Goal: Task Accomplishment & Management: Use online tool/utility

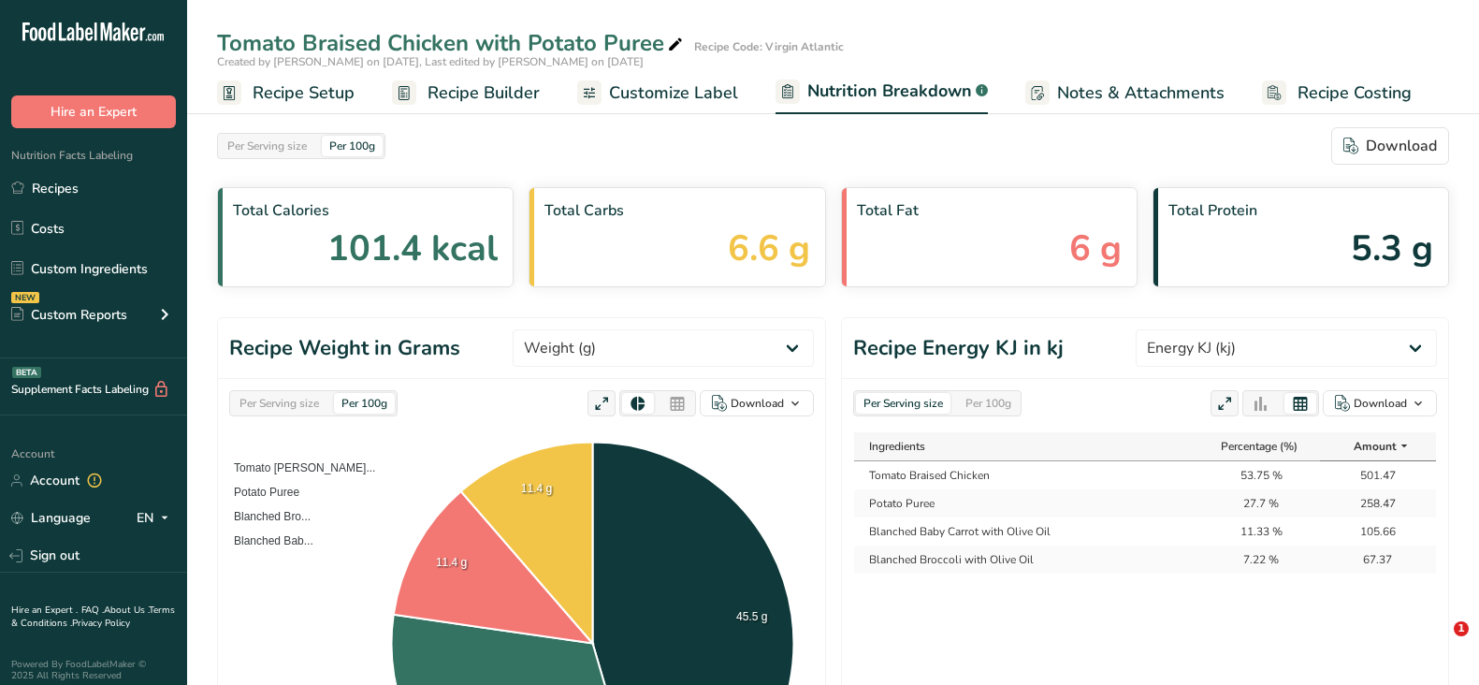
select select "Energy KJ"
drag, startPoint x: 66, startPoint y: 190, endPoint x: 627, endPoint y: 245, distance: 563.0
click at [66, 191] on link "Recipes" at bounding box center [93, 188] width 187 height 36
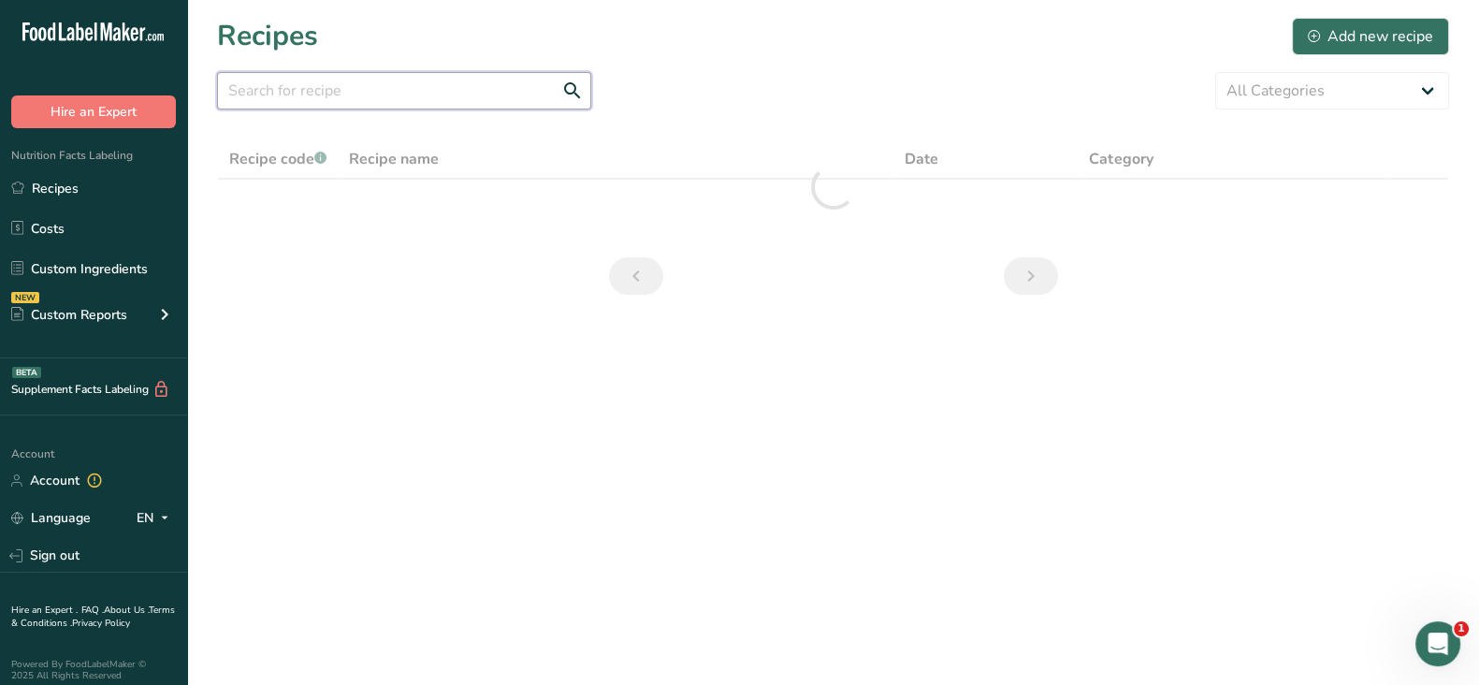
click at [393, 92] on input "text" at bounding box center [404, 90] width 374 height 37
paste input "Entrée - Penne with Vegetable Bolognese"
drag, startPoint x: 240, startPoint y: 90, endPoint x: 117, endPoint y: 63, distance: 126.4
click at [103, 80] on div ".a-20{fill:#fff;} Hire an Expert Nutrition Facts Labeling Recipes Costs Custom …" at bounding box center [739, 342] width 1479 height 685
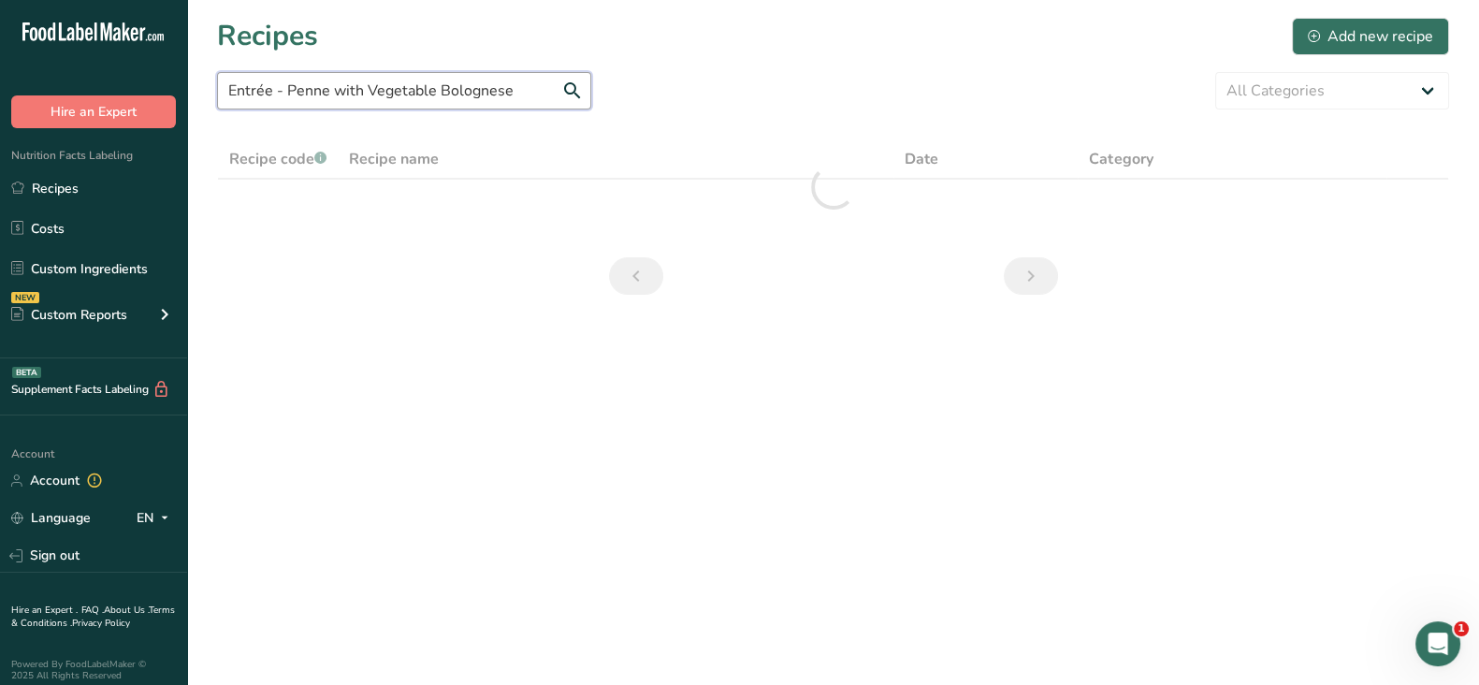
scroll to position [0, 0]
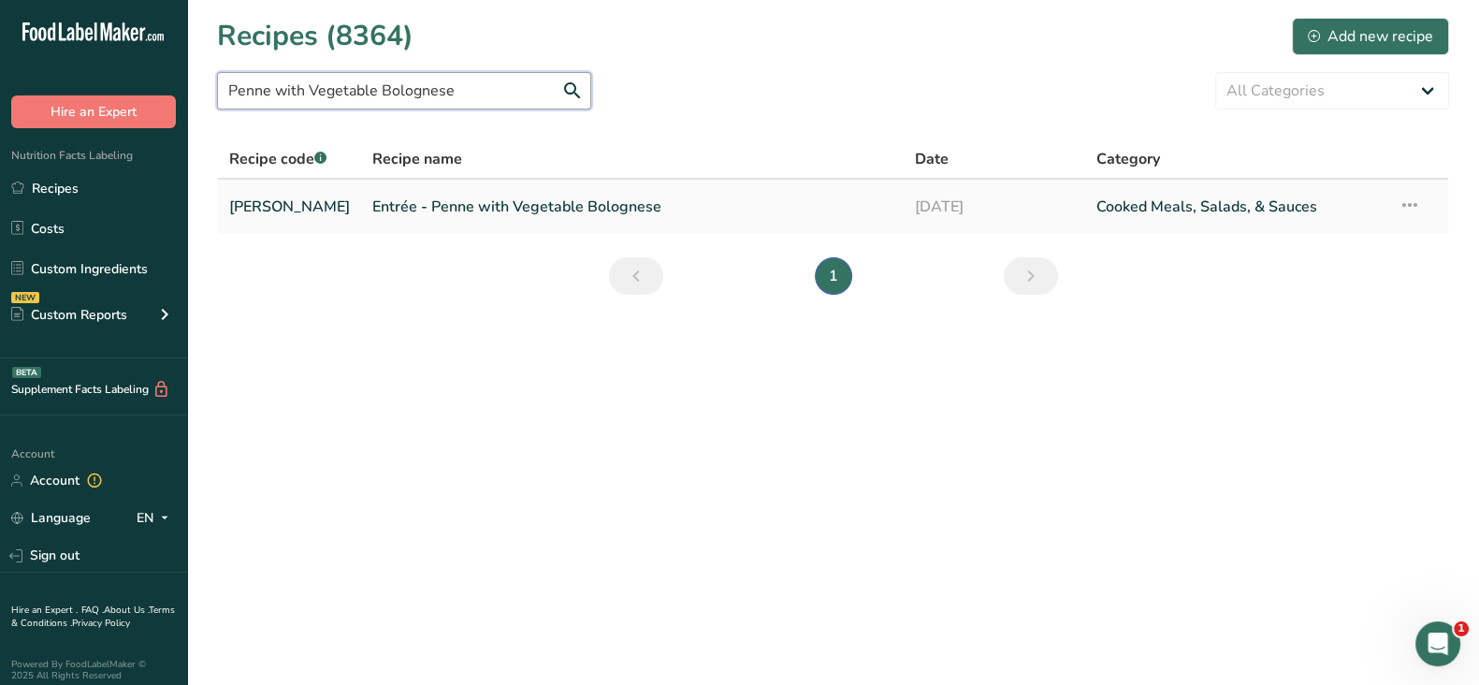
type input "Penne with Vegetable Bolognese"
click at [398, 204] on link "Entrée - Penne with Vegetable Bolognese" at bounding box center [632, 206] width 520 height 39
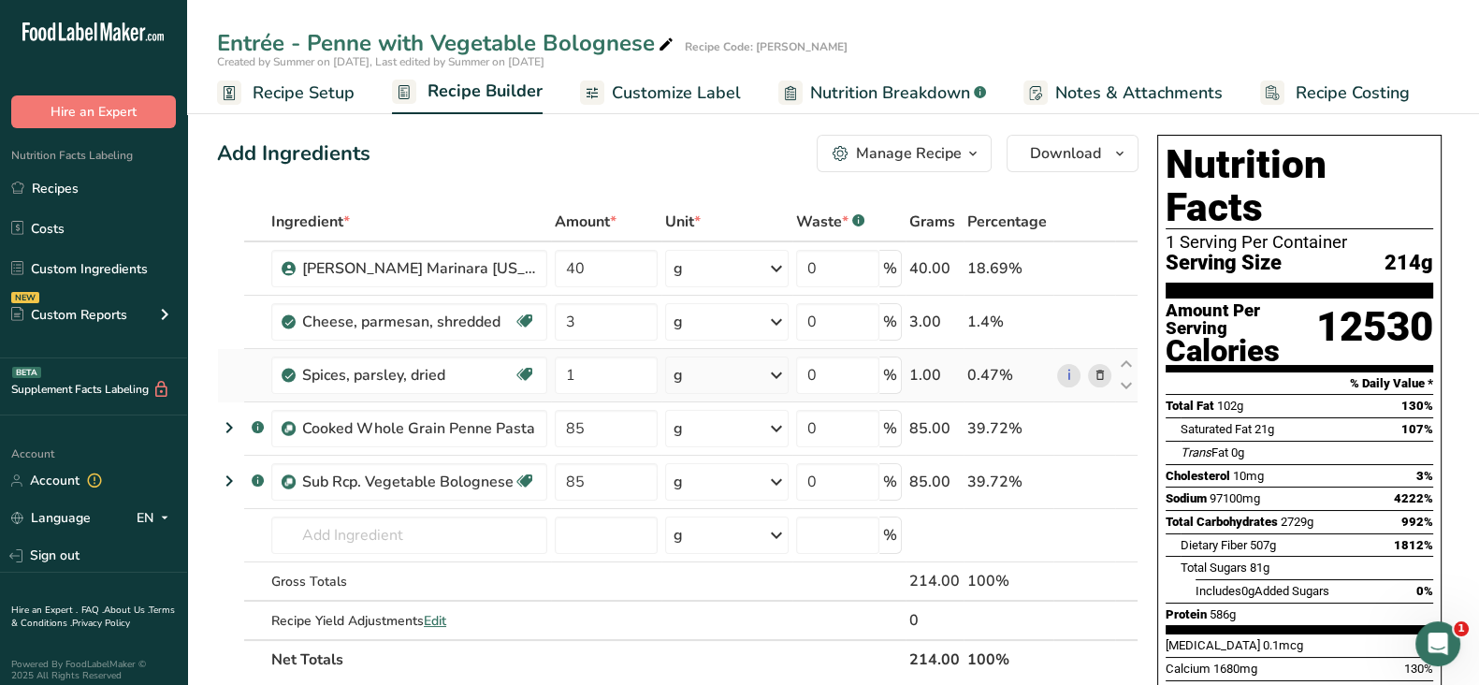
drag, startPoint x: 884, startPoint y: 86, endPoint x: 959, endPoint y: 391, distance: 314.0
click at [884, 86] on span "Nutrition Breakdown" at bounding box center [890, 92] width 160 height 25
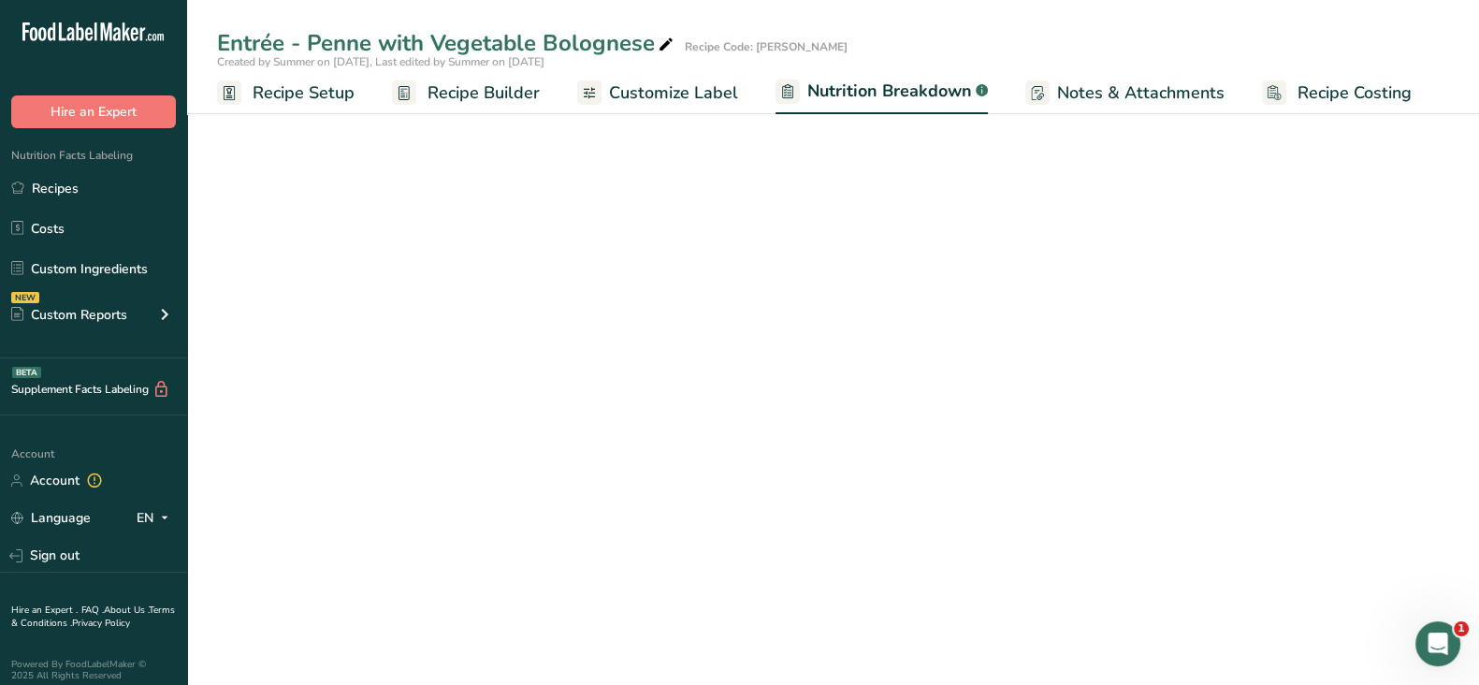
select select "Calories"
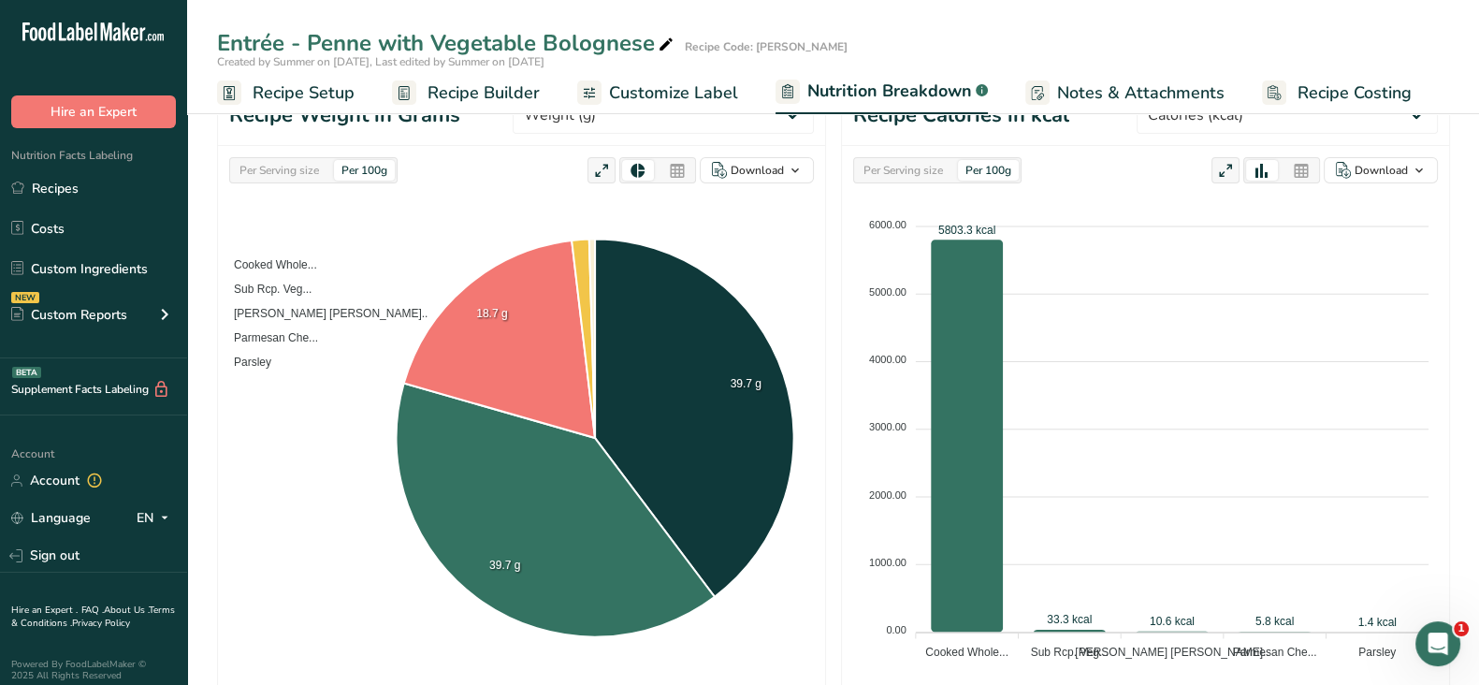
scroll to position [116, 0]
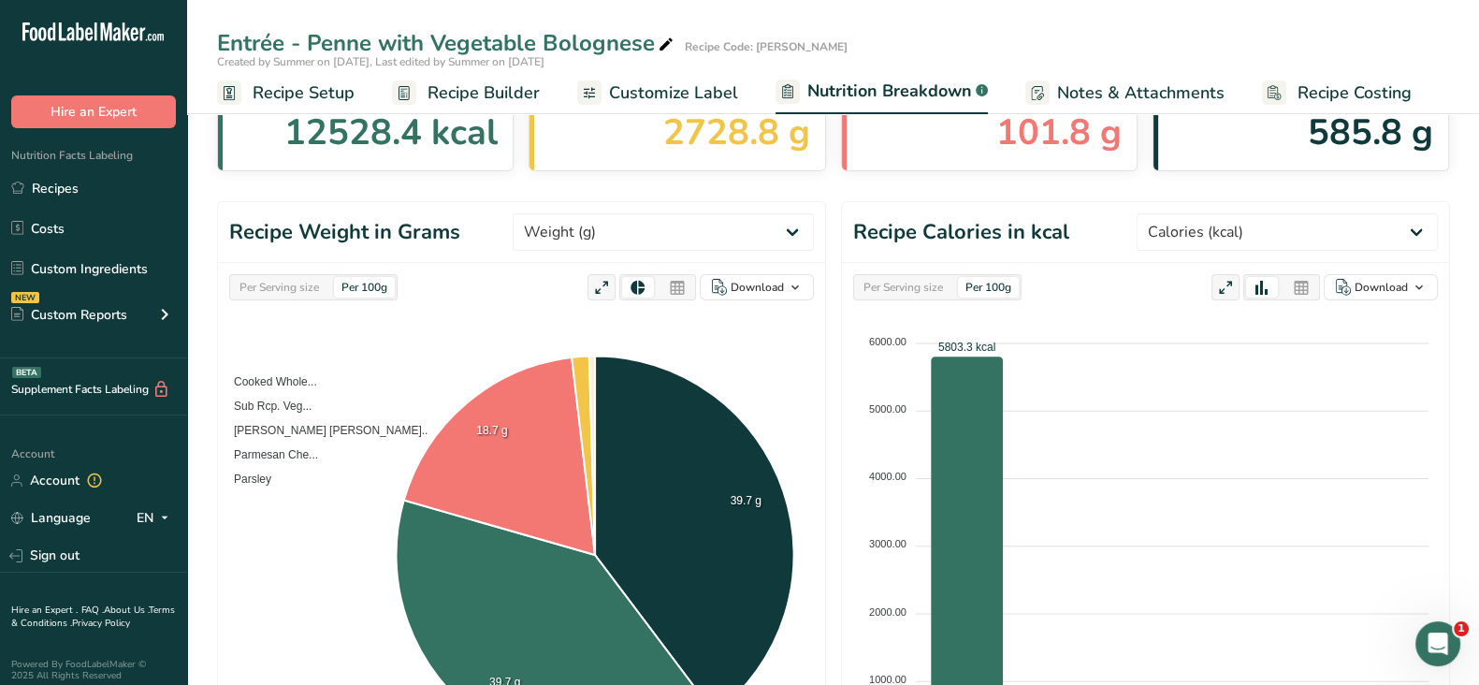
click at [295, 102] on span "Recipe Setup" at bounding box center [304, 92] width 102 height 25
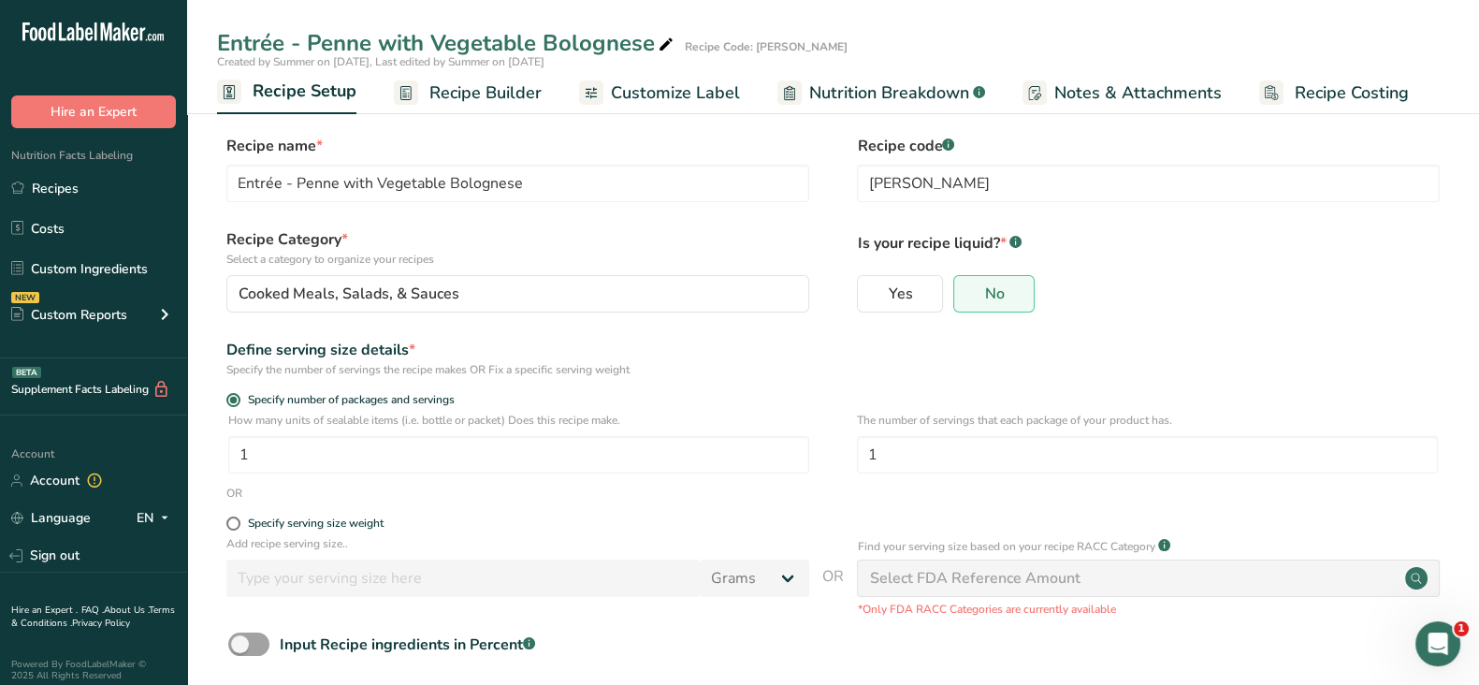
click at [472, 94] on span "Recipe Builder" at bounding box center [485, 92] width 112 height 25
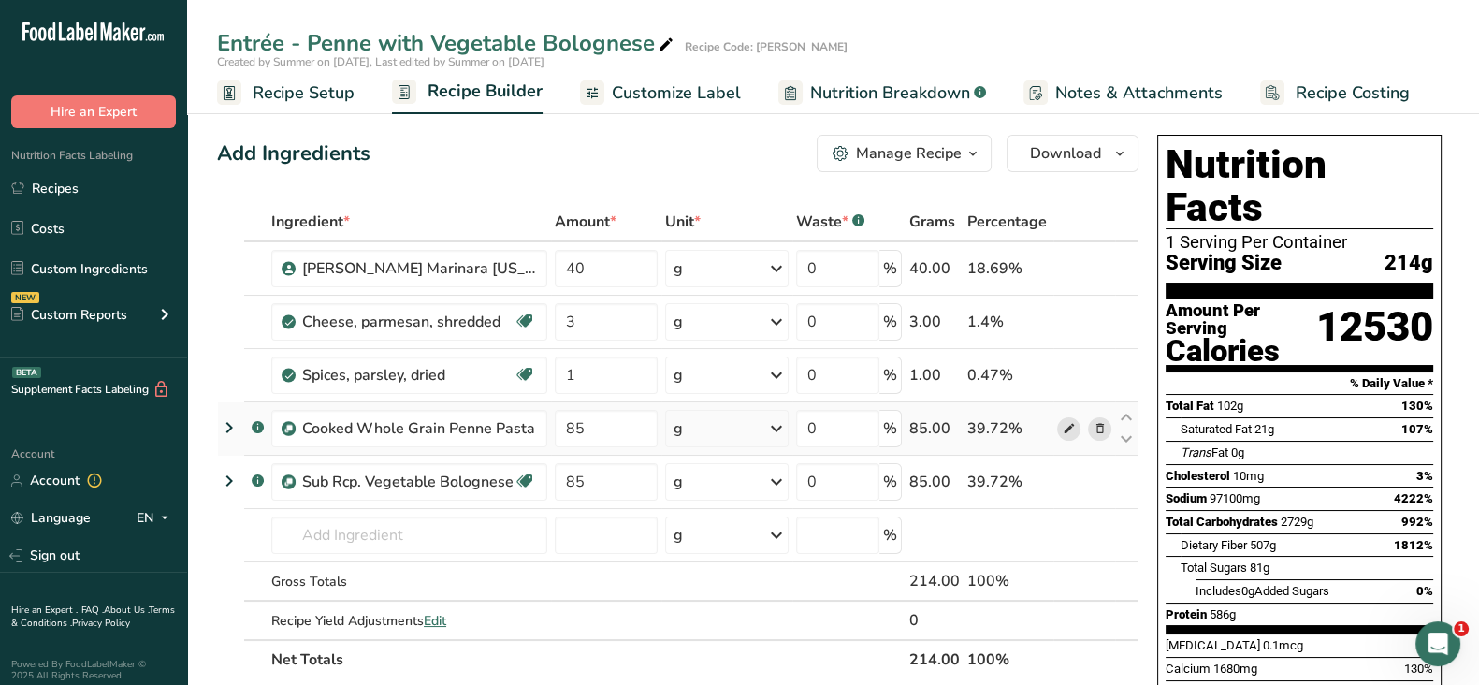
click at [1067, 428] on icon at bounding box center [1068, 429] width 13 height 20
drag, startPoint x: 309, startPoint y: 36, endPoint x: 650, endPoint y: 42, distance: 341.5
click at [650, 42] on div "Entrée - Penne with Vegetable Bolognese" at bounding box center [447, 43] width 460 height 34
drag, startPoint x: 310, startPoint y: 45, endPoint x: 537, endPoint y: 43, distance: 227.3
click at [537, 43] on div "Entrée - Penne with Vegetable Bolognese" at bounding box center [447, 43] width 460 height 34
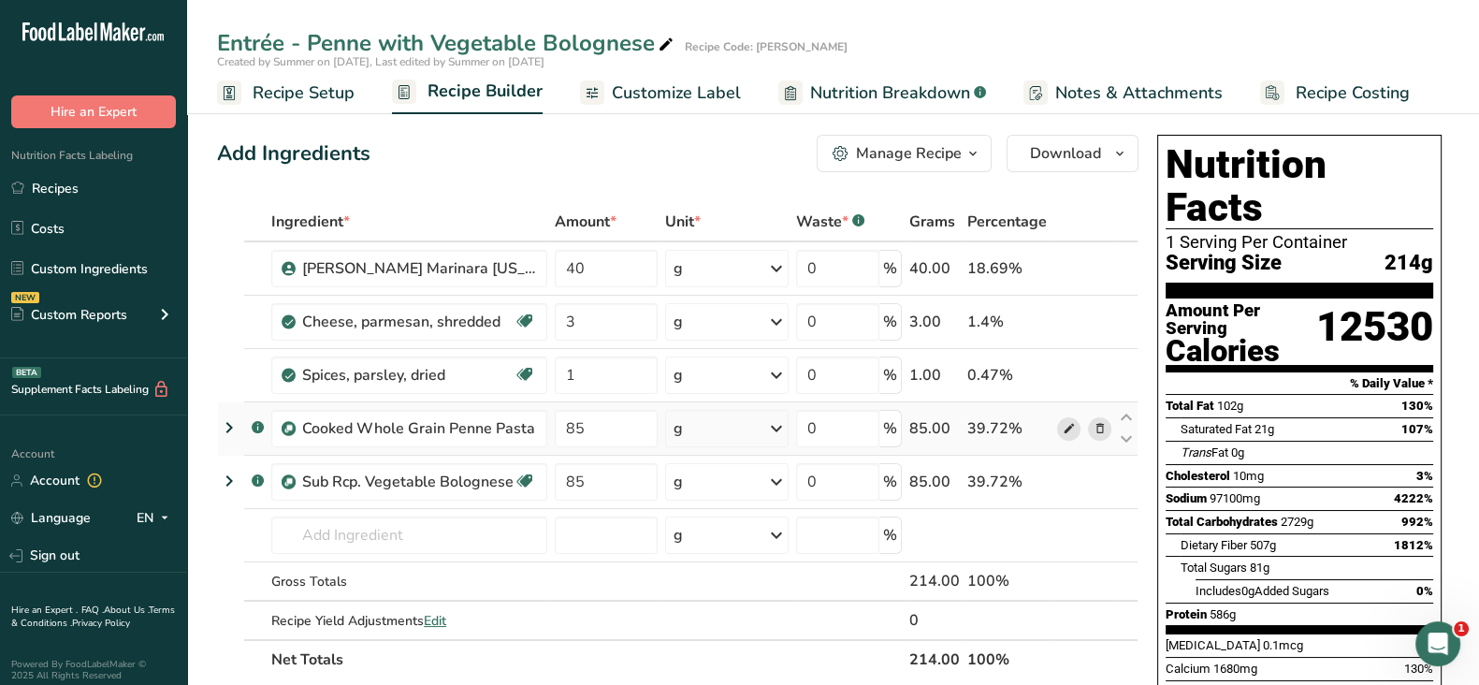
click at [1066, 426] on icon at bounding box center [1068, 429] width 13 height 20
click at [1068, 423] on icon at bounding box center [1068, 429] width 13 height 20
click at [1099, 432] on icon at bounding box center [1098, 429] width 13 height 20
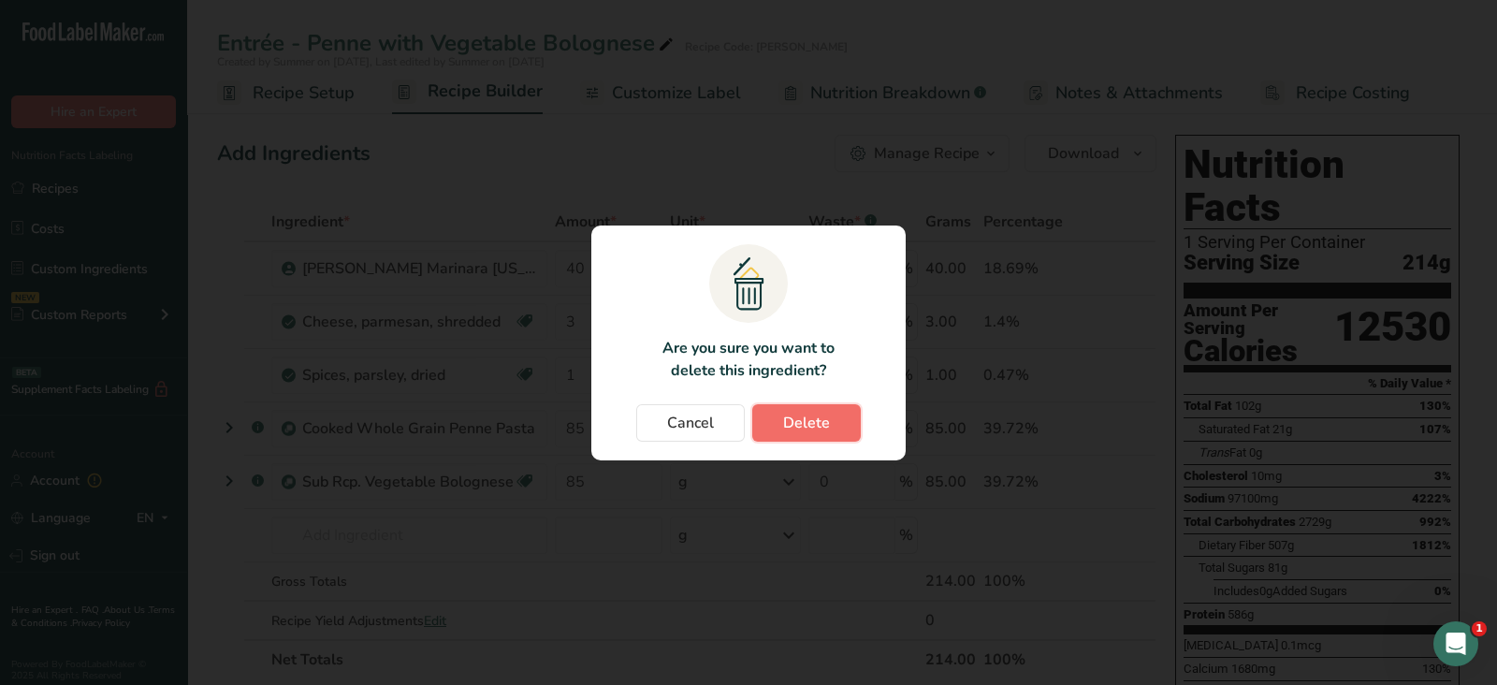
click at [817, 412] on span "Delete" at bounding box center [806, 423] width 47 height 22
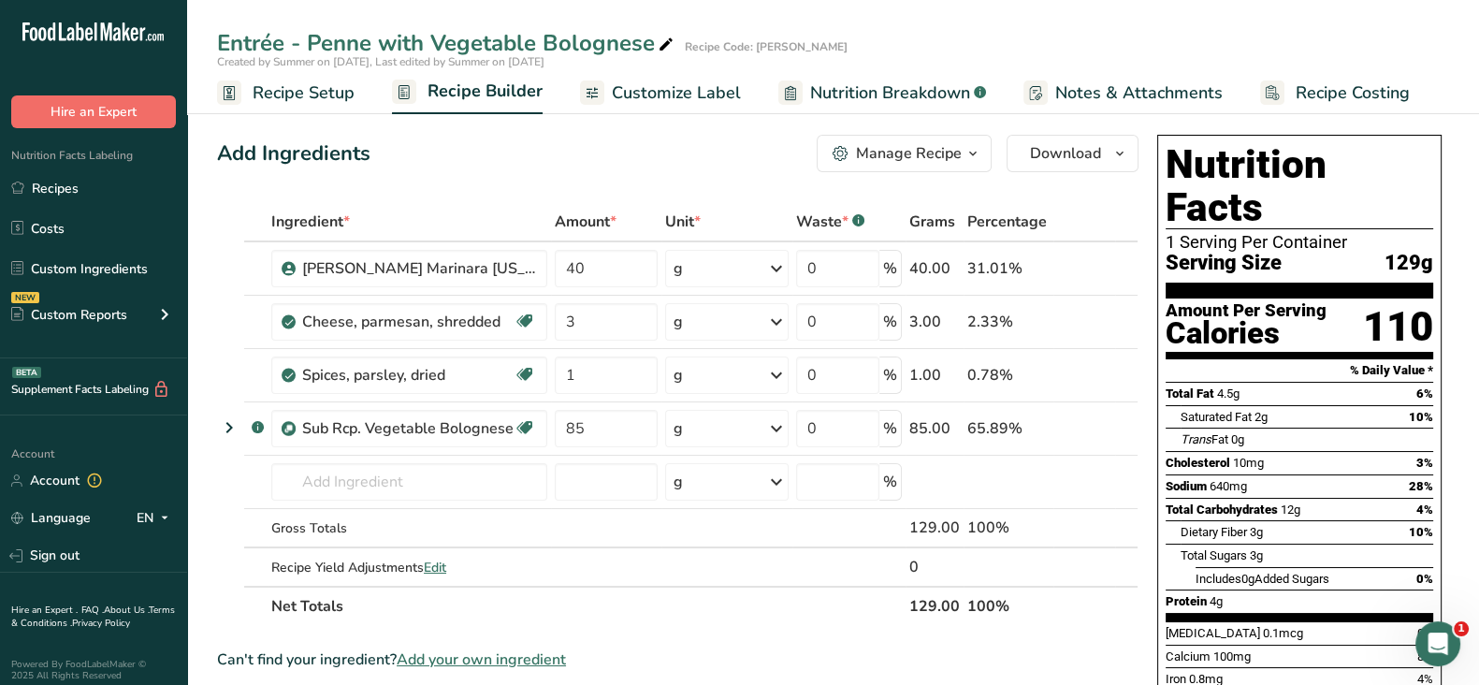
drag, startPoint x: 66, startPoint y: 182, endPoint x: 111, endPoint y: 111, distance: 84.1
click at [66, 182] on link "Recipes" at bounding box center [93, 188] width 187 height 36
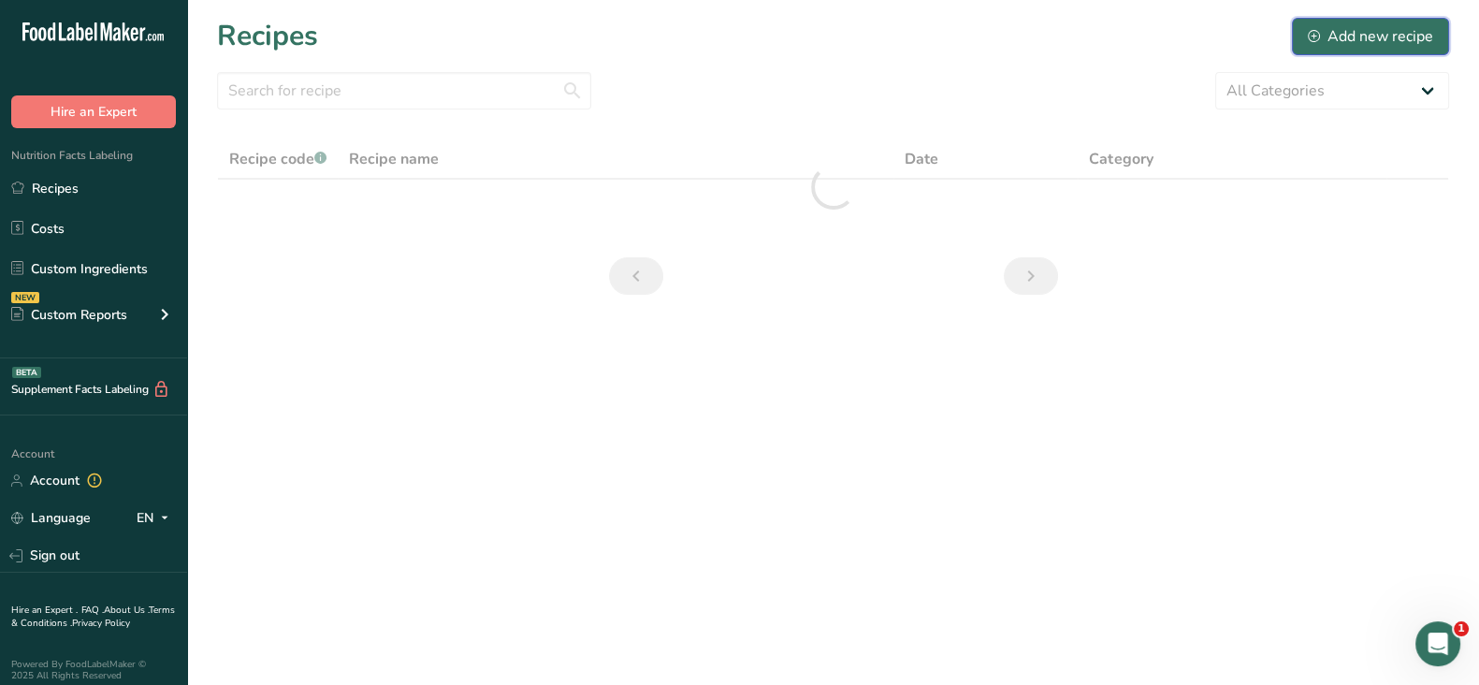
click at [1353, 35] on div "Add new recipe" at bounding box center [1370, 36] width 125 height 22
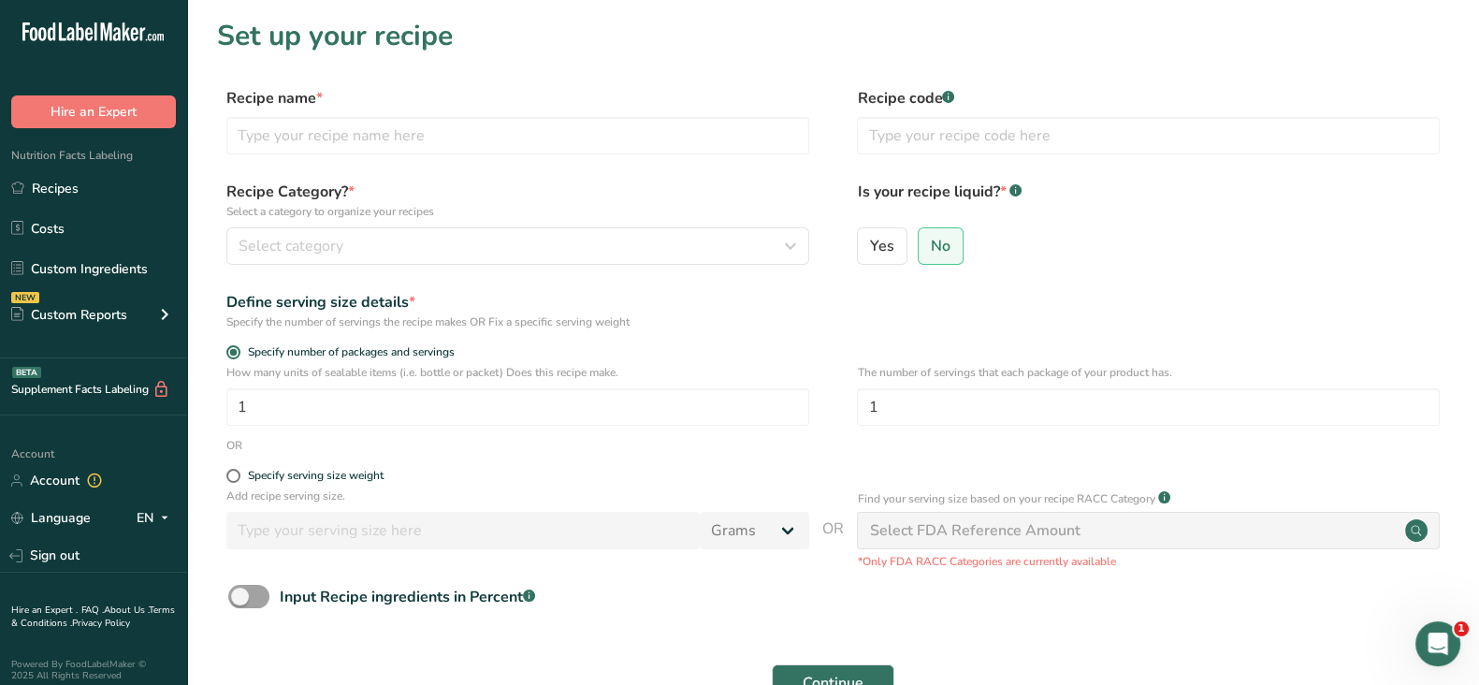
click at [412, 114] on div "Recipe name *" at bounding box center [517, 120] width 583 height 67
click at [389, 129] on input "text" at bounding box center [517, 135] width 583 height 37
paste input "Sub Rcp. Penne Pasta Cooked"
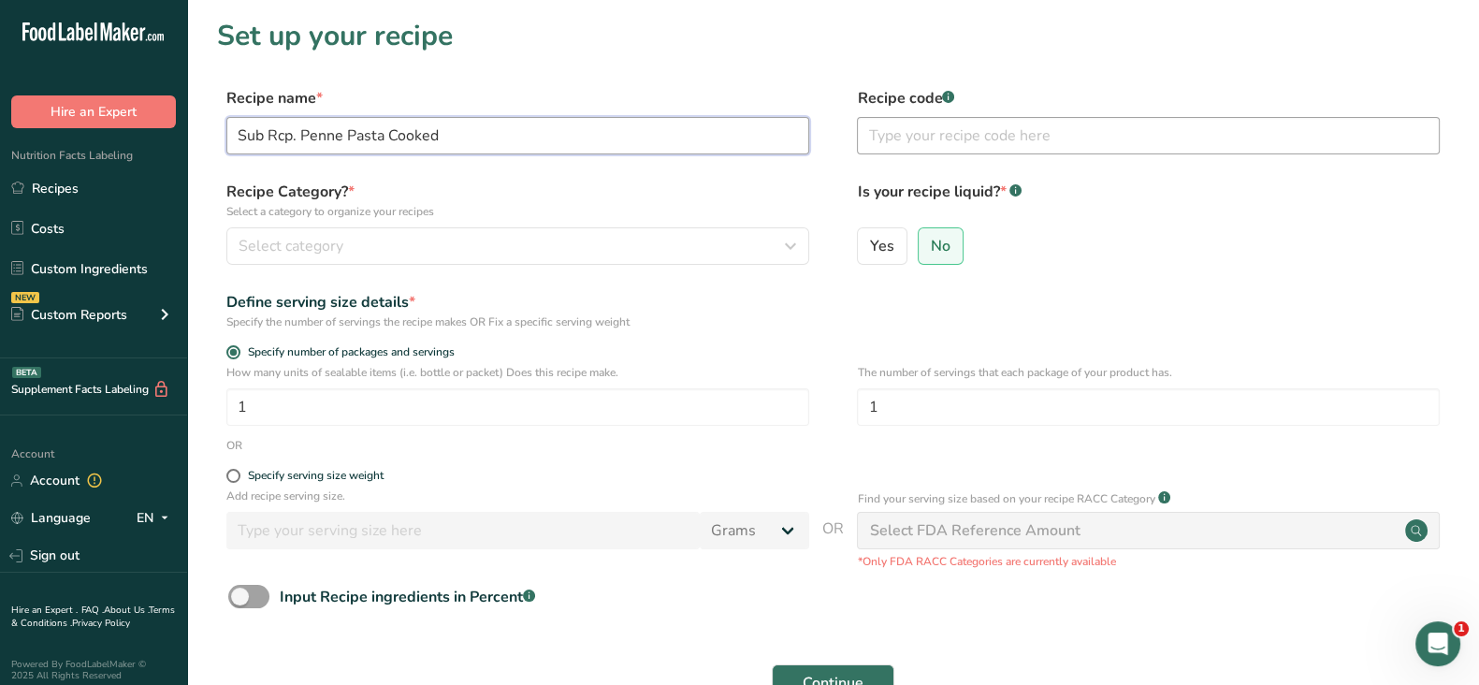
type input "Sub Rcp. Penne Pasta Cooked"
click at [949, 125] on input "text" at bounding box center [1148, 135] width 583 height 37
type input "Virgin Atalantic"
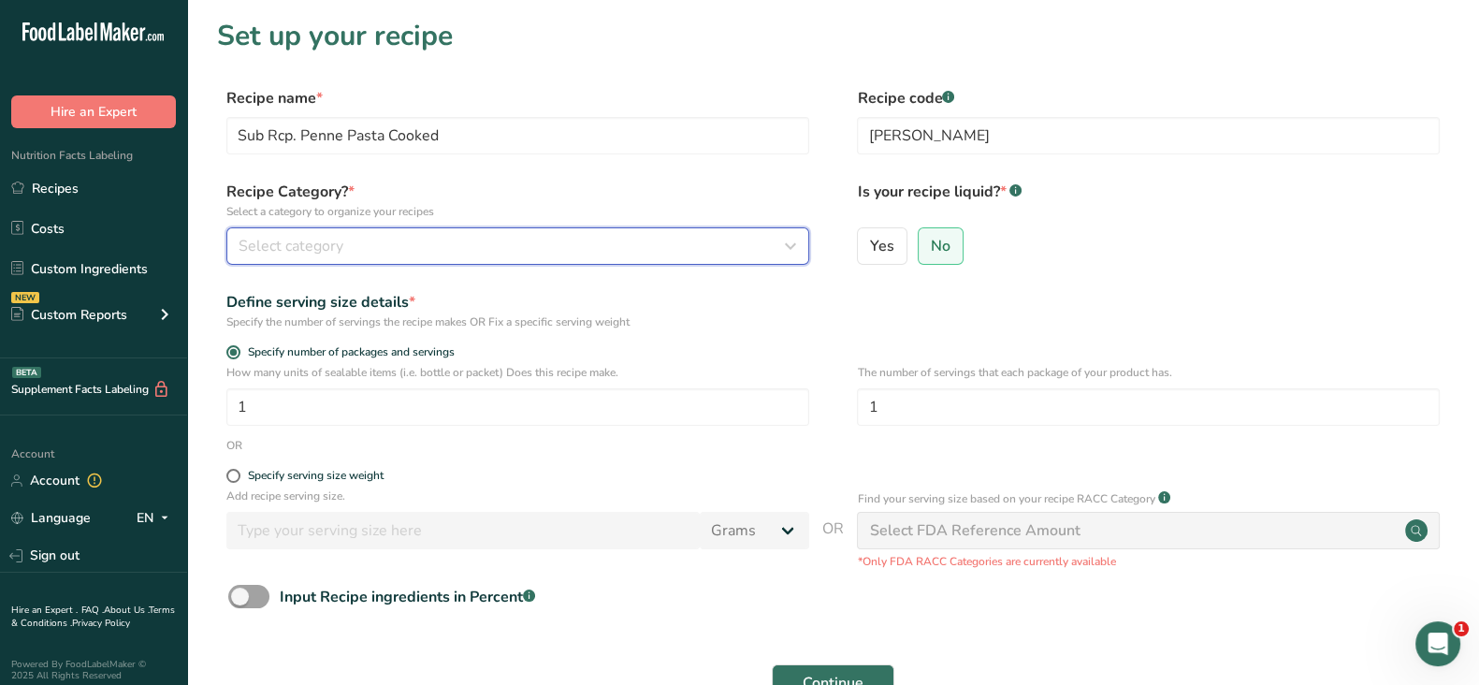
click at [255, 240] on span "Select category" at bounding box center [291, 246] width 105 height 22
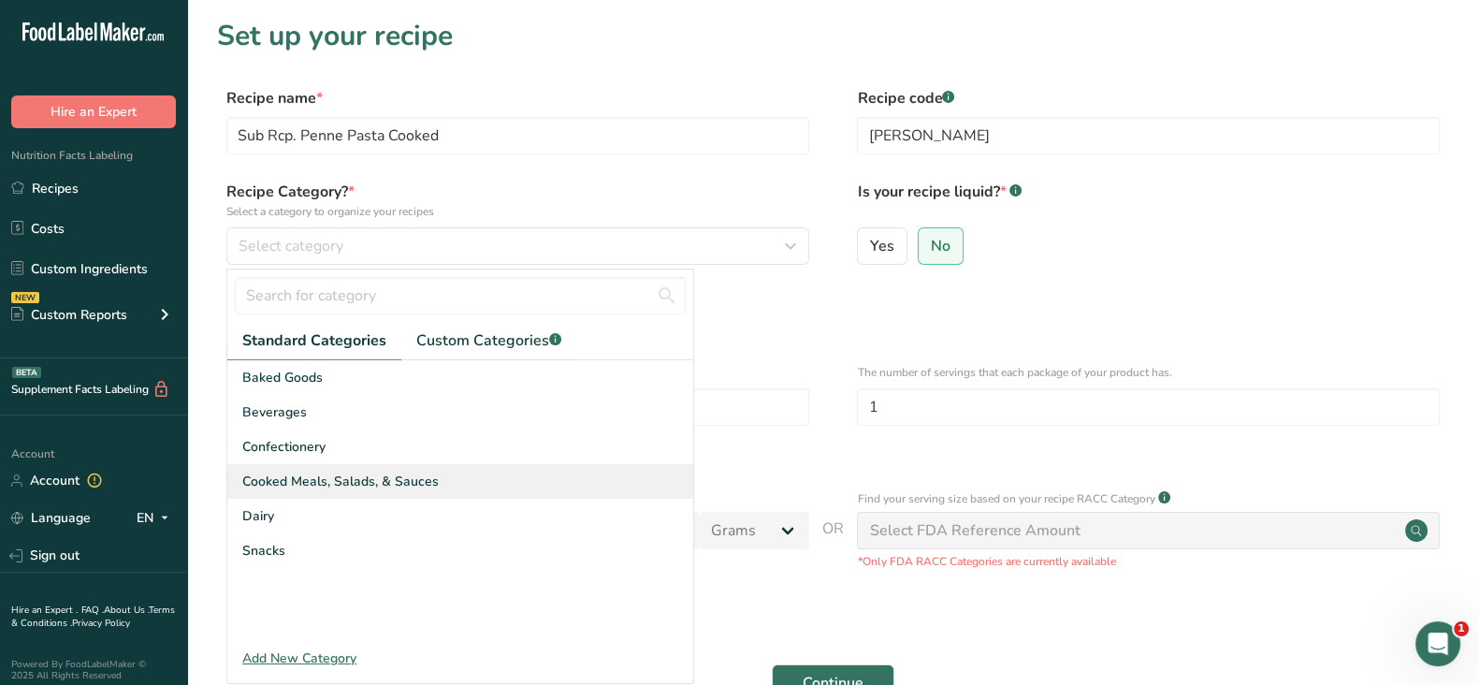
click at [282, 479] on span "Cooked Meals, Salads, & Sauces" at bounding box center [340, 481] width 196 height 20
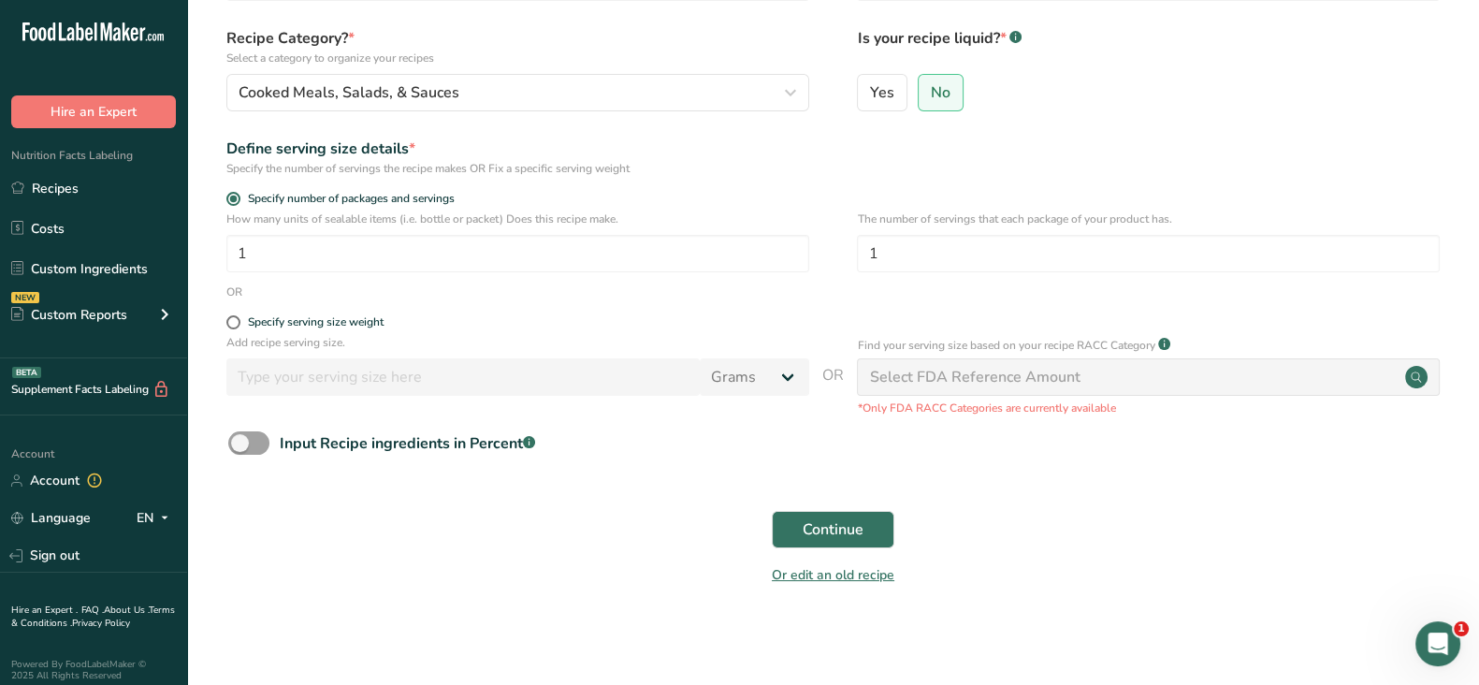
scroll to position [156, 0]
click at [828, 526] on span "Continue" at bounding box center [833, 527] width 61 height 22
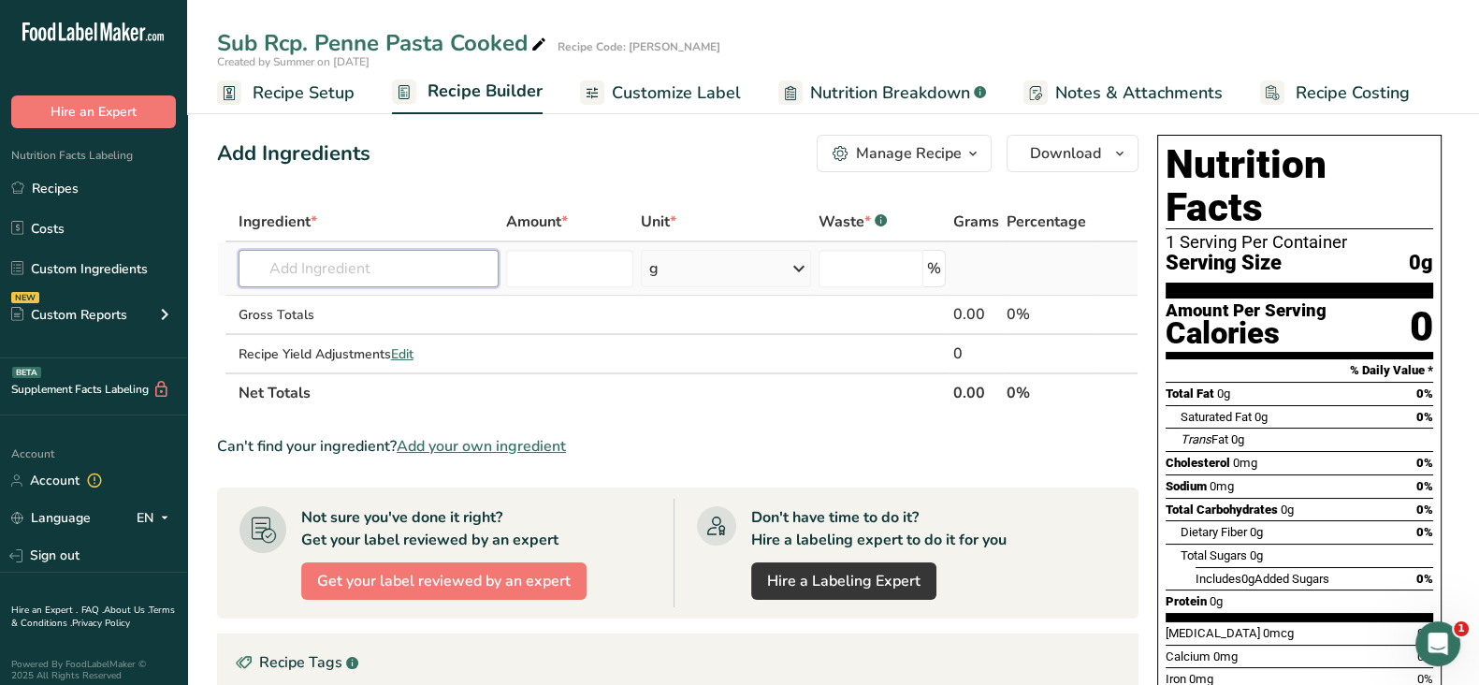
click at [316, 275] on input "text" at bounding box center [369, 268] width 260 height 37
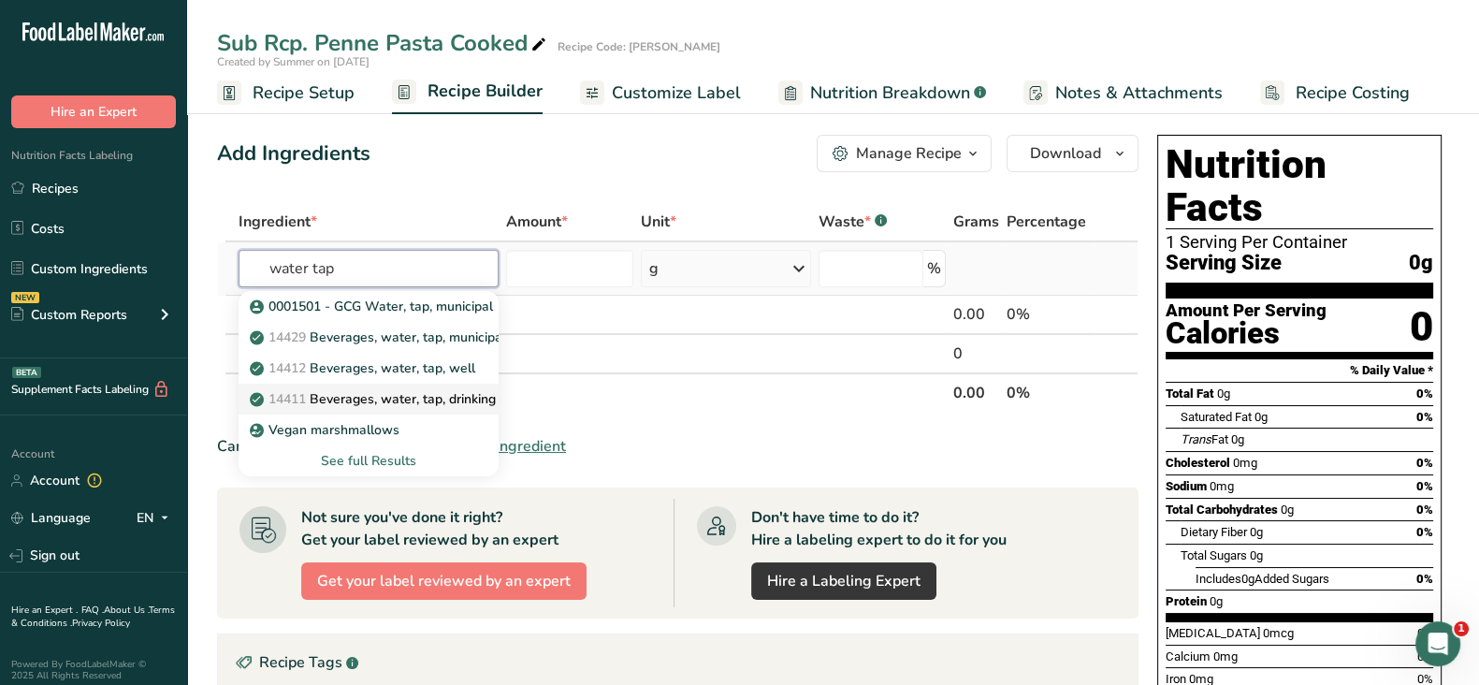
type input "water tap"
click at [337, 390] on p "14411 Beverages, water, tap, drinking" at bounding box center [374, 399] width 242 height 20
type input "Beverages, water, tap, drinking"
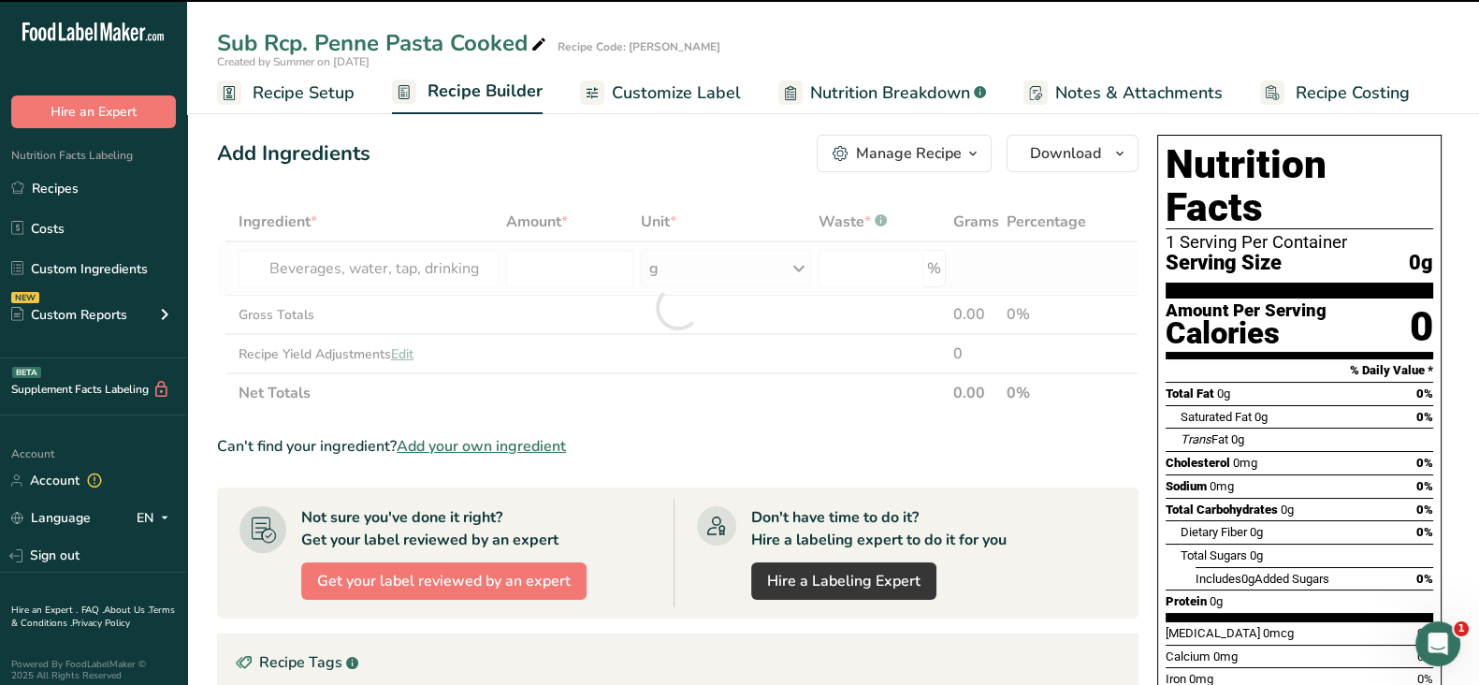
type input "0"
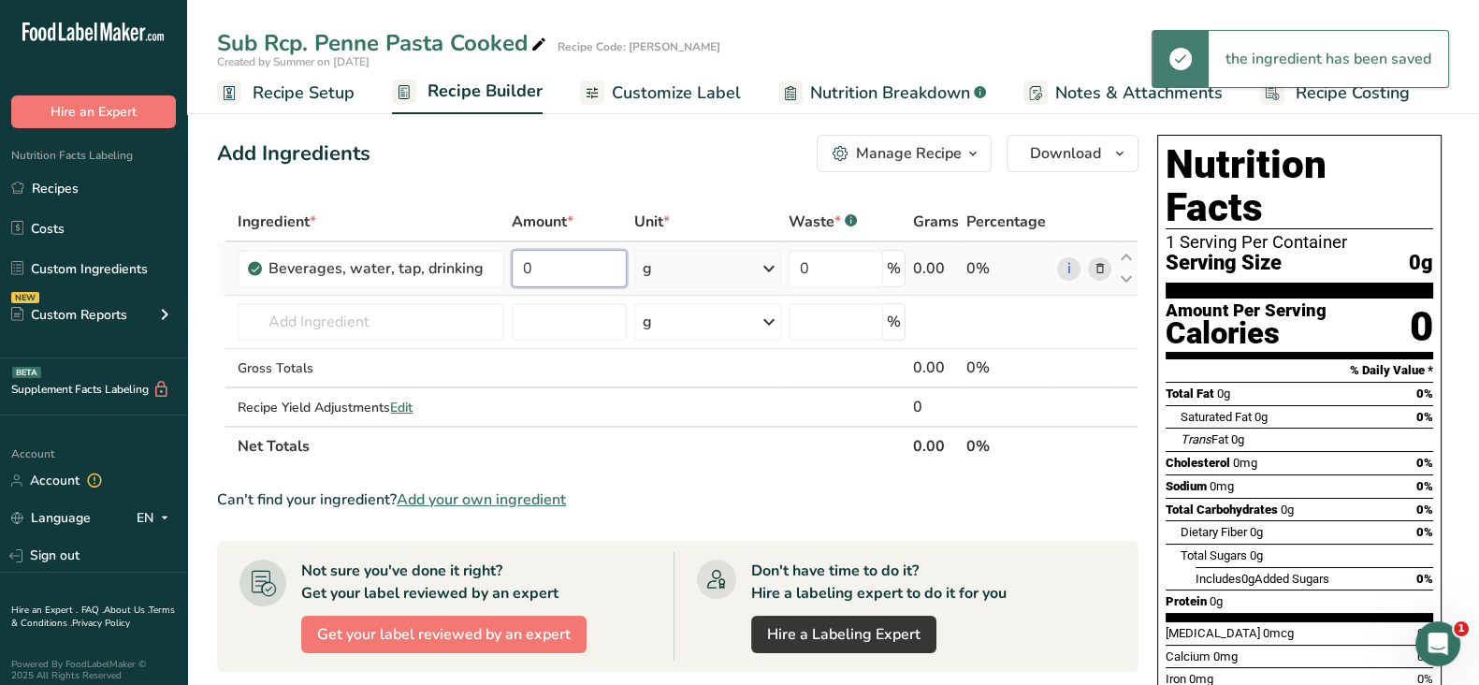
click at [564, 273] on input "0" at bounding box center [569, 268] width 115 height 37
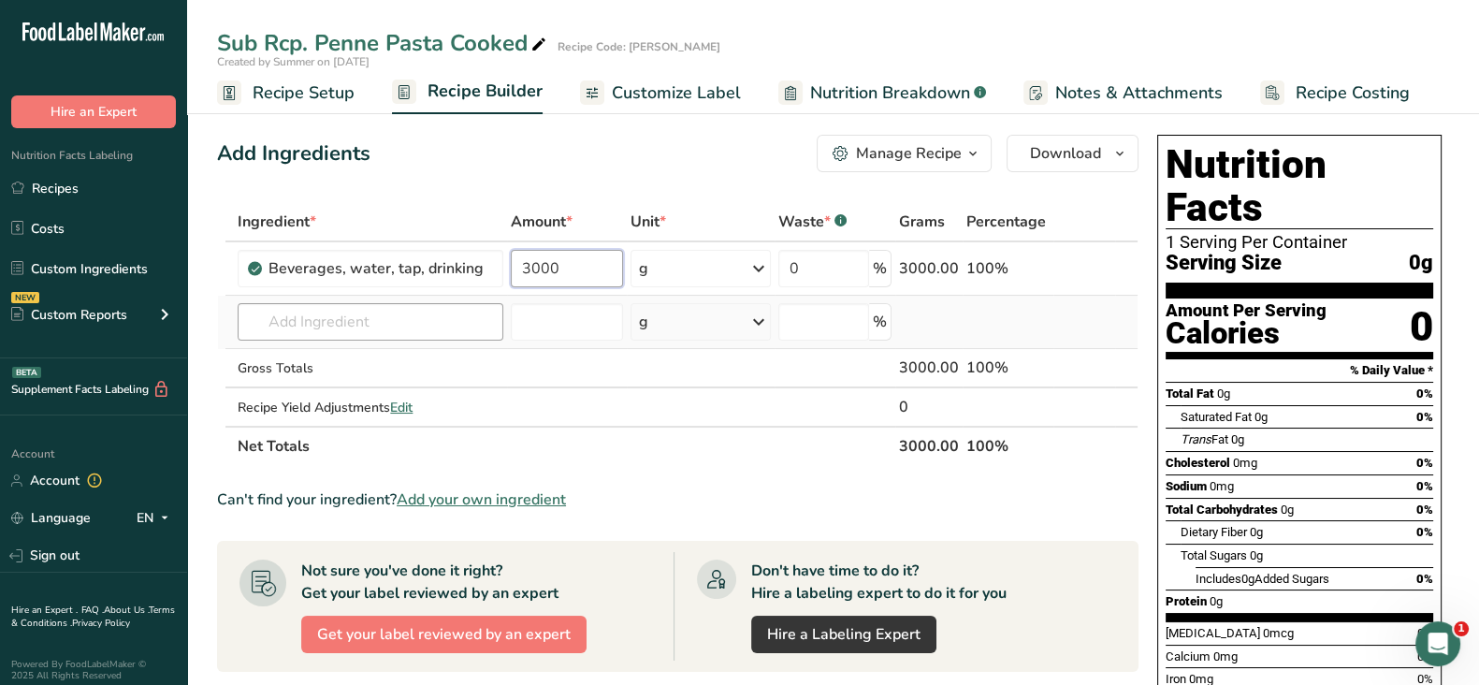
type input "3000"
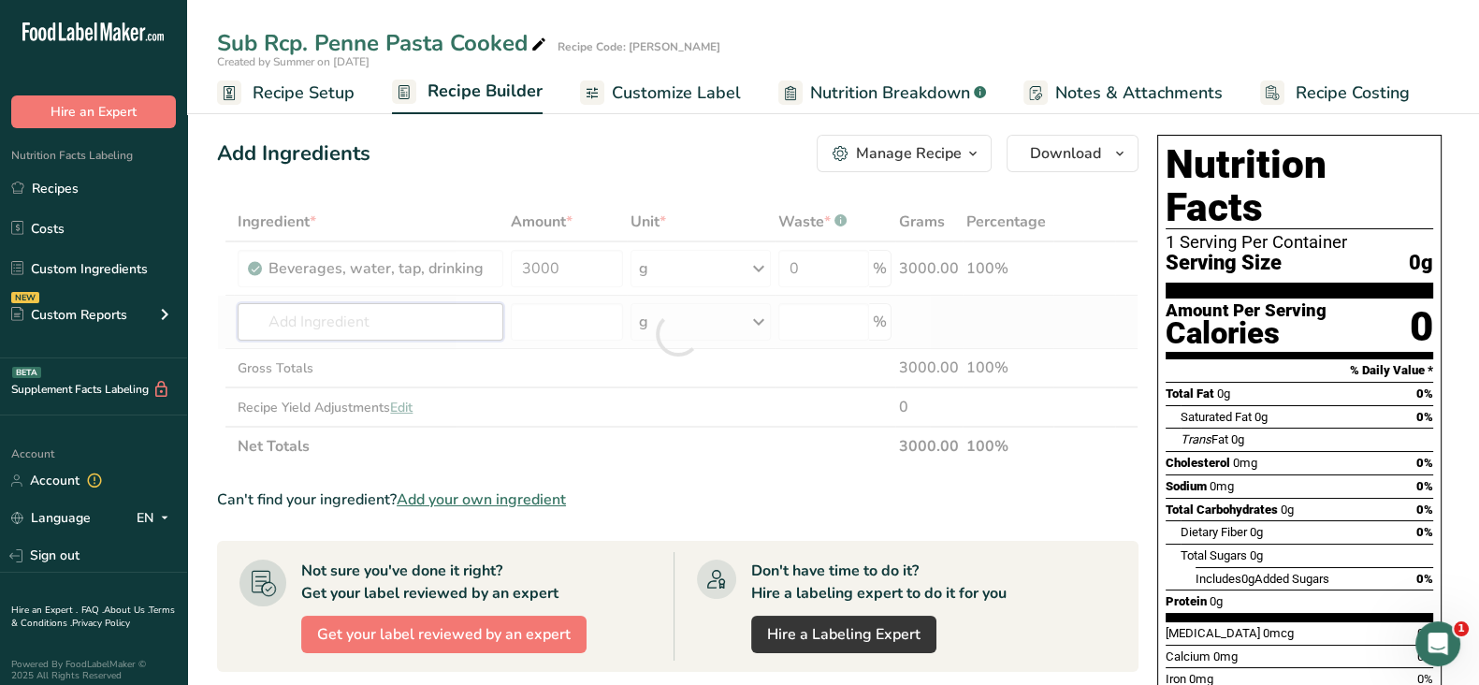
click at [398, 315] on div "Ingredient * Amount * Unit * Waste * .a-a{fill:#347362;}.b-a{fill:#fff;} Grams …" at bounding box center [677, 334] width 921 height 264
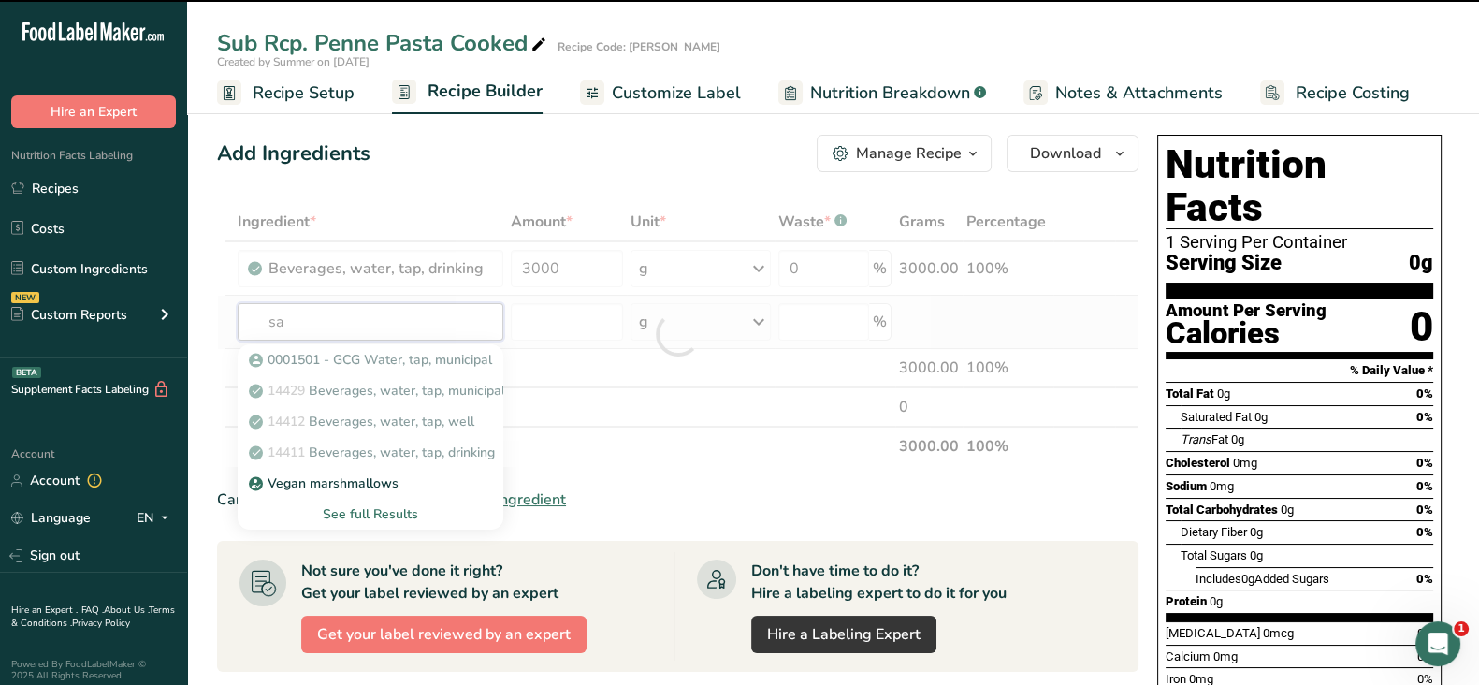
type input "sal"
type input "t"
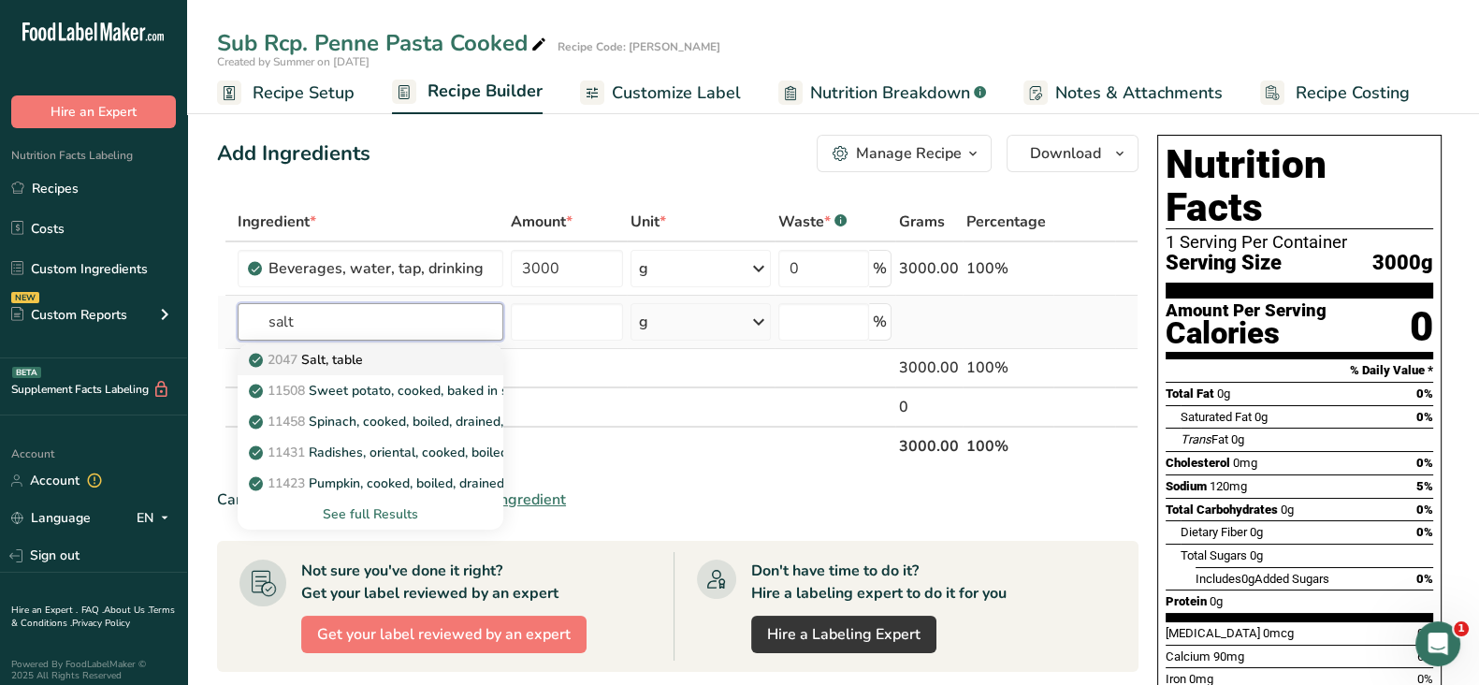
type input "salt"
click at [385, 361] on div "2047 Salt, table" at bounding box center [356, 360] width 206 height 20
type input "Salt, table"
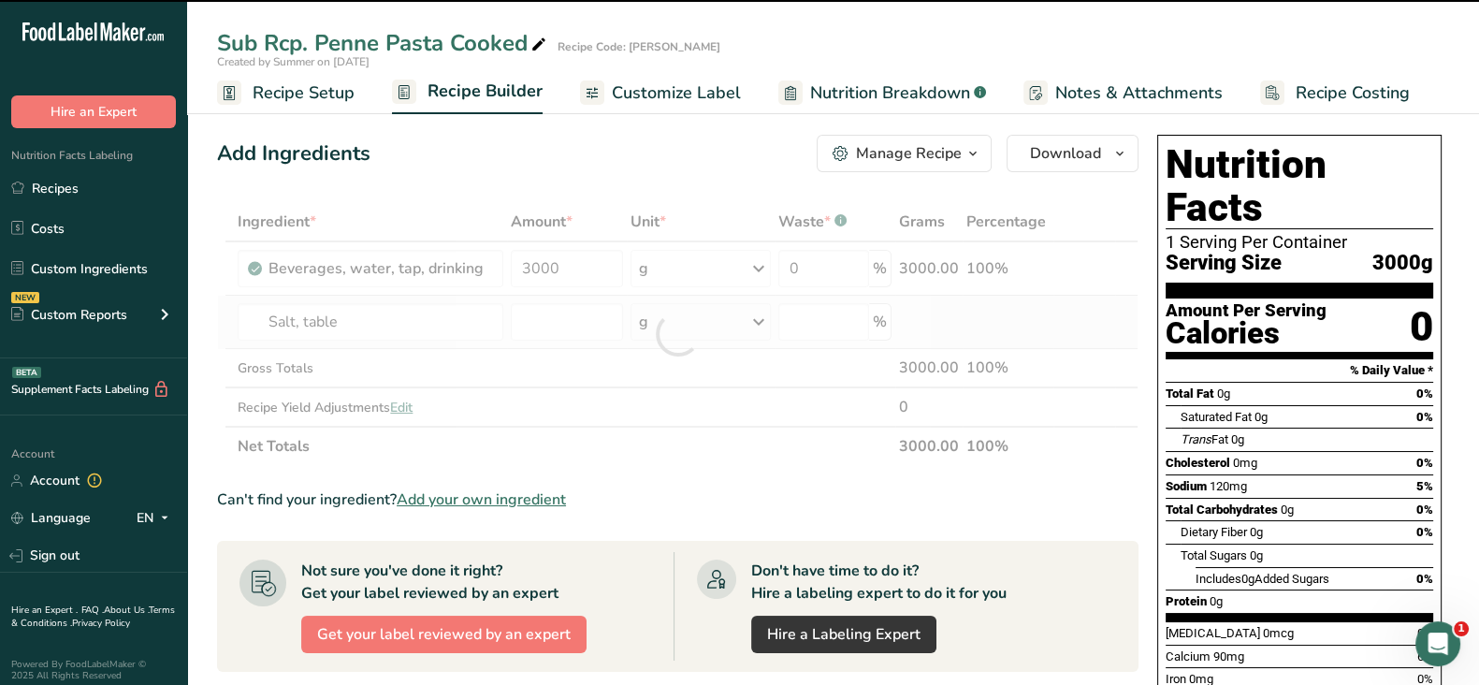
type input "0"
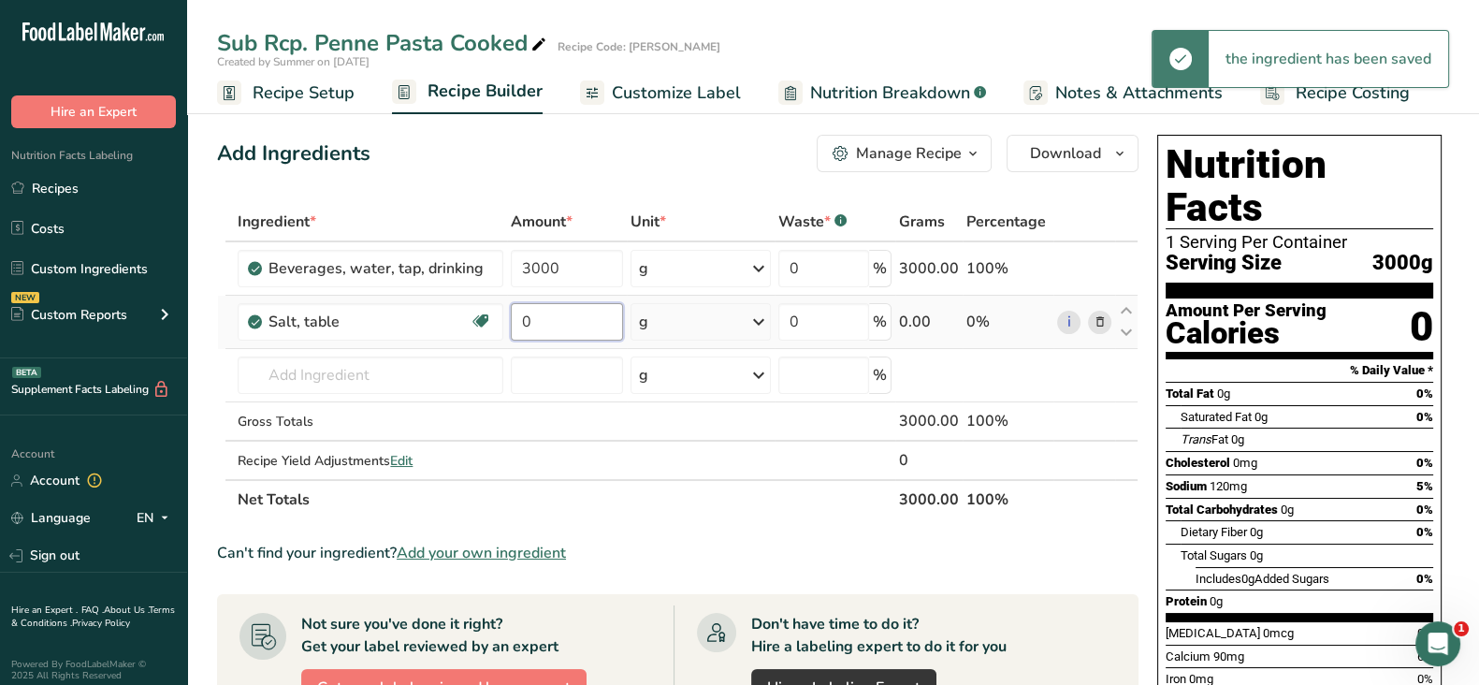
click at [554, 320] on input "0" at bounding box center [567, 321] width 112 height 37
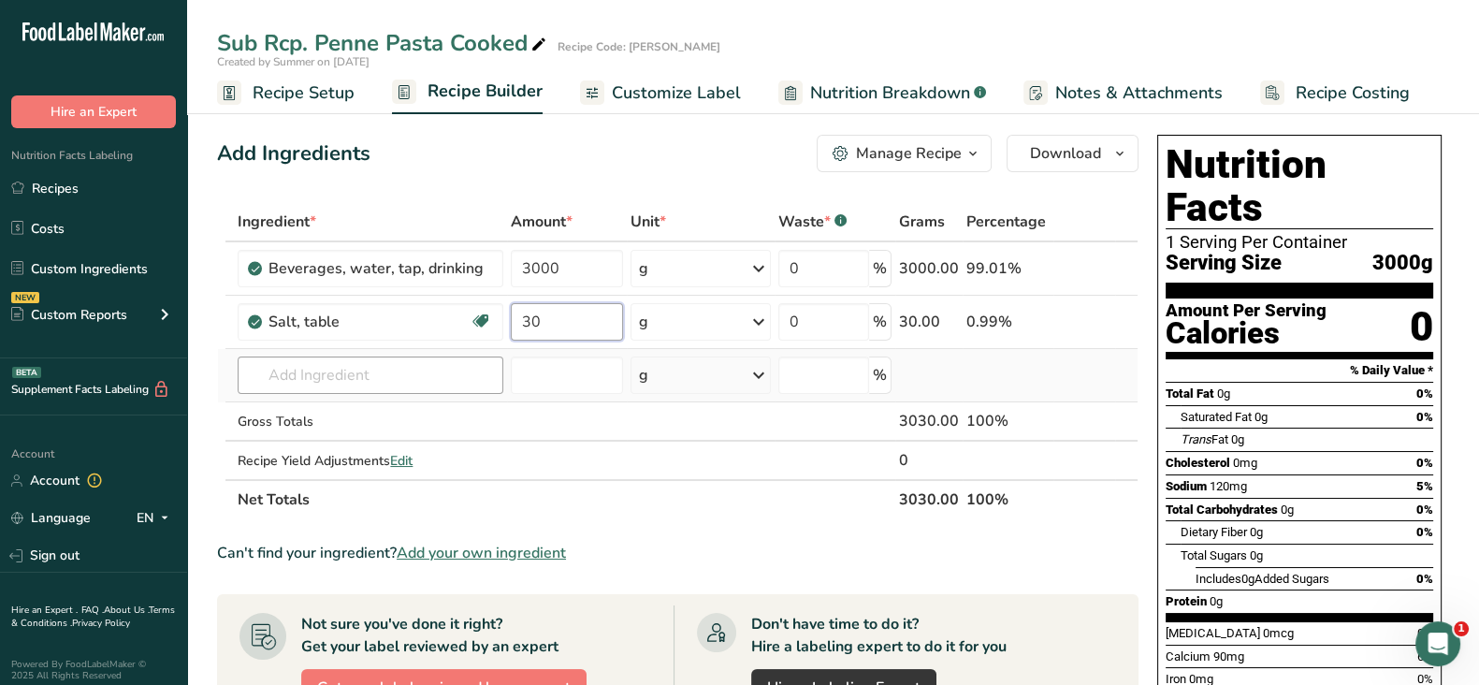
type input "30"
click at [276, 381] on div "Ingredient * Amount * Unit * Waste * .a-a{fill:#347362;}.b-a{fill:#fff;} Grams …" at bounding box center [677, 360] width 921 height 317
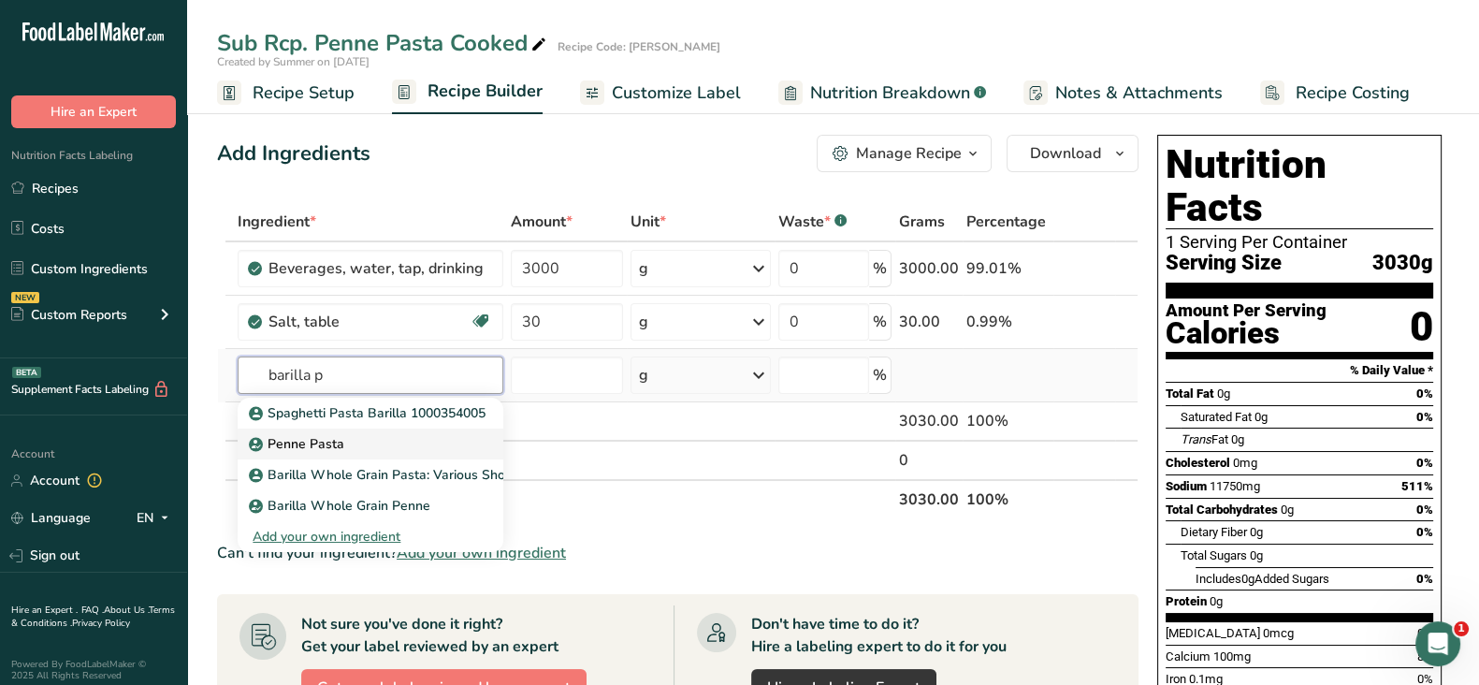
type input "barilla p"
click at [302, 446] on p "Penne Pasta" at bounding box center [299, 444] width 92 height 20
type input "Penne Pasta"
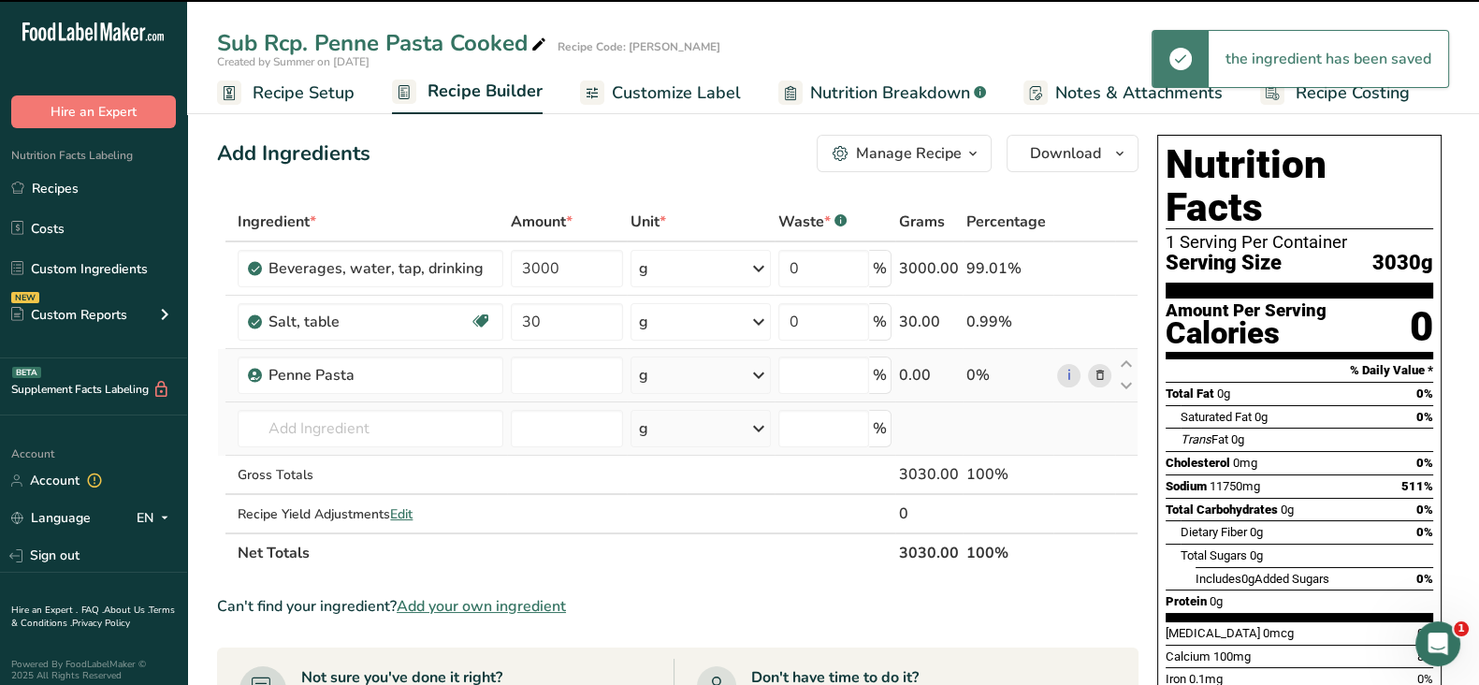
type input "0"
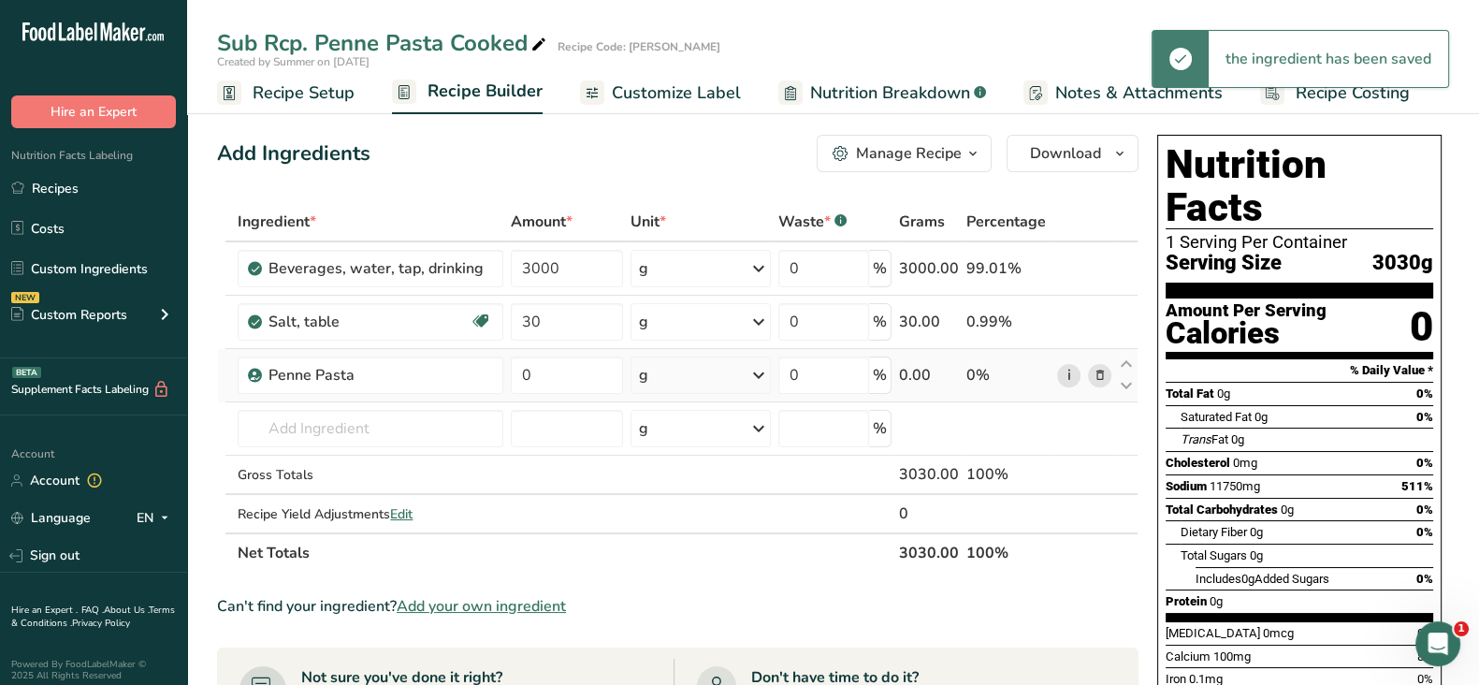
click at [1067, 376] on link "i" at bounding box center [1068, 375] width 23 height 23
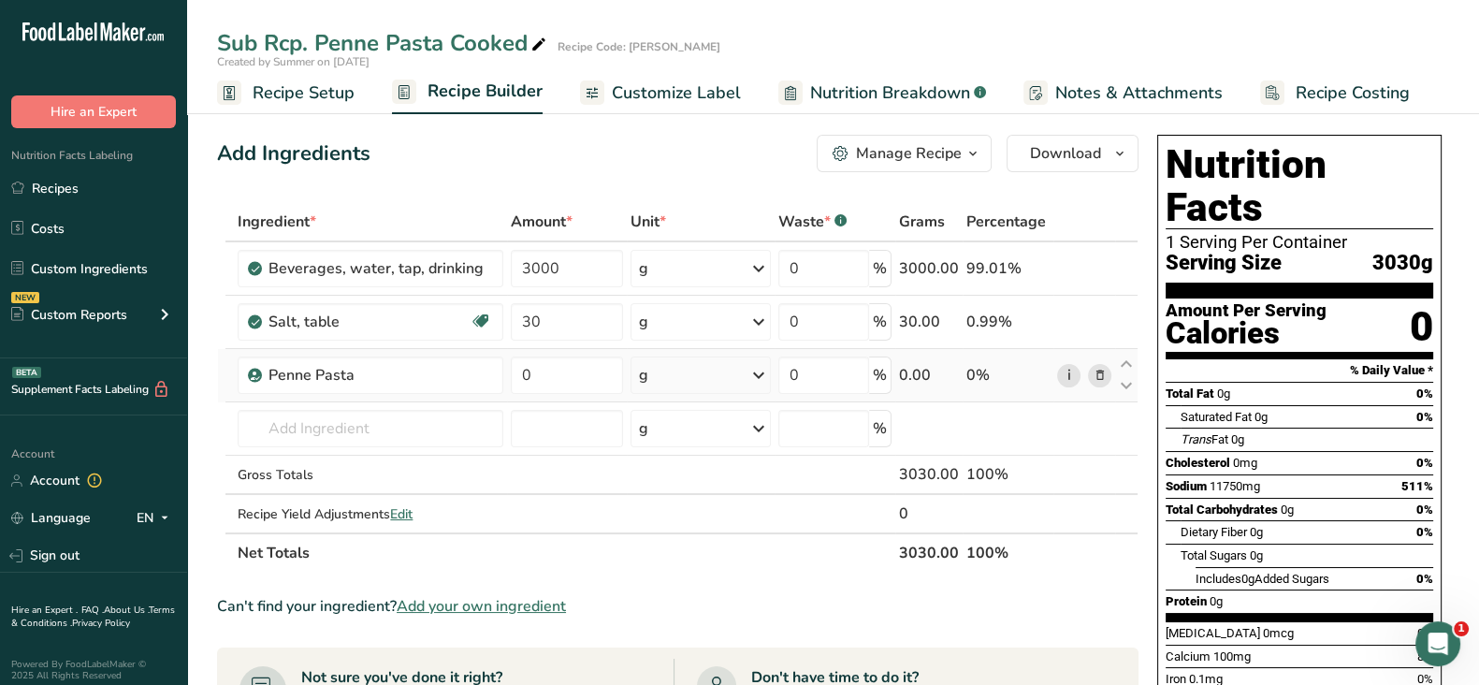
click at [1066, 376] on link "i" at bounding box center [1068, 375] width 23 height 23
drag, startPoint x: 555, startPoint y: 377, endPoint x: 503, endPoint y: 376, distance: 51.5
click at [503, 376] on tr "Penne Pasta 0 g Weight Units g kg mg See more Volume Units l Volume units requi…" at bounding box center [677, 375] width 919 height 53
type input "500"
click at [788, 485] on div "Ingredient * Amount * Unit * Waste * .a-a{fill:#347362;}.b-a{fill:#fff;} Grams …" at bounding box center [677, 387] width 921 height 370
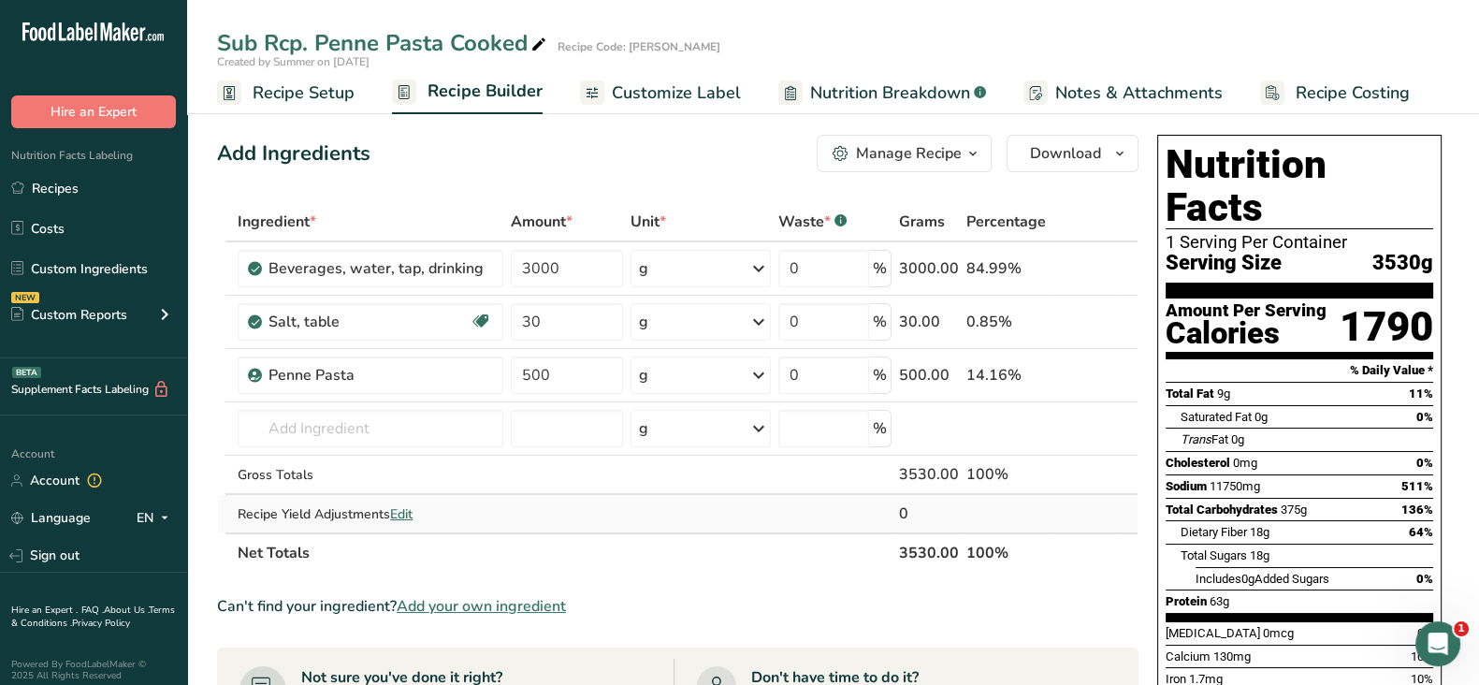
click at [406, 509] on span "Edit" at bounding box center [401, 514] width 22 height 18
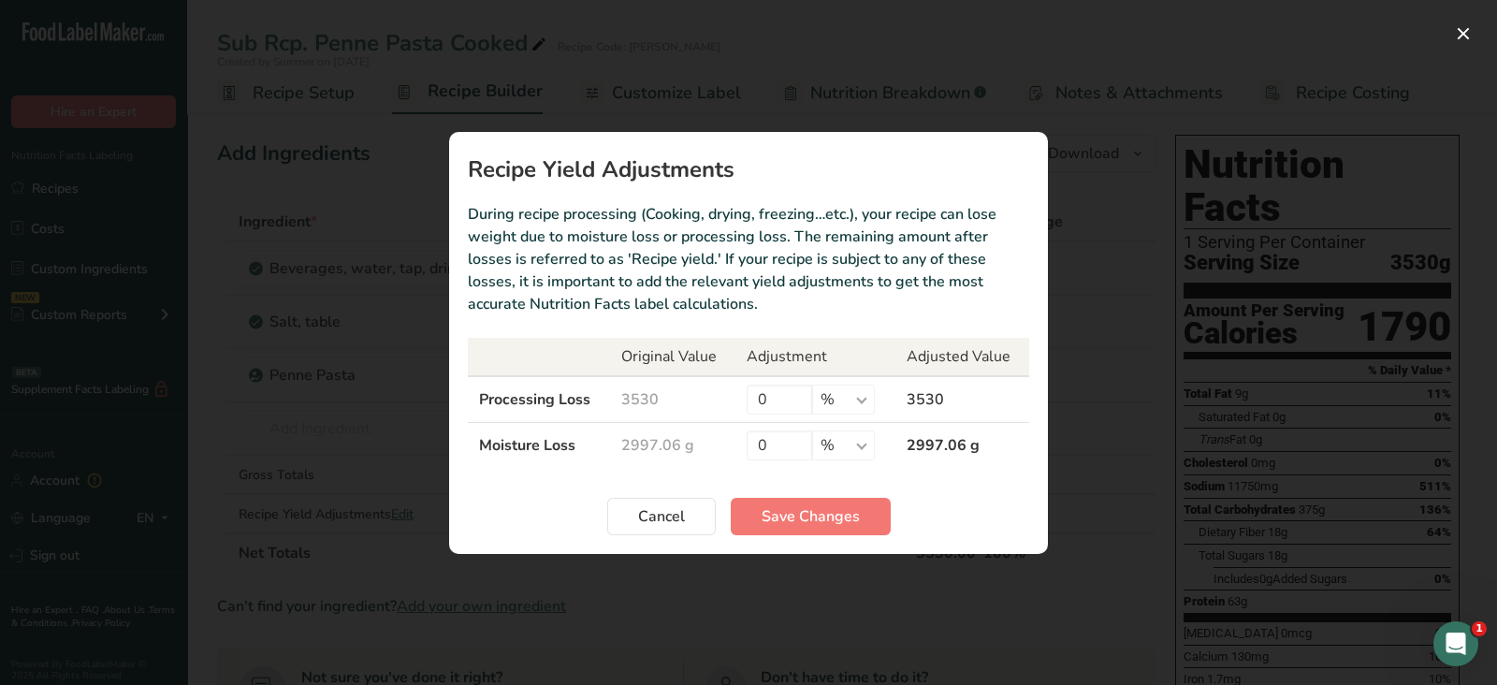
click at [679, 444] on td "2997.06 g" at bounding box center [672, 445] width 125 height 46
click at [771, 450] on input "0" at bounding box center [778, 445] width 65 height 30
drag, startPoint x: 768, startPoint y: 446, endPoint x: 691, endPoint y: 456, distance: 77.3
click at [691, 456] on tr "Moisture Loss 2997.06 g 0 % g kg mg mcg lb oz 2997.06 g" at bounding box center [748, 445] width 561 height 46
type input "71.7"
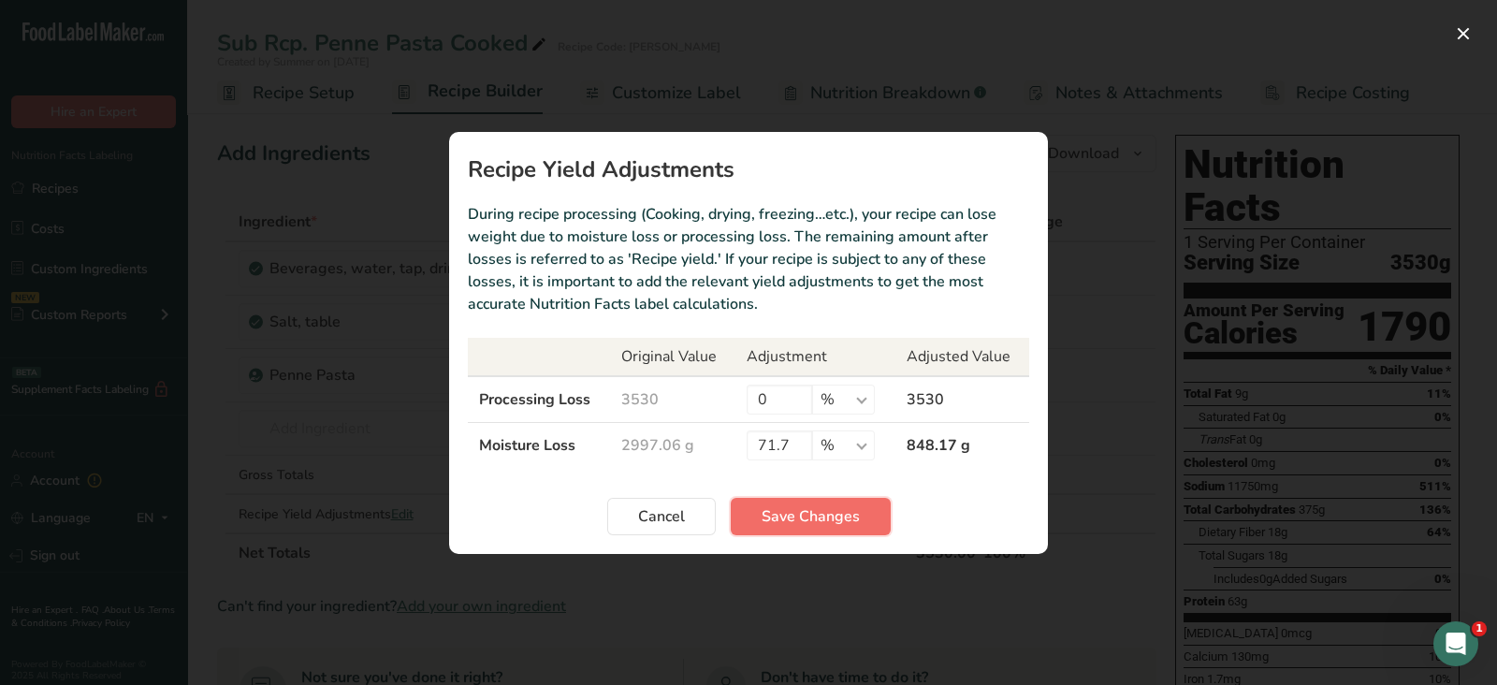
click at [788, 509] on span "Save Changes" at bounding box center [810, 516] width 98 height 22
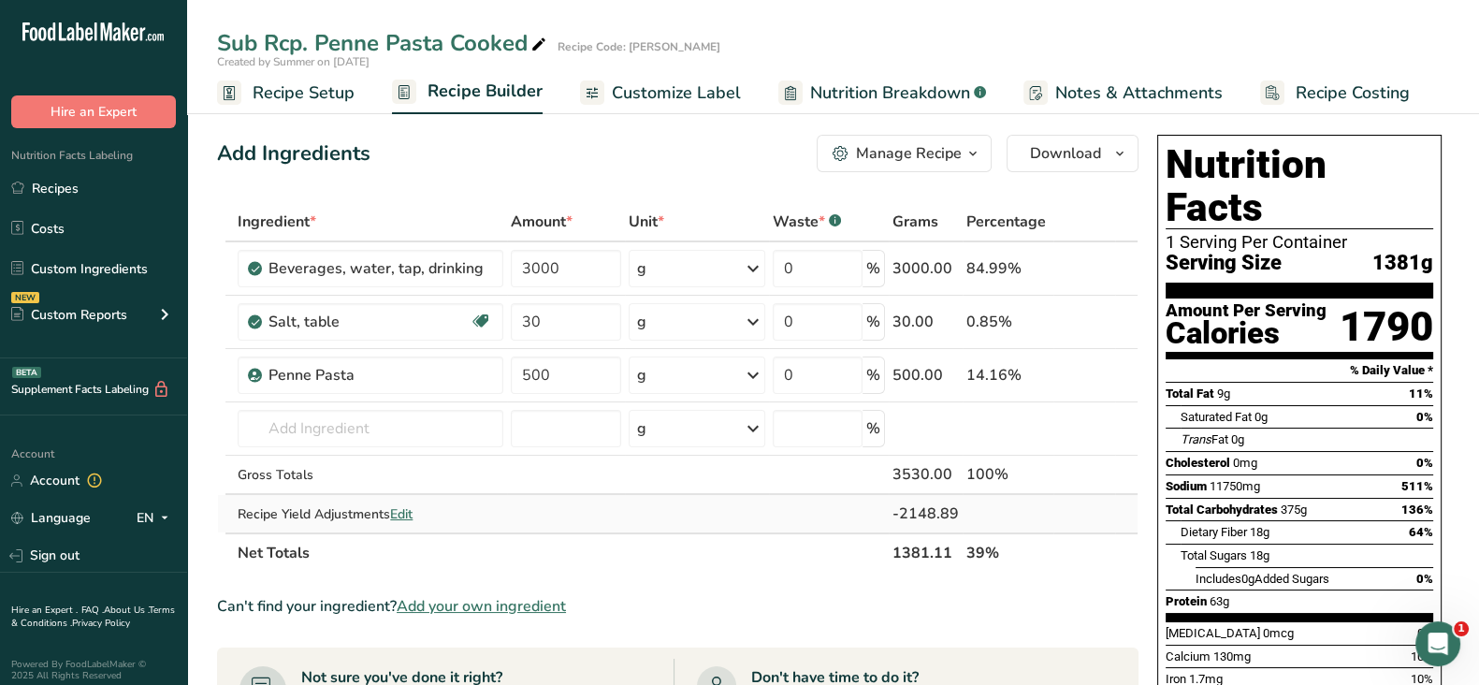
click at [406, 517] on span "Edit" at bounding box center [401, 514] width 22 height 18
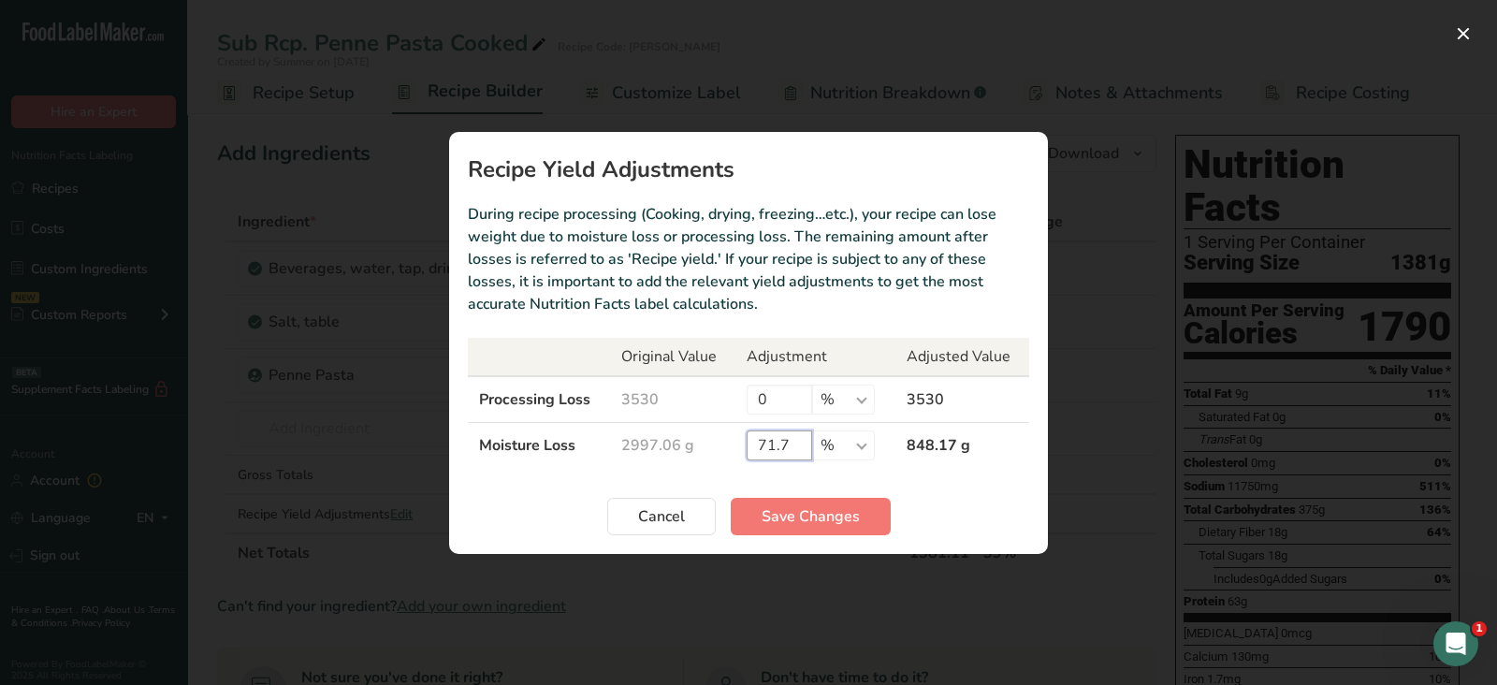
drag, startPoint x: 786, startPoint y: 437, endPoint x: 766, endPoint y: 439, distance: 19.7
click at [766, 439] on input "71.7" at bounding box center [778, 445] width 65 height 30
type input "75"
click at [807, 507] on span "Save Changes" at bounding box center [810, 516] width 98 height 22
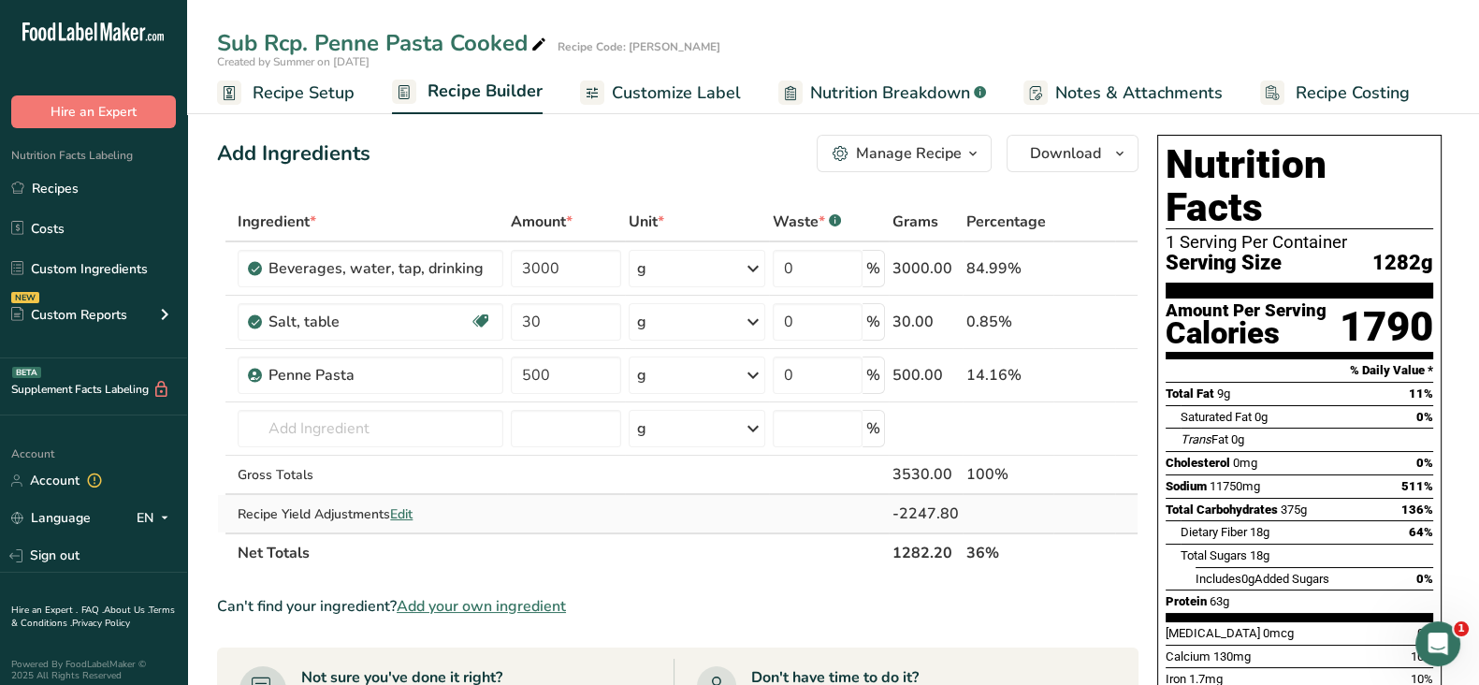
click at [404, 512] on span "Edit" at bounding box center [401, 514] width 22 height 18
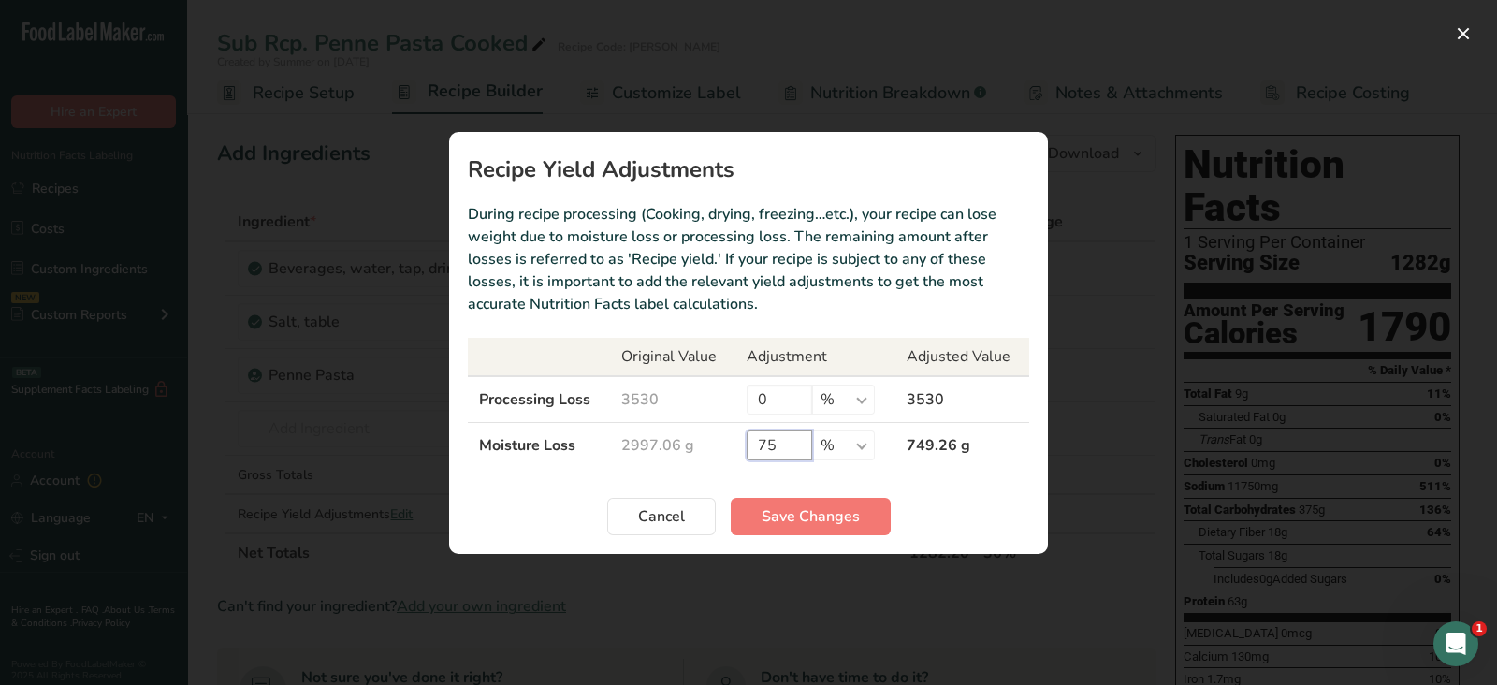
drag, startPoint x: 784, startPoint y: 441, endPoint x: 743, endPoint y: 441, distance: 41.2
click at [743, 441] on td "75 % g kg mg mcg lb oz" at bounding box center [815, 445] width 160 height 46
type input "80"
click at [817, 511] on span "Save Changes" at bounding box center [810, 516] width 98 height 22
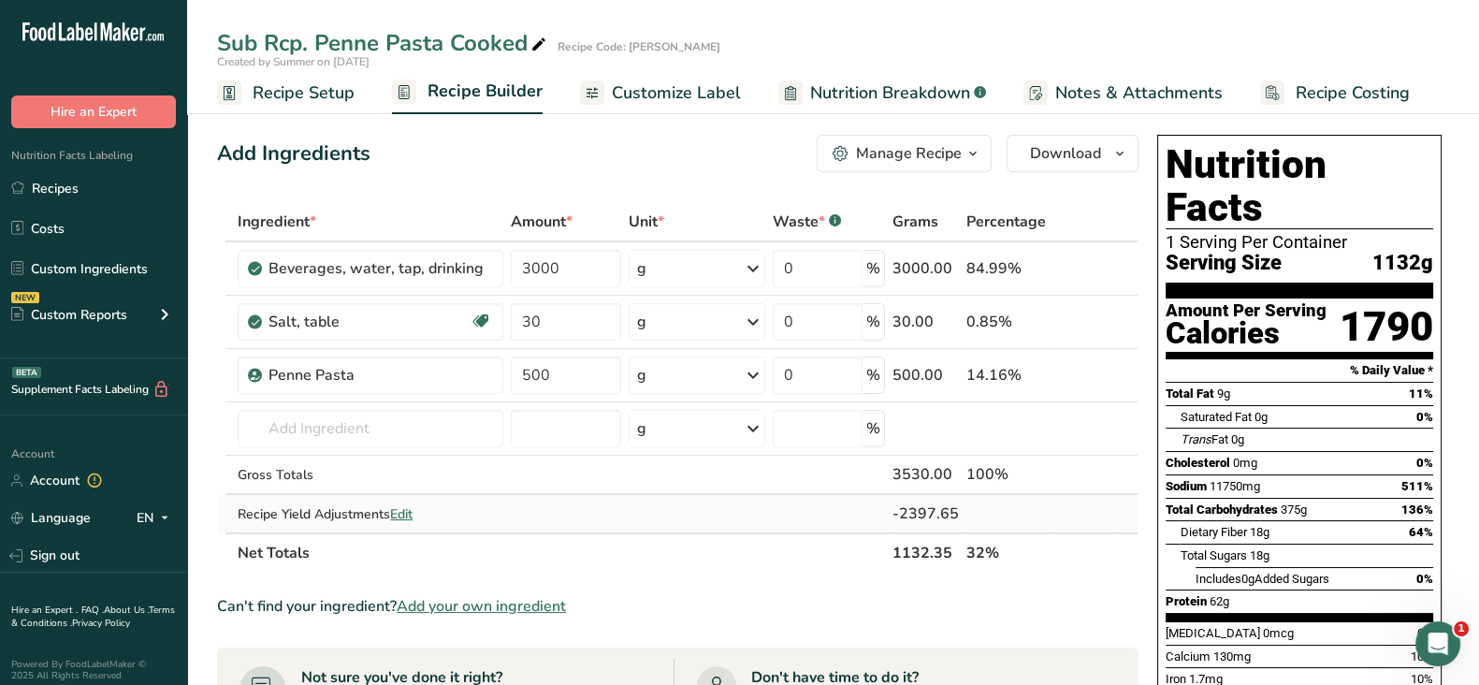
click at [406, 511] on span "Edit" at bounding box center [401, 514] width 22 height 18
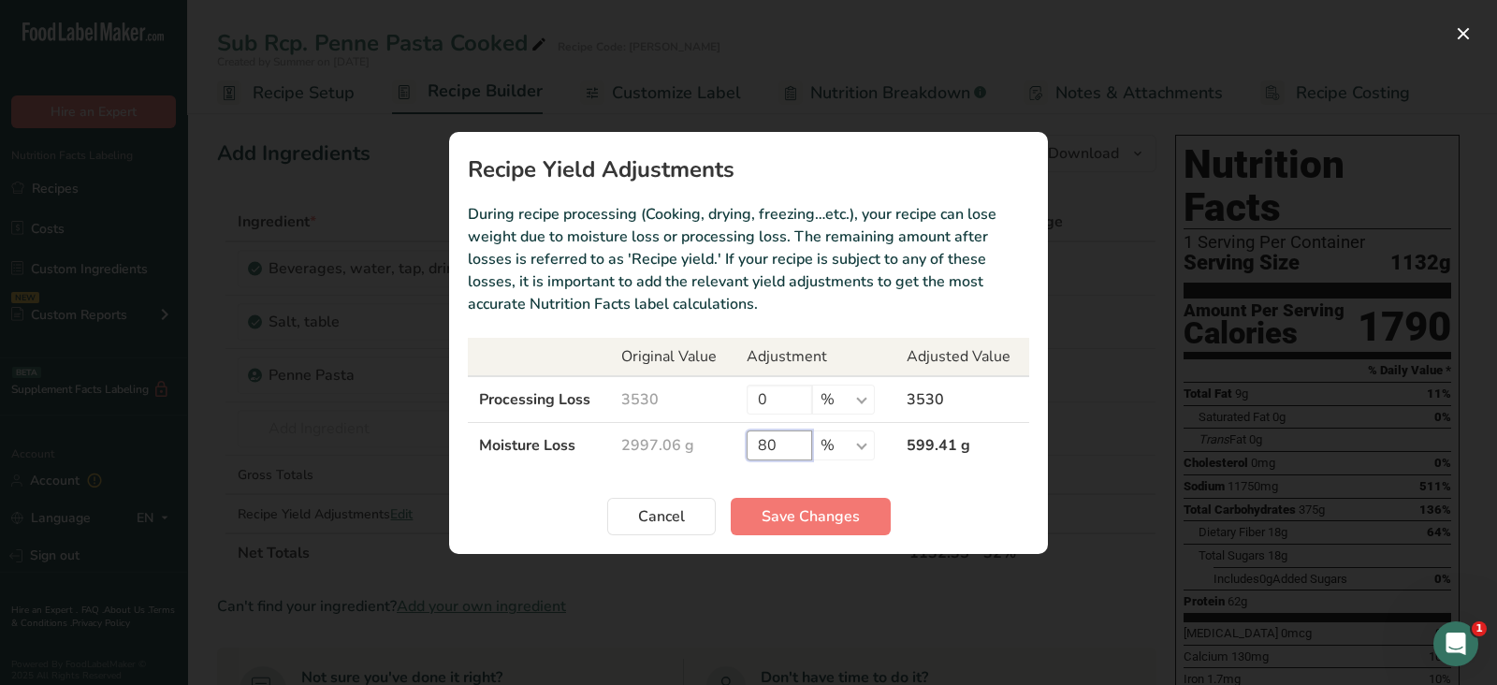
drag, startPoint x: 788, startPoint y: 446, endPoint x: 766, endPoint y: 446, distance: 22.4
click at [766, 446] on input "80" at bounding box center [778, 445] width 65 height 30
type input "85"
click at [787, 512] on span "Save Changes" at bounding box center [810, 516] width 98 height 22
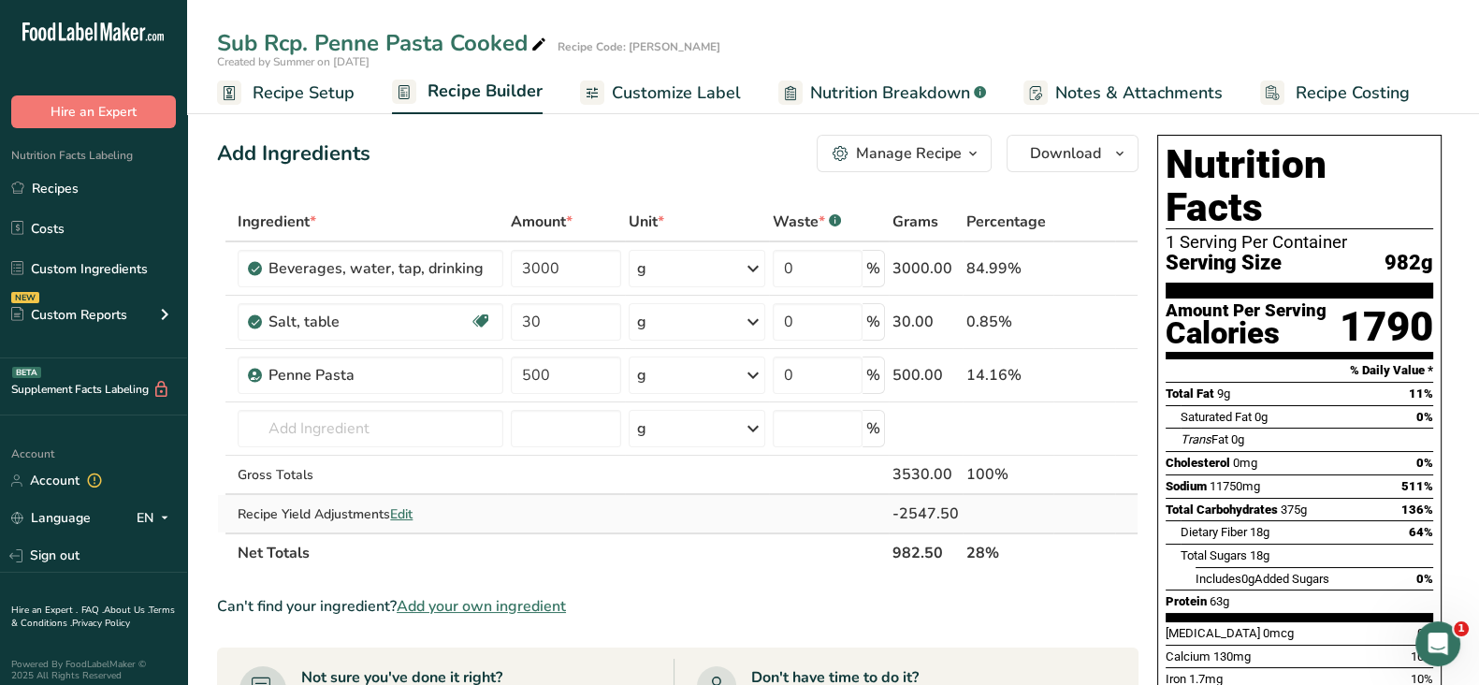
click at [402, 512] on span "Edit" at bounding box center [401, 514] width 22 height 18
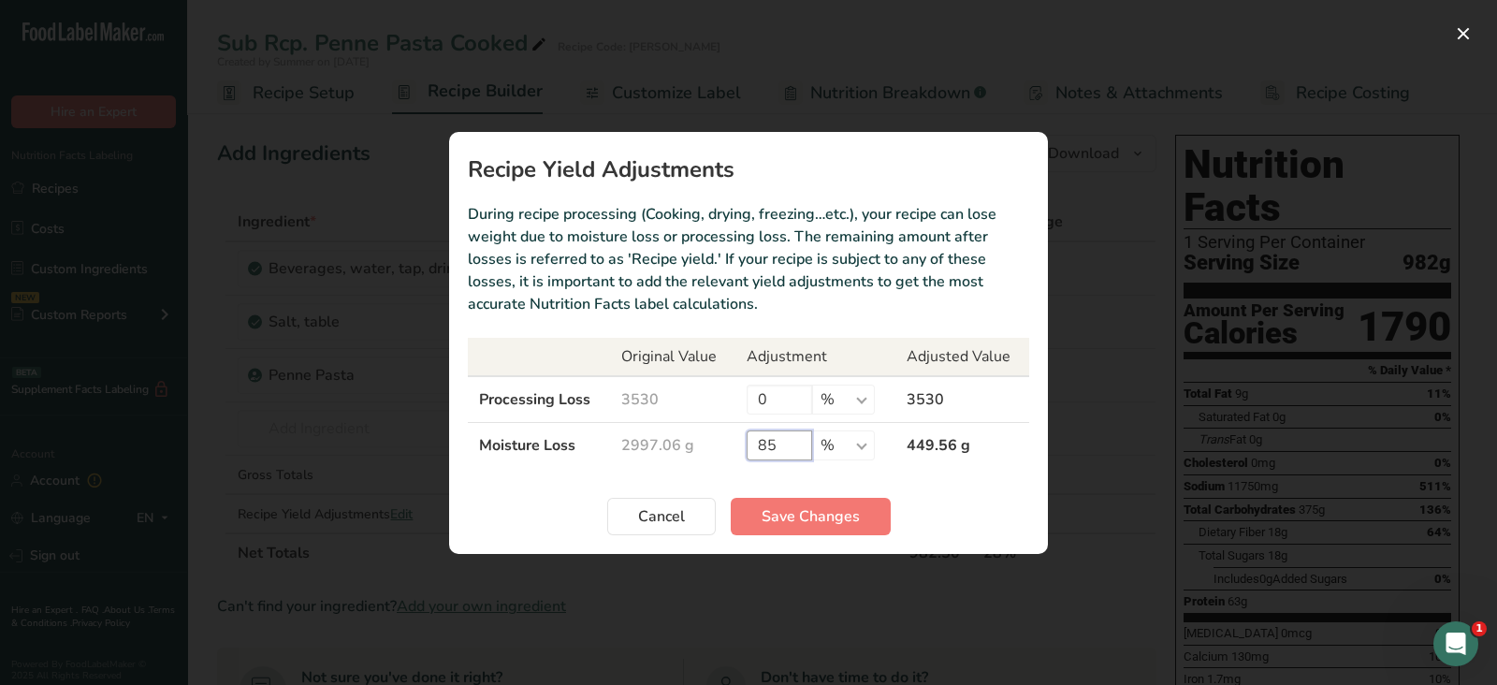
click at [767, 442] on input "85" at bounding box center [778, 445] width 65 height 30
type input "83"
click at [793, 521] on span "Save Changes" at bounding box center [810, 516] width 98 height 22
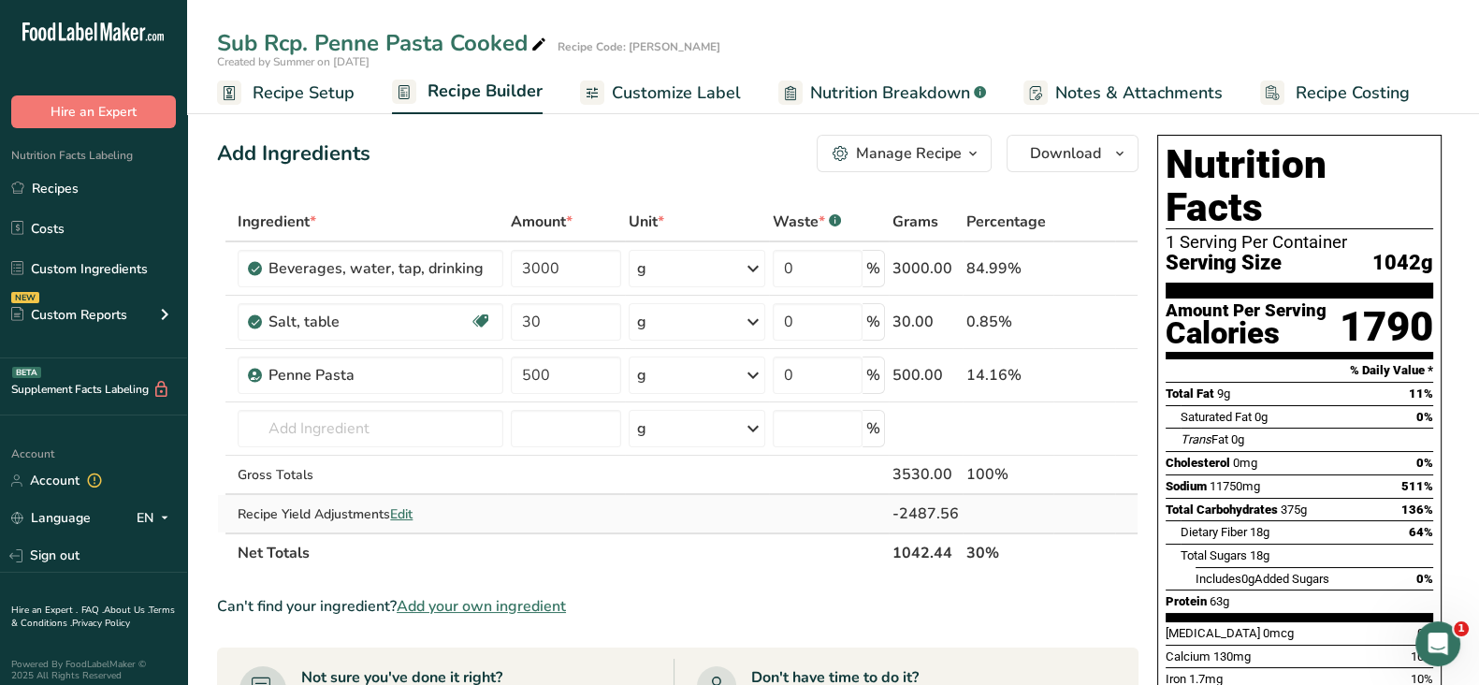
click at [402, 507] on span "Edit" at bounding box center [401, 514] width 22 height 18
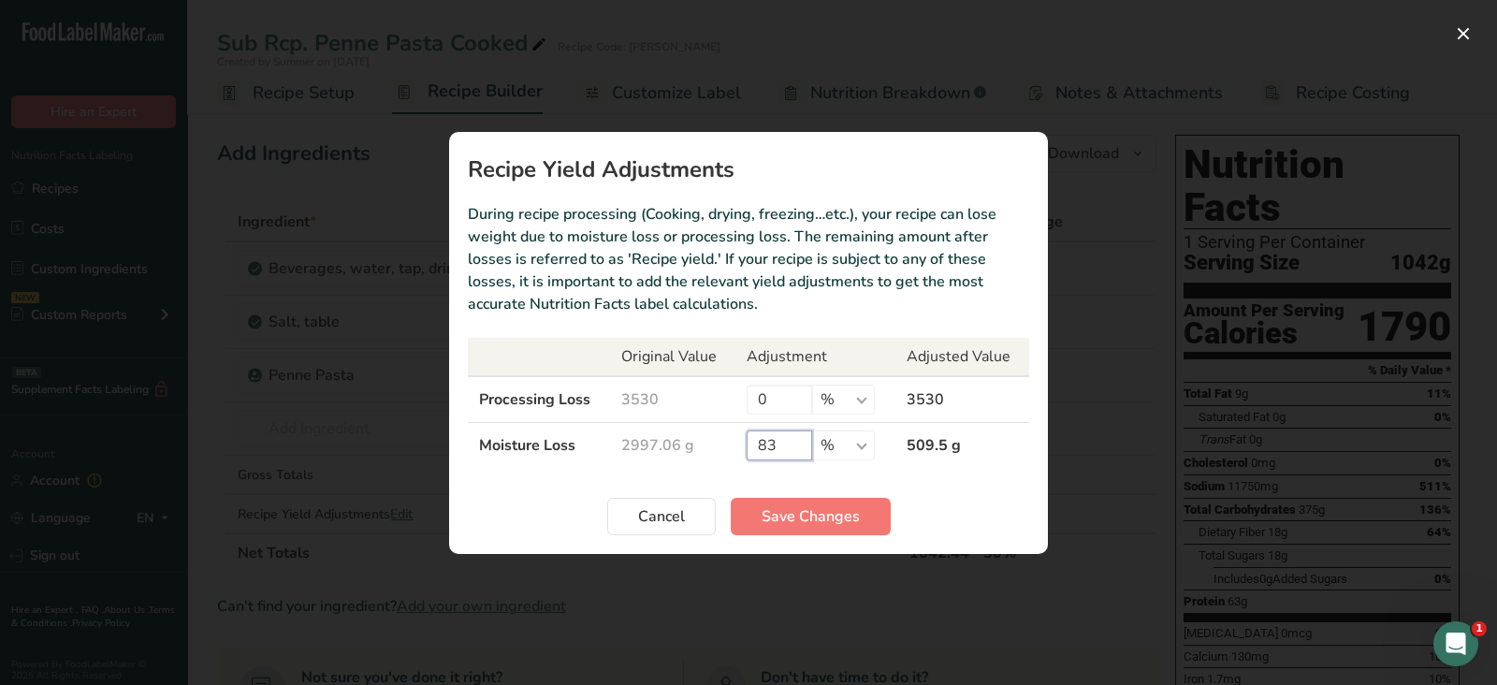
drag, startPoint x: 778, startPoint y: 454, endPoint x: 768, endPoint y: 454, distance: 10.3
click at [768, 454] on input "83" at bounding box center [778, 445] width 65 height 30
type input "84"
click at [779, 505] on span "Save Changes" at bounding box center [810, 516] width 98 height 22
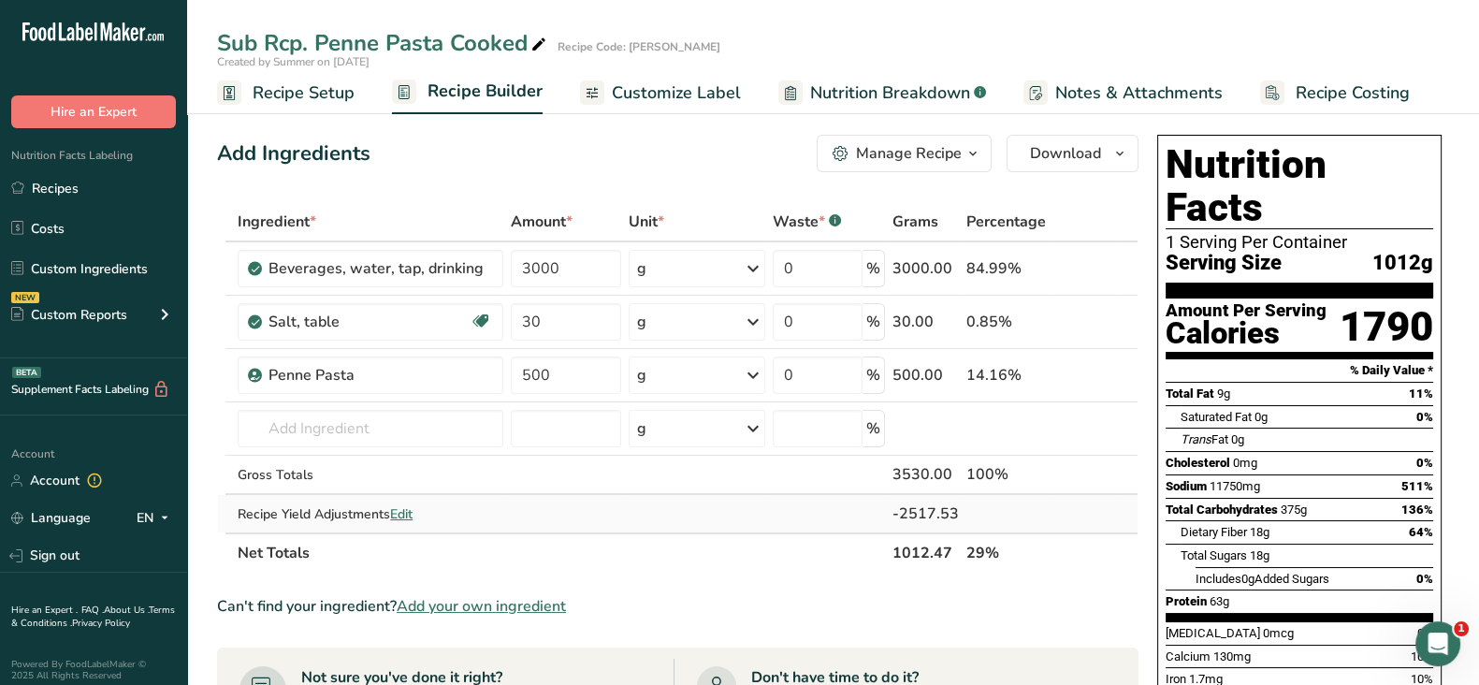
click at [406, 514] on span "Edit" at bounding box center [401, 514] width 22 height 18
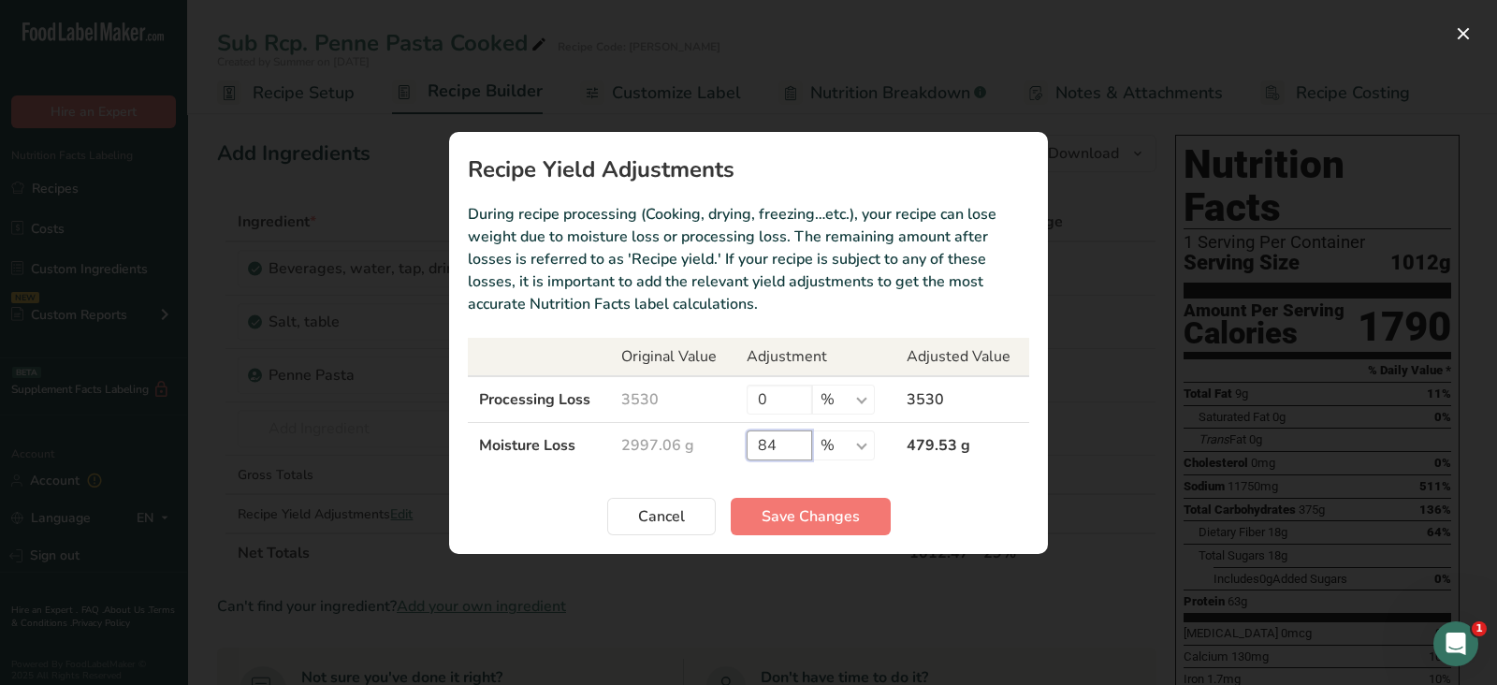
click at [778, 444] on input "84" at bounding box center [778, 445] width 65 height 30
type input "84.5"
click at [774, 509] on span "Save Changes" at bounding box center [810, 516] width 98 height 22
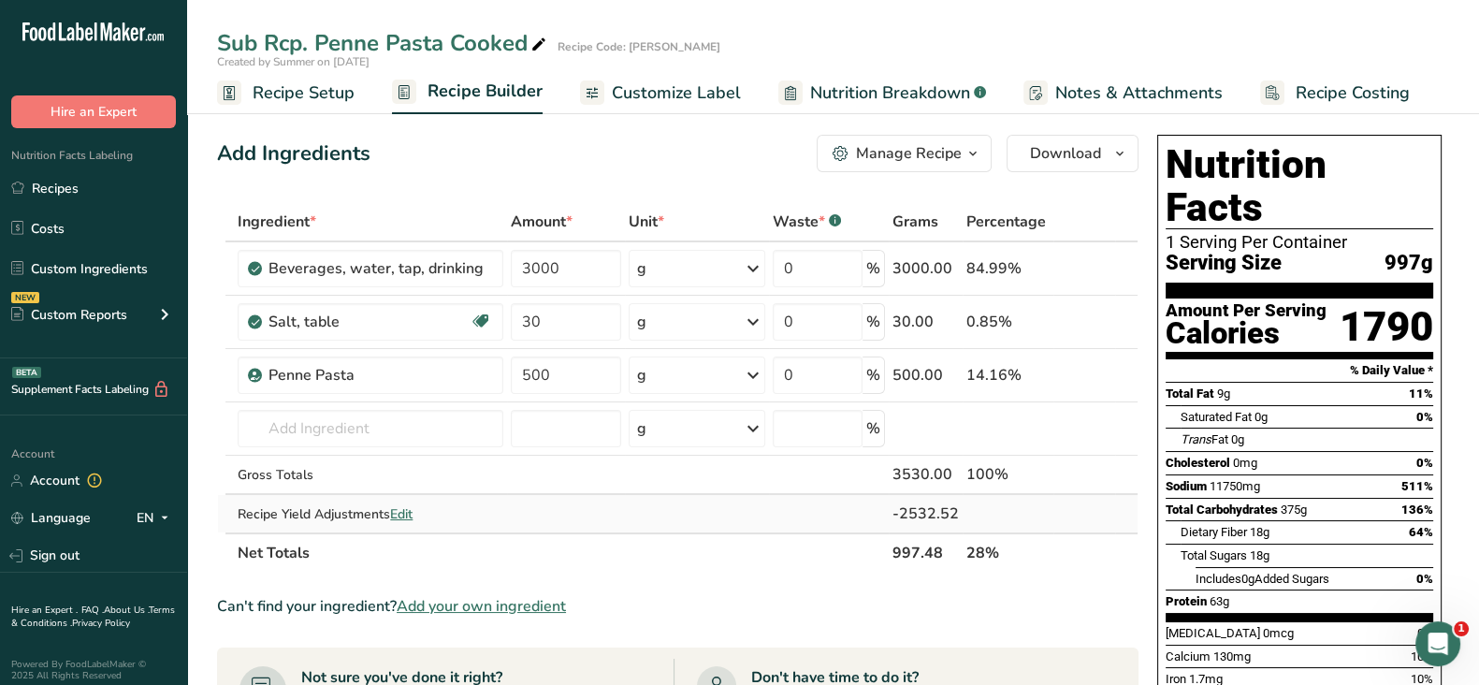
click at [402, 508] on span "Edit" at bounding box center [401, 514] width 22 height 18
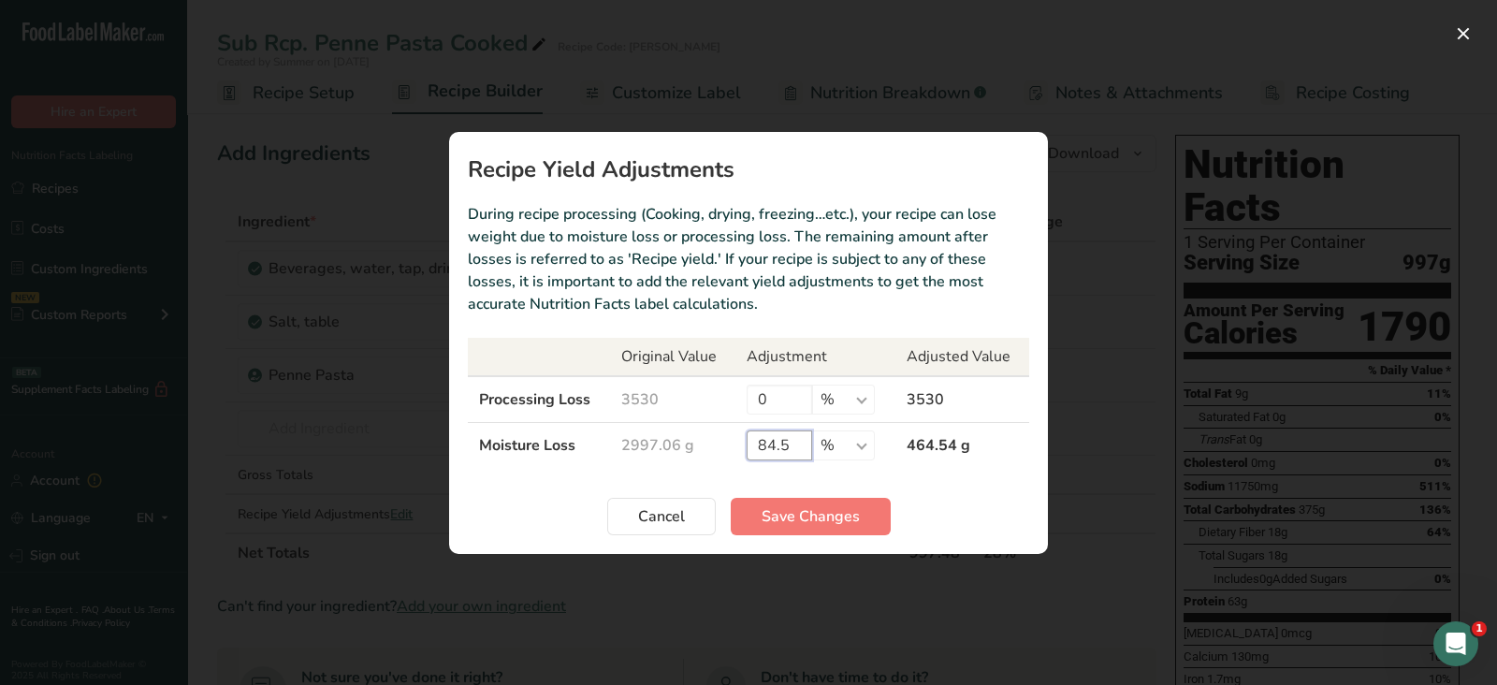
drag, startPoint x: 792, startPoint y: 448, endPoint x: 781, endPoint y: 448, distance: 11.2
click at [781, 448] on input "84.5" at bounding box center [778, 445] width 65 height 30
type input "84.3"
click at [785, 513] on span "Save Changes" at bounding box center [810, 516] width 98 height 22
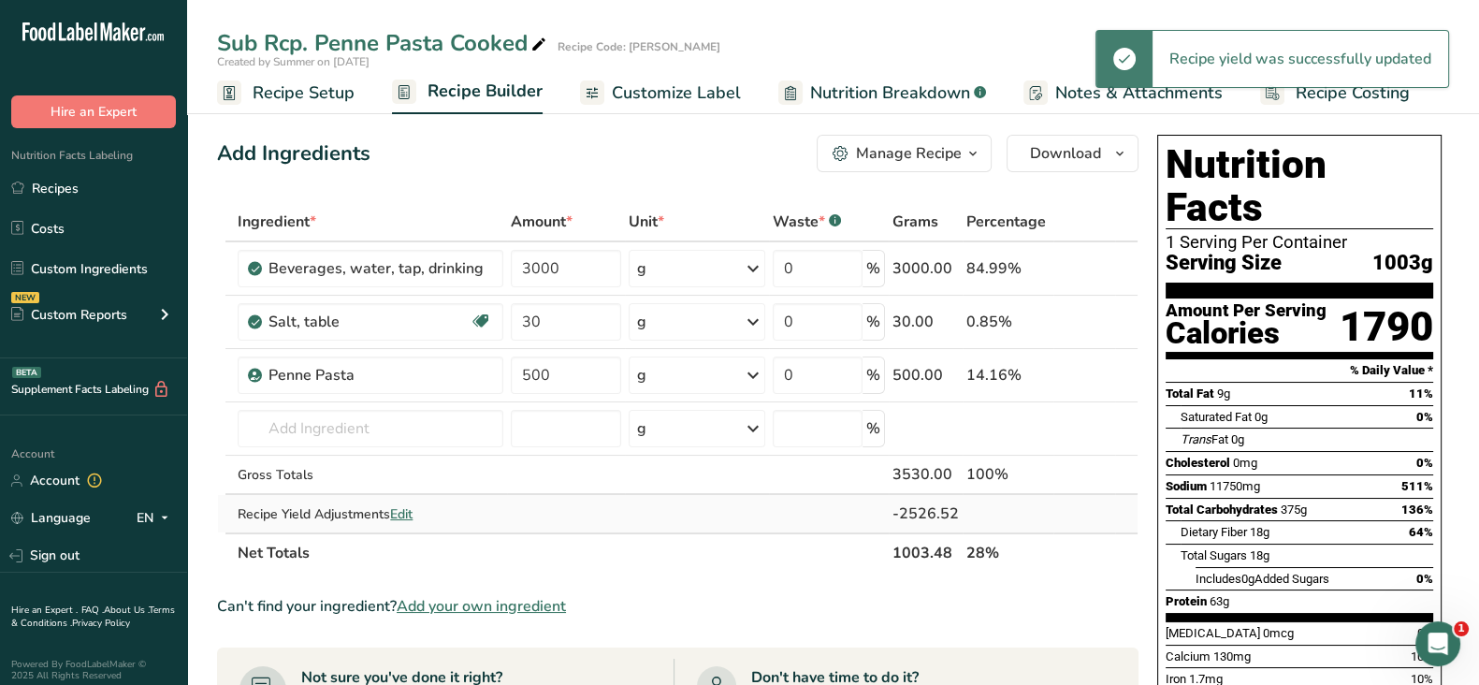
click at [409, 514] on span "Edit" at bounding box center [401, 514] width 22 height 18
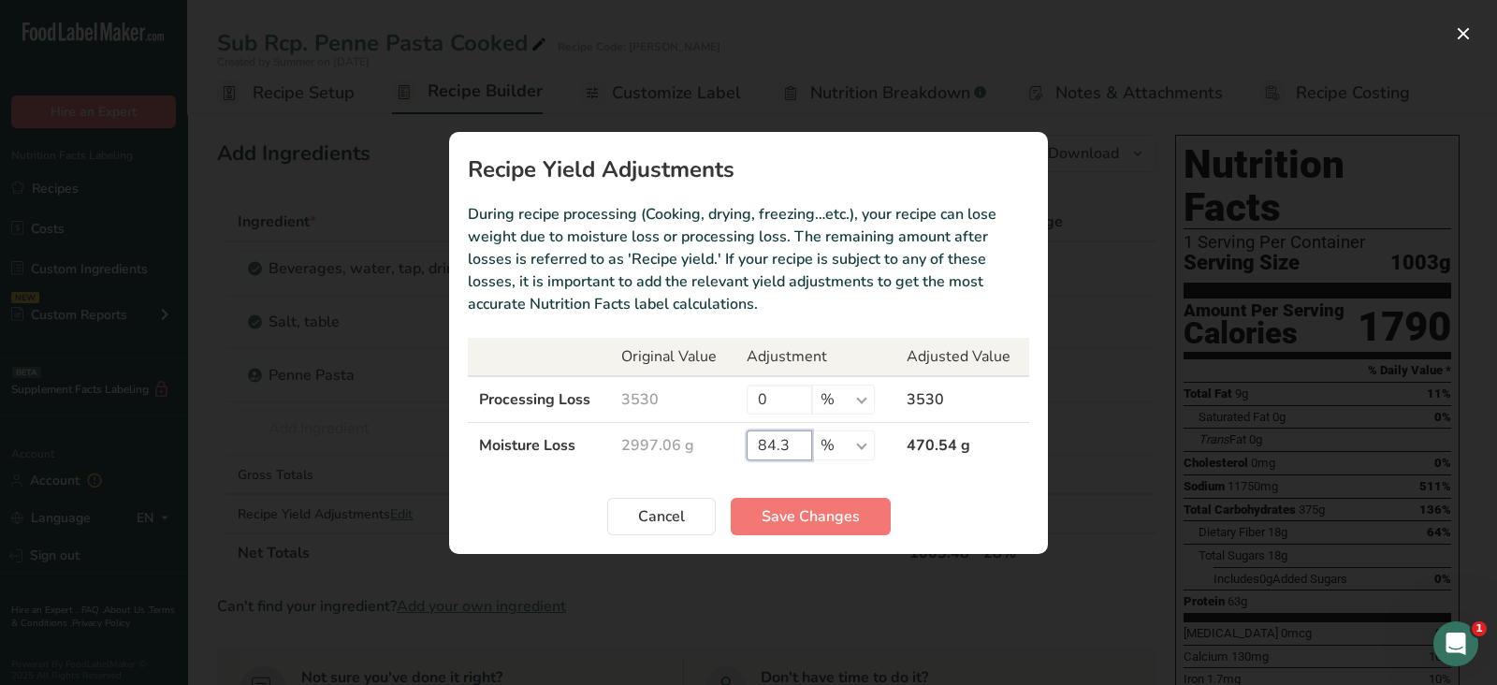
drag, startPoint x: 786, startPoint y: 441, endPoint x: 775, endPoint y: 441, distance: 10.3
click at [775, 441] on input "84.3" at bounding box center [778, 445] width 65 height 30
type input "84.4"
click at [823, 519] on span "Save Changes" at bounding box center [810, 516] width 98 height 22
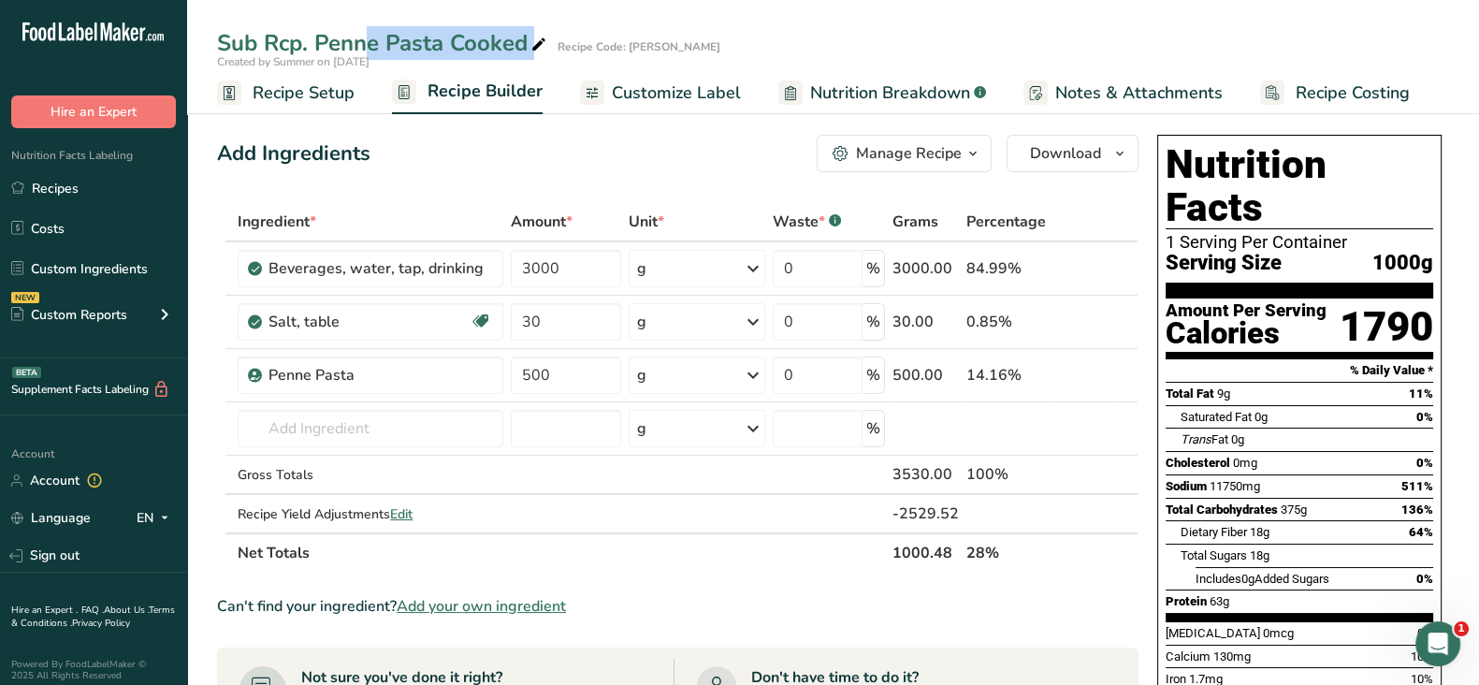
drag, startPoint x: 210, startPoint y: 41, endPoint x: 532, endPoint y: 46, distance: 321.8
click at [532, 46] on div "Sub Rcp. Penne Pasta Cooked Recipe Code: Virgin Atalantic" at bounding box center [833, 43] width 1292 height 34
copy div "Sub Rcp. Penne Pasta Cooked"
click at [946, 157] on div "Manage Recipe" at bounding box center [909, 153] width 106 height 22
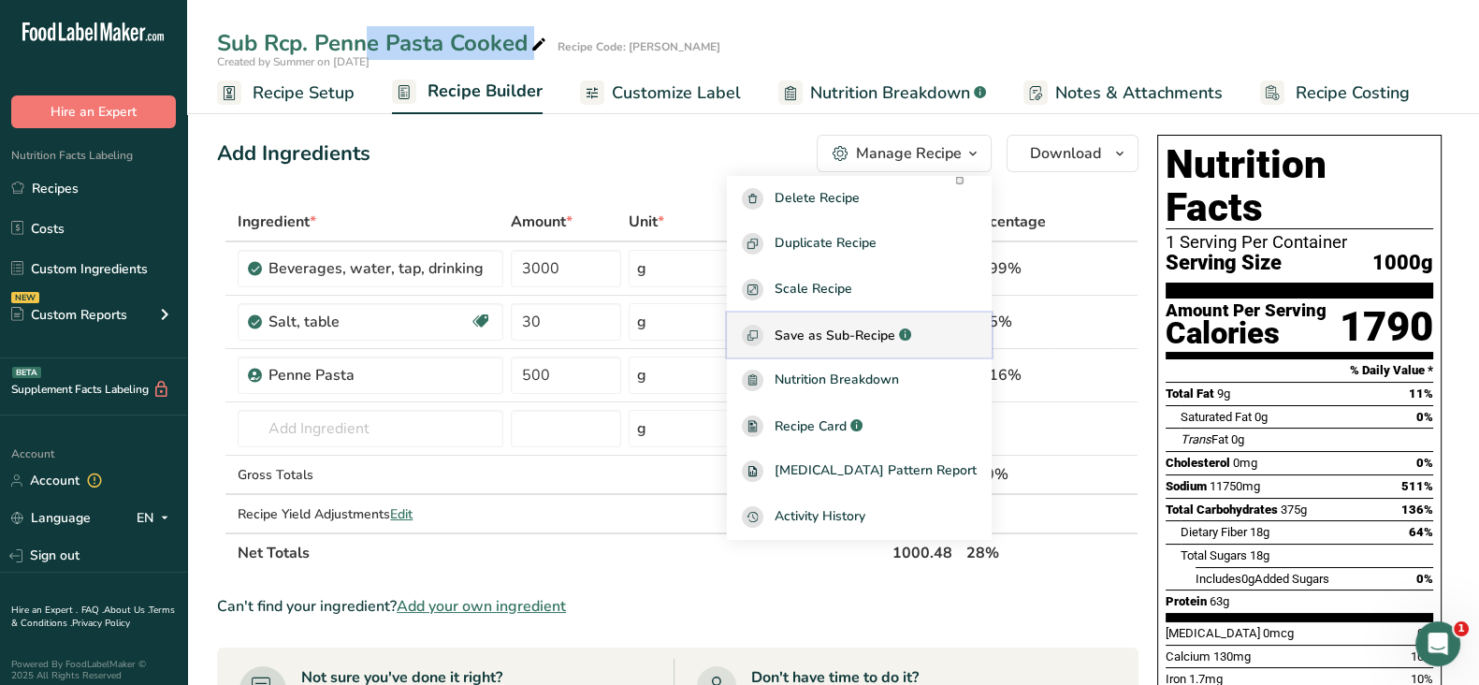
click at [881, 328] on span "Save as Sub-Recipe" at bounding box center [834, 335] width 121 height 20
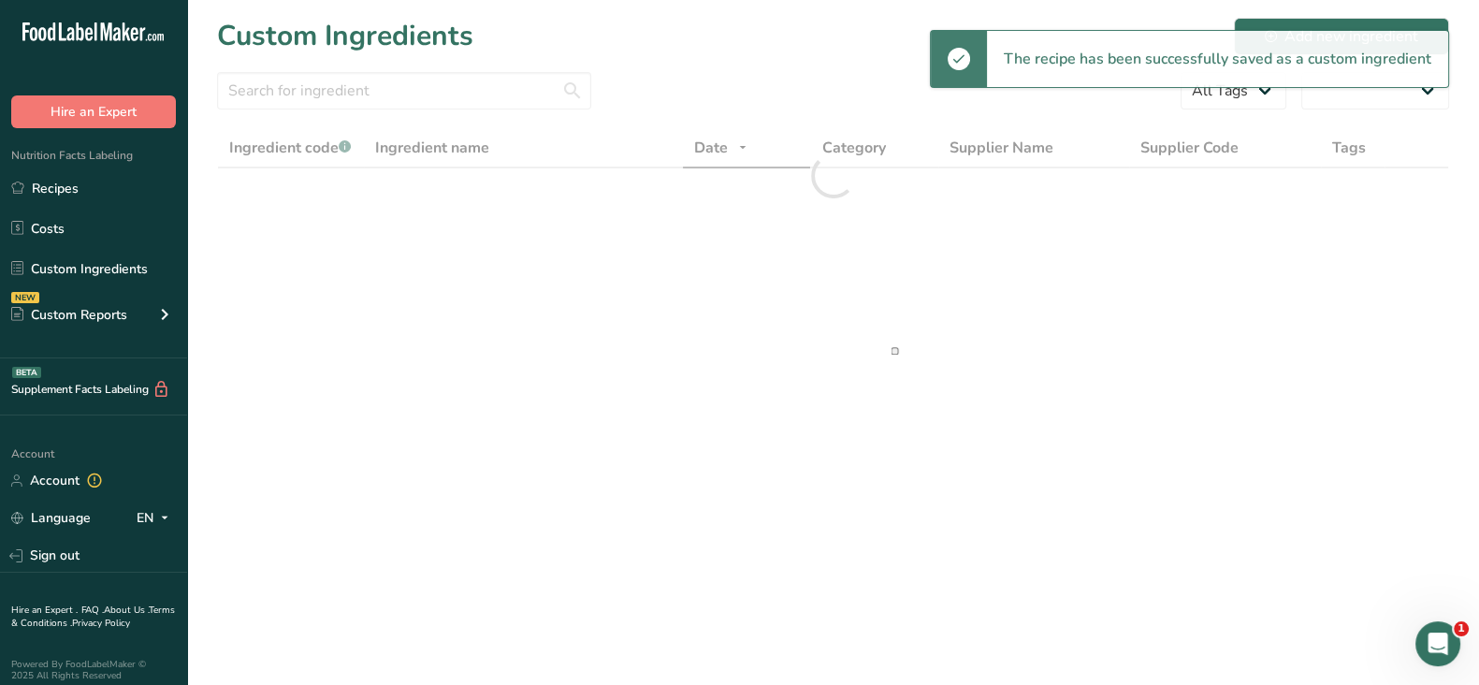
select select "30"
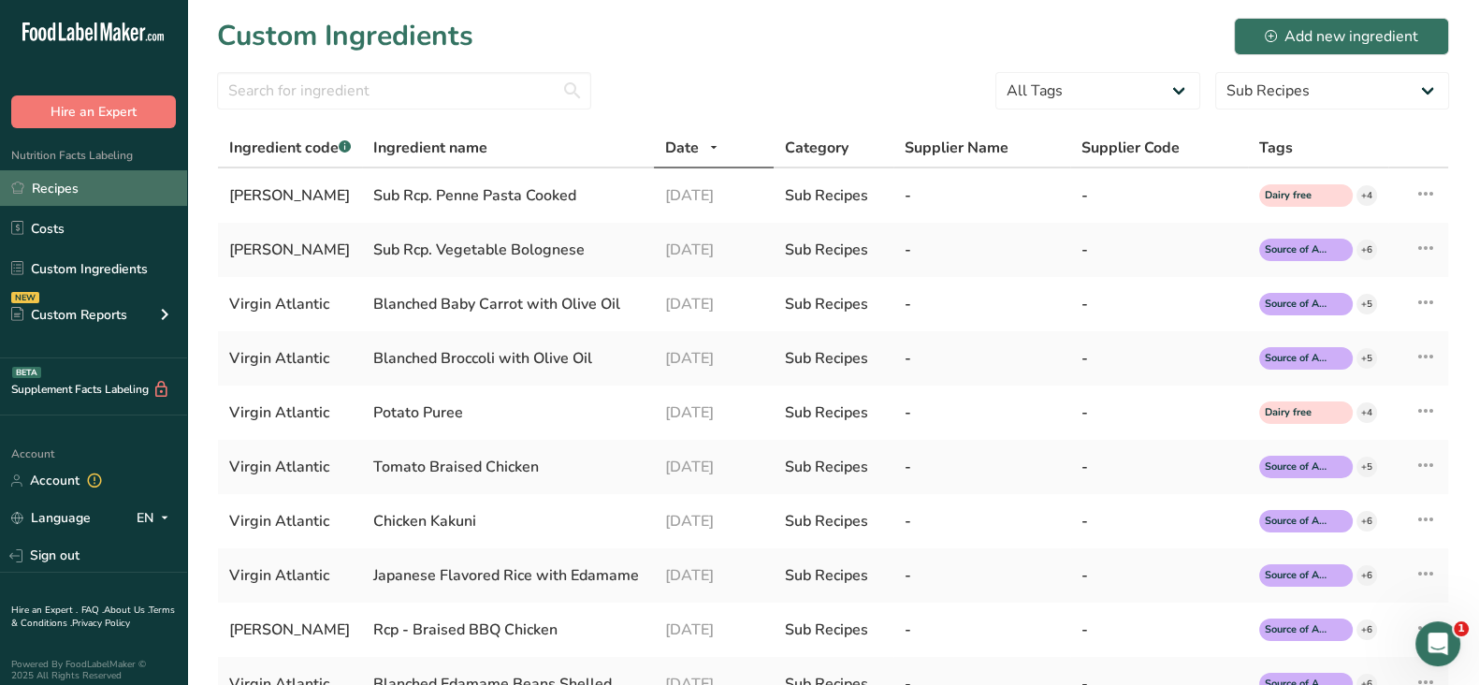
click at [71, 192] on link "Recipes" at bounding box center [93, 188] width 187 height 36
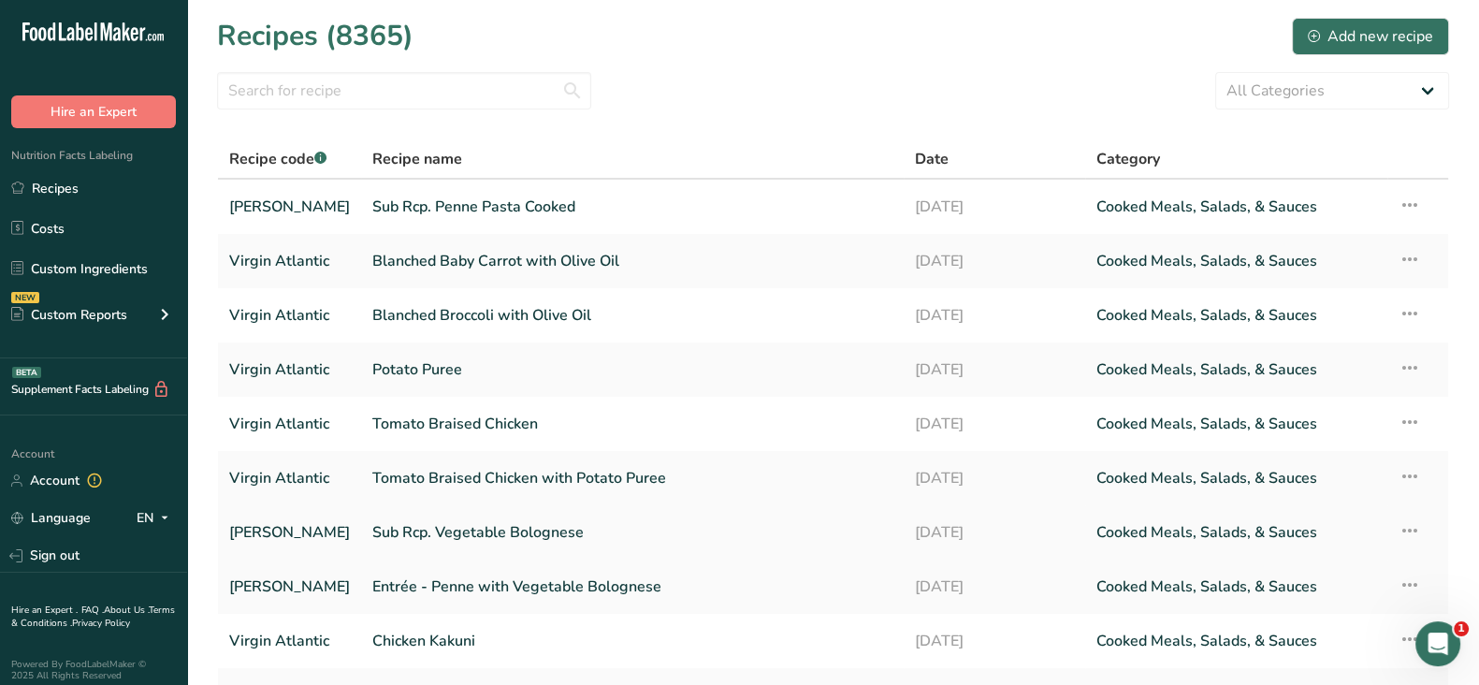
drag, startPoint x: 580, startPoint y: 586, endPoint x: 621, endPoint y: 511, distance: 85.4
click at [580, 586] on link "Entrée - Penne with Vegetable Bolognese" at bounding box center [632, 586] width 520 height 39
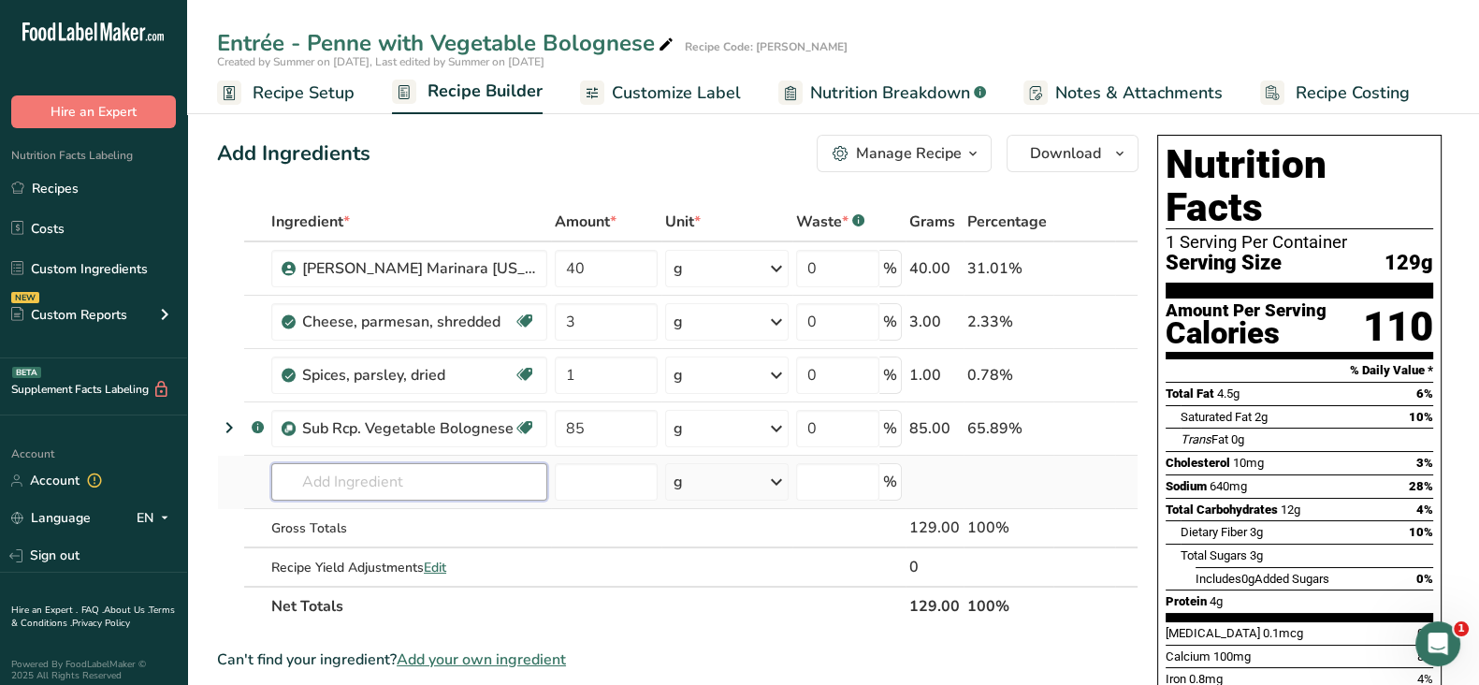
click at [380, 467] on input "text" at bounding box center [409, 481] width 276 height 37
paste input "Sub Rcp. Penne Pasta Cooked"
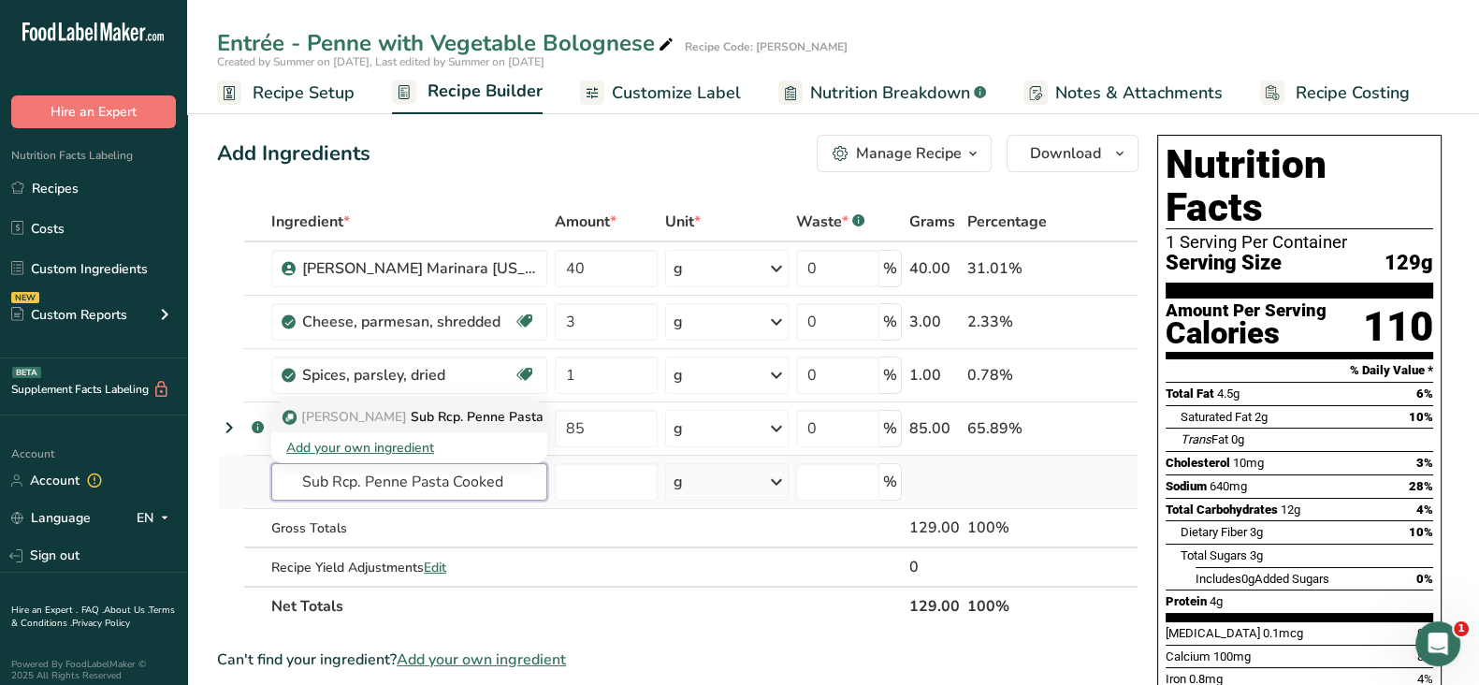
type input "Sub Rcp. Penne Pasta Cooked"
click at [482, 413] on p "Virgin Atalantic Sub Rcp. Penne Pasta Cooked" at bounding box center [439, 417] width 306 height 20
type input "Sub Rcp. Penne Pasta Cooked"
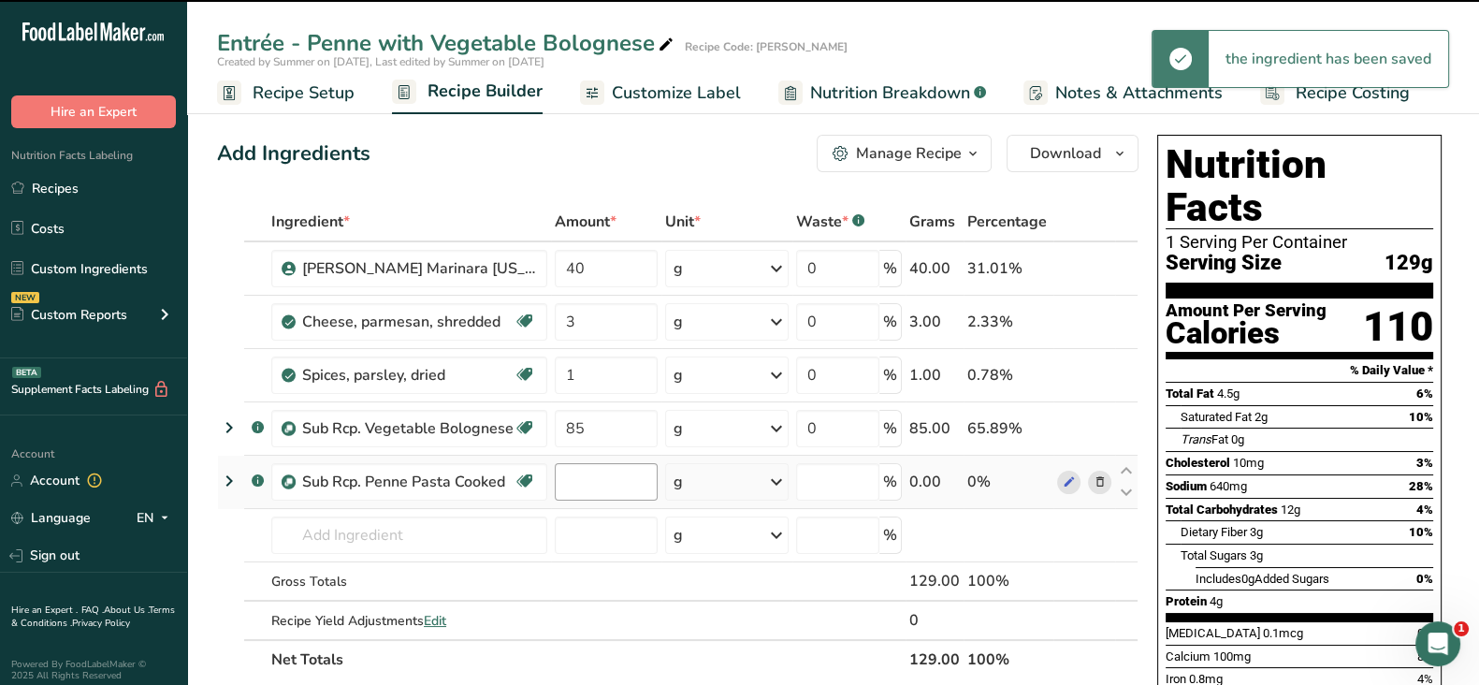
type input "0"
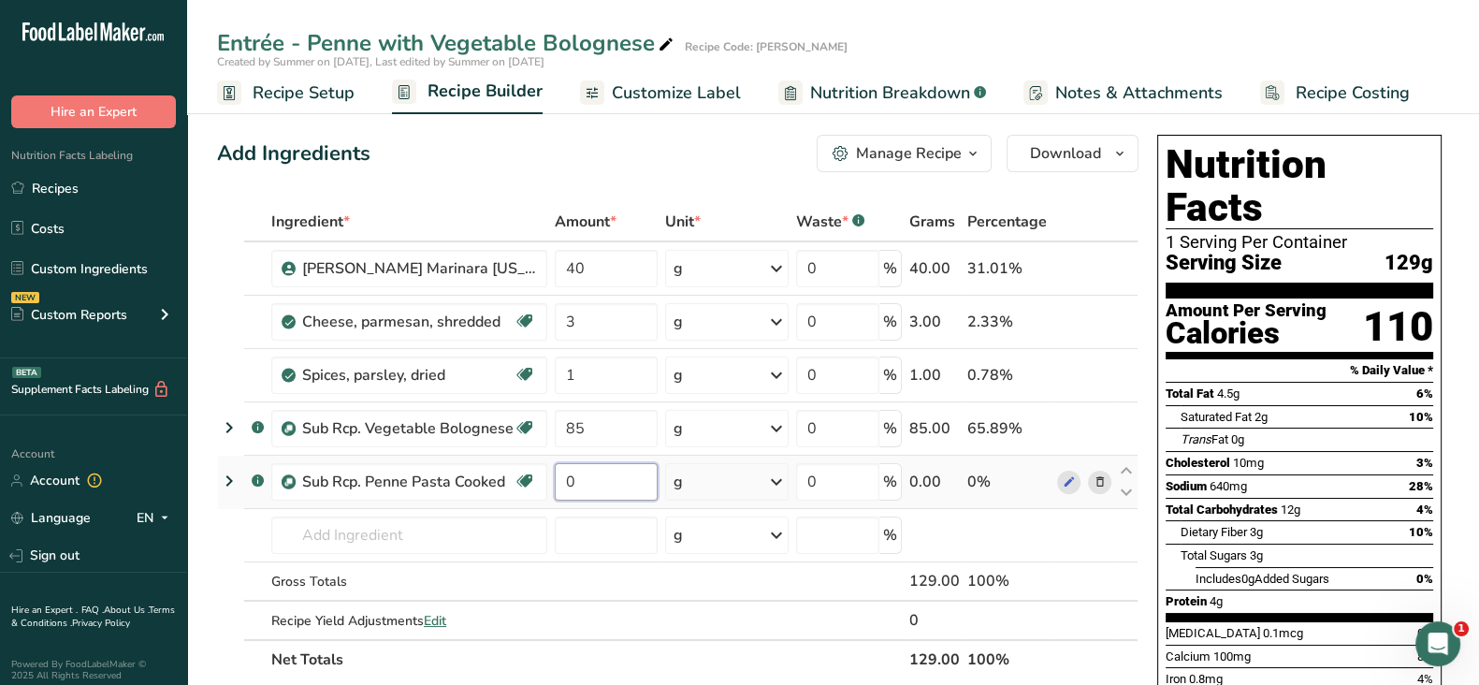
click at [610, 480] on input "0" at bounding box center [606, 481] width 103 height 37
type input "85"
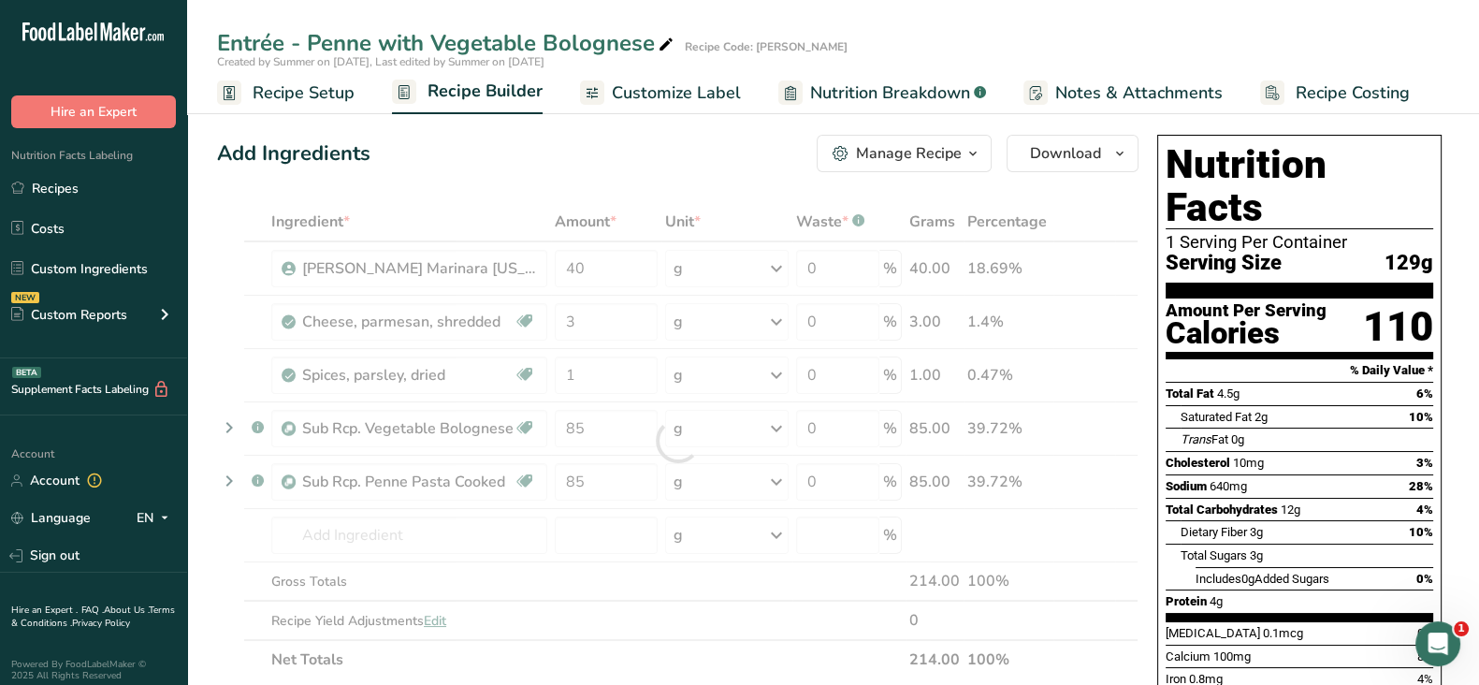
click at [671, 156] on div "Add Ingredients Manage Recipe Delete Recipe Duplicate Recipe Scale Recipe Save …" at bounding box center [677, 153] width 921 height 37
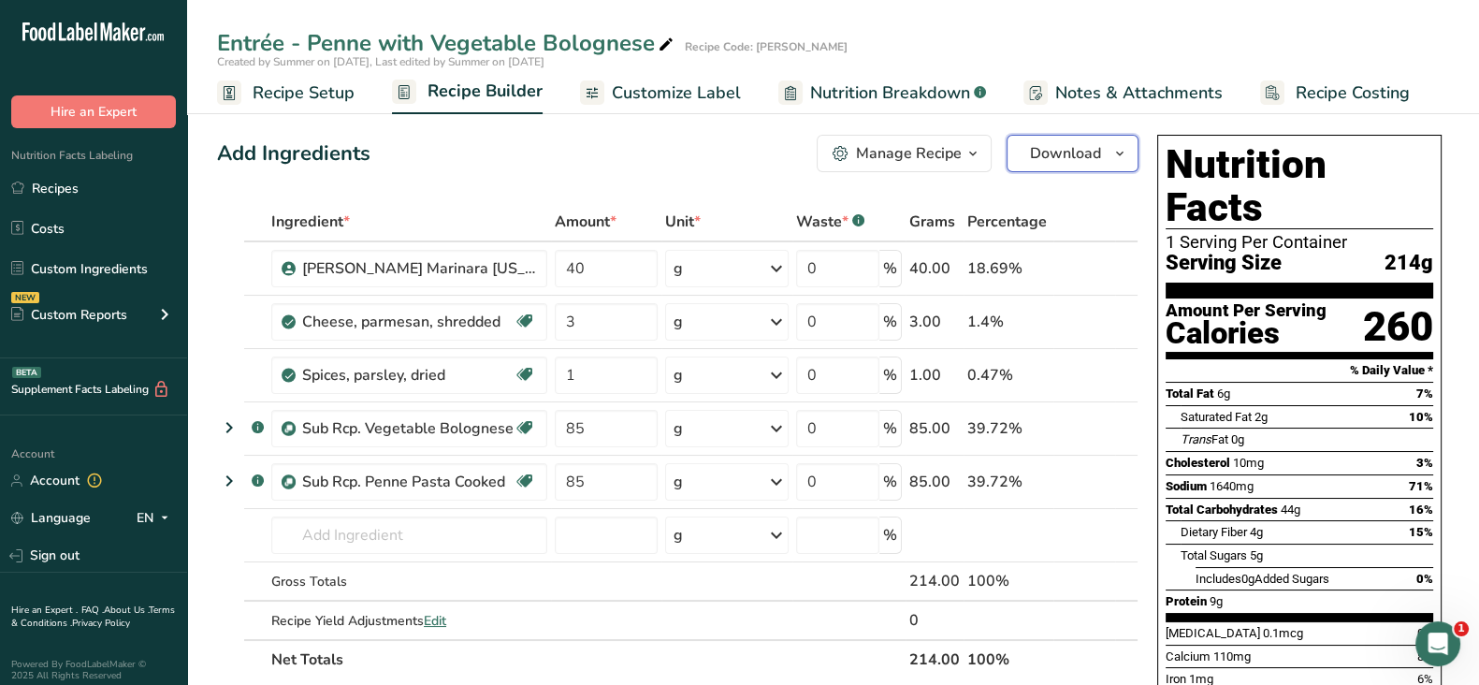
click at [1078, 152] on span "Download" at bounding box center [1065, 153] width 71 height 22
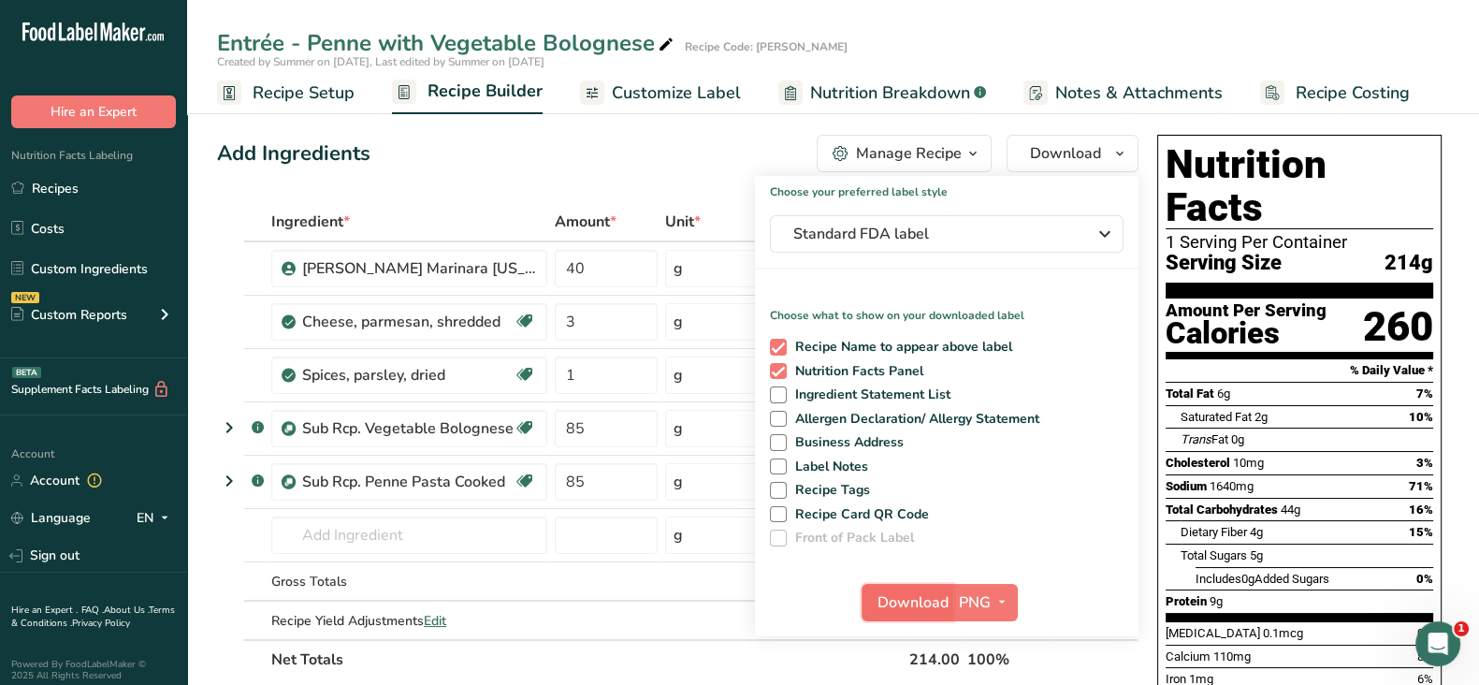
click at [932, 613] on button "Download" at bounding box center [907, 602] width 92 height 37
drag, startPoint x: 921, startPoint y: 100, endPoint x: 905, endPoint y: 96, distance: 16.3
click at [921, 99] on span "Nutrition Breakdown" at bounding box center [890, 92] width 160 height 25
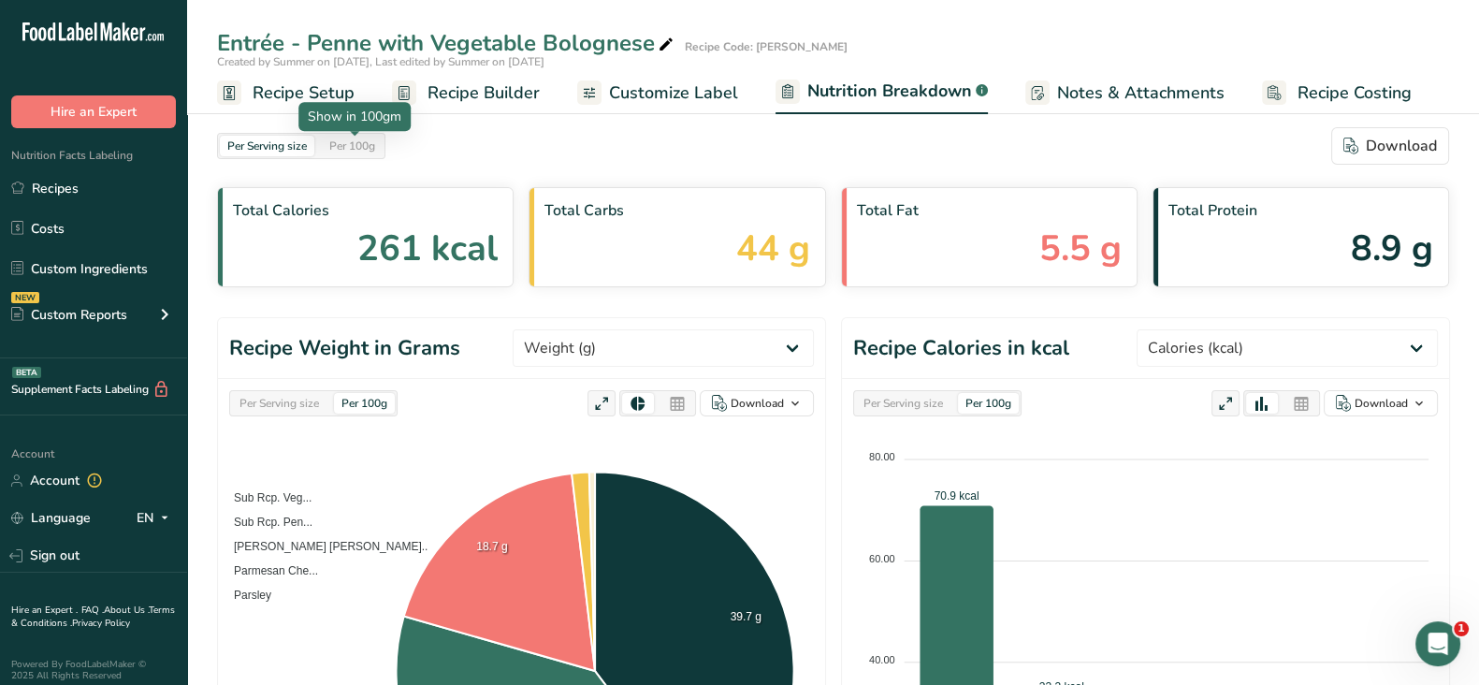
click at [366, 150] on div "Per 100g" at bounding box center [352, 146] width 61 height 21
click at [1291, 346] on select "Weight (g) Calories (kcal) Energy KJ (kj) Total Fat (g) Saturated Fat (g) Trans…" at bounding box center [1286, 347] width 301 height 37
select select "Energy KJ"
click at [1206, 329] on select "Weight (g) Calories (kcal) Energy KJ (kj) Total Fat (g) Saturated Fat (g) Trans…" at bounding box center [1286, 347] width 301 height 37
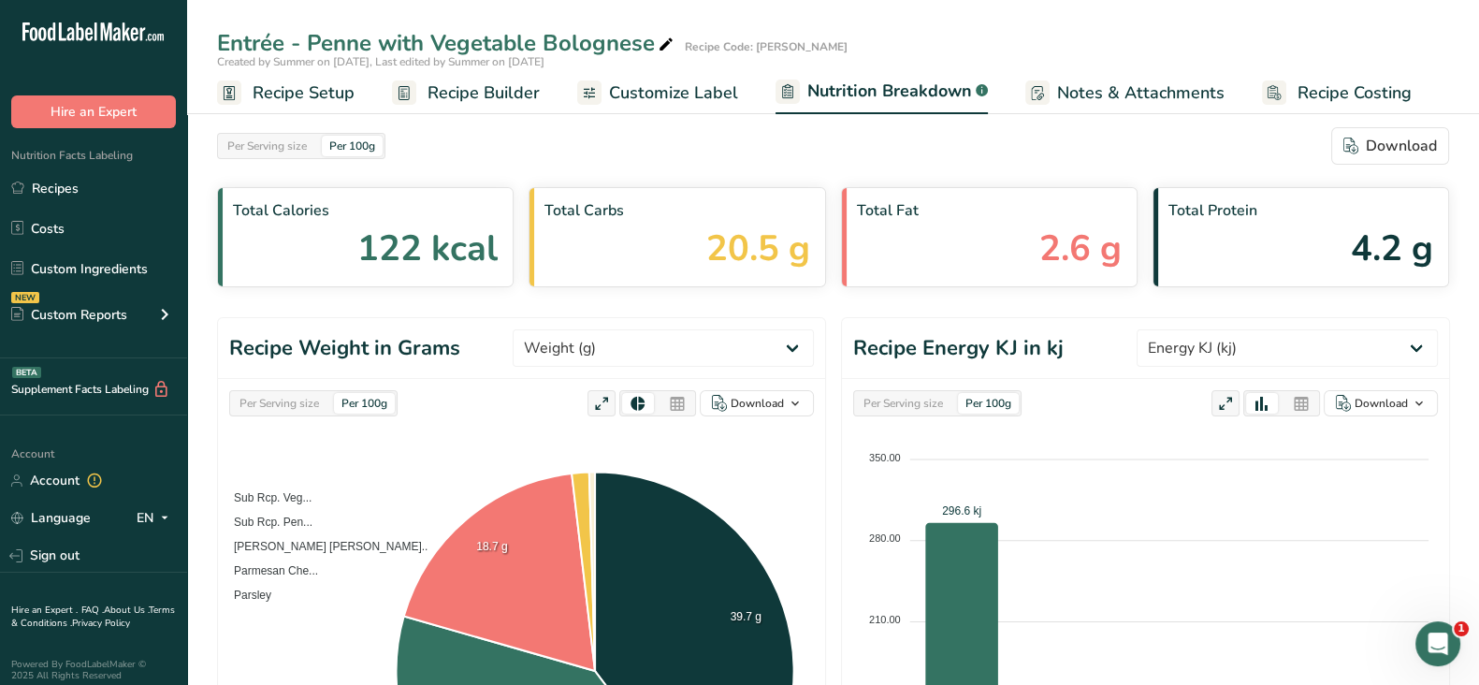
click at [1295, 398] on icon at bounding box center [1301, 404] width 17 height 26
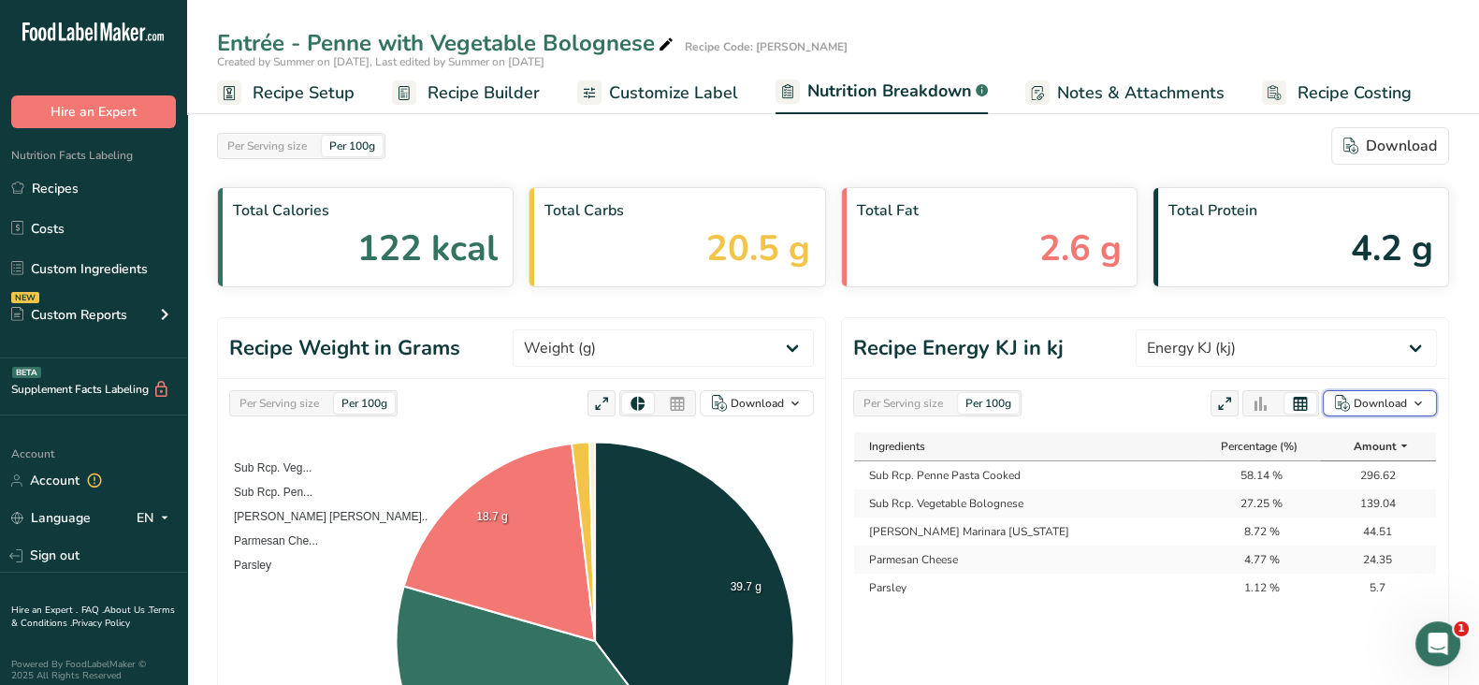
click at [1377, 405] on div "Download" at bounding box center [1379, 403] width 53 height 17
click at [1346, 462] on div "As table (.xlsx)" at bounding box center [1374, 464] width 103 height 24
click at [892, 398] on div "Per Serving size" at bounding box center [903, 403] width 94 height 21
click at [1384, 404] on div "Download" at bounding box center [1379, 403] width 53 height 17
click at [1352, 460] on div "As table (.xlsx)" at bounding box center [1374, 464] width 103 height 24
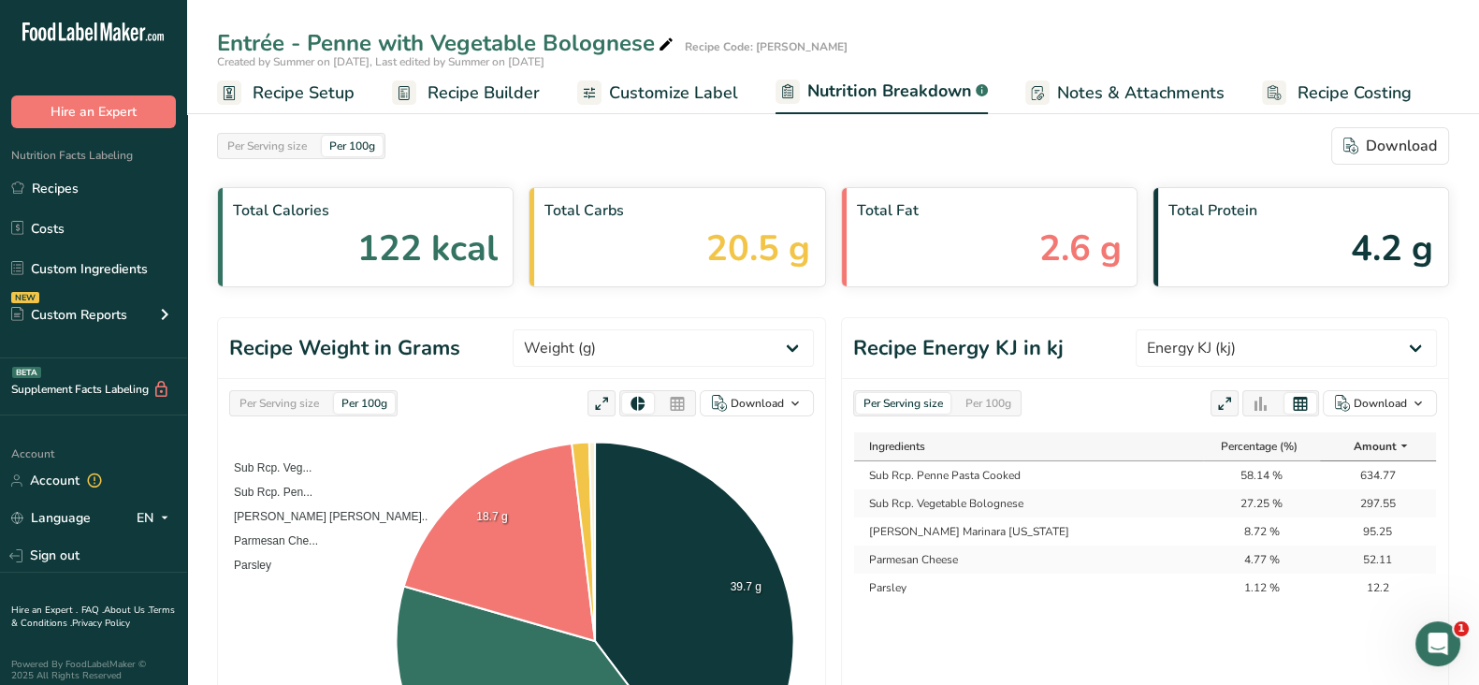
drag, startPoint x: 51, startPoint y: 184, endPoint x: 524, endPoint y: 235, distance: 475.0
click at [51, 184] on link "Recipes" at bounding box center [93, 188] width 187 height 36
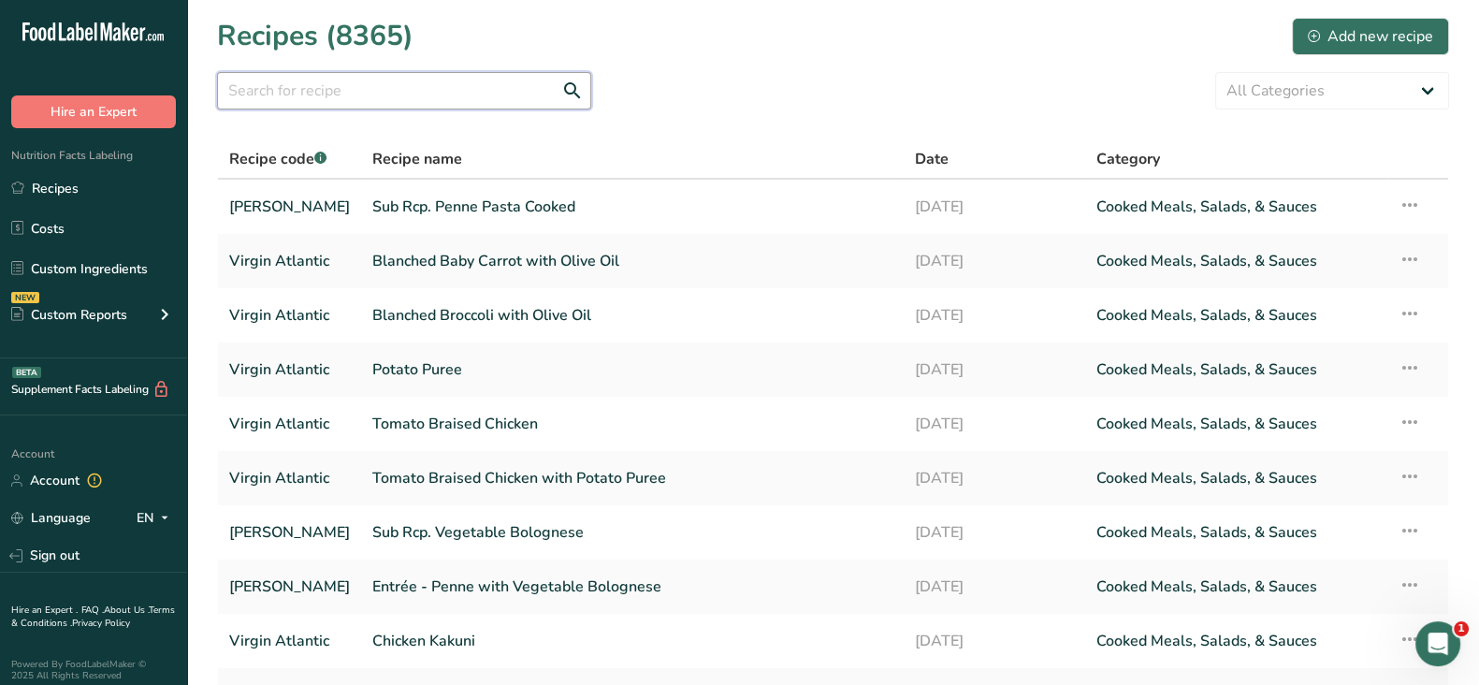
click at [325, 91] on input "text" at bounding box center [404, 90] width 374 height 37
paste input "BBQ Chicken with Mac & Cheese"
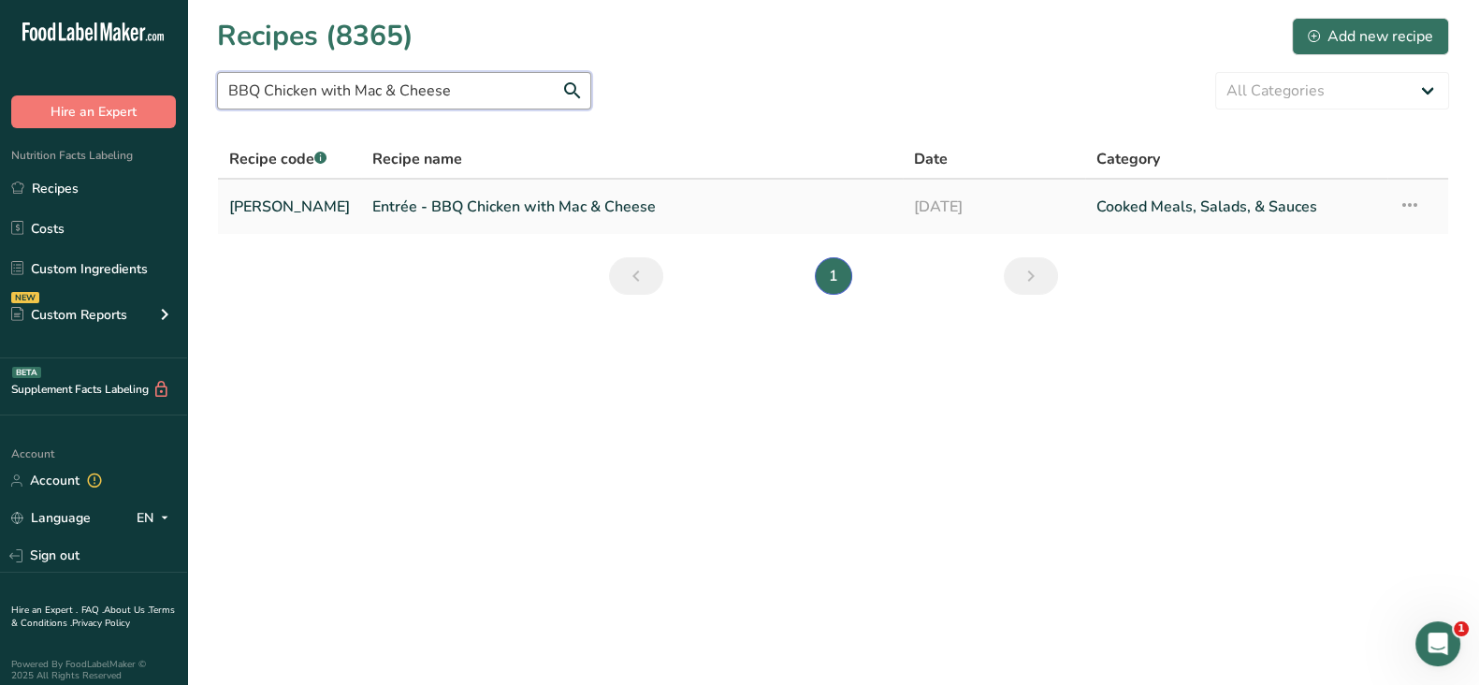
type input "BBQ Chicken with Mac & Cheese"
click at [410, 204] on link "Entrée - BBQ Chicken with Mac & Cheese" at bounding box center [631, 206] width 519 height 39
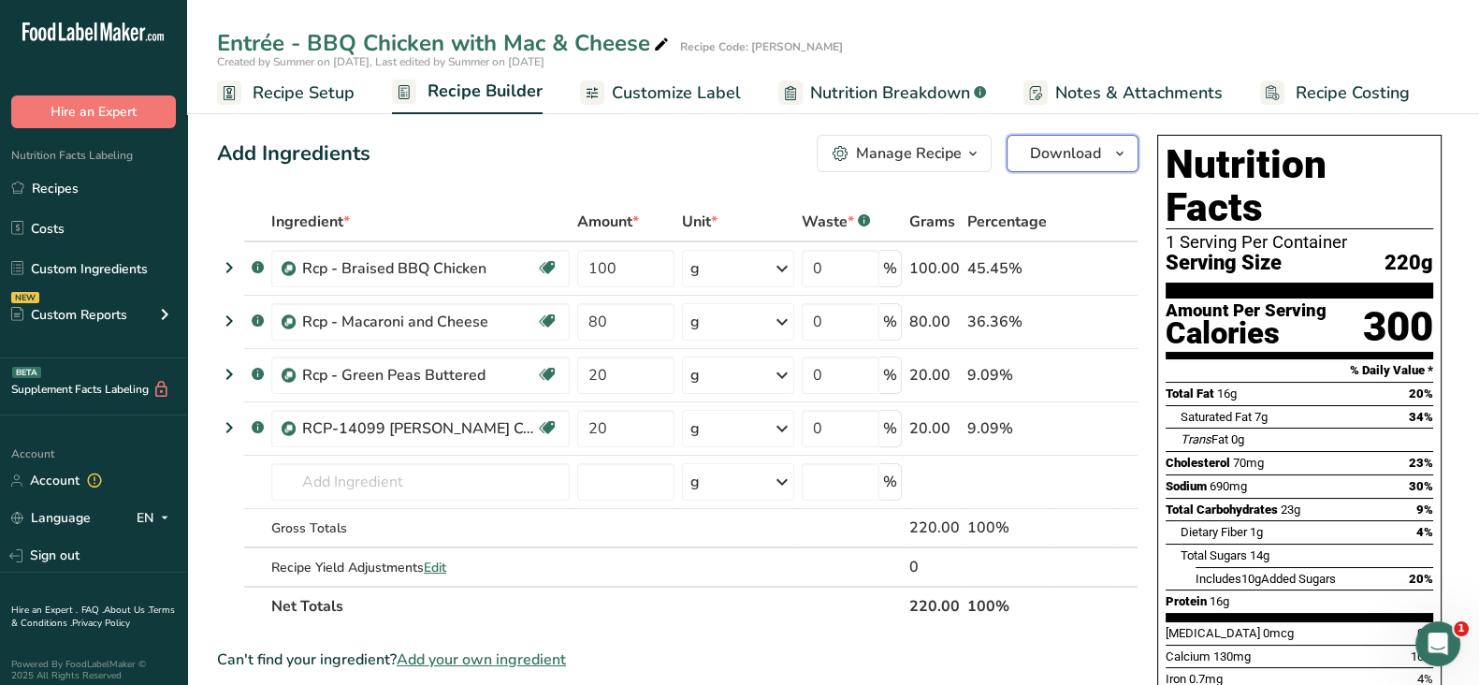
click at [1061, 155] on span "Download" at bounding box center [1065, 153] width 71 height 22
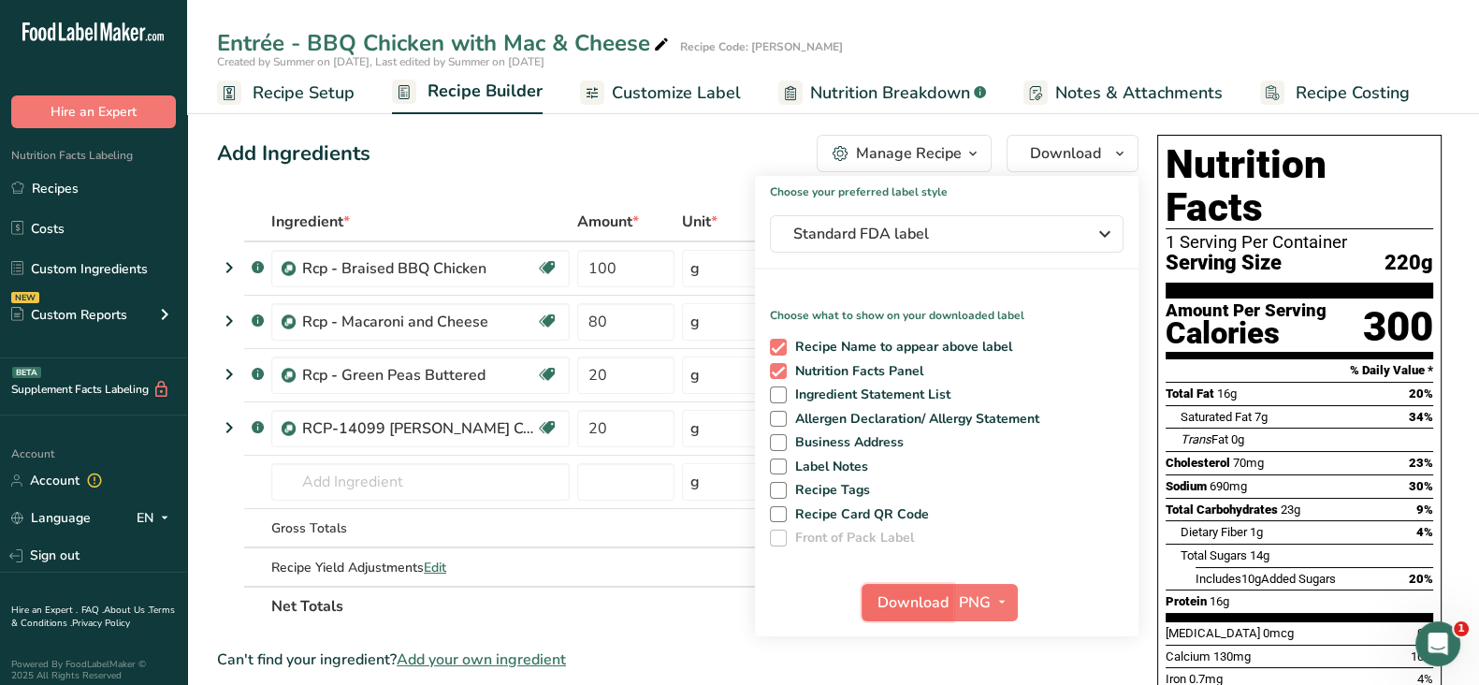
click at [911, 600] on span "Download" at bounding box center [912, 602] width 71 height 22
drag, startPoint x: 759, startPoint y: 228, endPoint x: 801, endPoint y: 252, distance: 48.1
click at [759, 228] on div "Standard FDA label Standard FDA label The most common format for nutrition fact…" at bounding box center [946, 233] width 383 height 37
drag, startPoint x: 870, startPoint y: 90, endPoint x: 881, endPoint y: 88, distance: 11.4
click at [870, 90] on span "Nutrition Breakdown" at bounding box center [890, 92] width 160 height 25
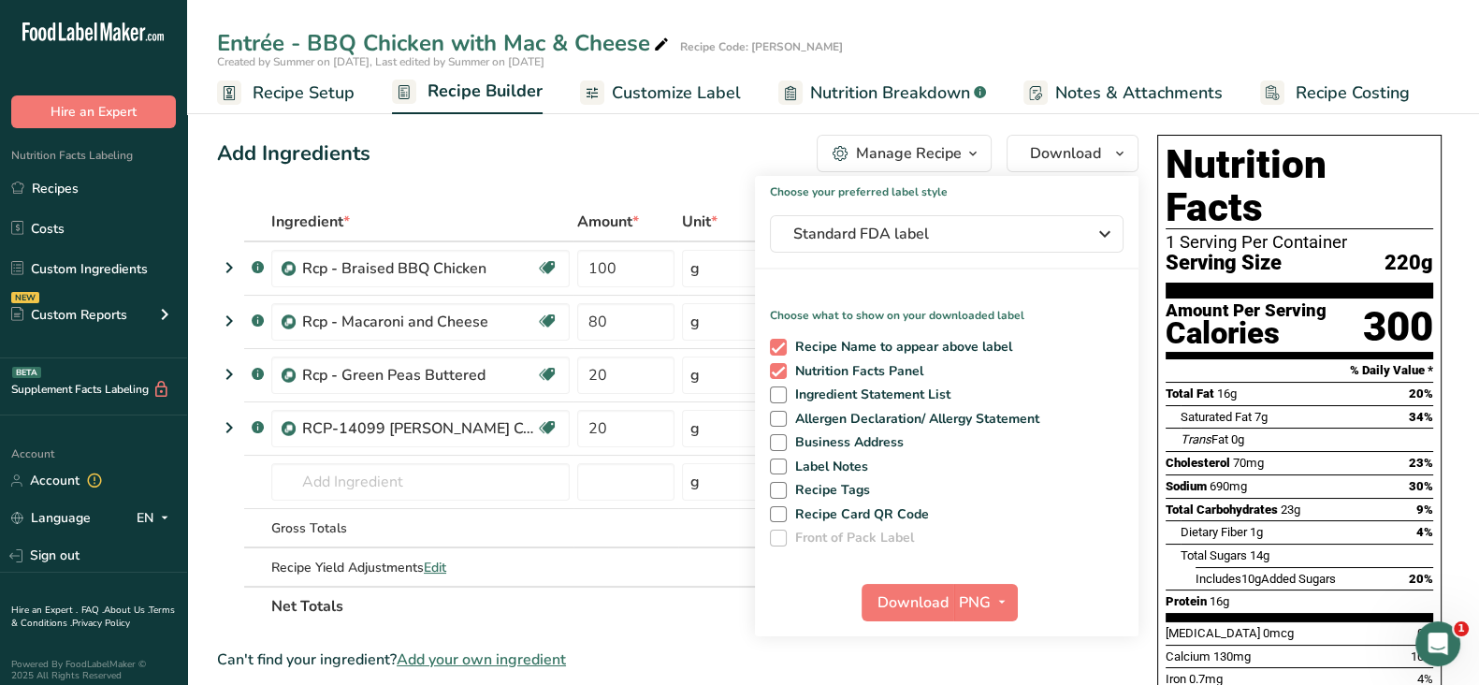
click at [881, 88] on span "Nutrition Breakdown" at bounding box center [890, 92] width 160 height 25
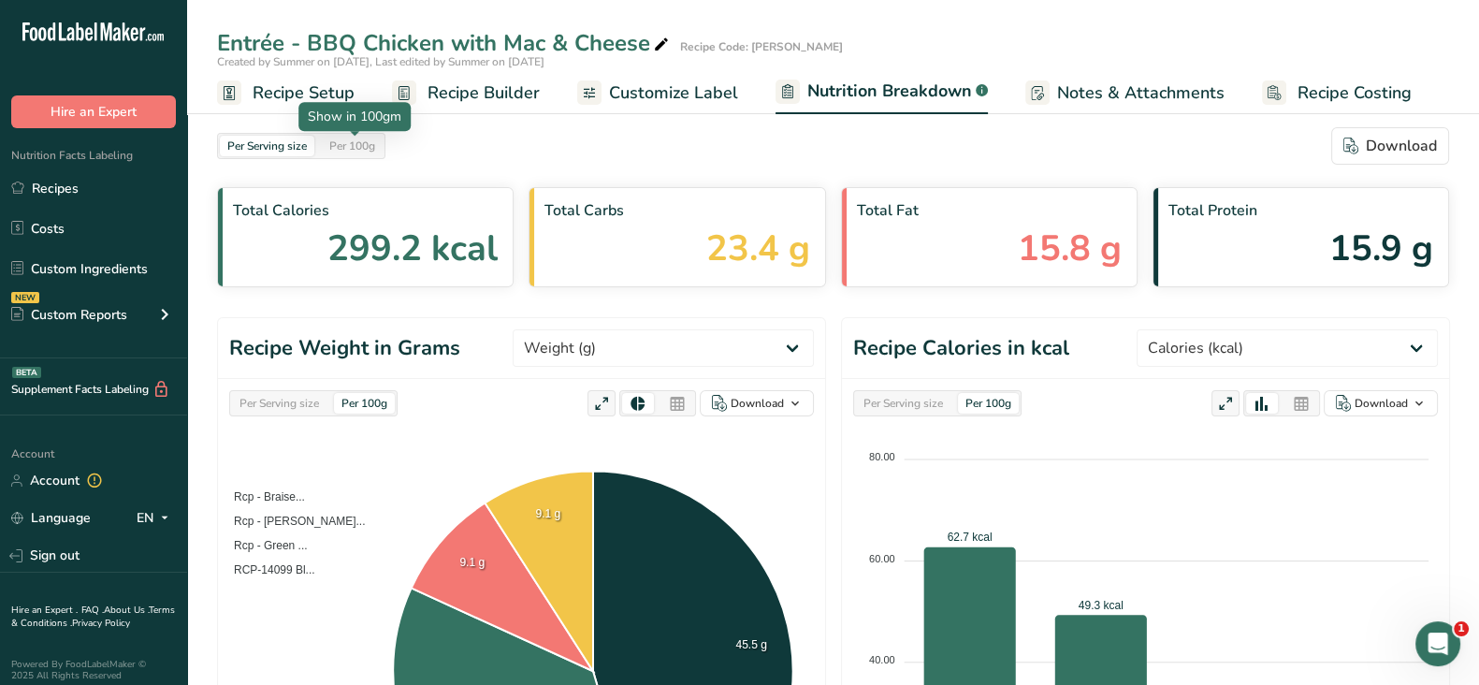
click at [362, 142] on div "Per 100g" at bounding box center [352, 146] width 61 height 21
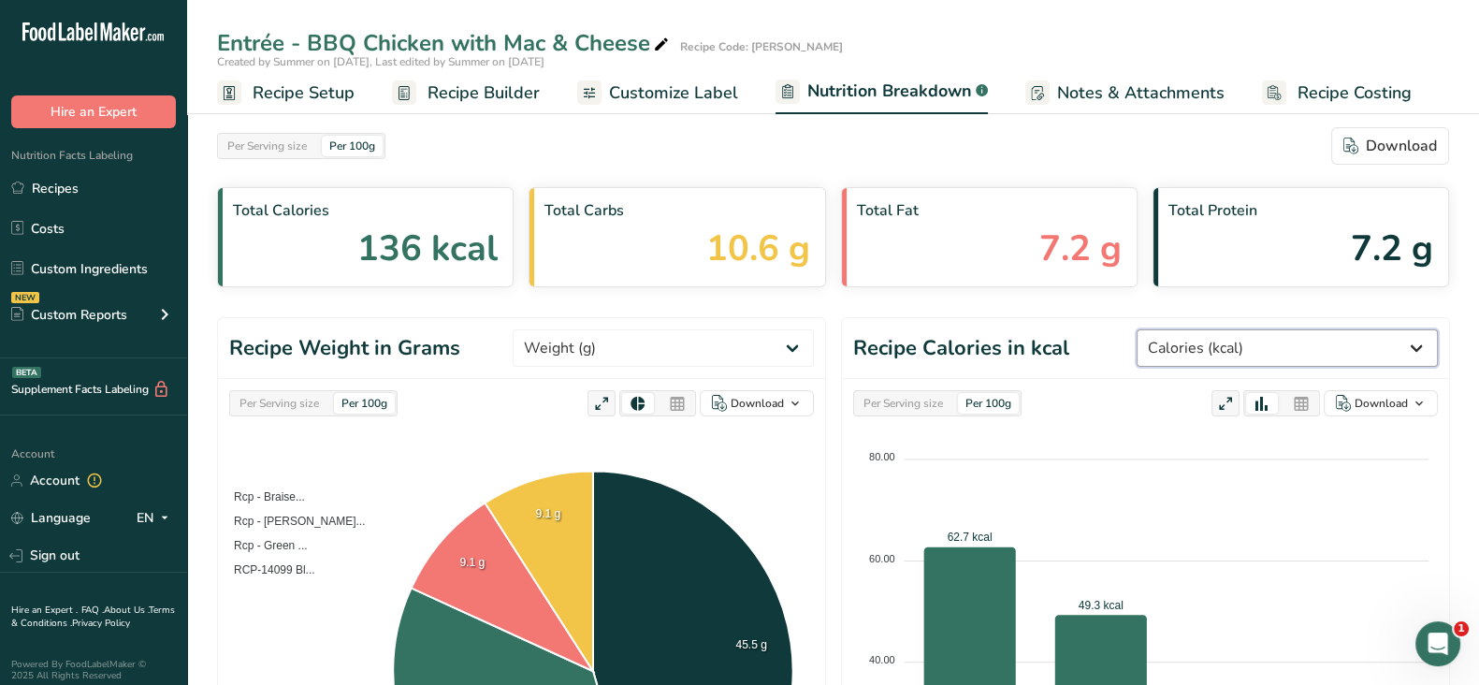
click at [1307, 329] on select "Weight (g) Calories (kcal) Energy KJ (kj) Total Fat (g) Saturated Fat (g) Trans…" at bounding box center [1286, 347] width 301 height 37
select select "Energy KJ"
click at [1206, 329] on select "Weight (g) Calories (kcal) Energy KJ (kj) Total Fat (g) Saturated Fat (g) Trans…" at bounding box center [1286, 347] width 301 height 37
click at [1309, 400] on div at bounding box center [1301, 403] width 32 height 21
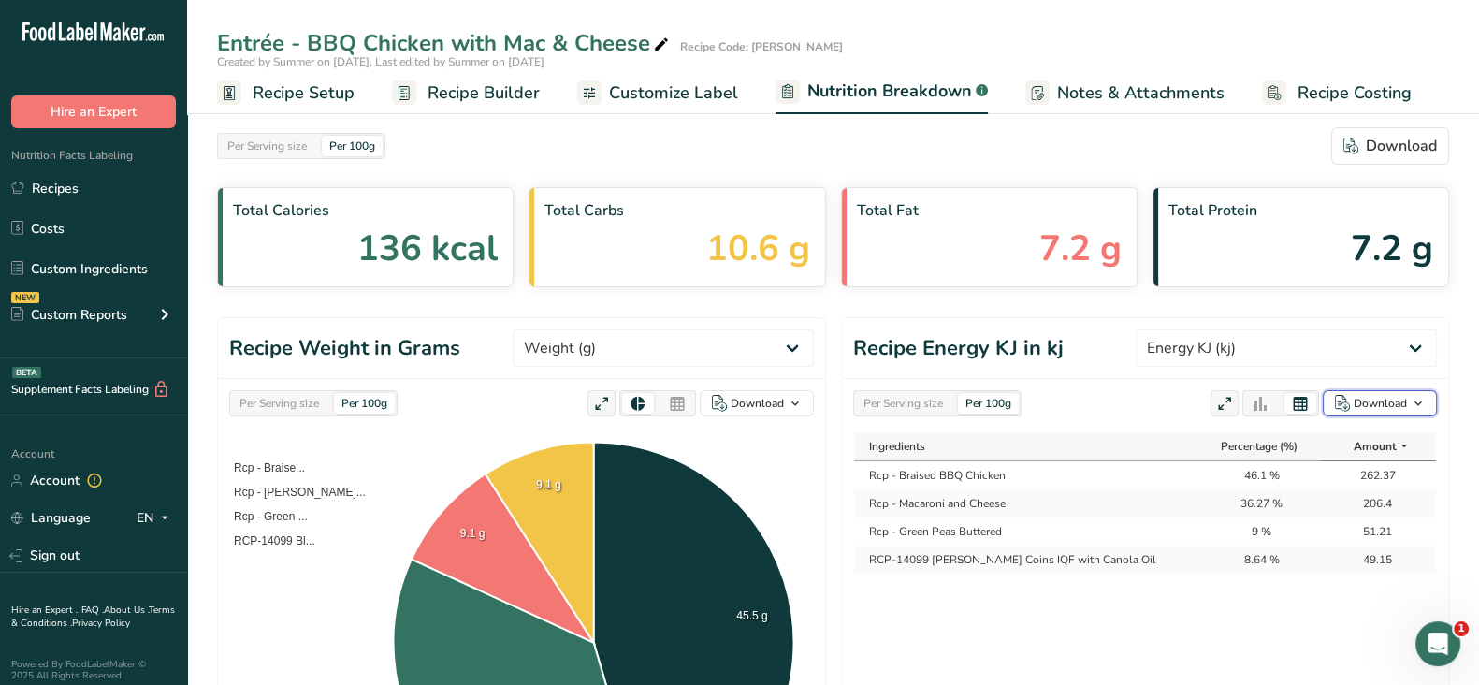
click at [1398, 400] on div "Download" at bounding box center [1379, 403] width 53 height 17
click at [1353, 456] on div "As table (.xlsx)" at bounding box center [1374, 464] width 103 height 24
click at [926, 408] on div "Per Serving size" at bounding box center [903, 403] width 94 height 21
click at [1381, 403] on div "Download" at bounding box center [1379, 403] width 53 height 17
click at [1364, 466] on div "As table (.xlsx)" at bounding box center [1374, 464] width 103 height 24
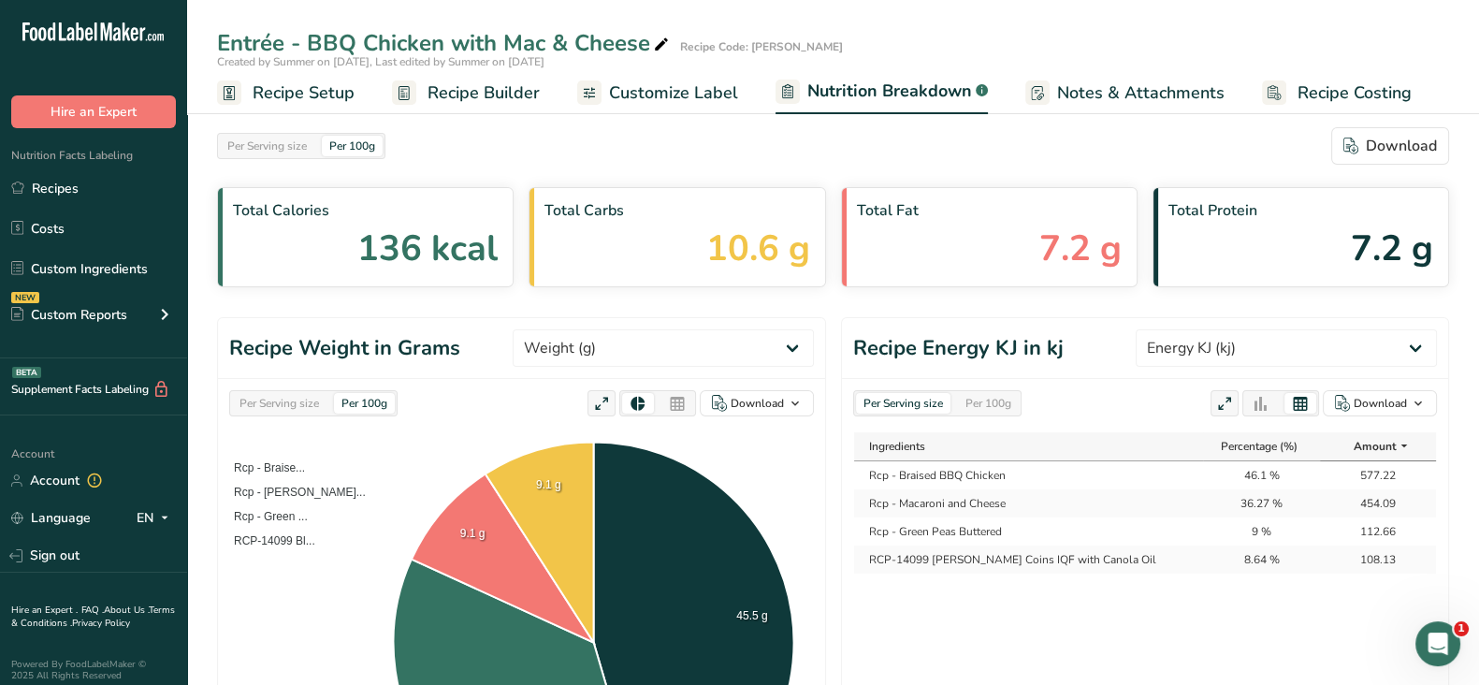
drag, startPoint x: 43, startPoint y: 184, endPoint x: 542, endPoint y: 213, distance: 499.4
click at [43, 184] on link "Recipes" at bounding box center [93, 188] width 187 height 36
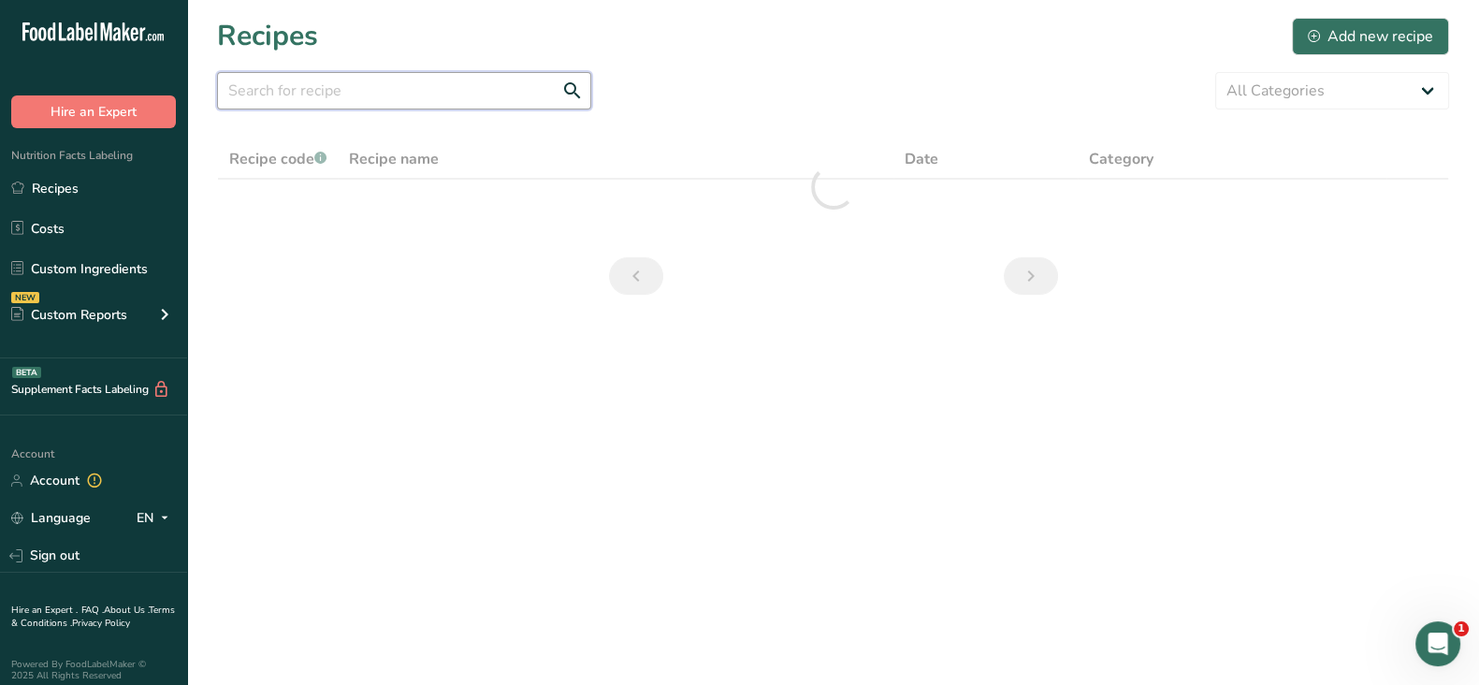
click at [331, 86] on input "text" at bounding box center [404, 90] width 374 height 37
paste input "Palak Paneer, Jeera Pulao, Tempered Tual Dal"
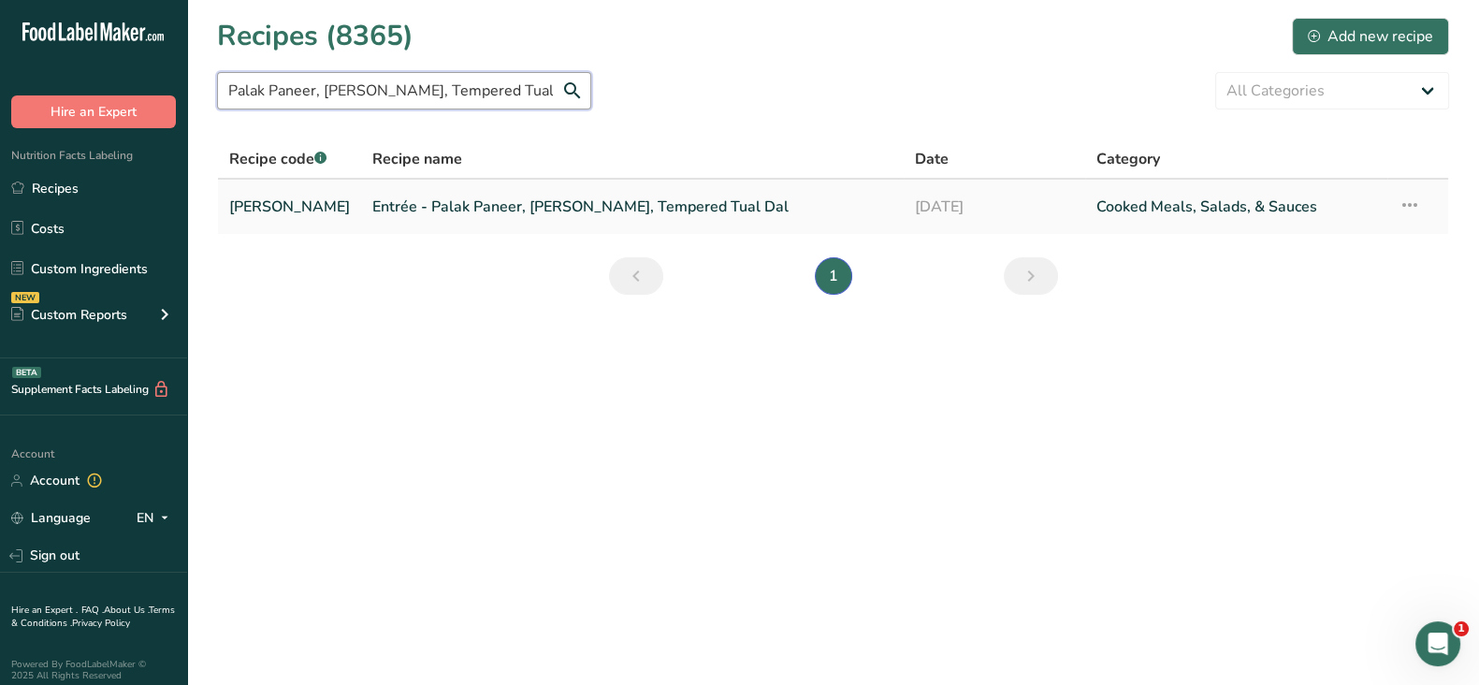
type input "Palak Paneer, Jeera Pulao, Tempered Tual Dal"
click at [528, 211] on link "Entrée - Palak Paneer, Jeera Pulao, Tempered Tual Dal" at bounding box center [632, 206] width 520 height 39
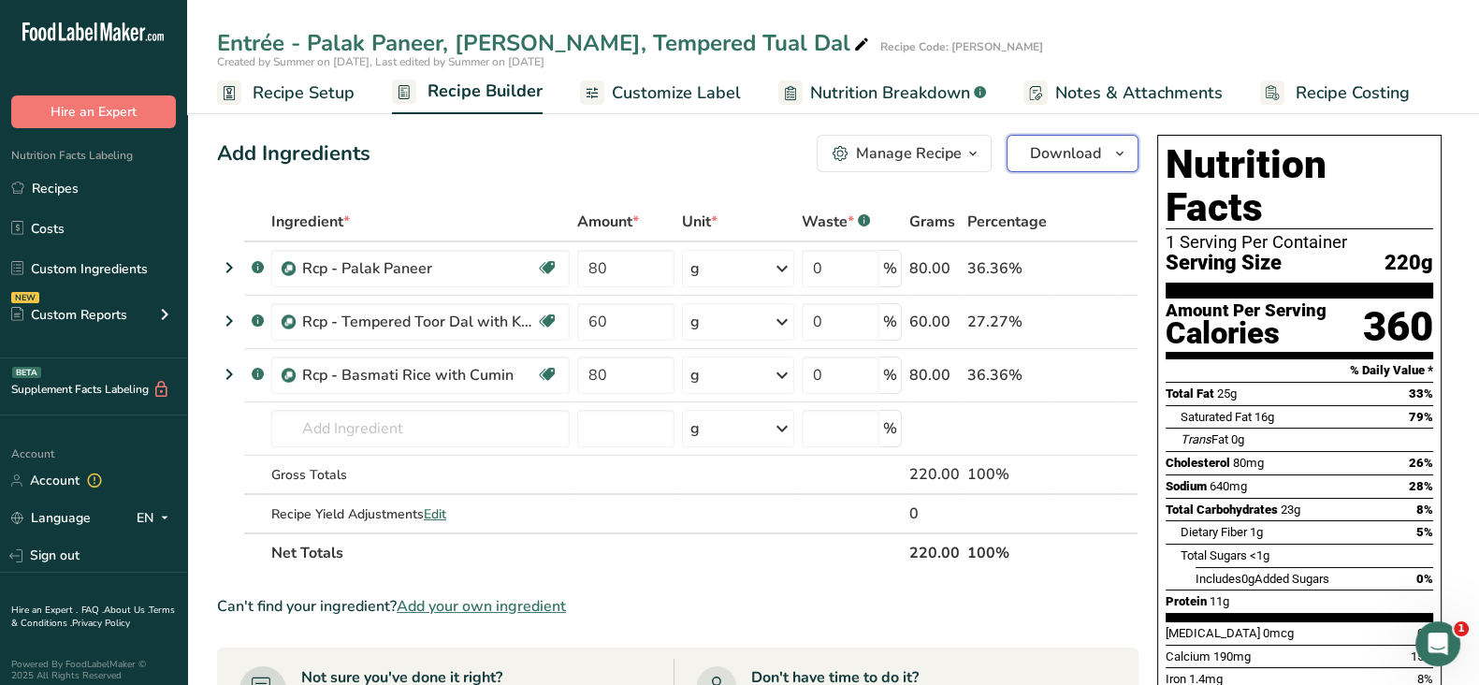
click at [1044, 142] on span "Download" at bounding box center [1065, 153] width 71 height 22
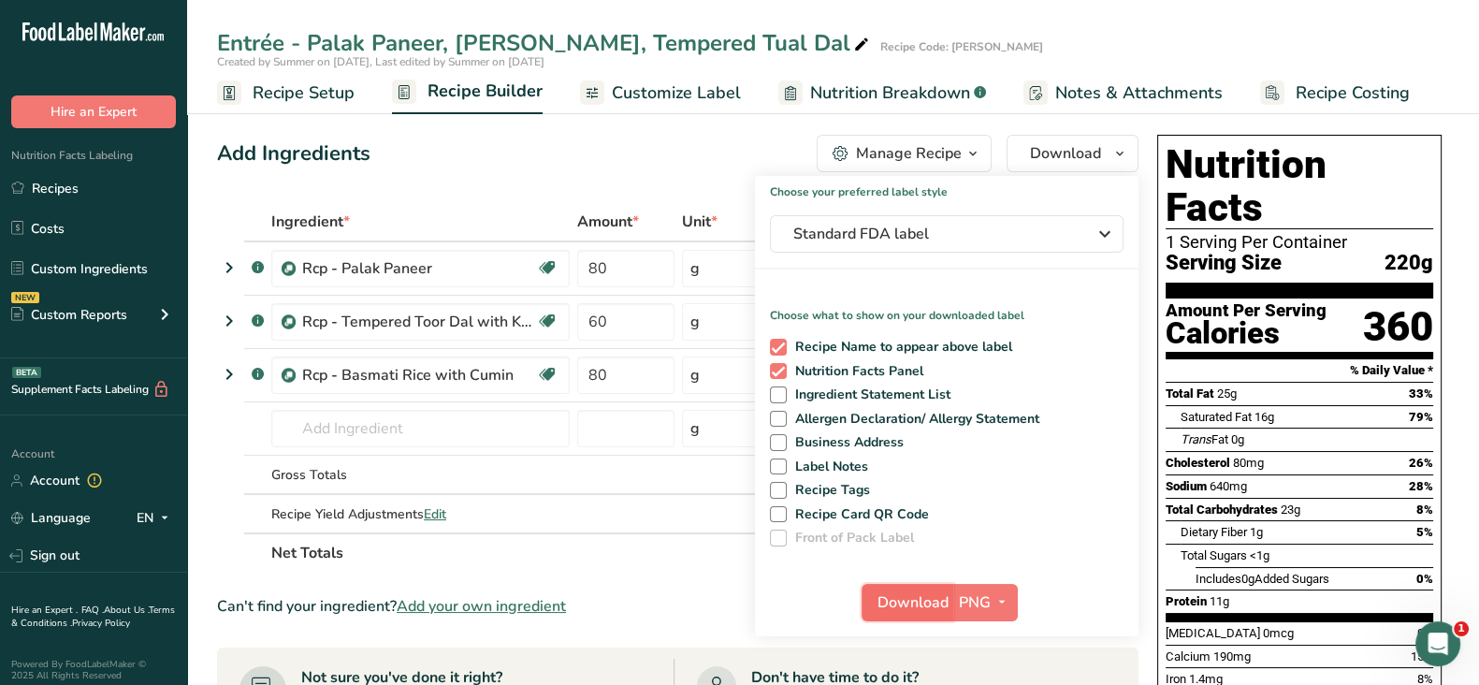
click at [906, 599] on span "Download" at bounding box center [912, 602] width 71 height 22
drag, startPoint x: 859, startPoint y: 90, endPoint x: 412, endPoint y: 272, distance: 482.9
click at [859, 91] on span "Nutrition Breakdown" at bounding box center [890, 92] width 160 height 25
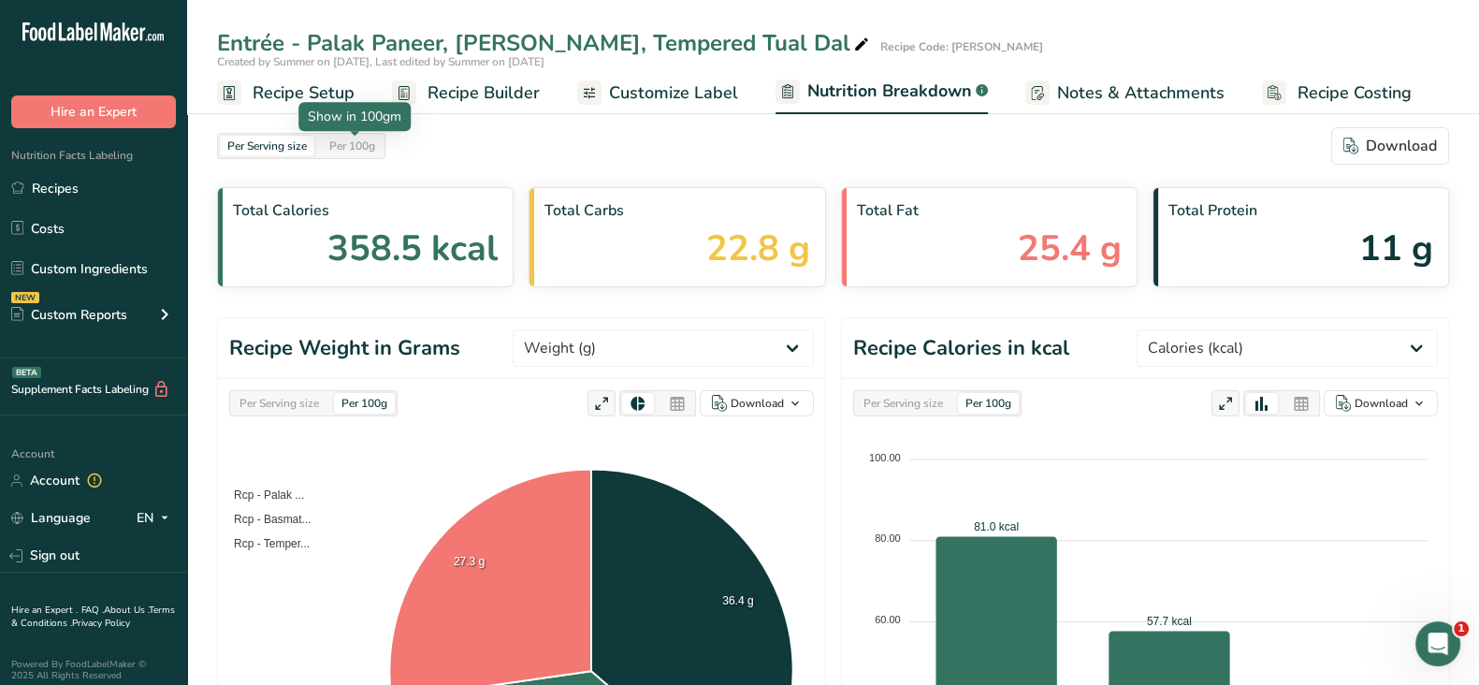
click at [359, 152] on div "Per 100g" at bounding box center [352, 146] width 61 height 21
drag, startPoint x: 1295, startPoint y: 403, endPoint x: 1309, endPoint y: 367, distance: 39.1
click at [1295, 403] on icon at bounding box center [1301, 404] width 17 height 26
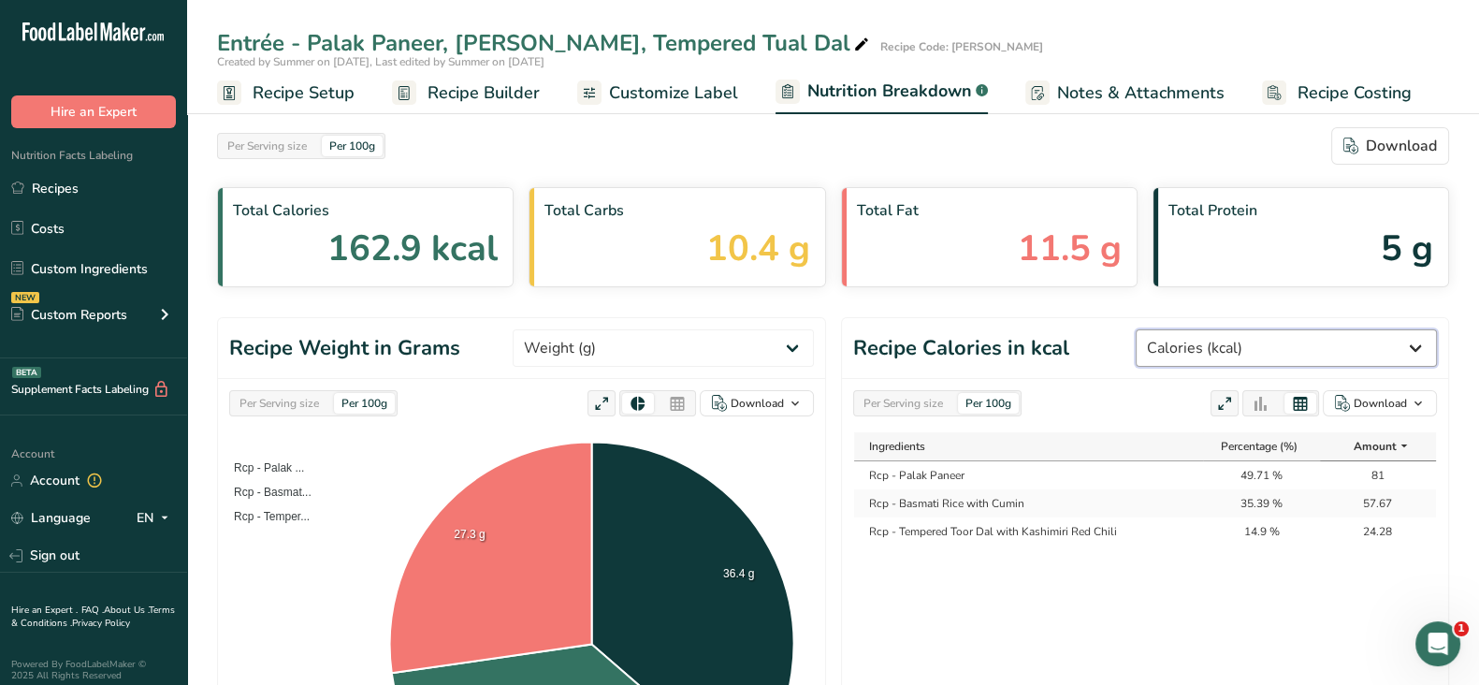
drag, startPoint x: 1310, startPoint y: 348, endPoint x: 1300, endPoint y: 345, distance: 10.7
click at [1310, 347] on select "Weight (g) Calories (kcal) Energy KJ (kj) Total Fat (g) Saturated Fat (g) Trans…" at bounding box center [1286, 347] width 301 height 37
select select "Energy KJ"
click at [1206, 329] on select "Weight (g) Calories (kcal) Energy KJ (kj) Total Fat (g) Saturated Fat (g) Trans…" at bounding box center [1286, 347] width 301 height 37
click at [1361, 399] on div "Download" at bounding box center [1379, 403] width 53 height 17
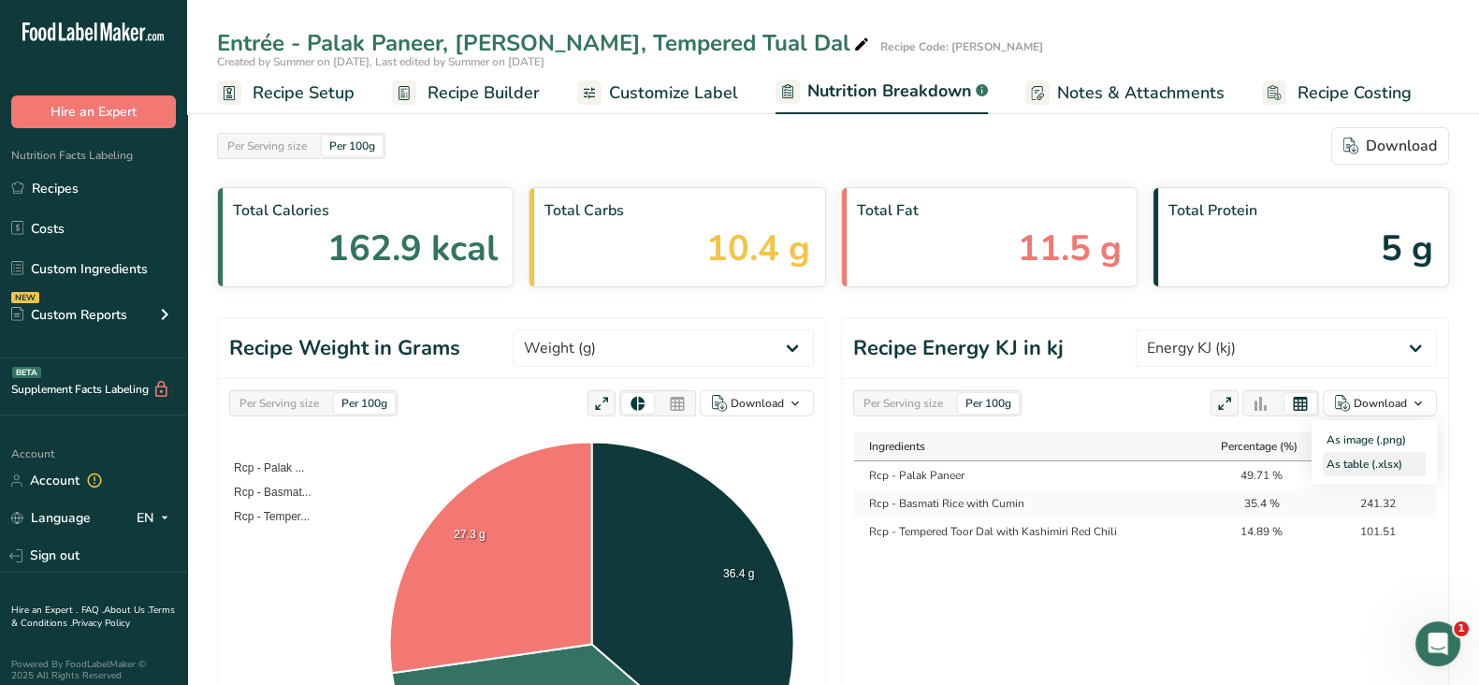
click at [1356, 465] on div "As table (.xlsx)" at bounding box center [1374, 464] width 103 height 24
drag, startPoint x: 895, startPoint y: 409, endPoint x: 912, endPoint y: 402, distance: 18.1
click at [895, 409] on div "Per Serving size" at bounding box center [903, 403] width 94 height 21
click at [1383, 403] on div "Download" at bounding box center [1379, 403] width 53 height 17
click at [1361, 465] on div "As table (.xlsx)" at bounding box center [1374, 464] width 103 height 24
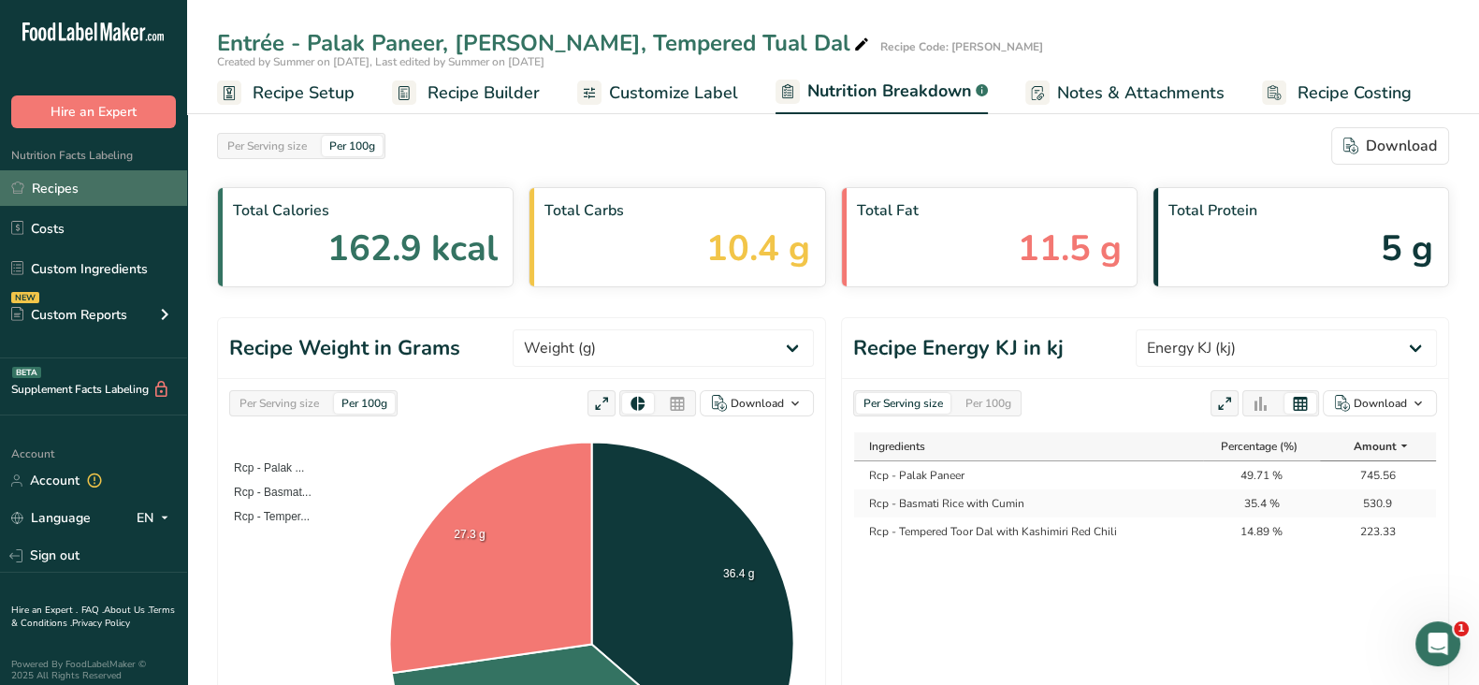
click at [75, 177] on link "Recipes" at bounding box center [93, 188] width 187 height 36
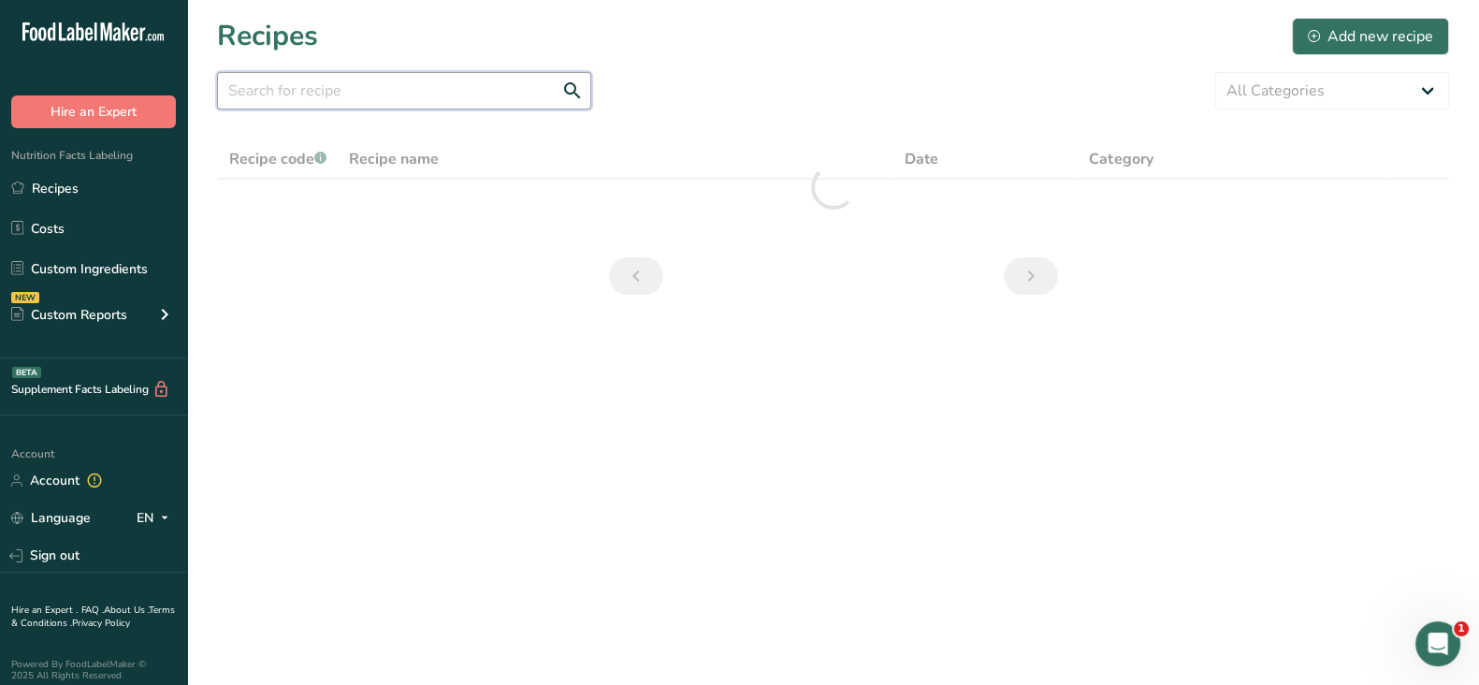
click at [338, 99] on input "text" at bounding box center [404, 90] width 374 height 37
paste input "Entrée - Cavatappi Pasta with Tomato Cream Sauce, Mozzarella, Sunblushed Tomato"
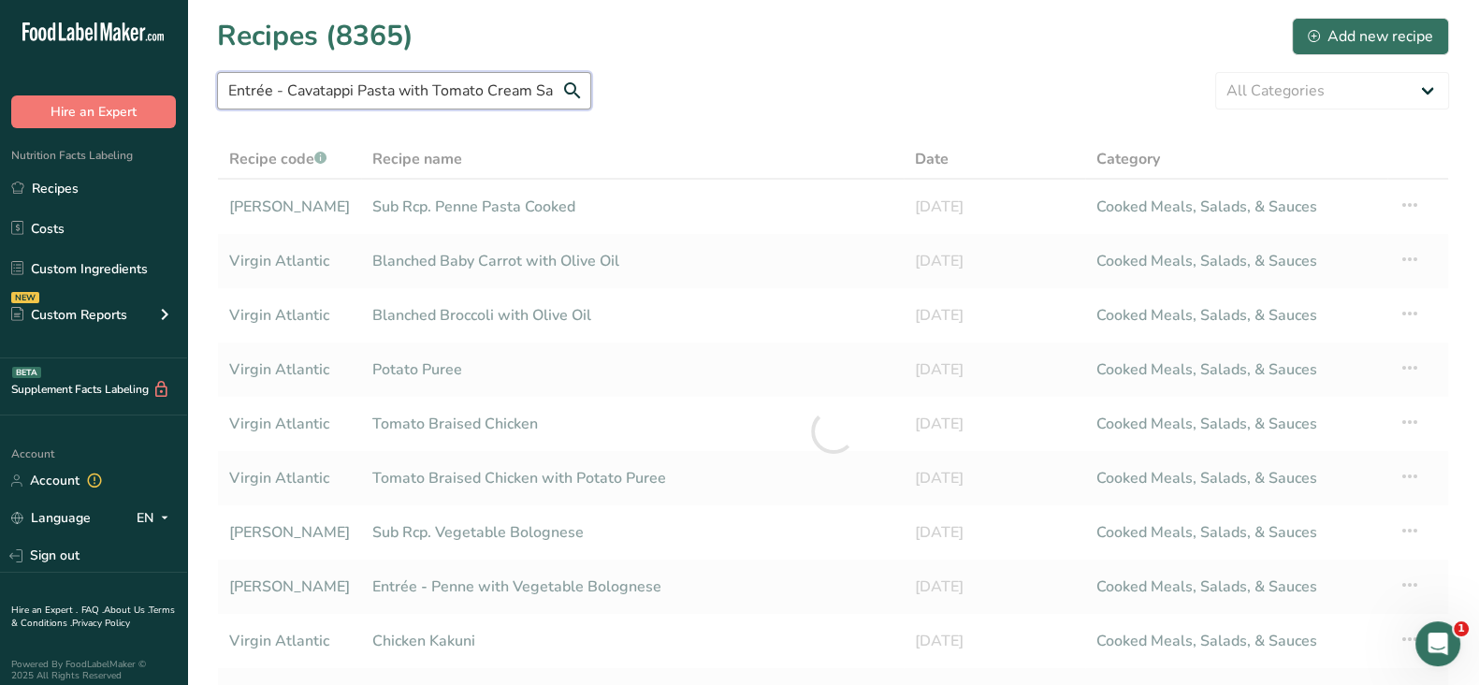
drag, startPoint x: 352, startPoint y: 94, endPoint x: 80, endPoint y: 86, distance: 272.3
click at [5, 86] on div ".a-20{fill:#fff;} Hire an Expert Nutrition Facts Labeling Recipes Costs Custom …" at bounding box center [739, 436] width 1479 height 873
click at [267, 94] on input "Entrée - Cavatappi Pasta with Tomato Cream Sauce, Mozzarella, Sunblushed Tomato" at bounding box center [404, 90] width 374 height 37
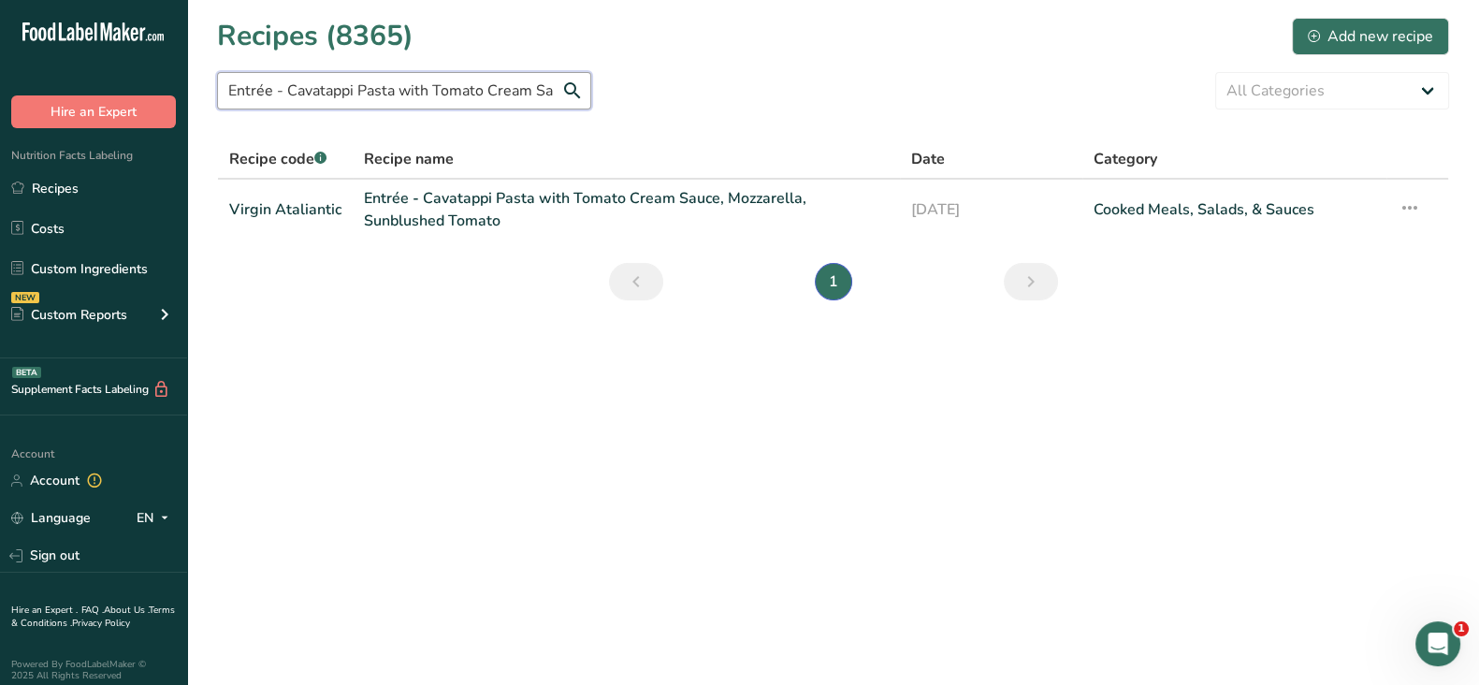
click at [285, 93] on input "Entrée - Cavatappi Pasta with Tomato Cream Sauce, Mozzarella, Sunblushed Tomato" at bounding box center [404, 90] width 374 height 37
type input "Entrée - Cavatappi Pasta with Tomato Cream Sauce, Mozzarella, Sunblushed Tomato"
click at [440, 191] on link "Entrée - Cavatappi Pasta with Tomato Cream Sauce, Mozzarella, Sunblushed Tomato" at bounding box center [626, 209] width 525 height 45
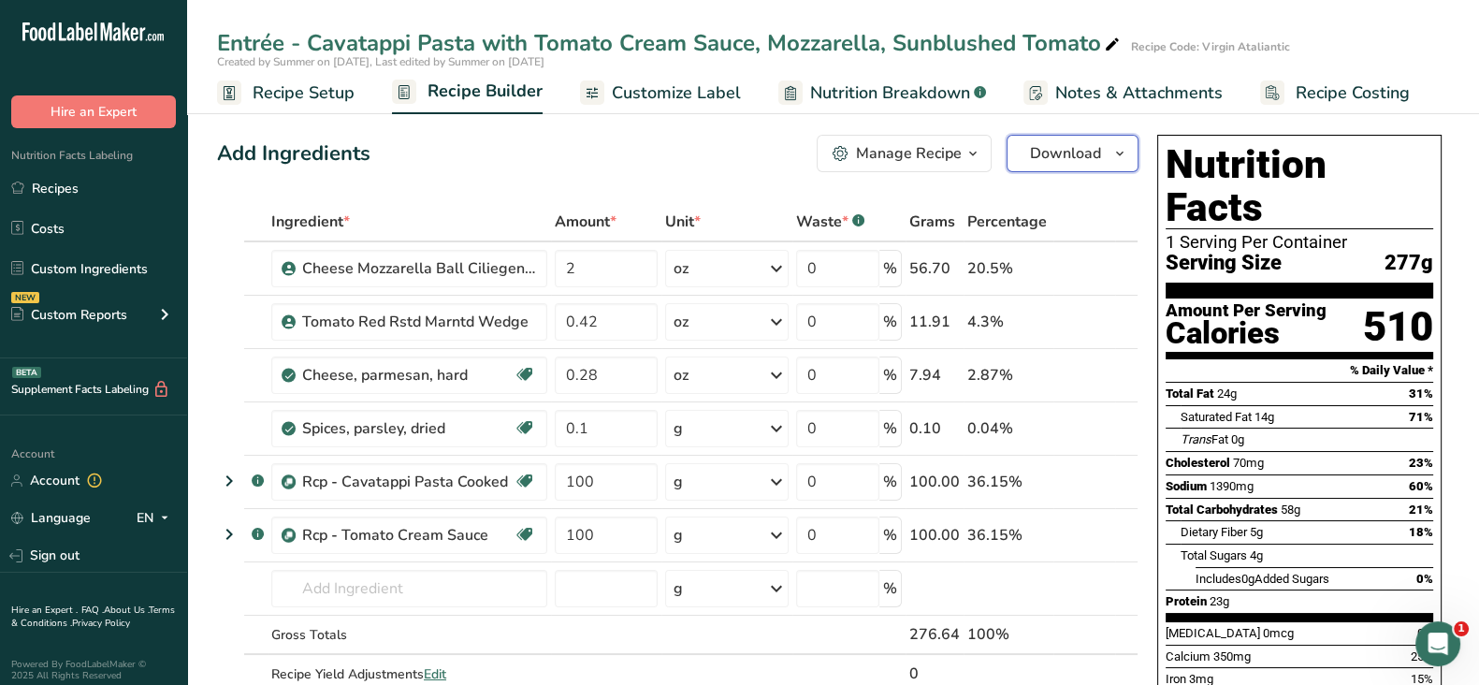
click at [1041, 154] on span "Download" at bounding box center [1065, 153] width 71 height 22
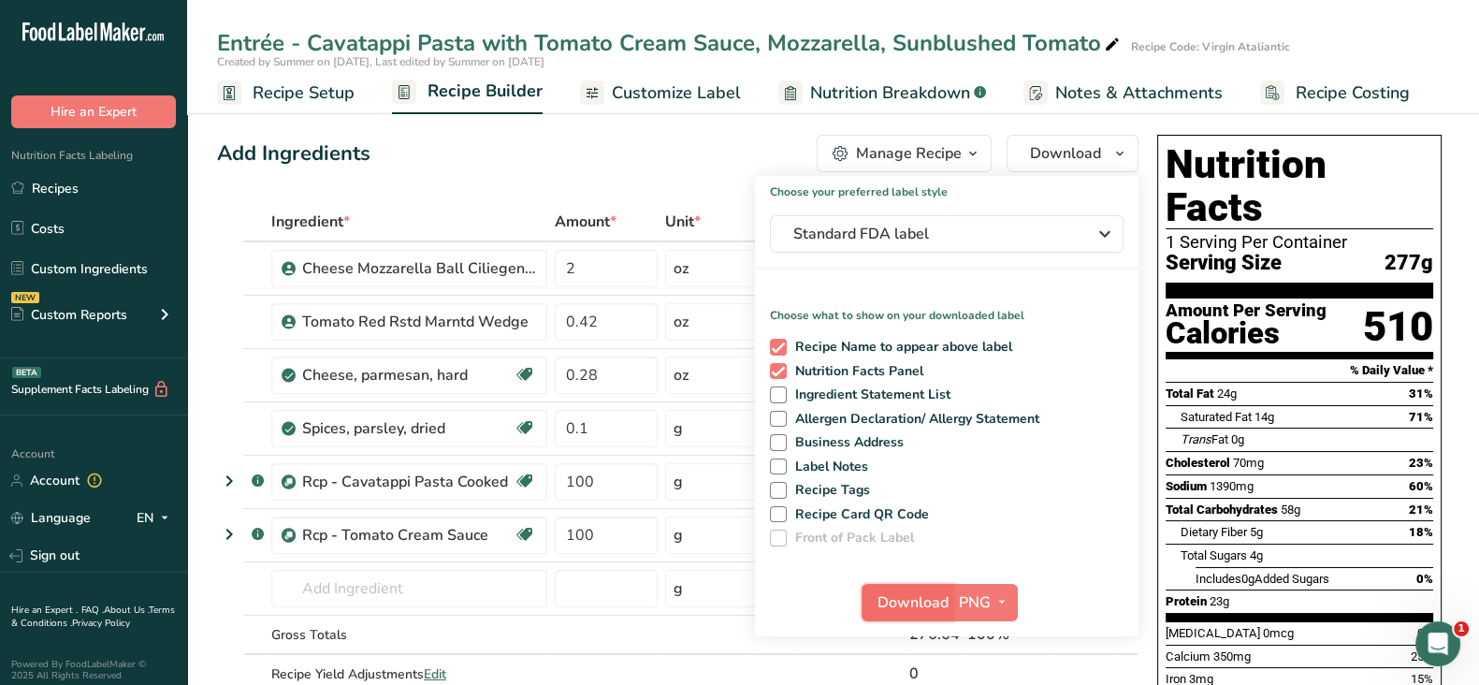
click at [910, 600] on span "Download" at bounding box center [912, 602] width 71 height 22
click at [917, 84] on span "Nutrition Breakdown" at bounding box center [890, 92] width 160 height 25
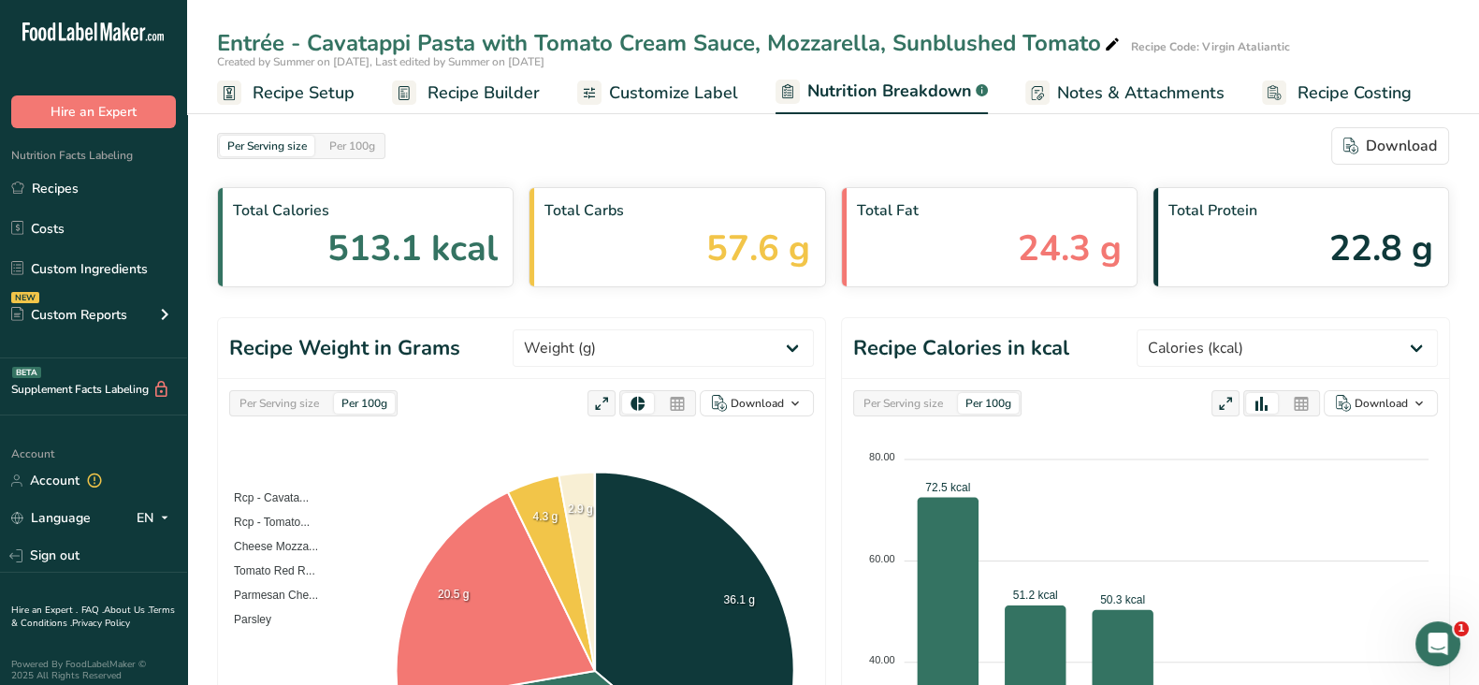
click at [356, 147] on div "Per 100g" at bounding box center [352, 146] width 61 height 21
click at [1291, 350] on select "Weight (g) Calories (kcal) Energy KJ (kj) Total Fat (g) Saturated Fat (g) Trans…" at bounding box center [1286, 347] width 301 height 37
select select "Energy KJ"
click at [1206, 329] on select "Weight (g) Calories (kcal) Energy KJ (kj) Total Fat (g) Saturated Fat (g) Trans…" at bounding box center [1286, 347] width 301 height 37
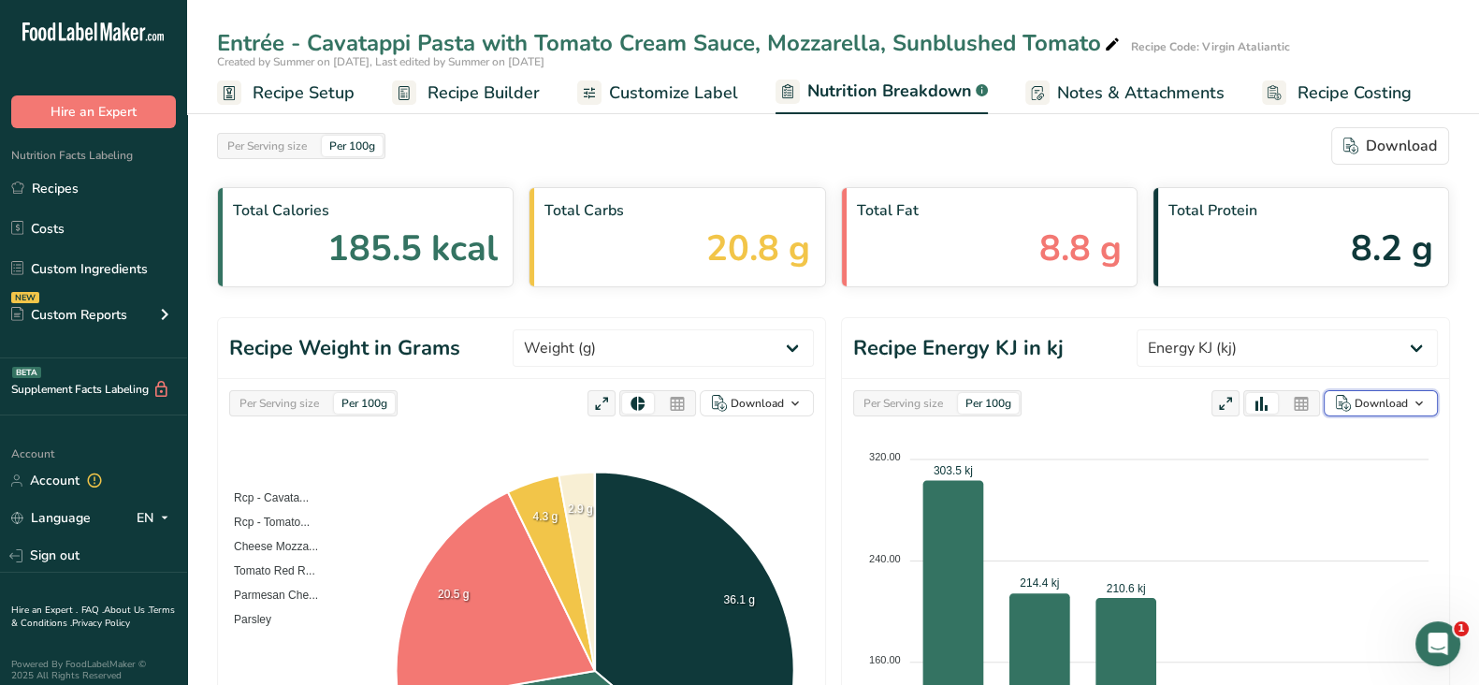
click at [1358, 399] on div "Download" at bounding box center [1380, 403] width 53 height 17
click at [1297, 403] on icon at bounding box center [1301, 404] width 17 height 26
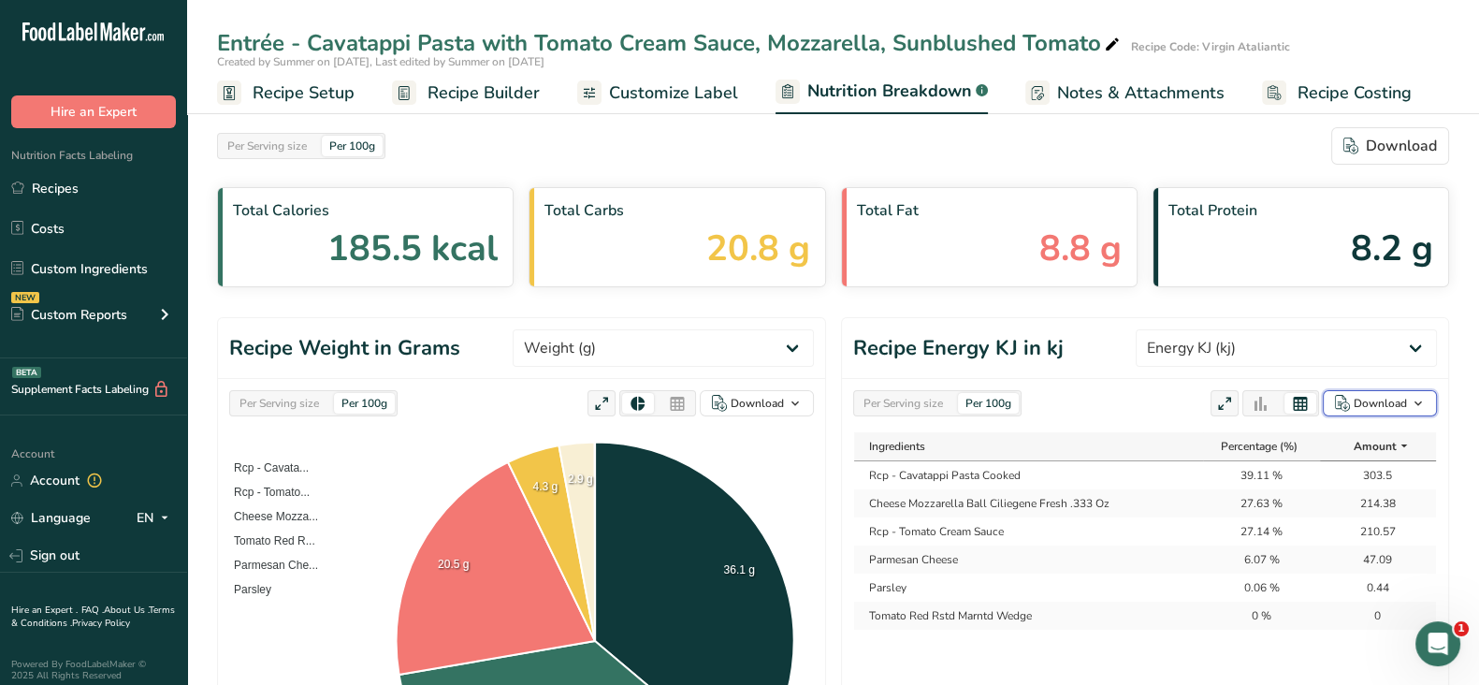
click at [1380, 399] on div "Download" at bounding box center [1379, 403] width 53 height 17
click at [1352, 462] on div "As table (.xlsx)" at bounding box center [1374, 464] width 103 height 24
drag, startPoint x: 903, startPoint y: 401, endPoint x: 969, endPoint y: 399, distance: 66.4
click at [903, 401] on div "Per Serving size" at bounding box center [903, 403] width 94 height 21
click at [1394, 398] on div "Download" at bounding box center [1379, 403] width 53 height 17
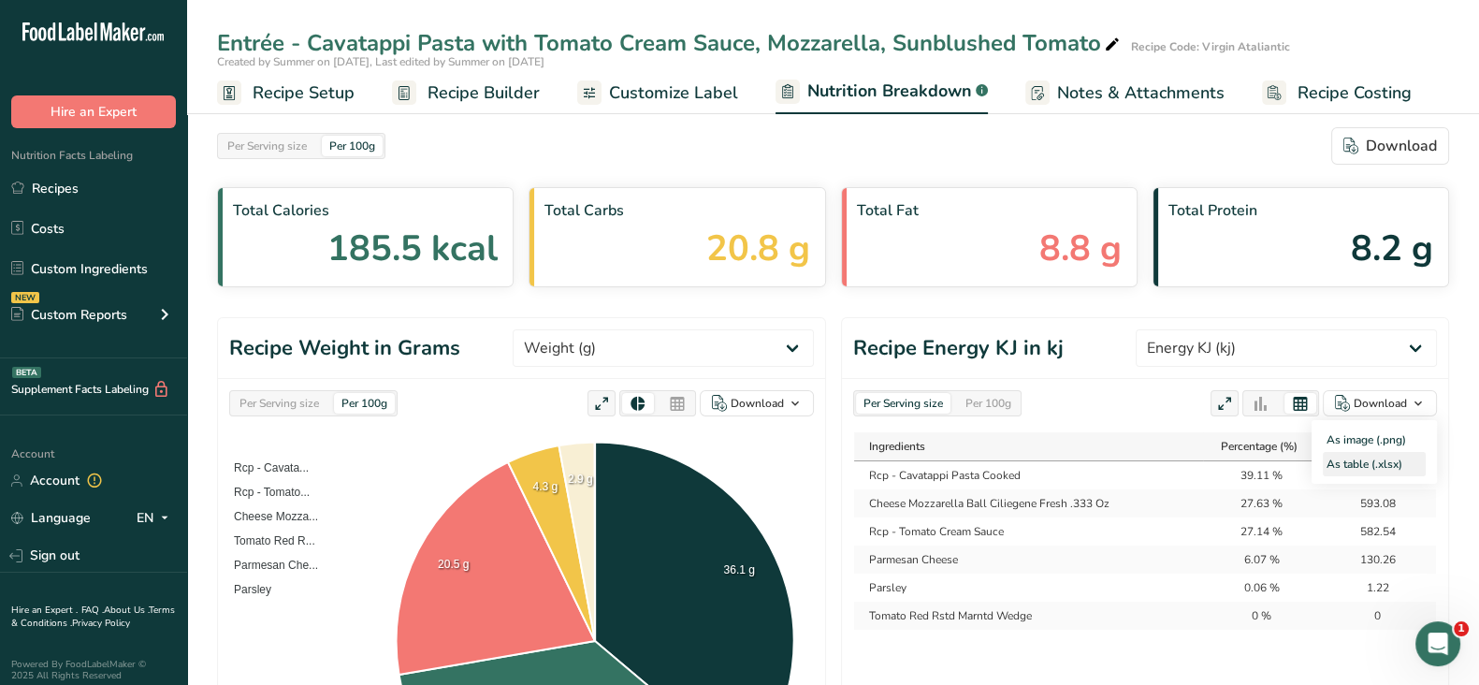
click at [1363, 461] on div "As table (.xlsx)" at bounding box center [1374, 464] width 103 height 24
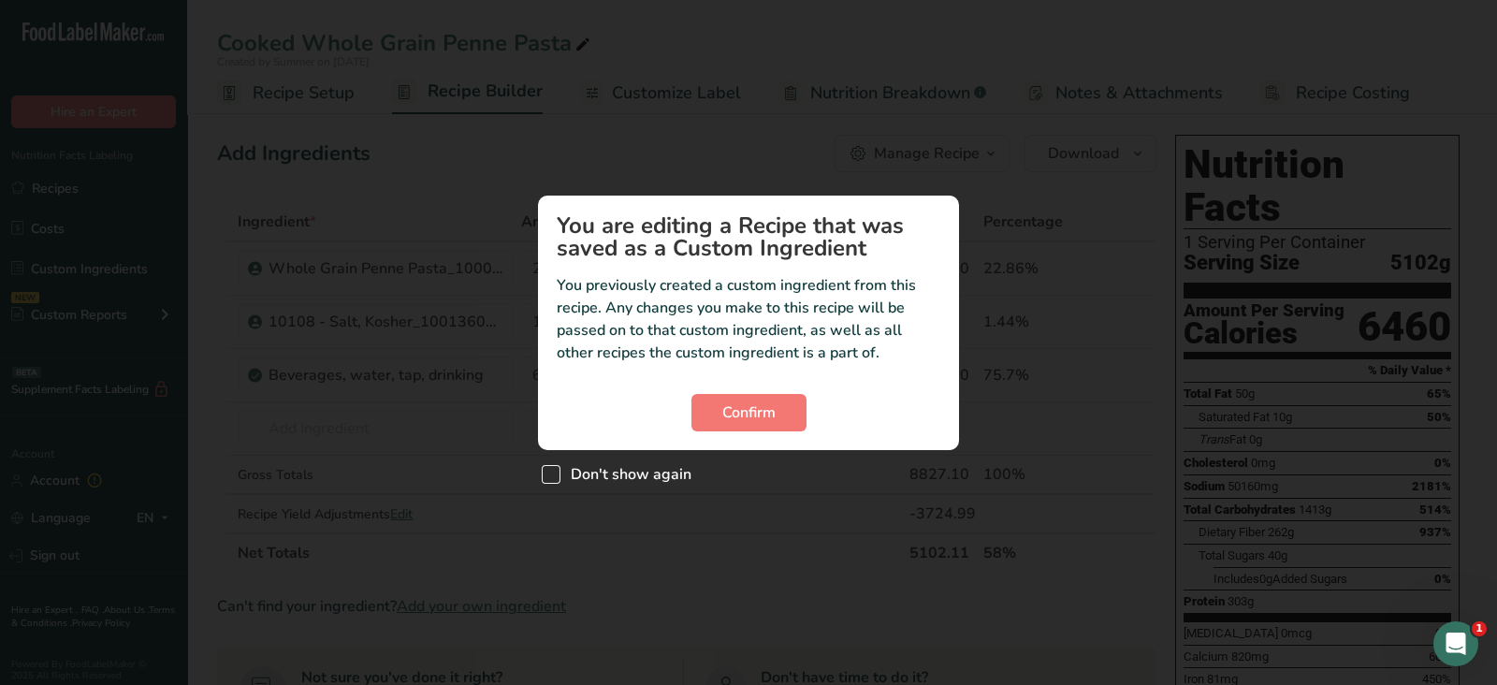
click at [599, 473] on span "Don't show again" at bounding box center [625, 474] width 131 height 19
click at [554, 473] on input "Don't show again" at bounding box center [548, 474] width 12 height 12
checkbox input "true"
click at [734, 412] on span "Confirm" at bounding box center [748, 412] width 53 height 22
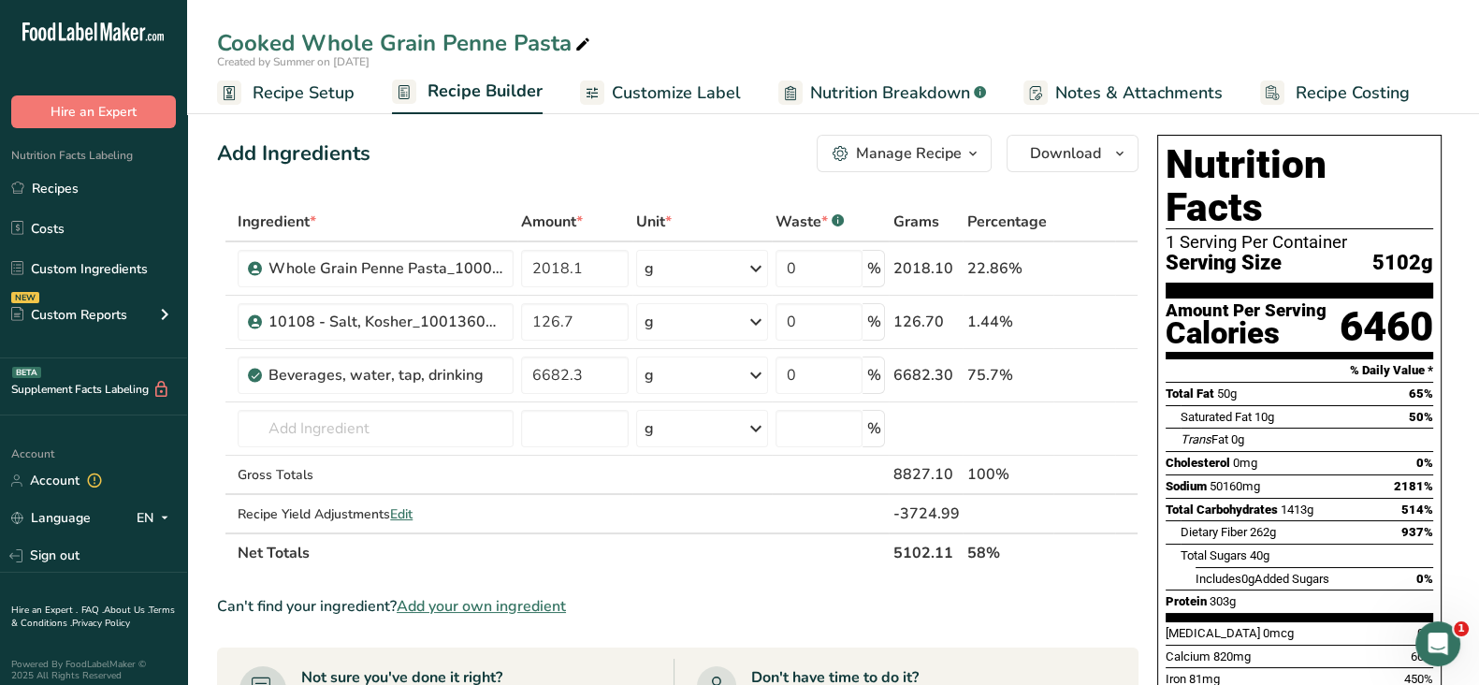
drag, startPoint x: 907, startPoint y: 93, endPoint x: 916, endPoint y: 162, distance: 69.7
click at [907, 93] on span "Nutrition Breakdown" at bounding box center [890, 92] width 160 height 25
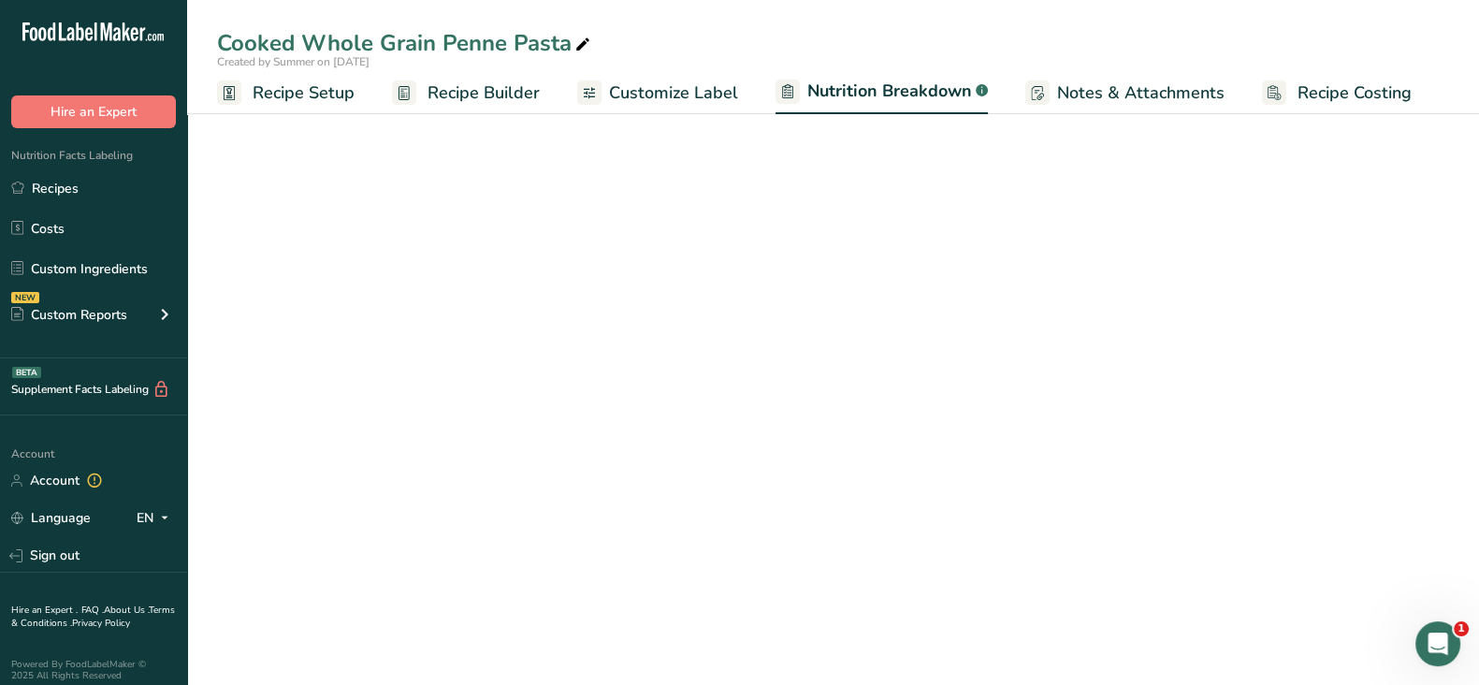
select select "Calories"
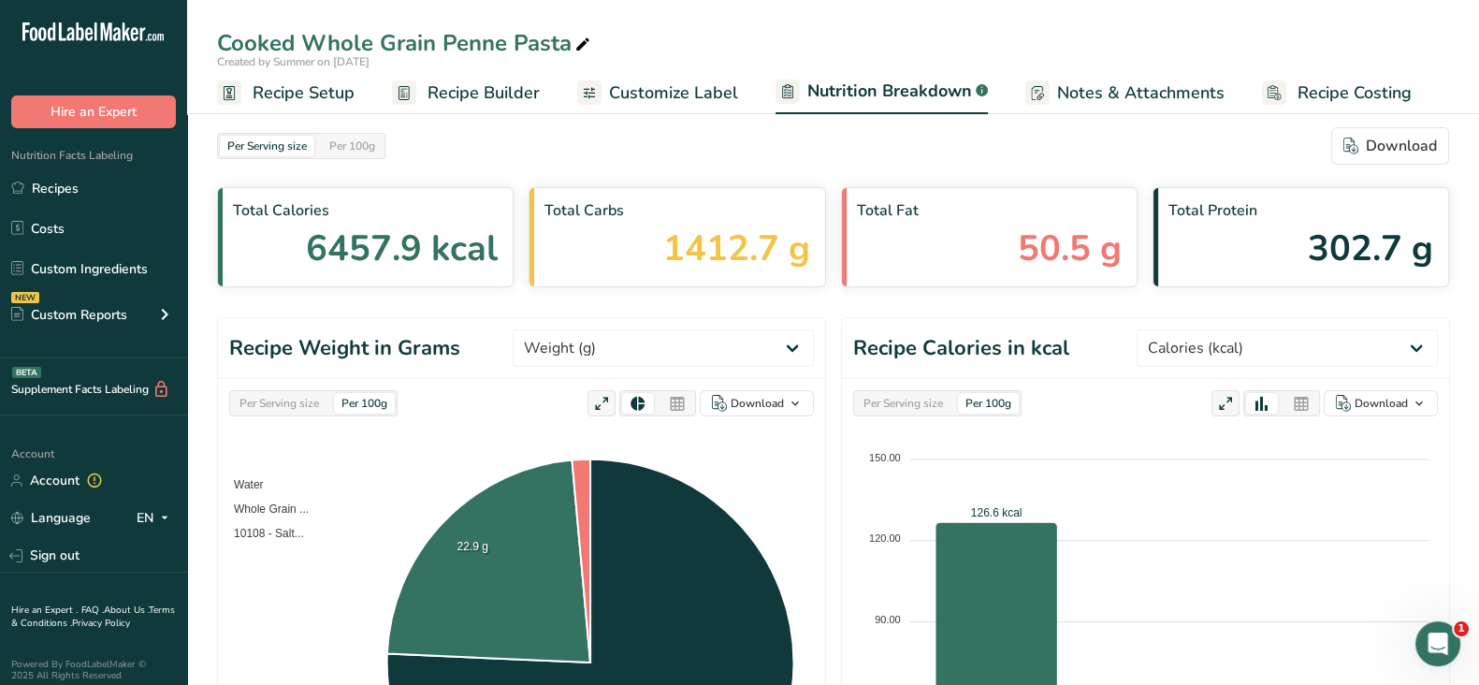
click at [488, 83] on span "Recipe Builder" at bounding box center [483, 92] width 112 height 25
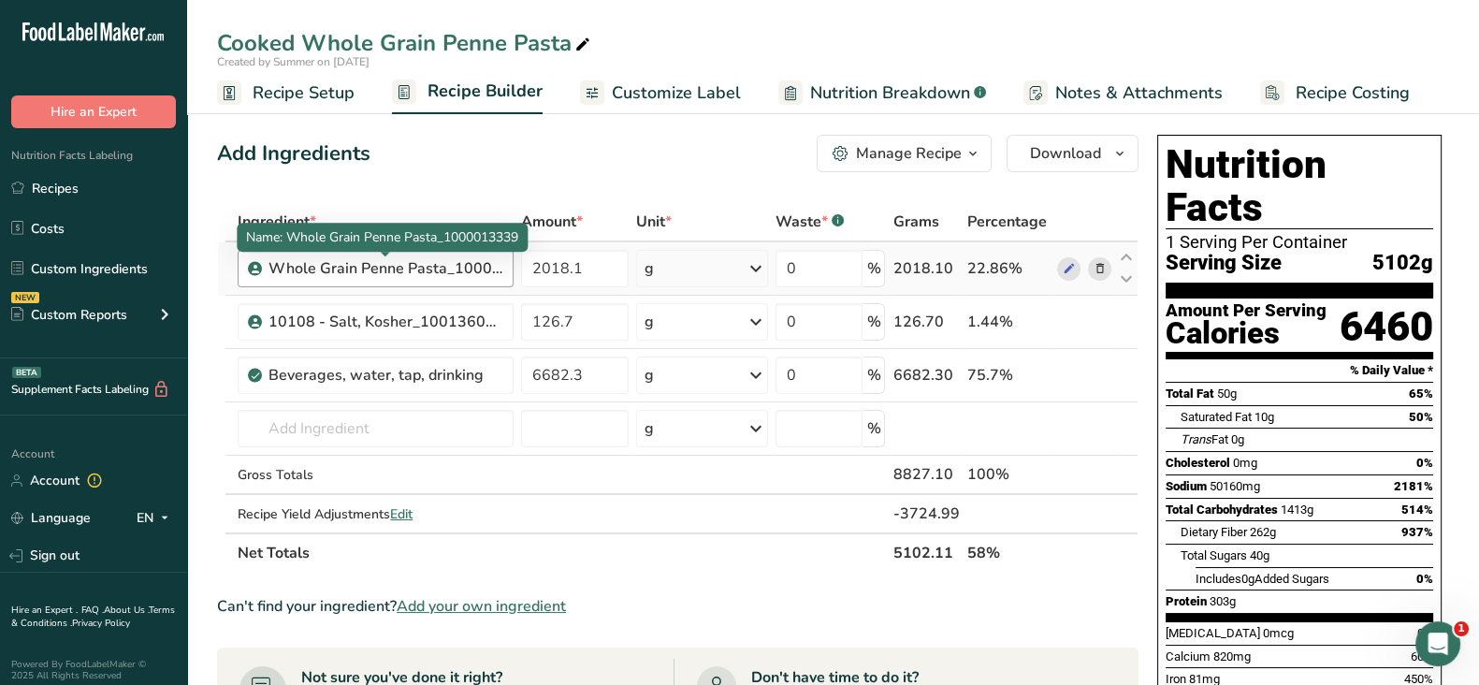
click at [445, 262] on div "Whole Grain Penne Pasta_1000013339" at bounding box center [385, 268] width 234 height 22
click at [421, 272] on div "Whole Grain Penne Pasta_1000013339" at bounding box center [385, 268] width 234 height 22
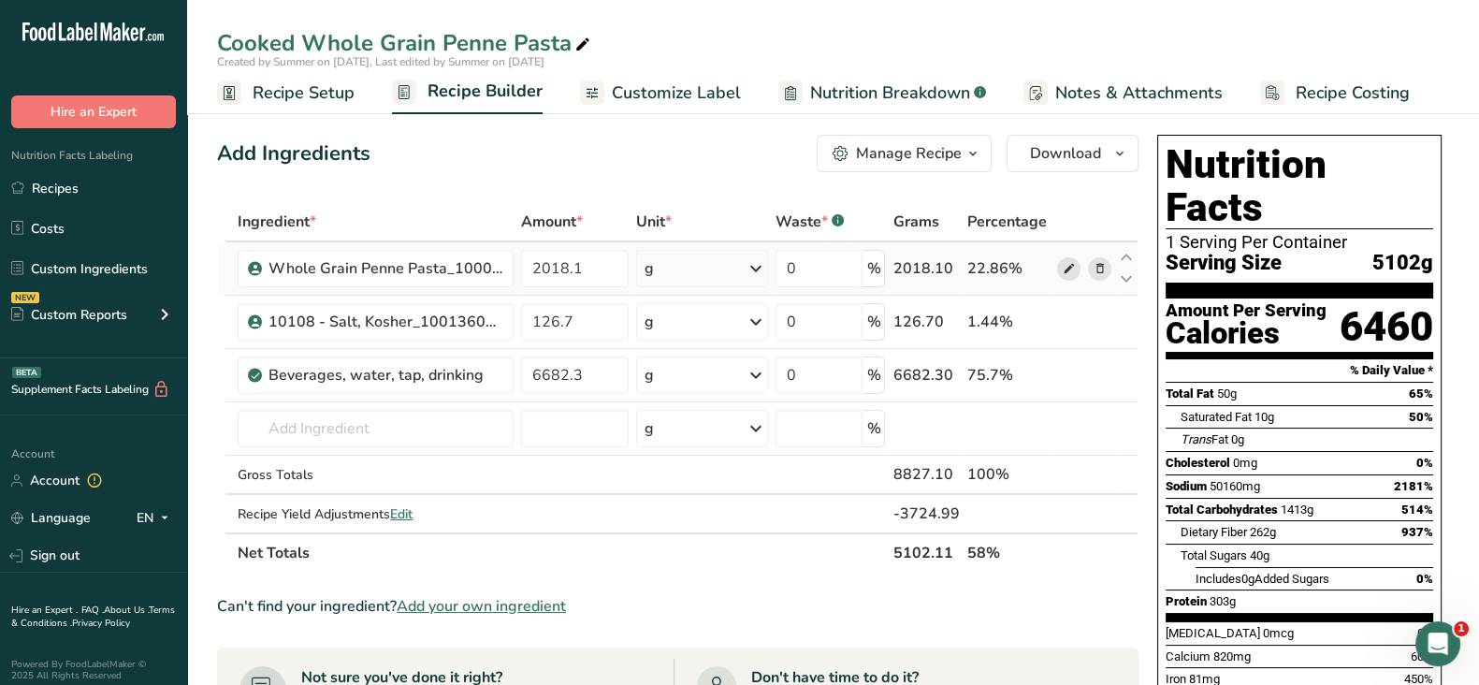
click at [1066, 268] on icon at bounding box center [1068, 269] width 13 height 20
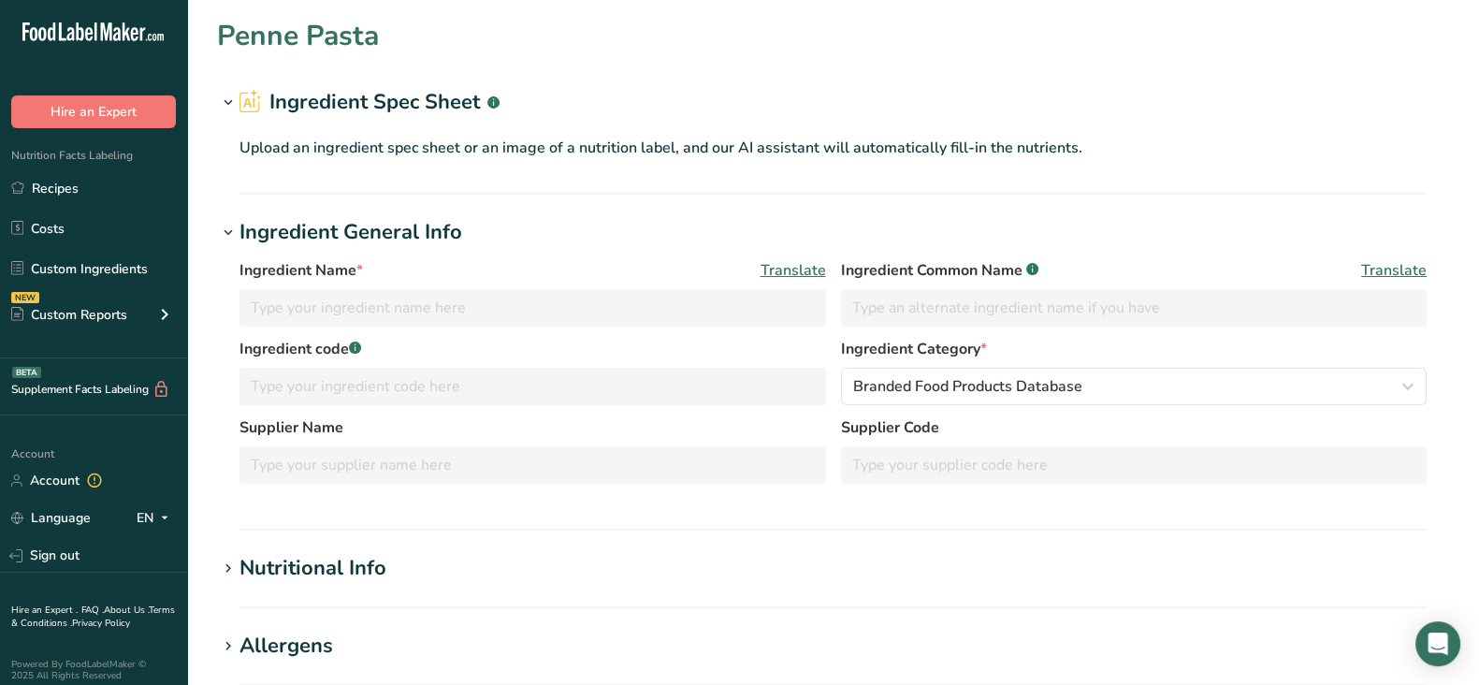
type input "Penne Pasta"
type input "Penne Pasta (Barilla)"
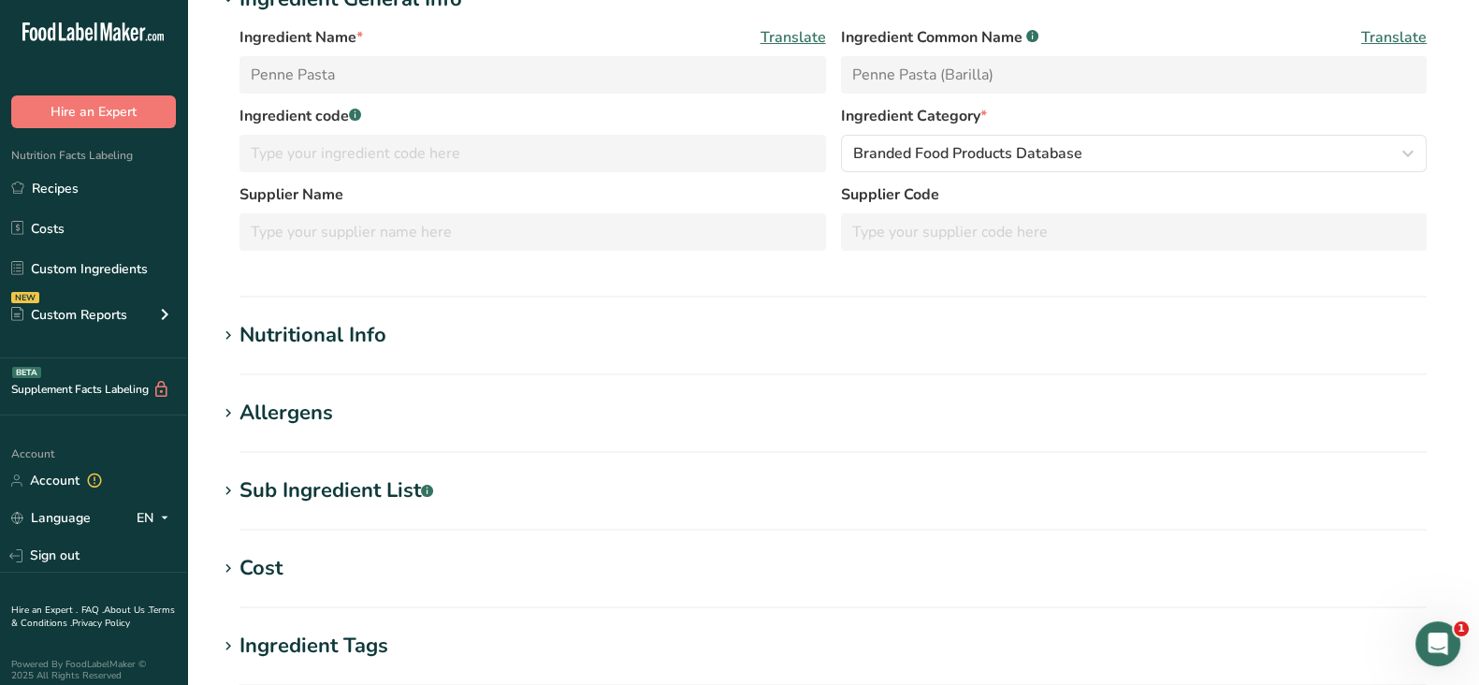
click at [352, 339] on div "Nutritional Info" at bounding box center [312, 335] width 147 height 31
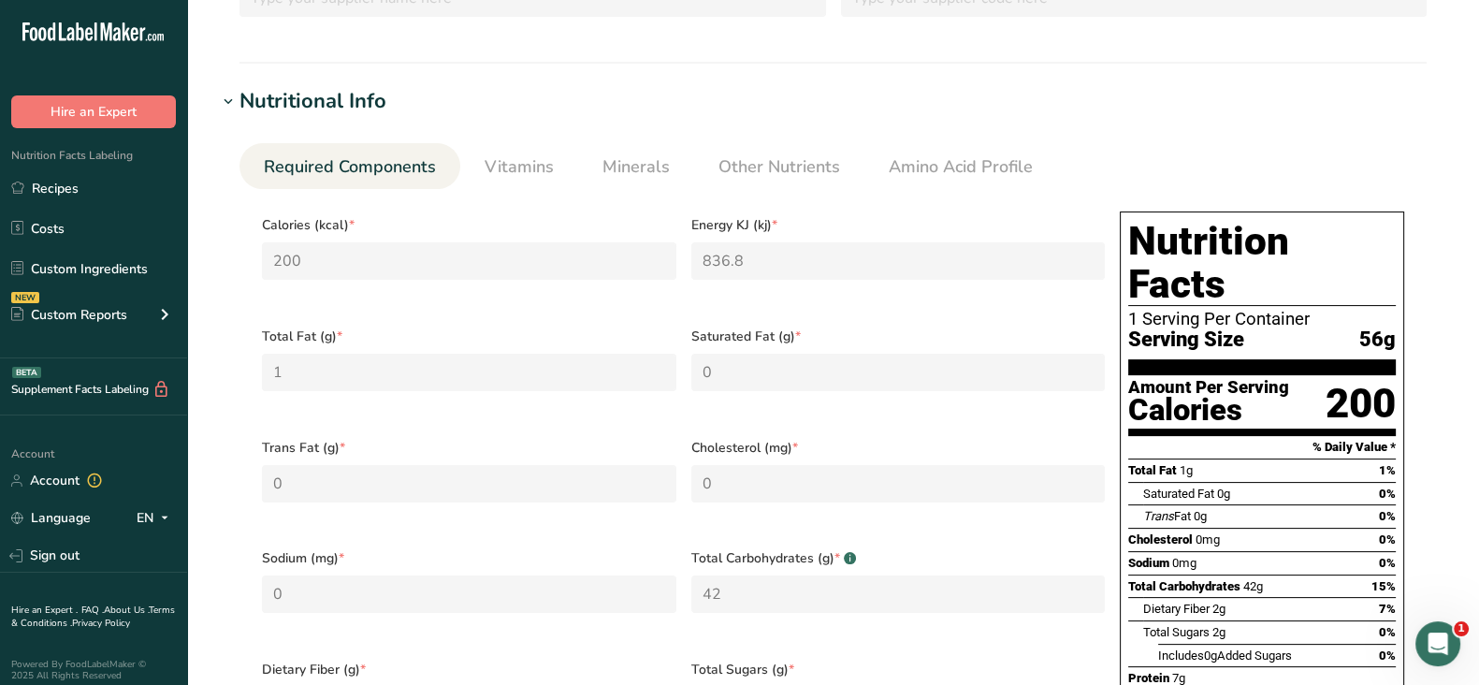
scroll to position [0, 0]
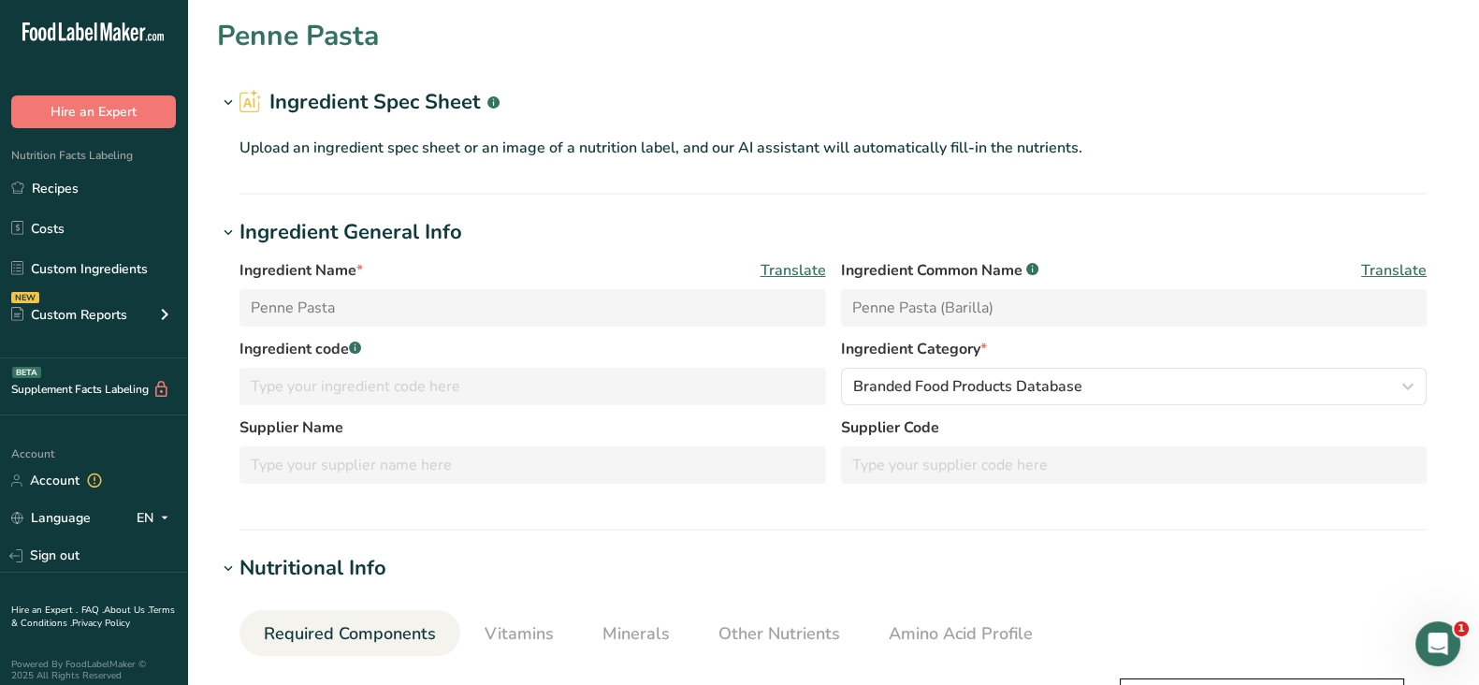
click at [351, 433] on label "Supplier Name" at bounding box center [532, 427] width 586 height 22
drag, startPoint x: 222, startPoint y: 37, endPoint x: 392, endPoint y: 37, distance: 170.2
click at [392, 37] on div "Penne Pasta" at bounding box center [833, 36] width 1232 height 42
copy h1 "Penne Pasta"
click at [627, 87] on h1 "Ingredient Spec Sheet .a-a{fill:#347362;}.b-a{fill:#fff;}" at bounding box center [833, 102] width 1232 height 31
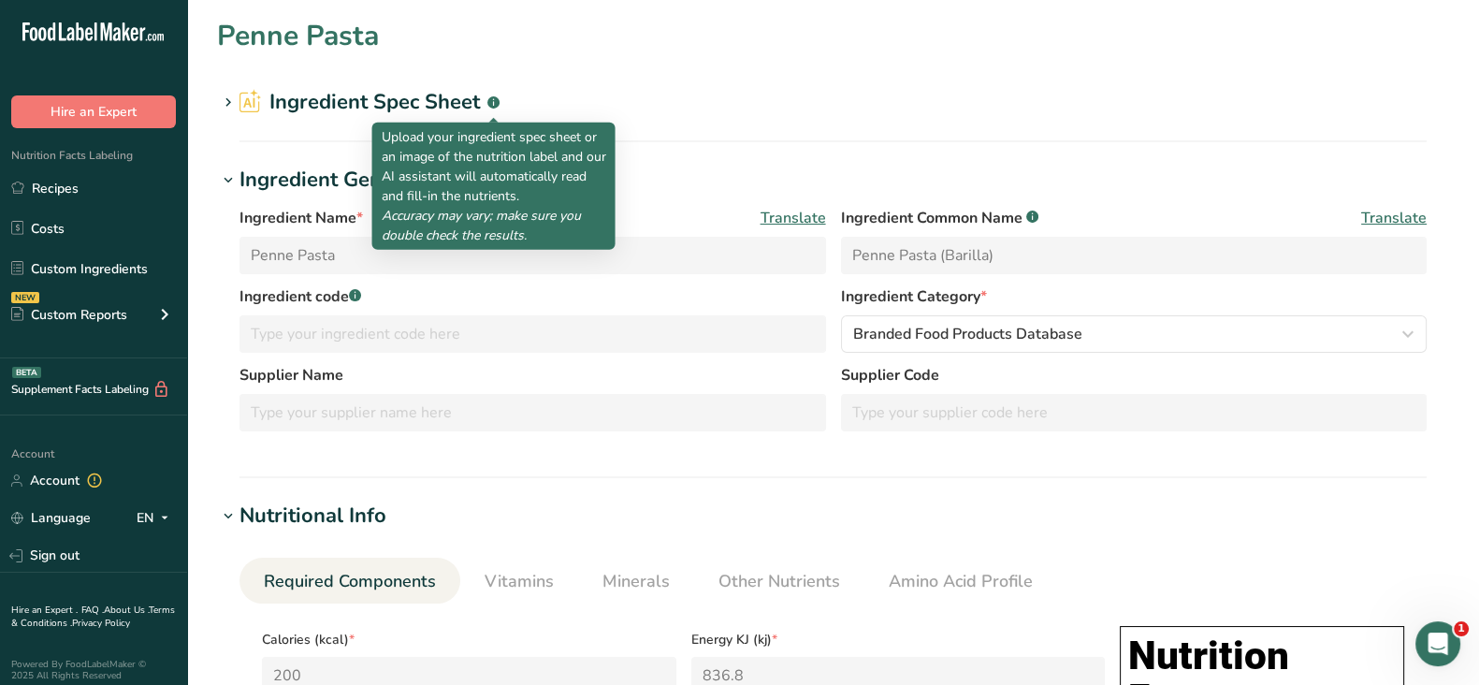
click at [493, 105] on icon at bounding box center [493, 103] width 1 height 5
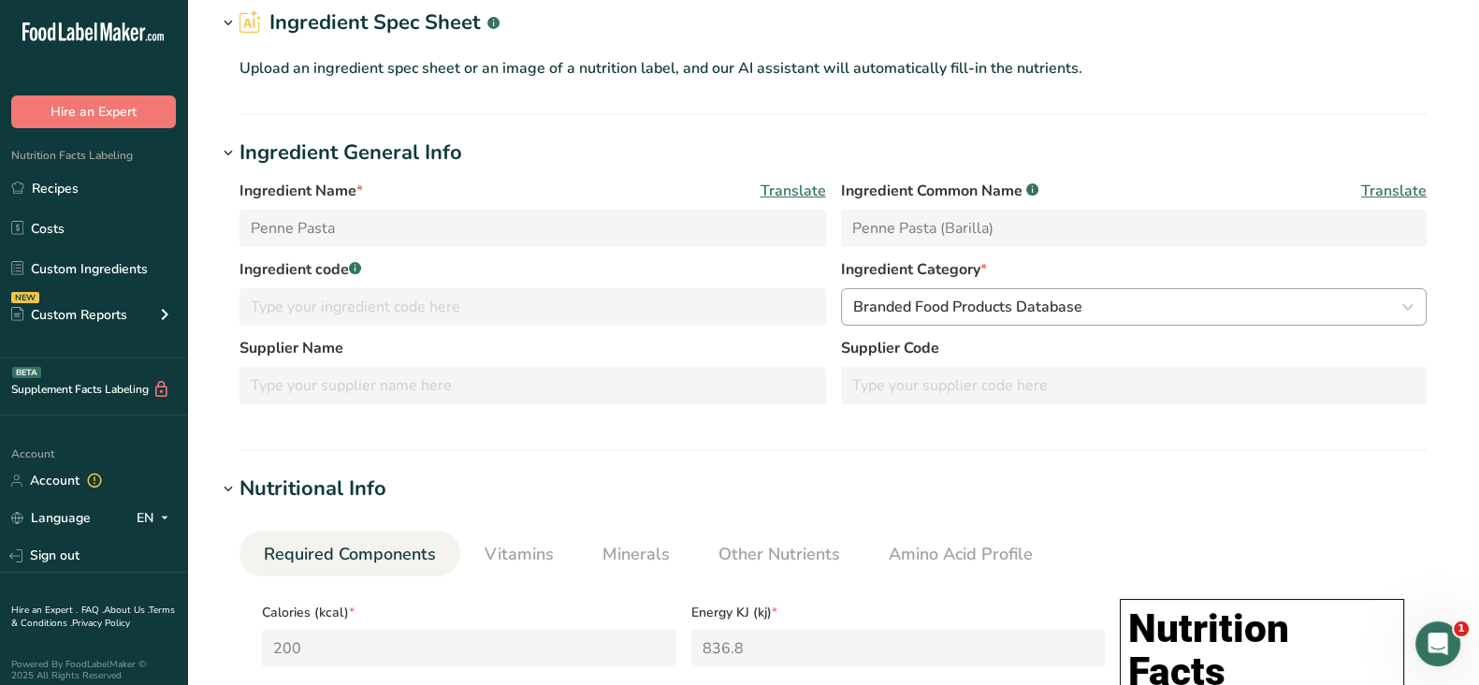
scroll to position [351, 0]
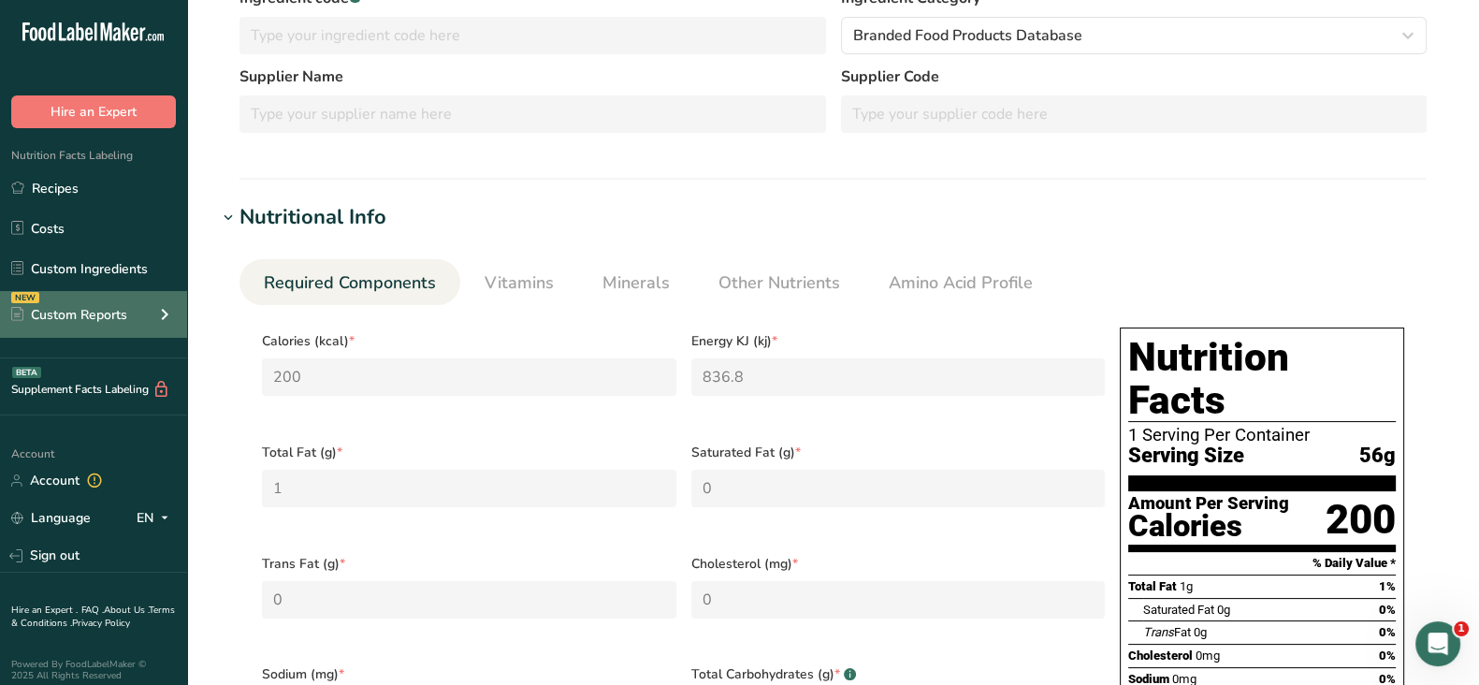
click at [71, 314] on div "Custom Reports" at bounding box center [69, 315] width 116 height 20
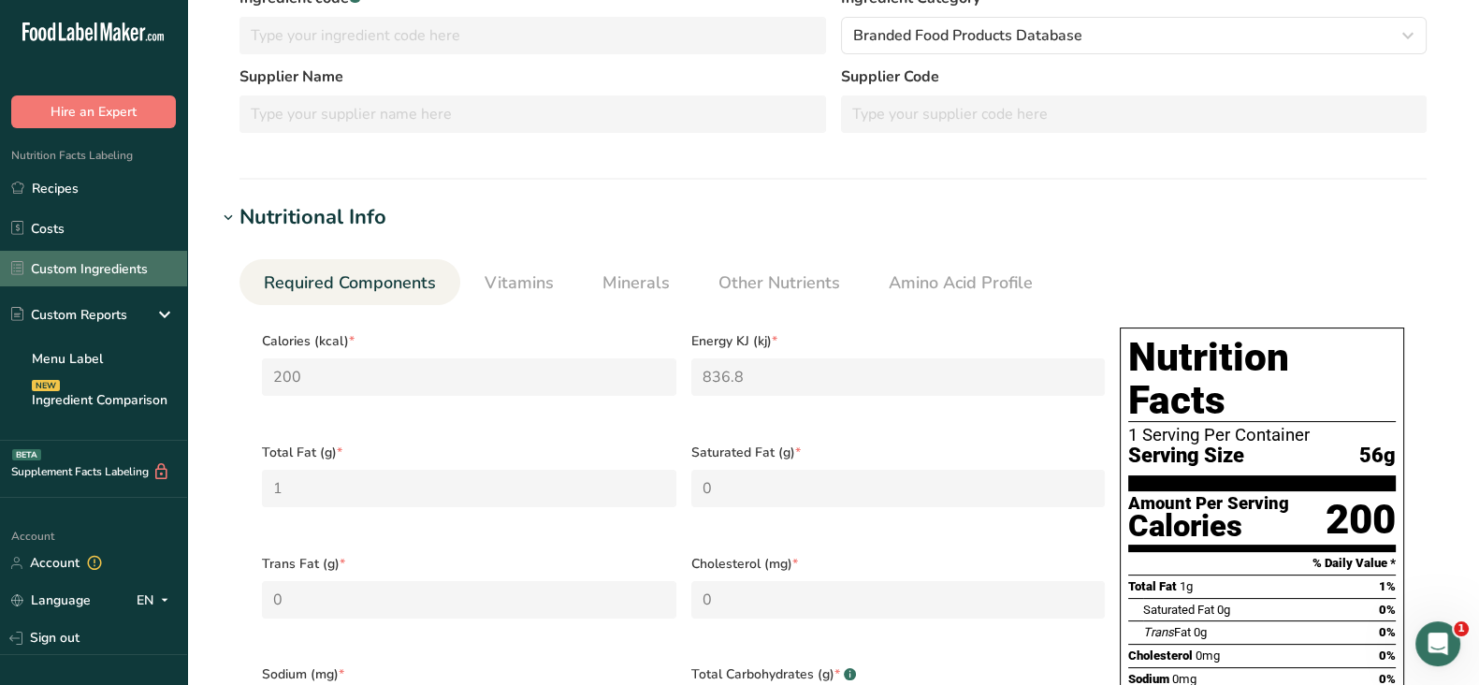
click at [80, 270] on link "Custom Ingredients" at bounding box center [93, 269] width 187 height 36
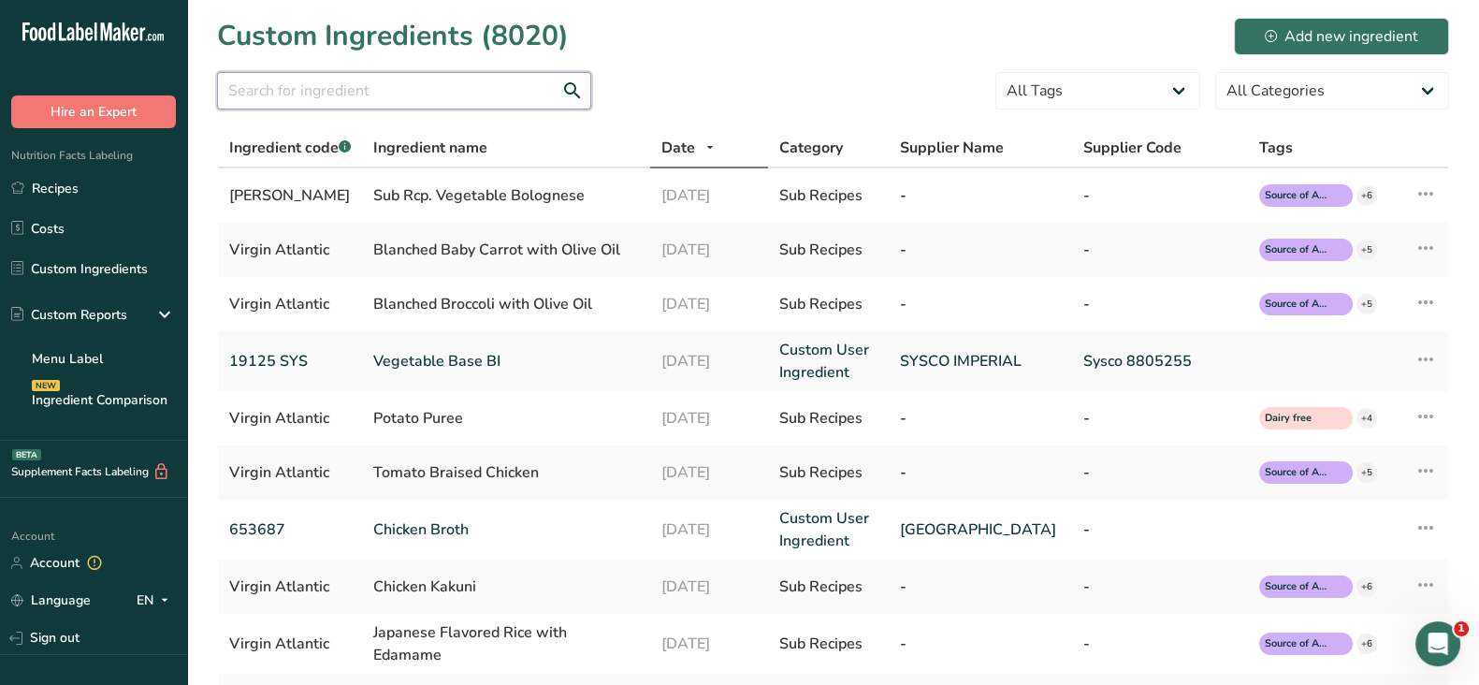
click at [287, 87] on input "text" at bounding box center [404, 90] width 374 height 37
paste input "Penne Pasta"
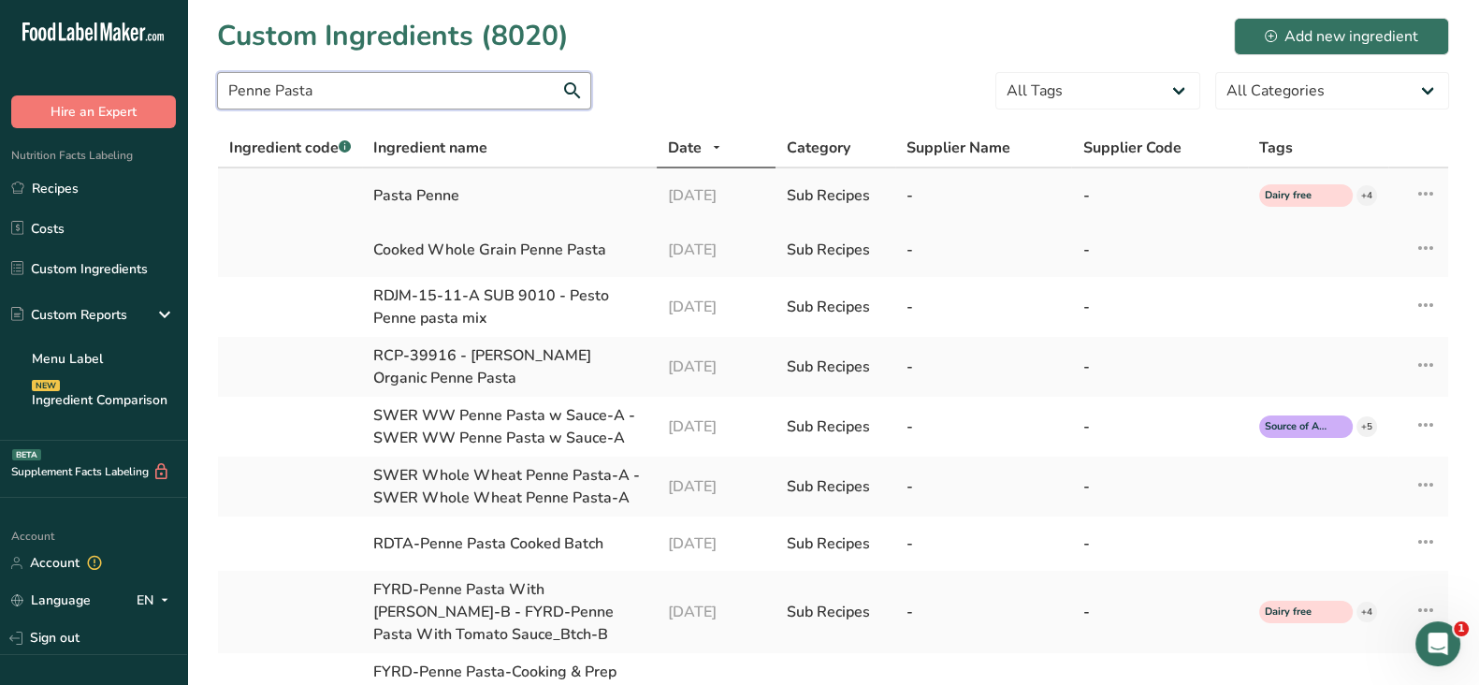
type input "Penne Pasta"
click at [394, 190] on div "Pasta Penne" at bounding box center [509, 195] width 272 height 22
click at [449, 189] on div "Pasta Penne" at bounding box center [509, 195] width 272 height 22
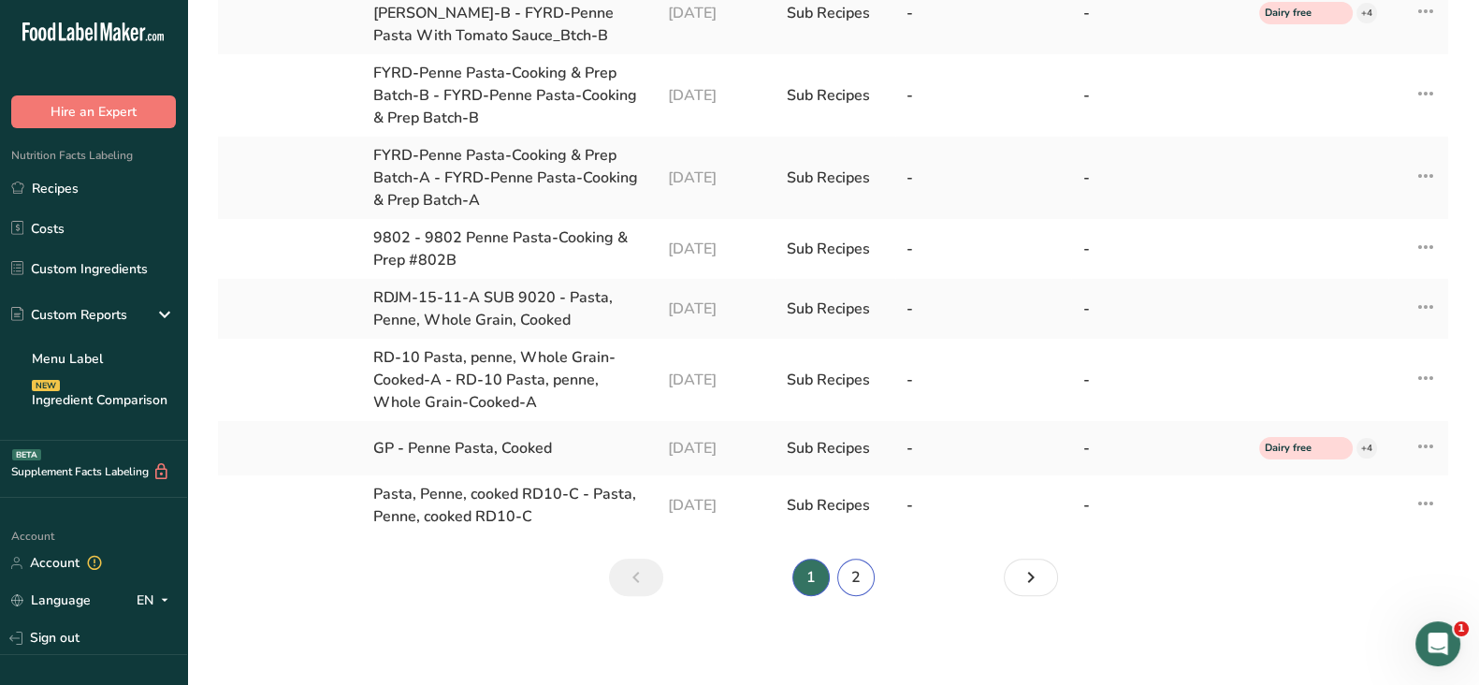
click at [852, 577] on link "2" at bounding box center [855, 576] width 37 height 37
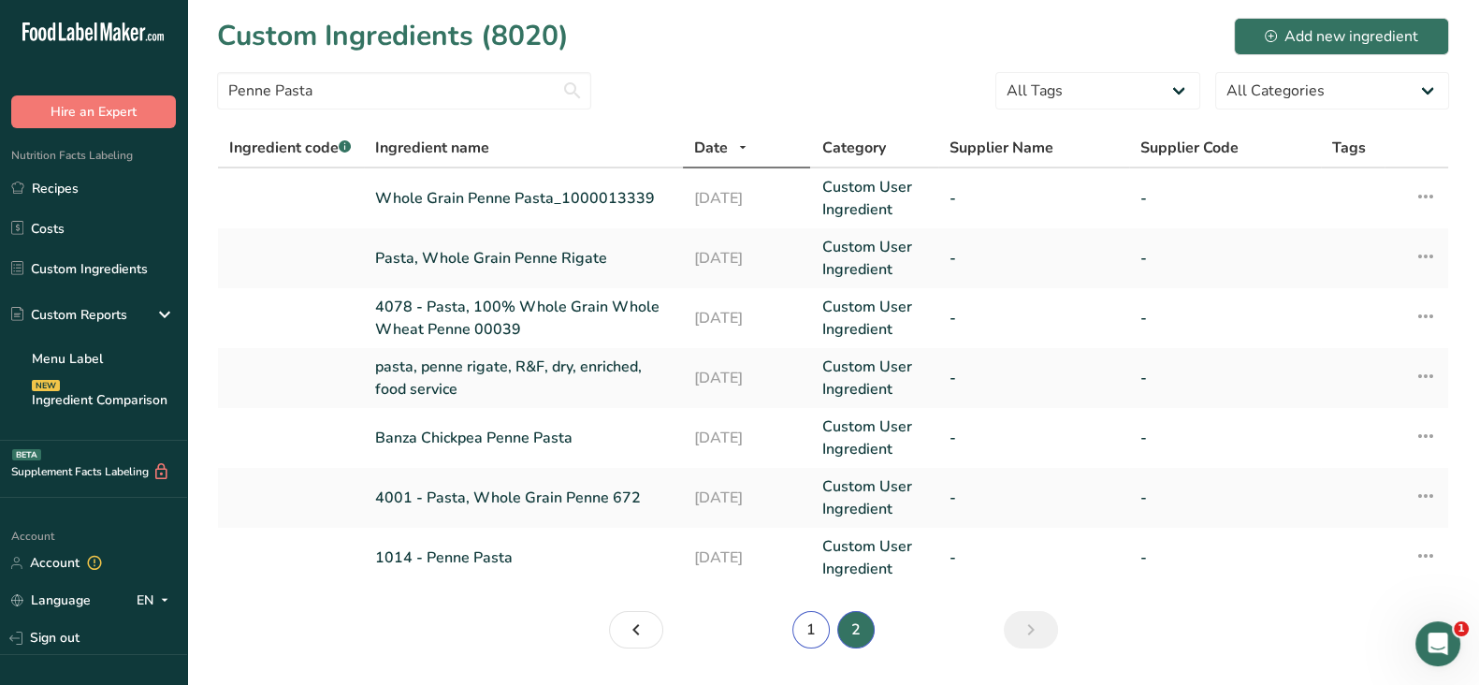
click at [811, 619] on link "1" at bounding box center [810, 629] width 37 height 37
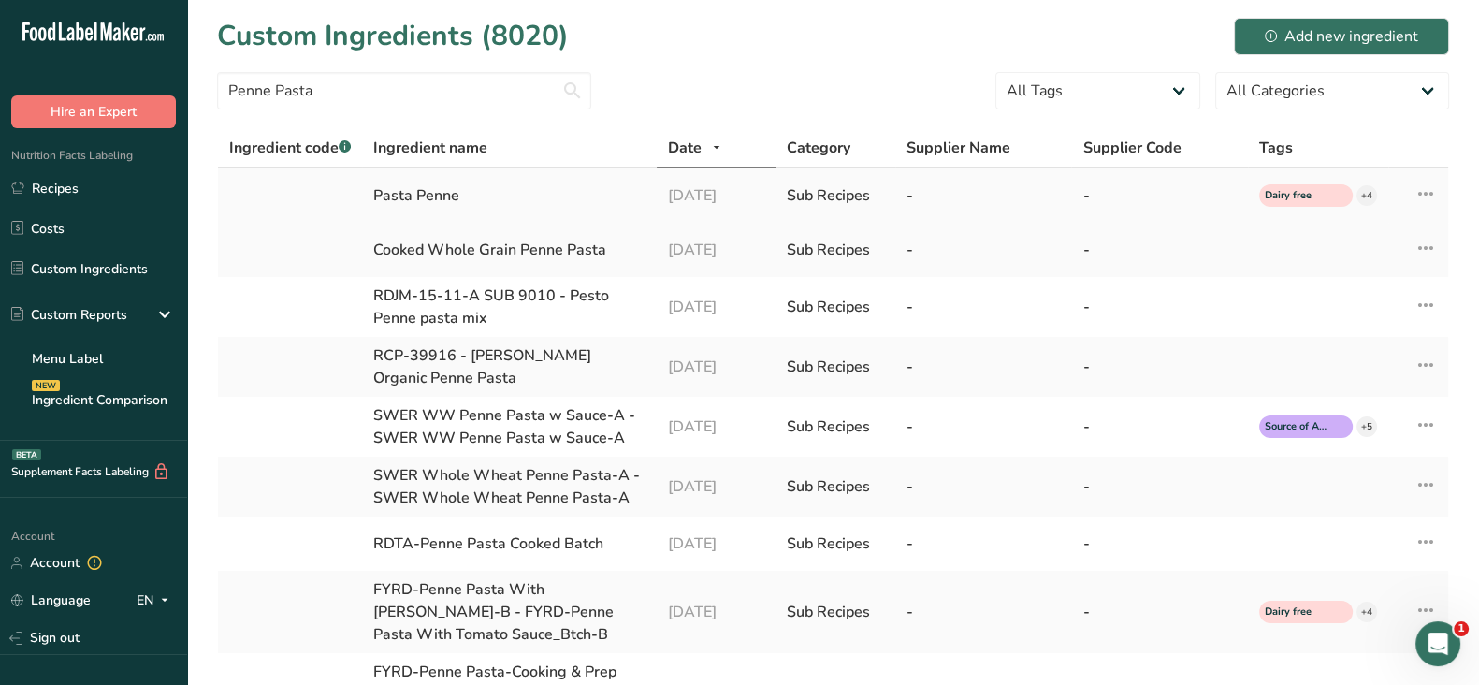
click at [419, 194] on div "Pasta Penne" at bounding box center [509, 195] width 272 height 22
click at [1418, 189] on icon at bounding box center [1425, 194] width 22 height 34
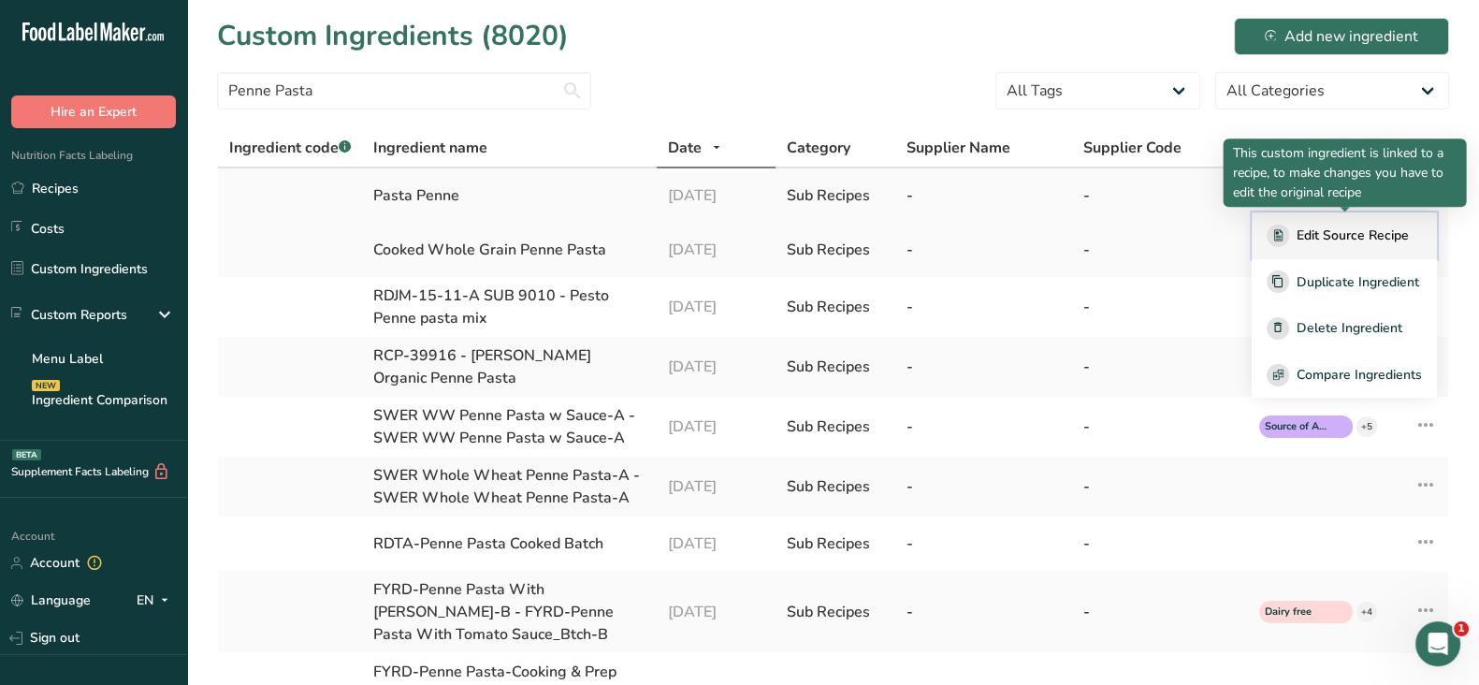
click at [1362, 238] on span "Edit Source Recipe" at bounding box center [1352, 235] width 112 height 20
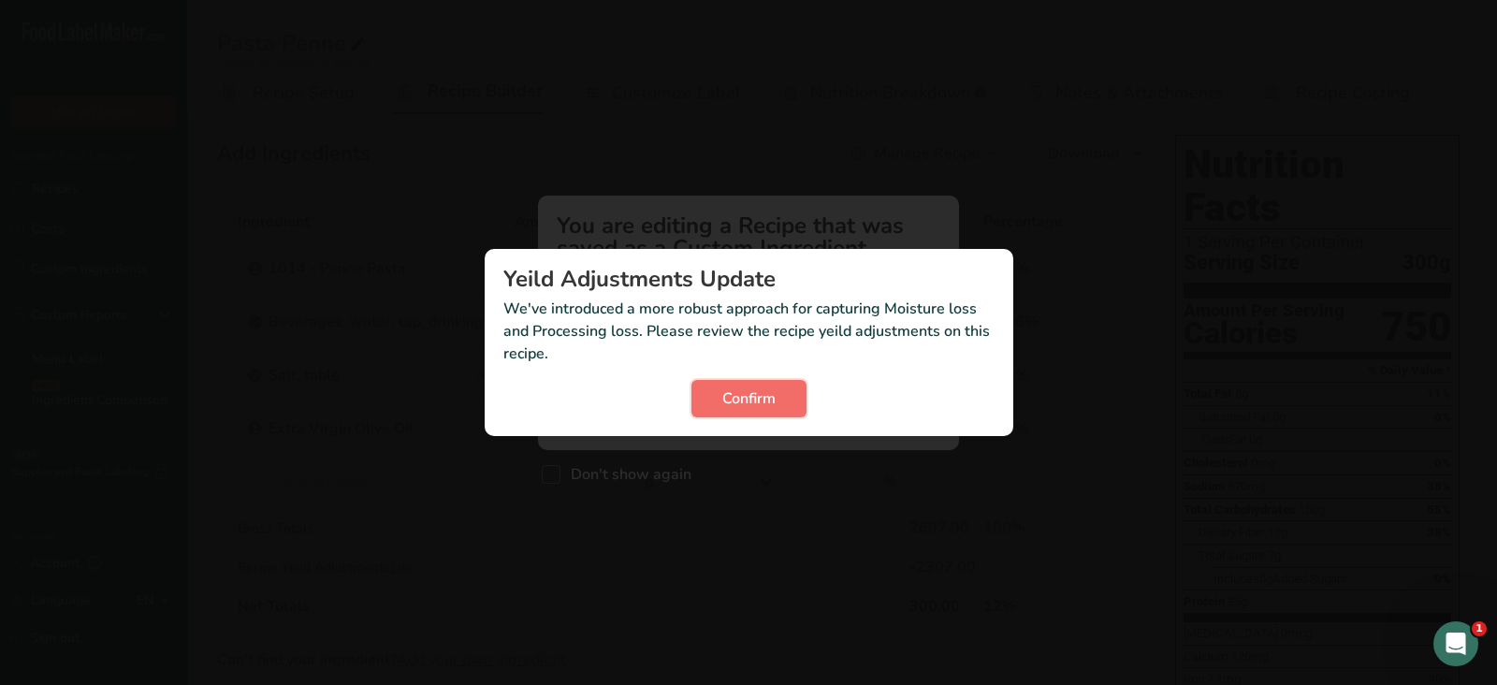
click at [727, 399] on span "Confirm" at bounding box center [748, 398] width 53 height 22
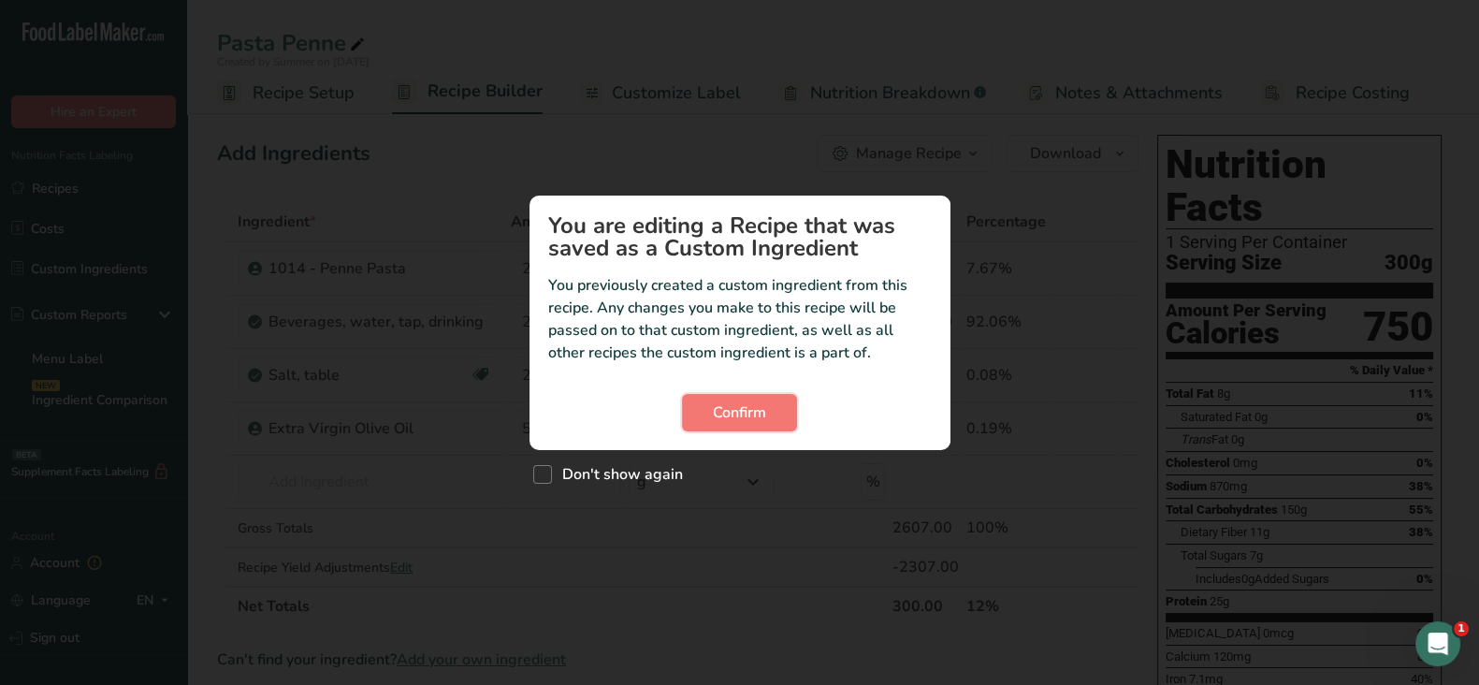
click at [727, 399] on button "Confirm" at bounding box center [739, 412] width 115 height 37
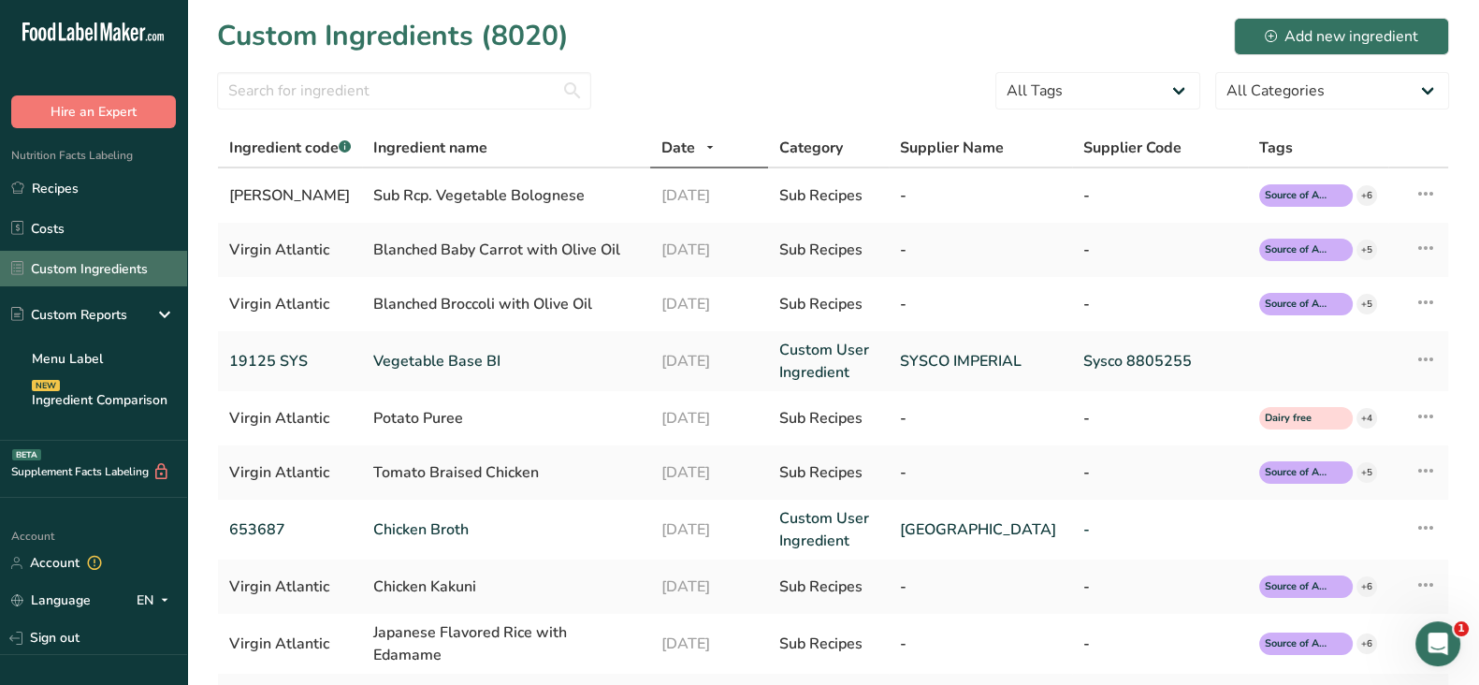
drag, startPoint x: 96, startPoint y: 266, endPoint x: 140, endPoint y: 262, distance: 44.1
click at [96, 265] on link "Custom Ingredients" at bounding box center [93, 269] width 187 height 36
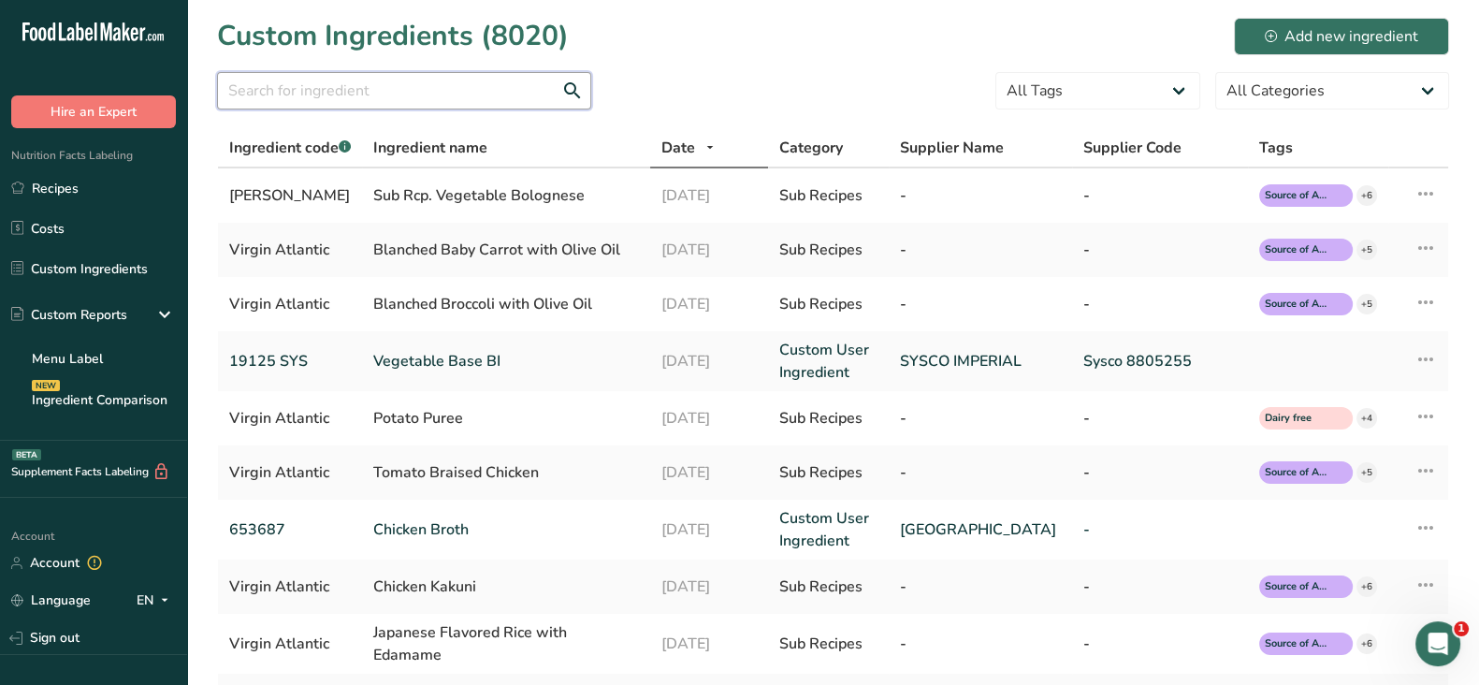
click at [398, 87] on input "text" at bounding box center [404, 90] width 374 height 37
type input "penne"
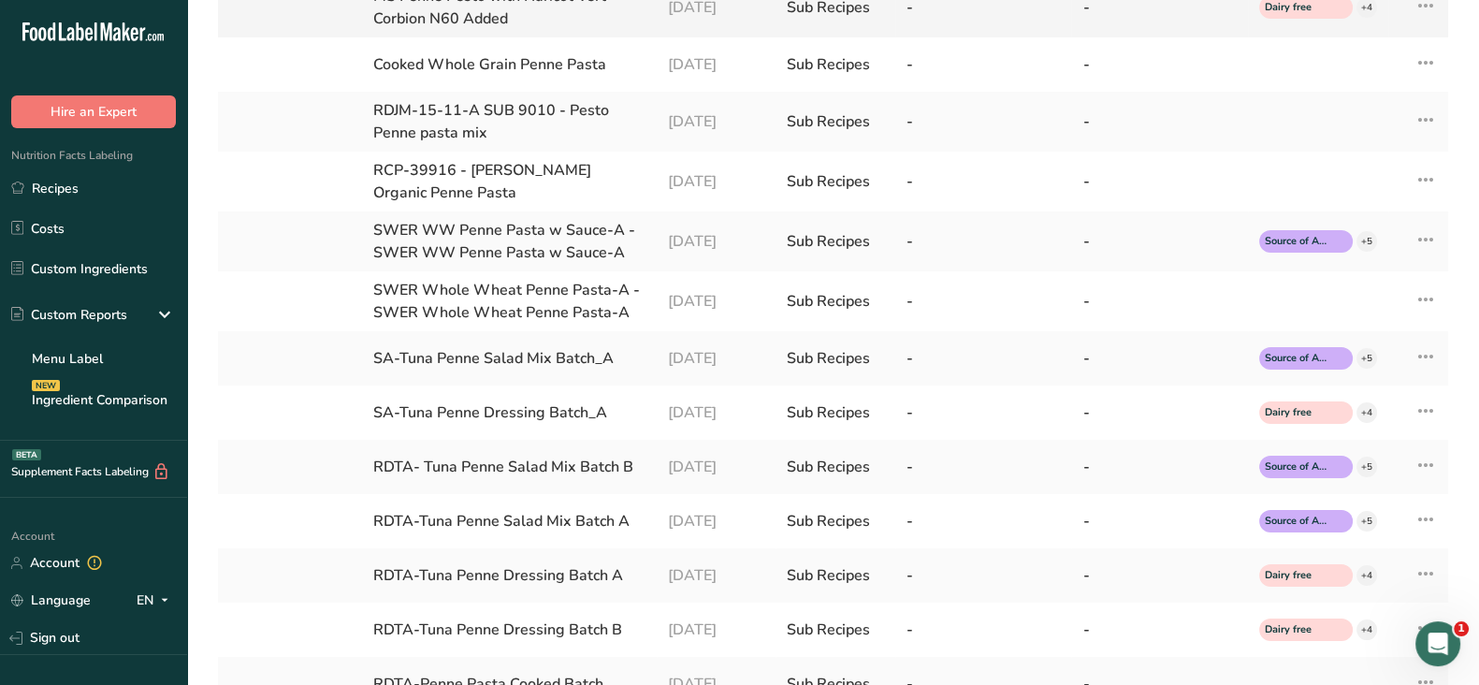
scroll to position [467, 0]
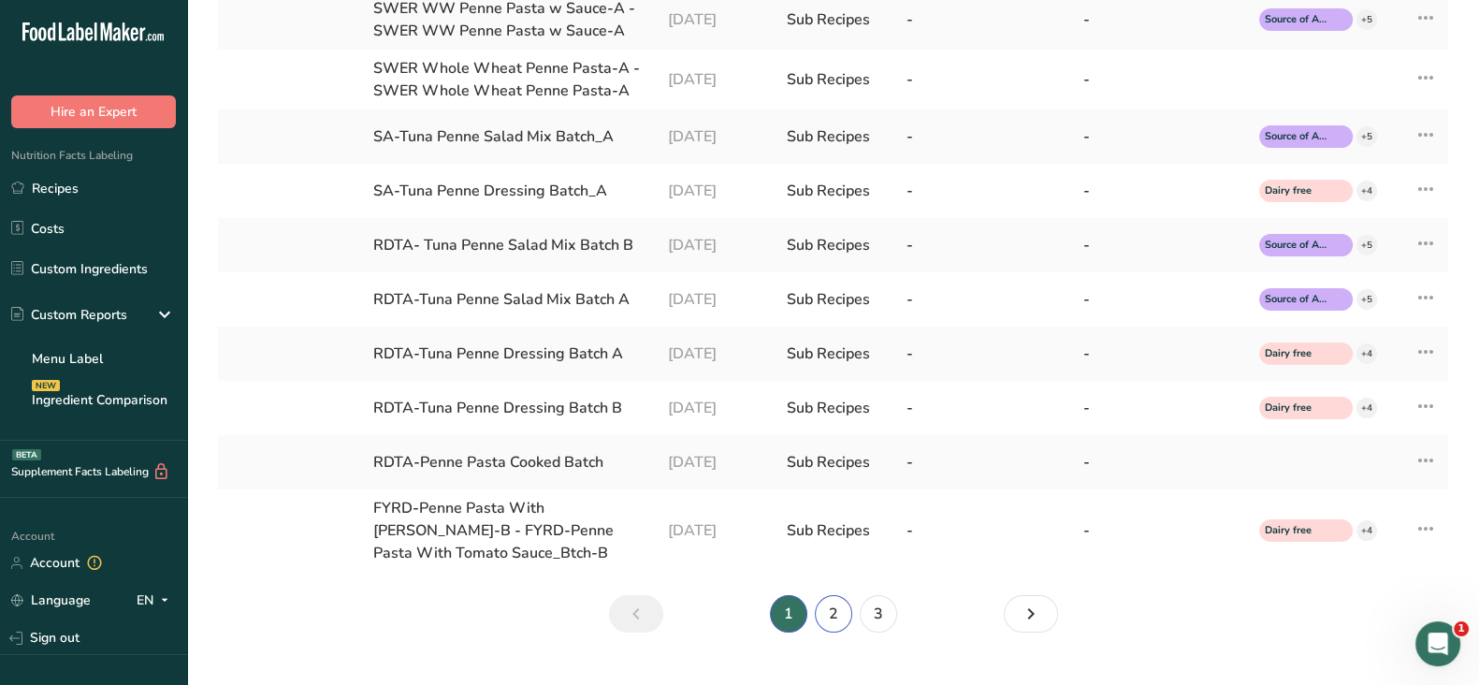
click at [832, 619] on link "2" at bounding box center [833, 613] width 37 height 37
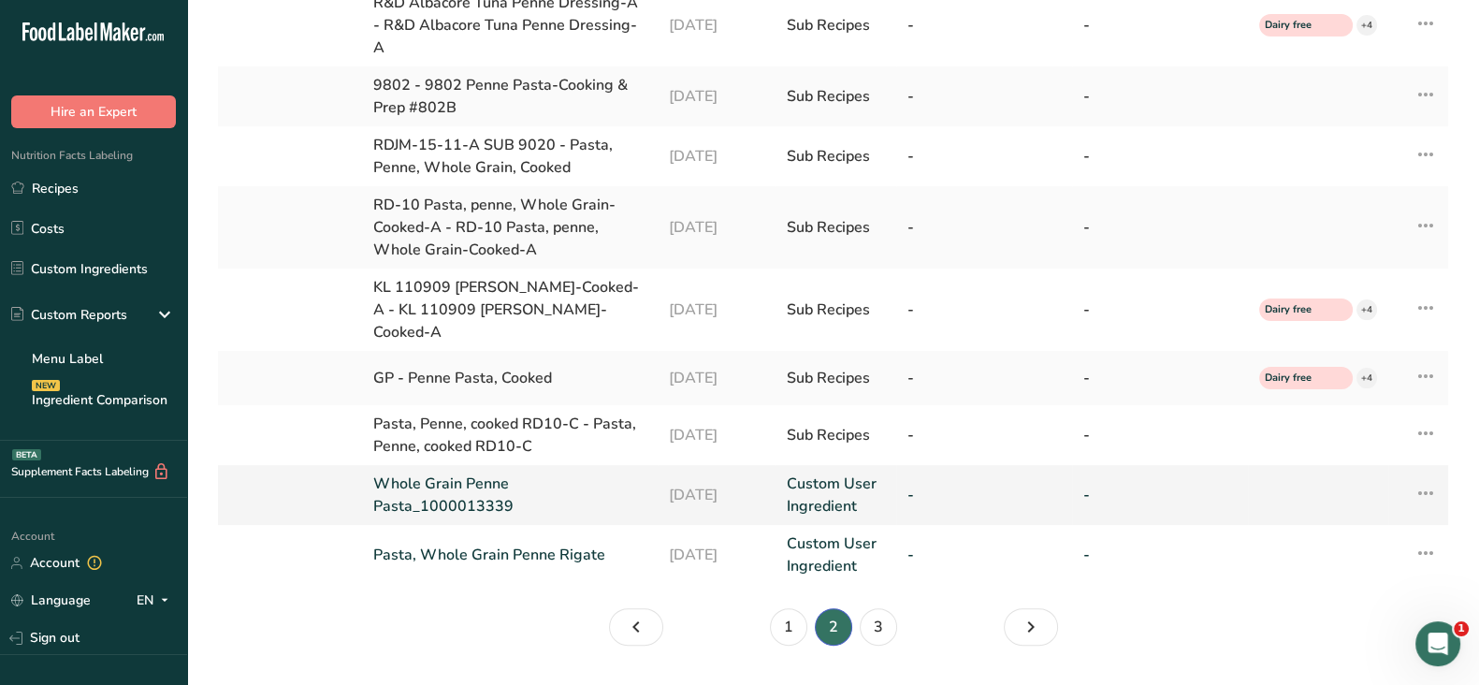
scroll to position [638, 0]
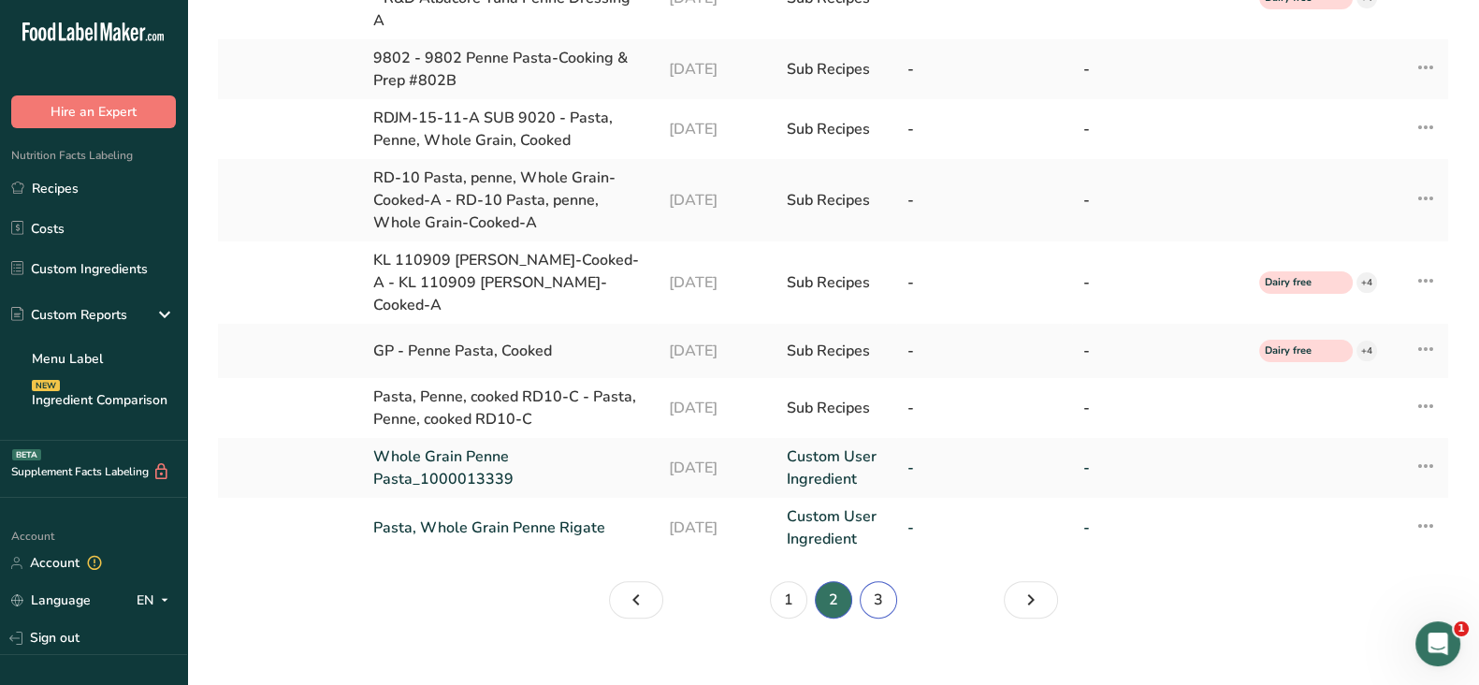
click at [873, 581] on link "3" at bounding box center [878, 599] width 37 height 37
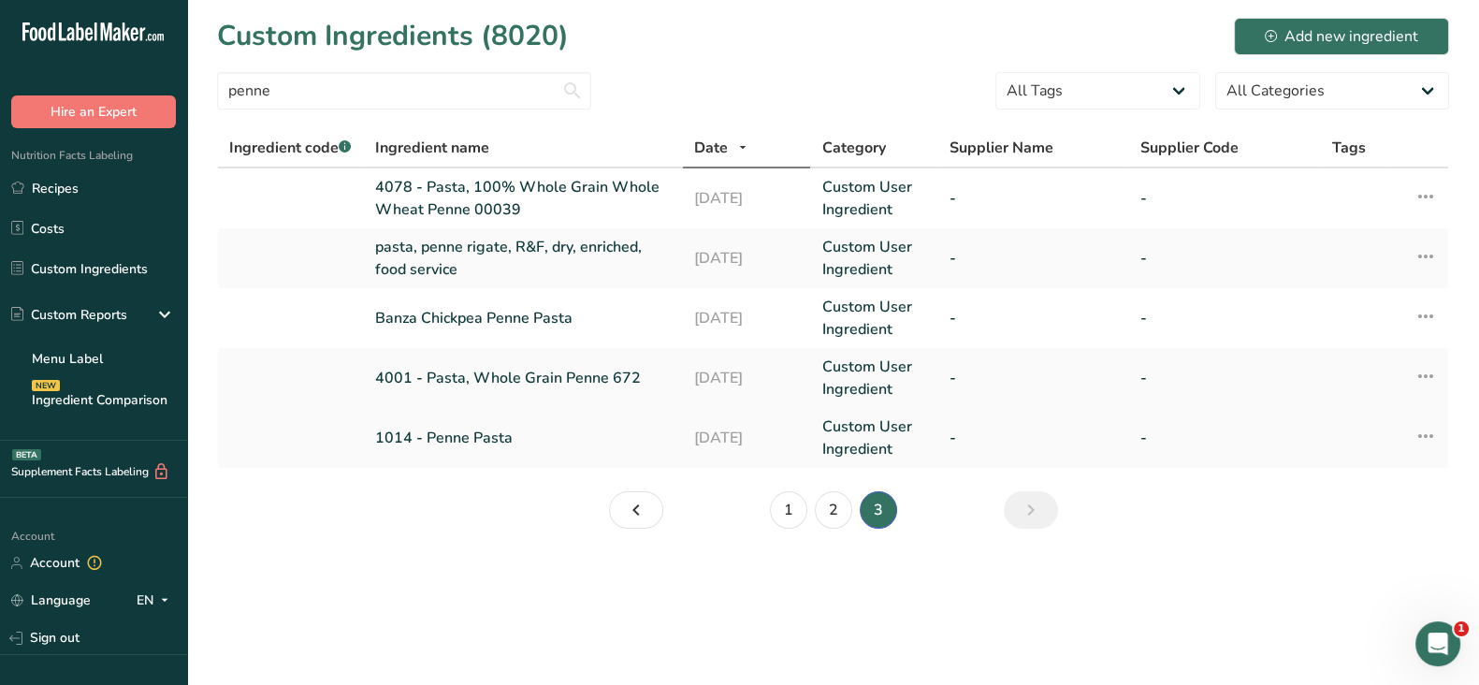
click at [465, 422] on td "1014 - Penne Pasta" at bounding box center [523, 438] width 319 height 60
click at [496, 438] on link "1014 - Penne Pasta" at bounding box center [523, 438] width 297 height 22
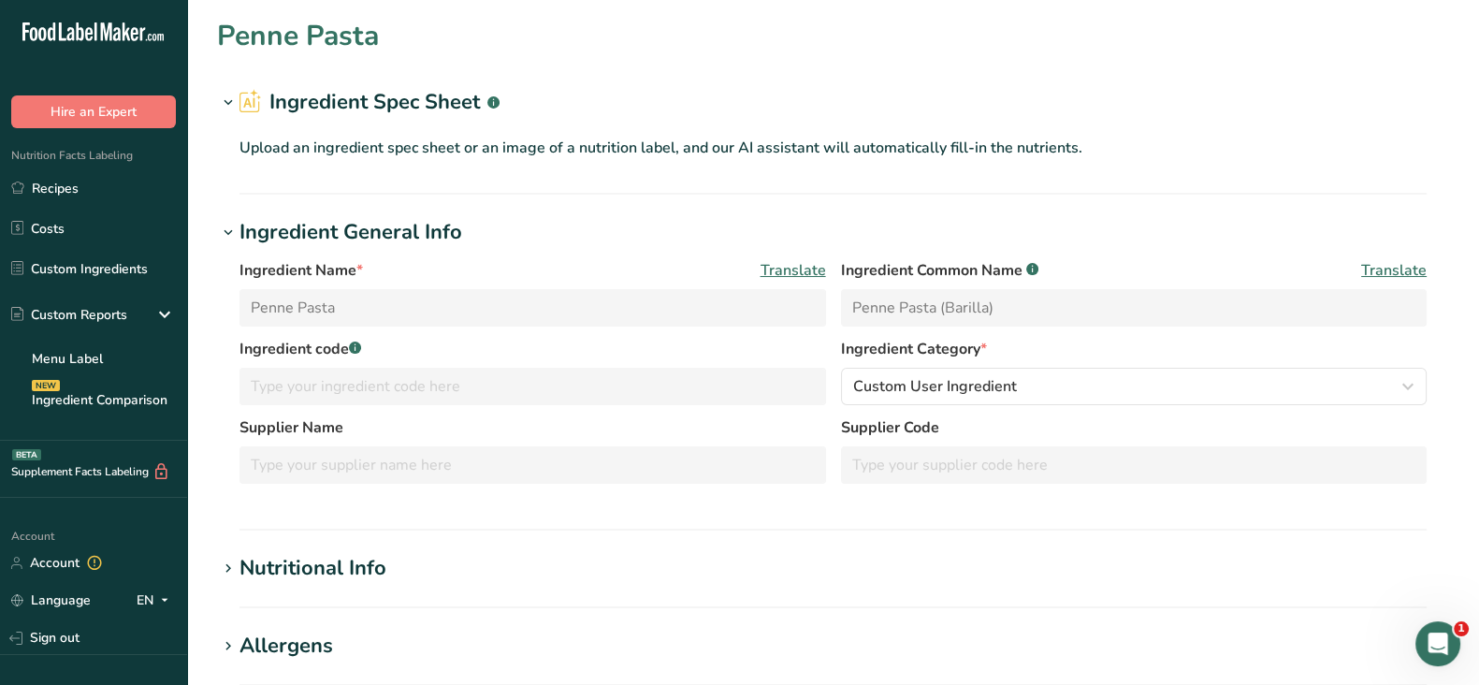
type input "1014 - Penne Pasta"
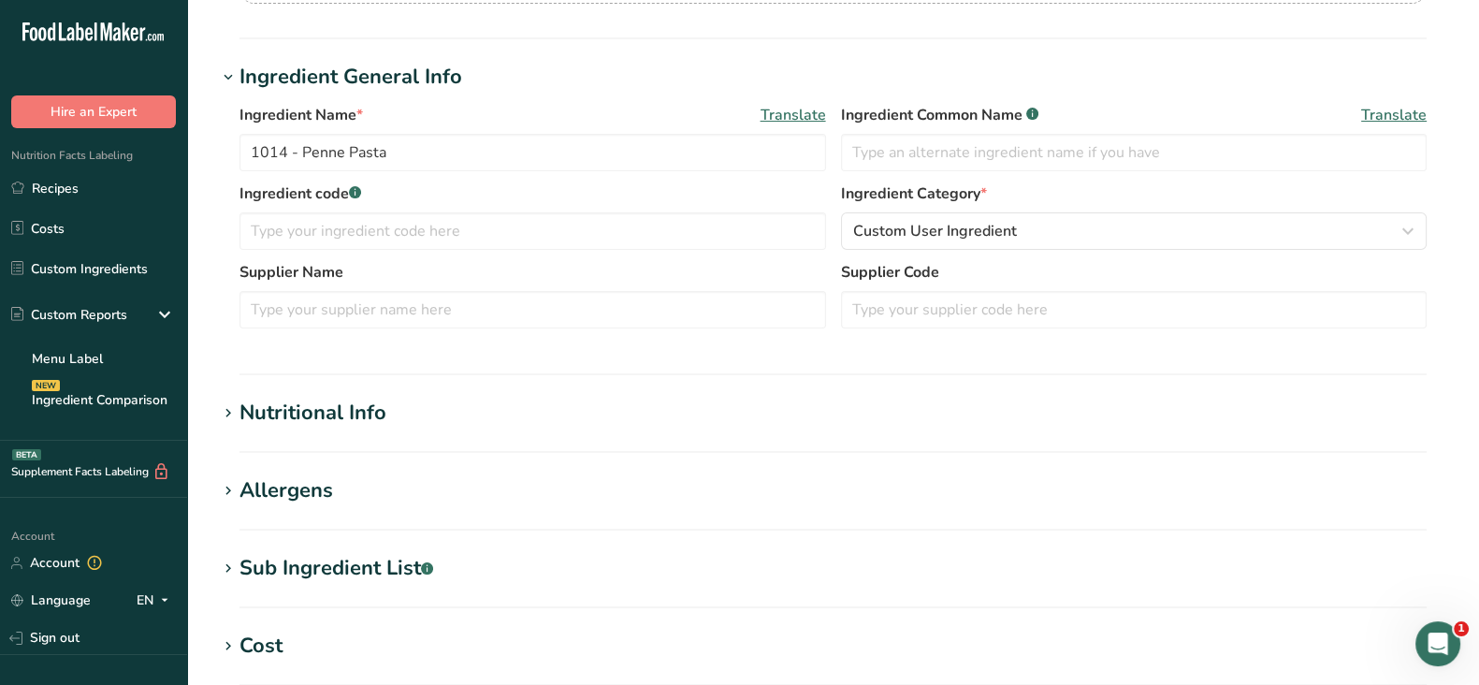
scroll to position [585, 0]
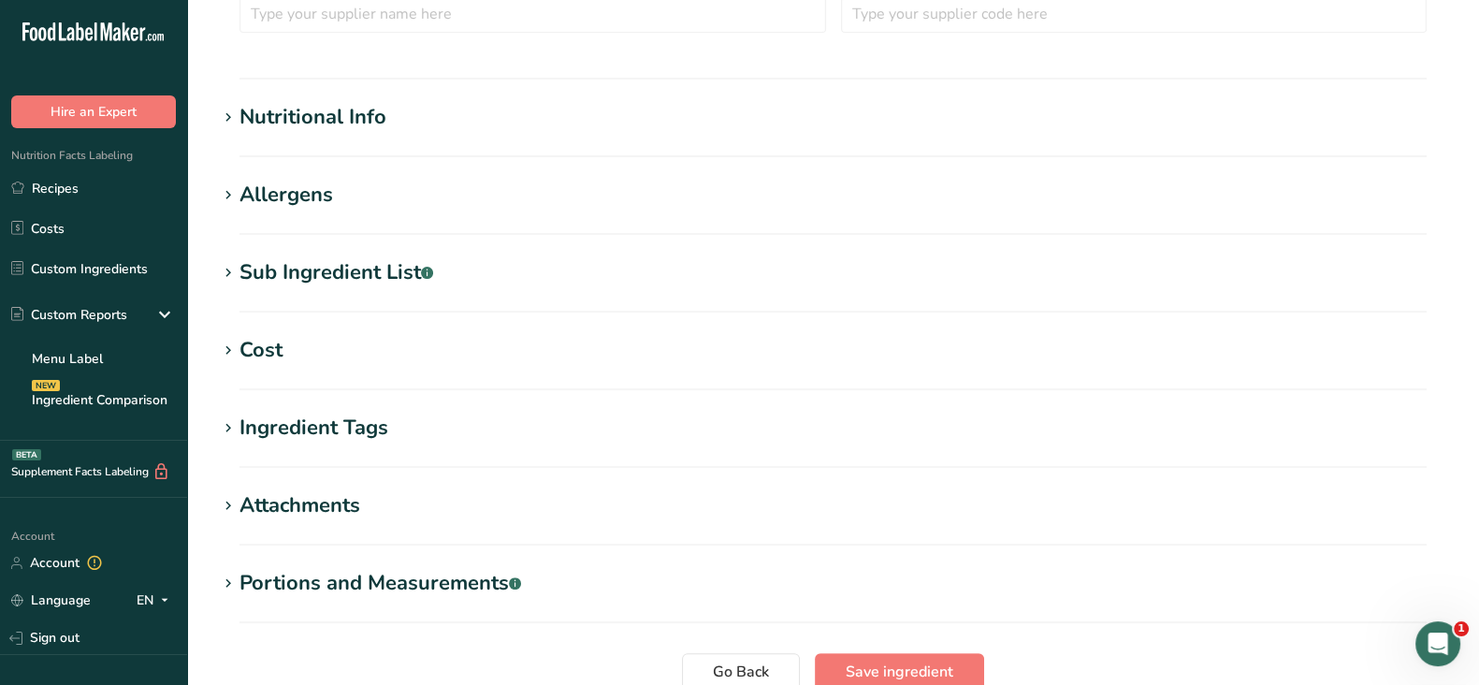
click at [326, 128] on div "Nutritional Info" at bounding box center [312, 117] width 147 height 31
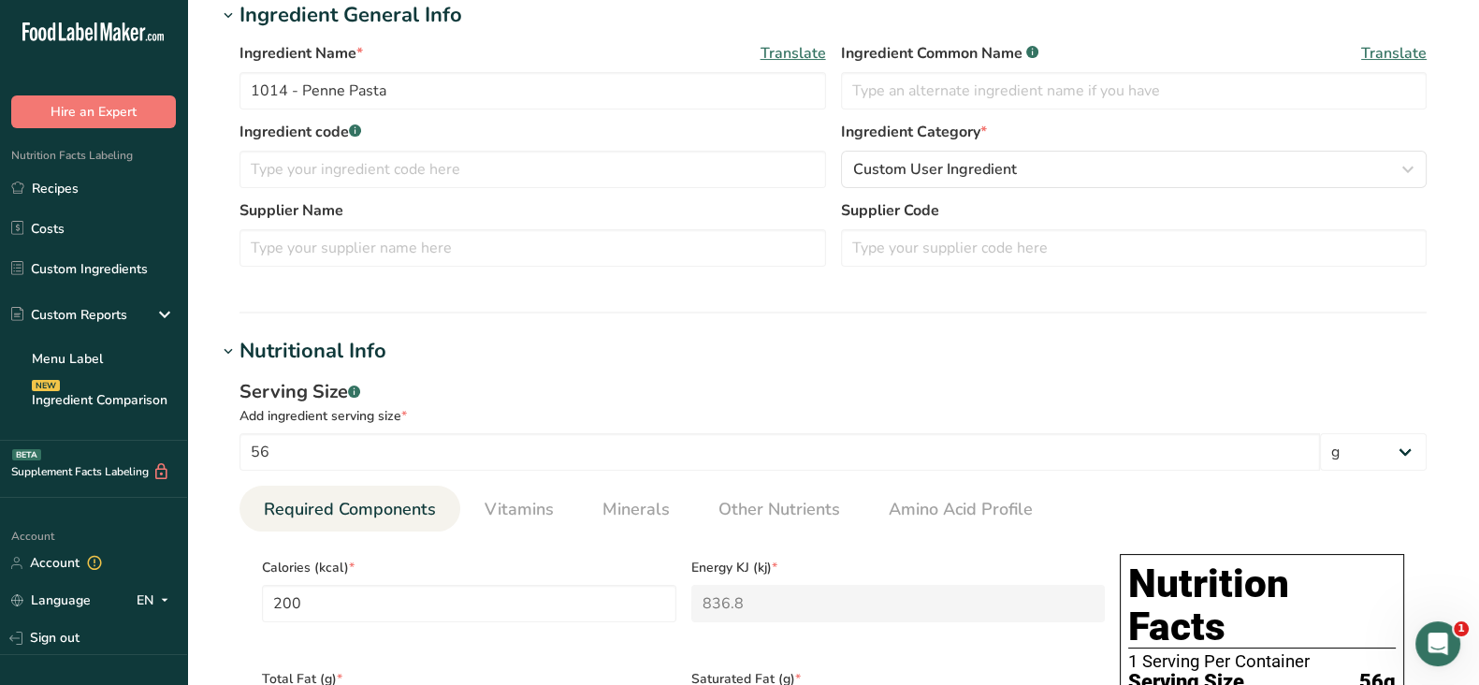
scroll to position [116, 0]
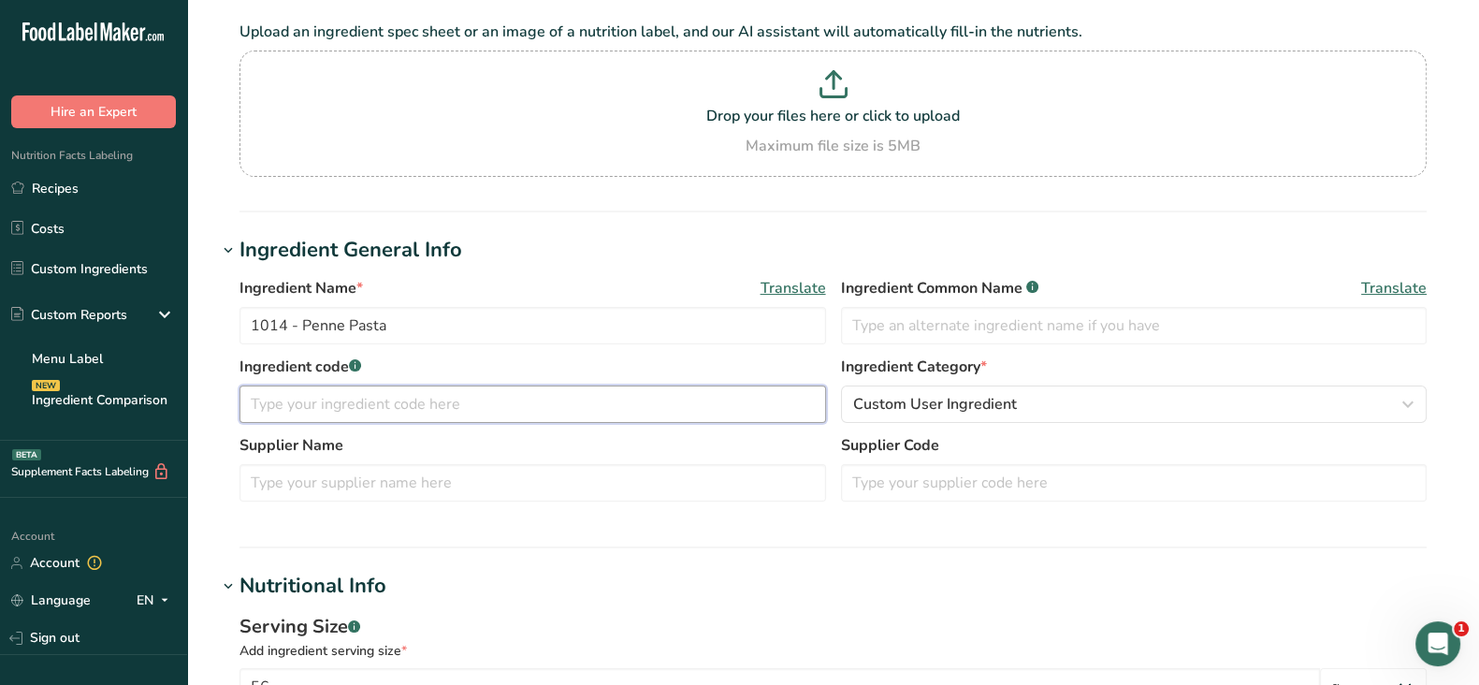
click at [454, 391] on input "text" at bounding box center [532, 403] width 586 height 37
paste input "1000440072"
type input "1000440072"
click at [383, 474] on input "text" at bounding box center [532, 482] width 586 height 37
type input "Barilla"
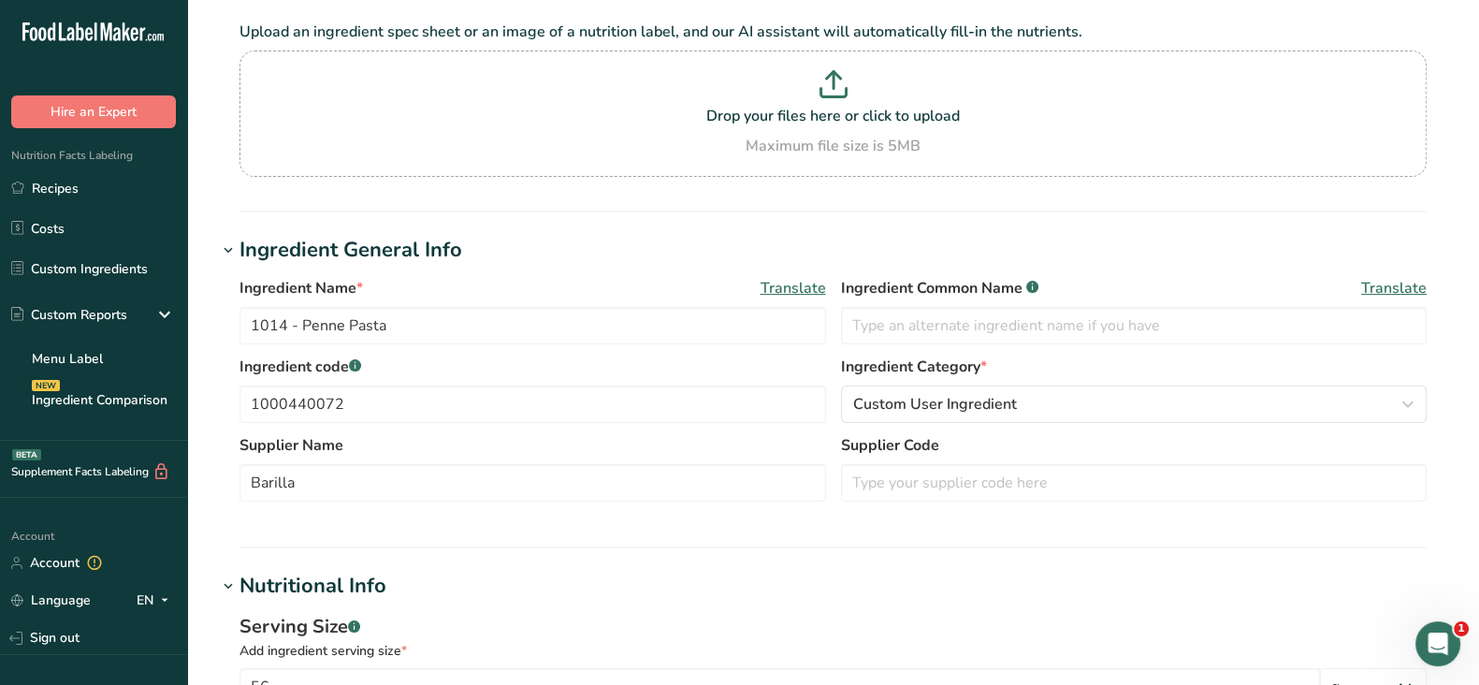
click at [969, 531] on section "Ingredient General Info Ingredient Name * Translate 1014 - Penne Pasta Ingredie…" at bounding box center [833, 391] width 1232 height 313
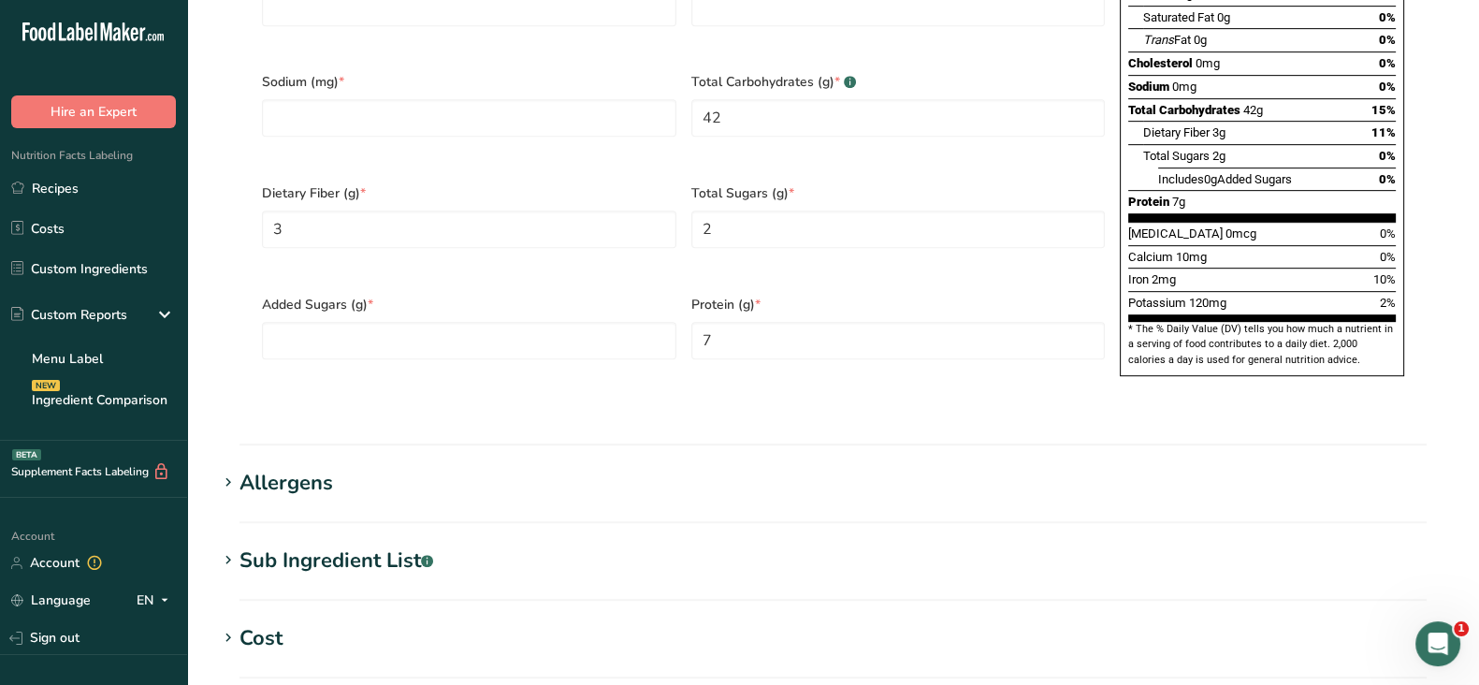
scroll to position [1575, 0]
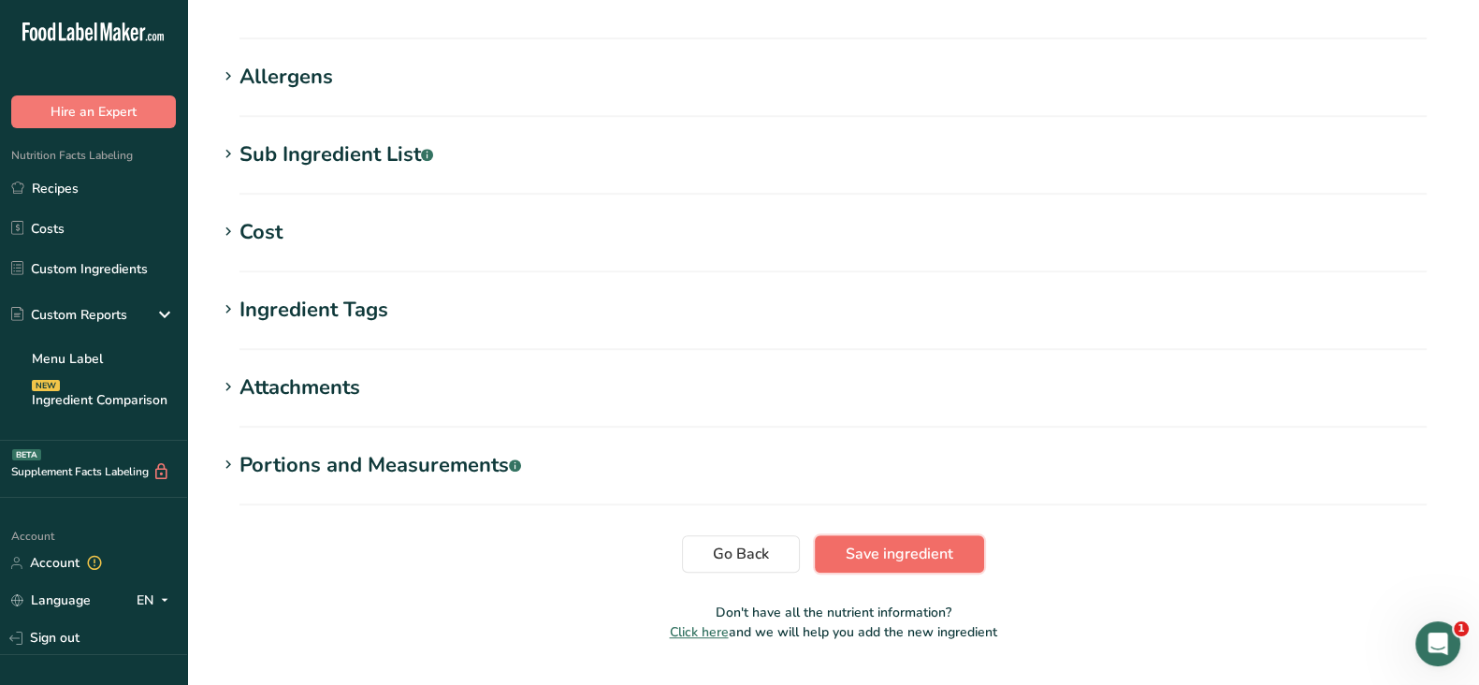
click at [912, 542] on span "Save ingredient" at bounding box center [900, 553] width 108 height 22
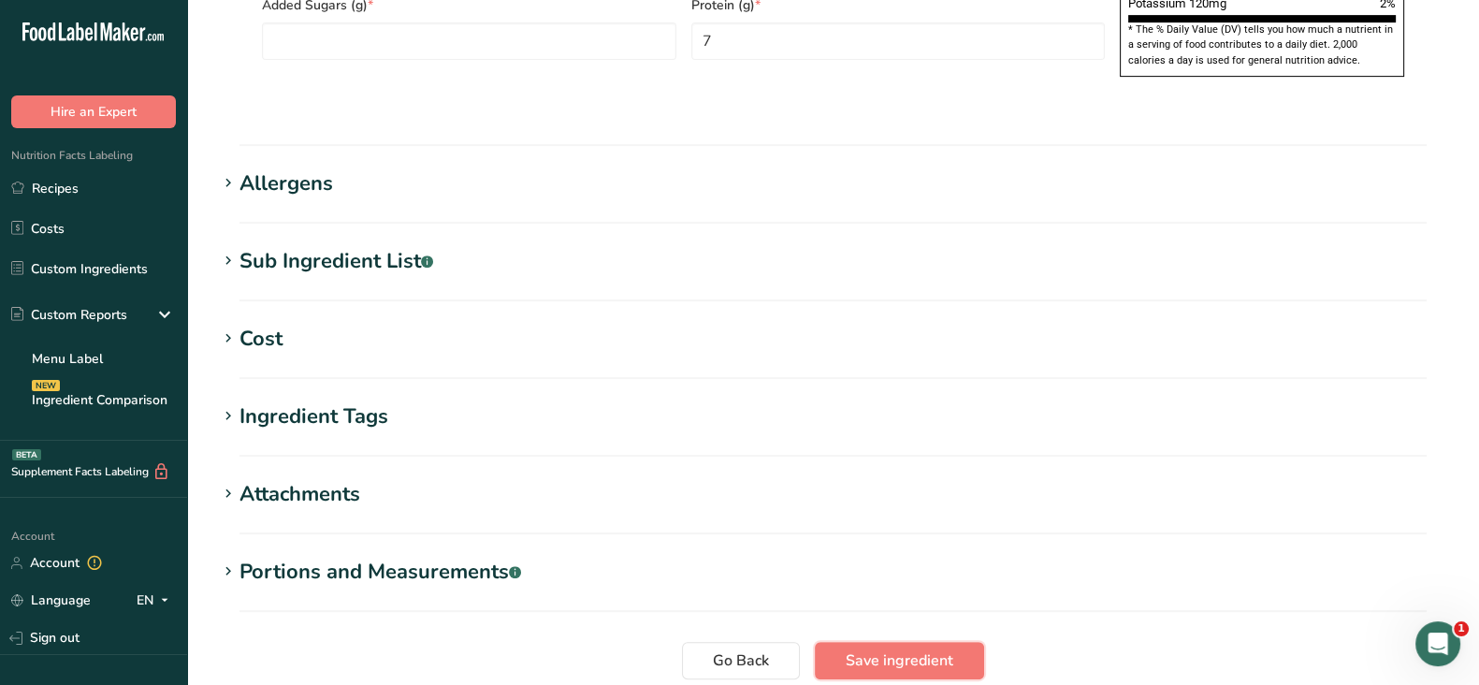
scroll to position [1131, 0]
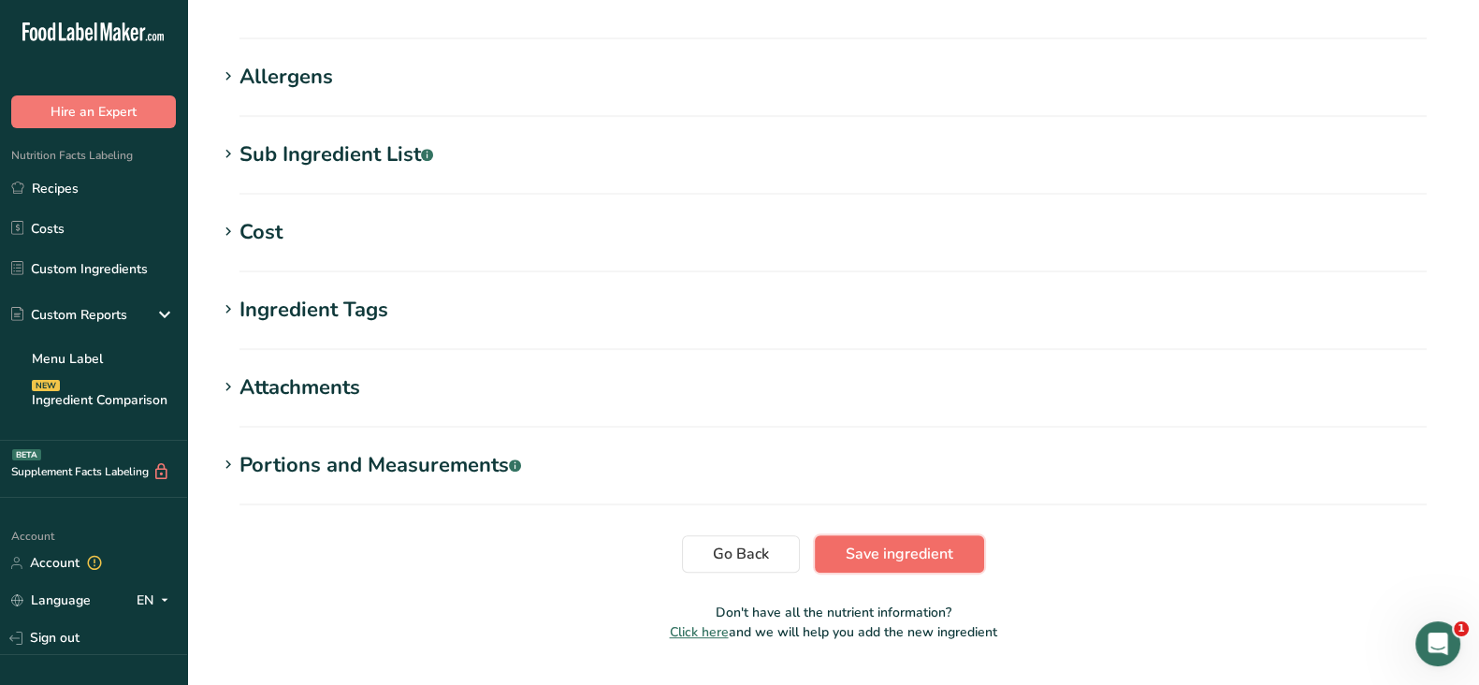
click at [842, 535] on button "Save ingredient" at bounding box center [899, 553] width 169 height 37
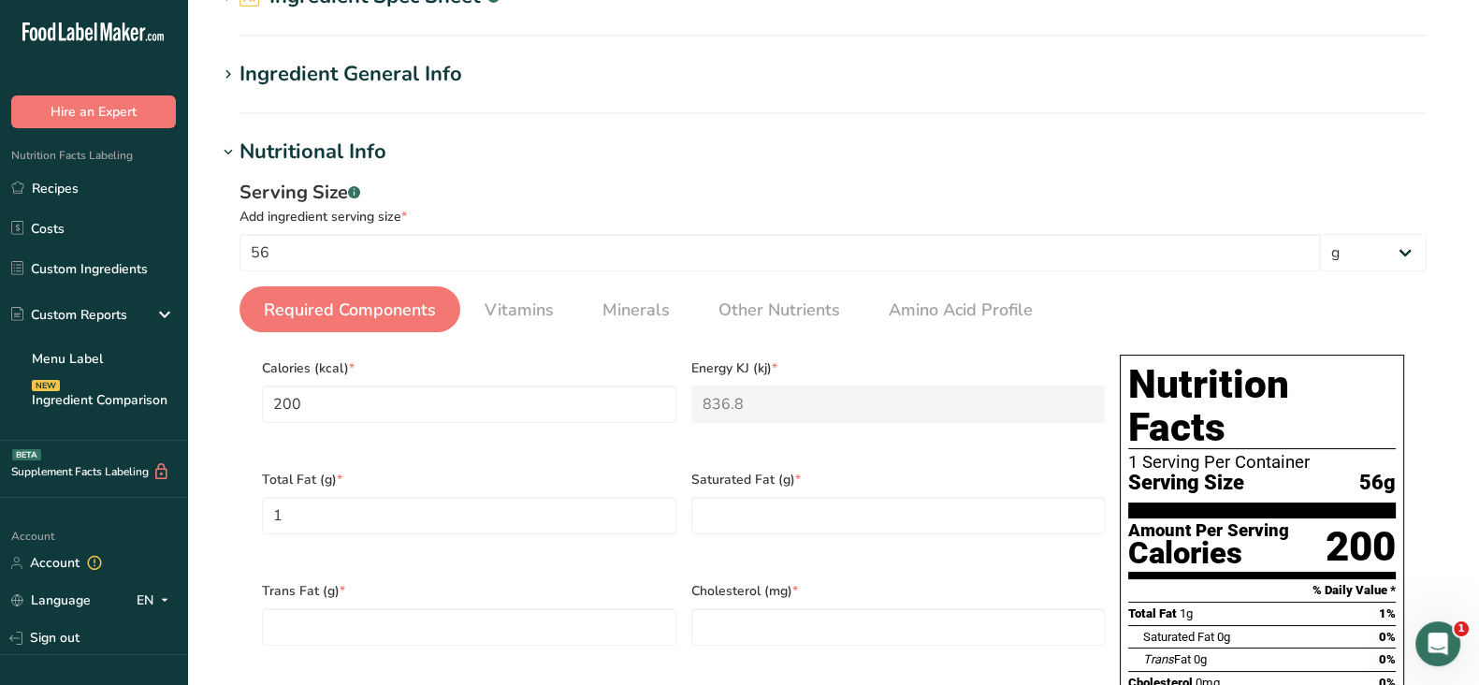
scroll to position [0, 0]
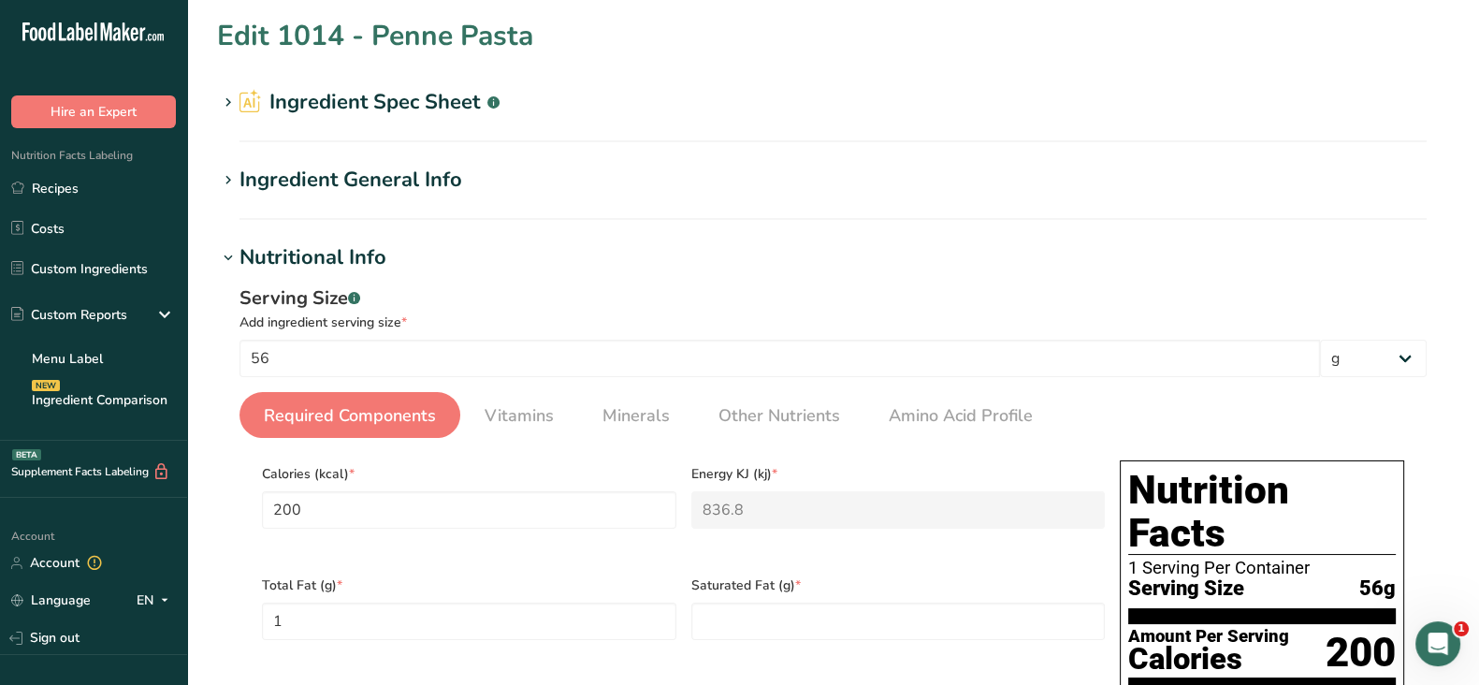
click at [385, 428] on link "Required Components" at bounding box center [349, 416] width 187 height 48
click at [391, 173] on div "Ingredient General Info" at bounding box center [350, 180] width 223 height 31
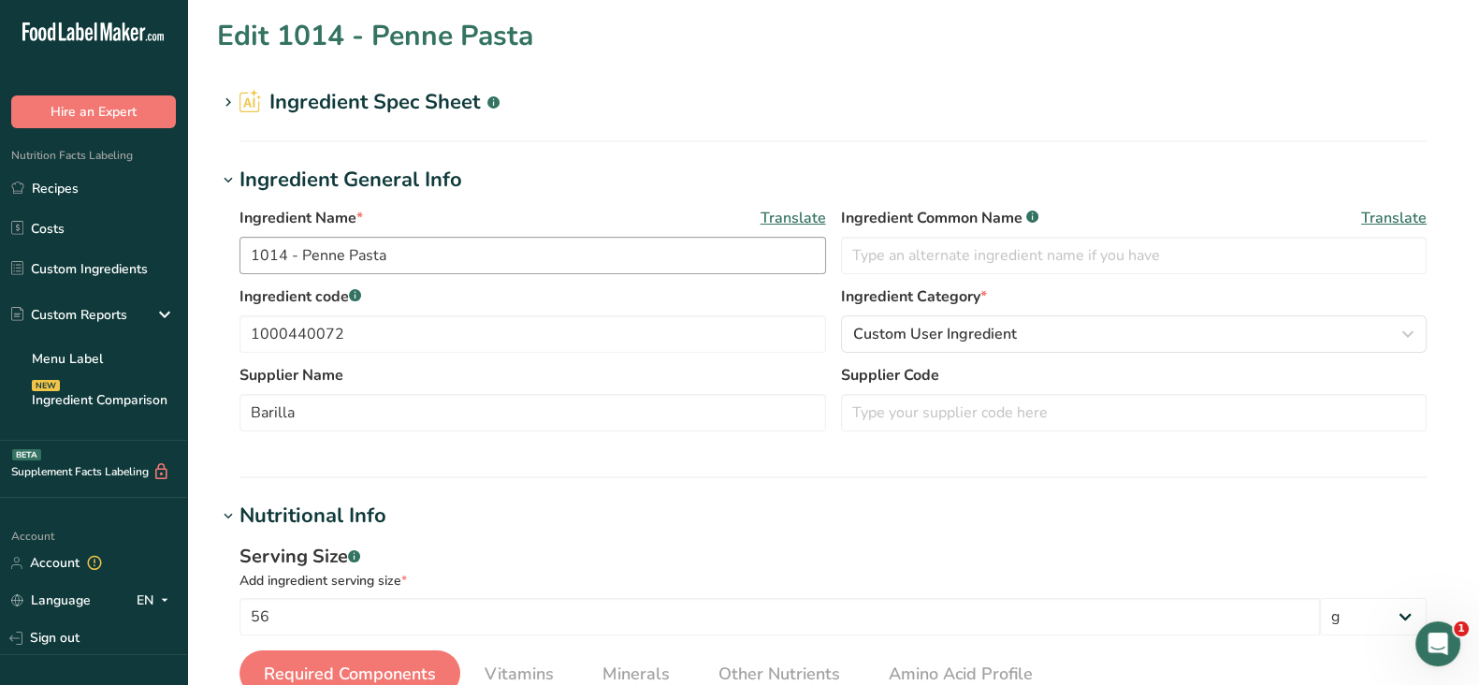
scroll to position [467, 0]
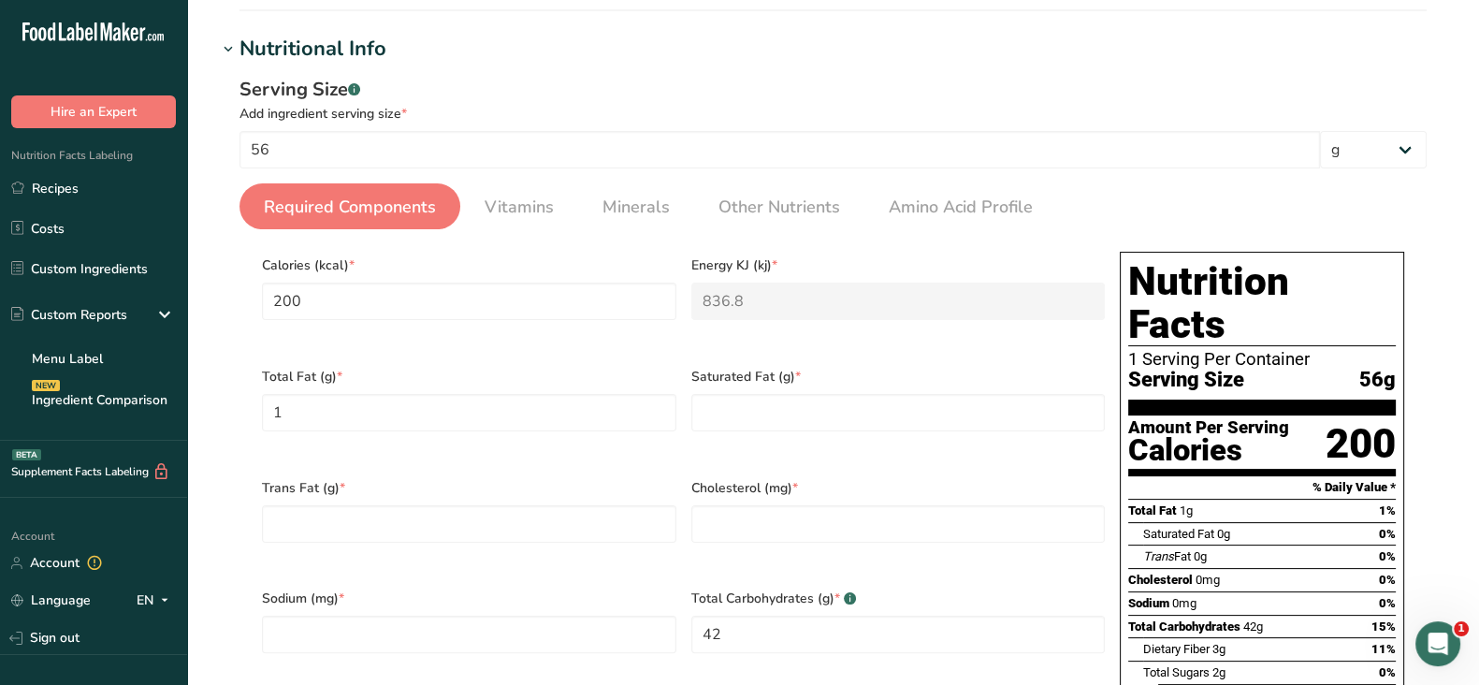
click at [348, 202] on span "Required Components" at bounding box center [350, 207] width 172 height 25
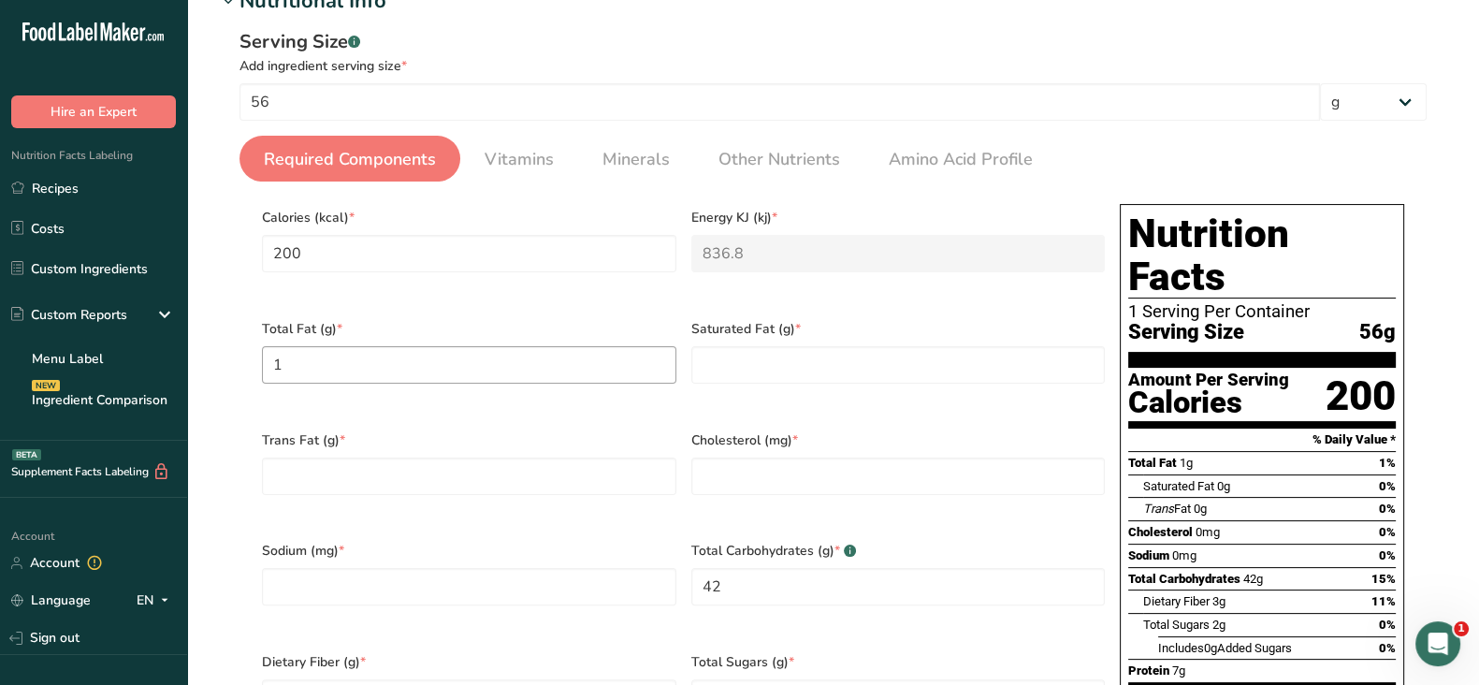
scroll to position [585, 0]
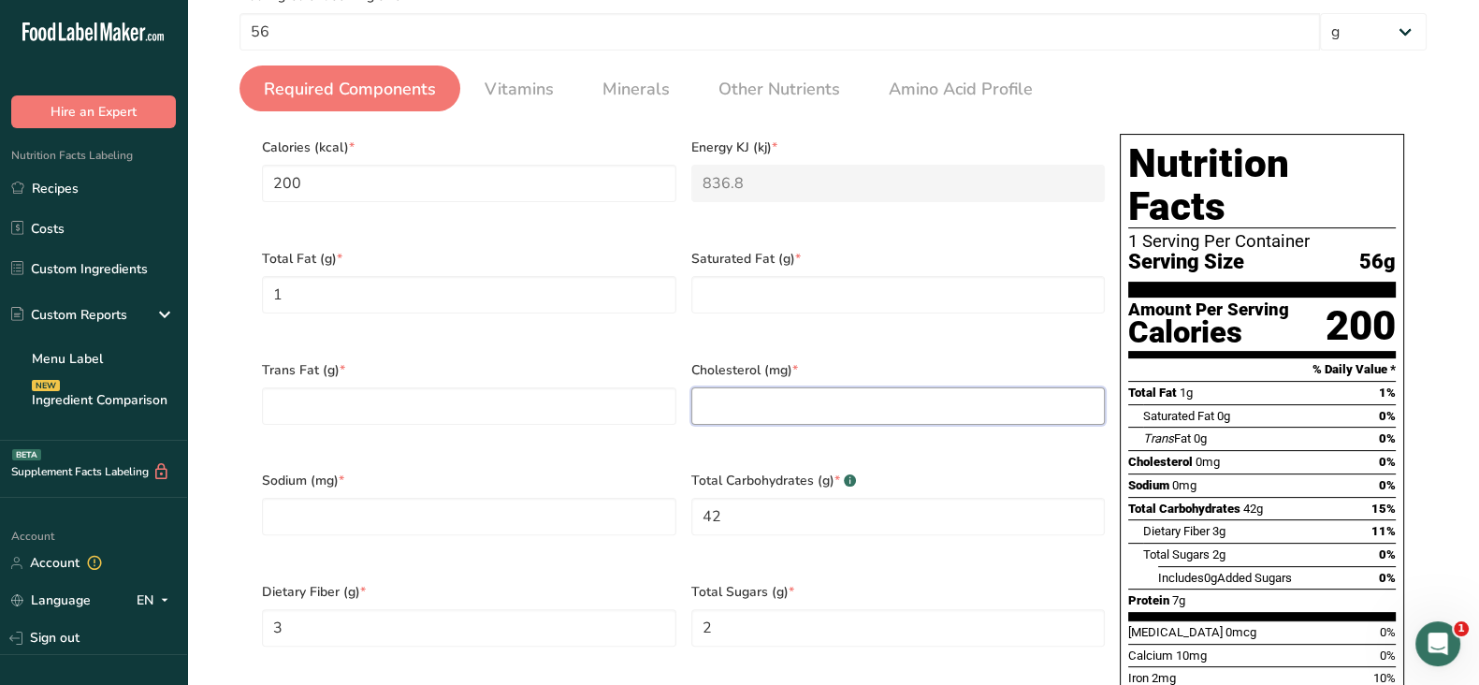
click at [758, 390] on input "number" at bounding box center [898, 405] width 414 height 37
type input "0"
click at [356, 398] on Fat "number" at bounding box center [469, 405] width 414 height 37
type Fat "0"
click at [381, 498] on input "number" at bounding box center [469, 516] width 414 height 37
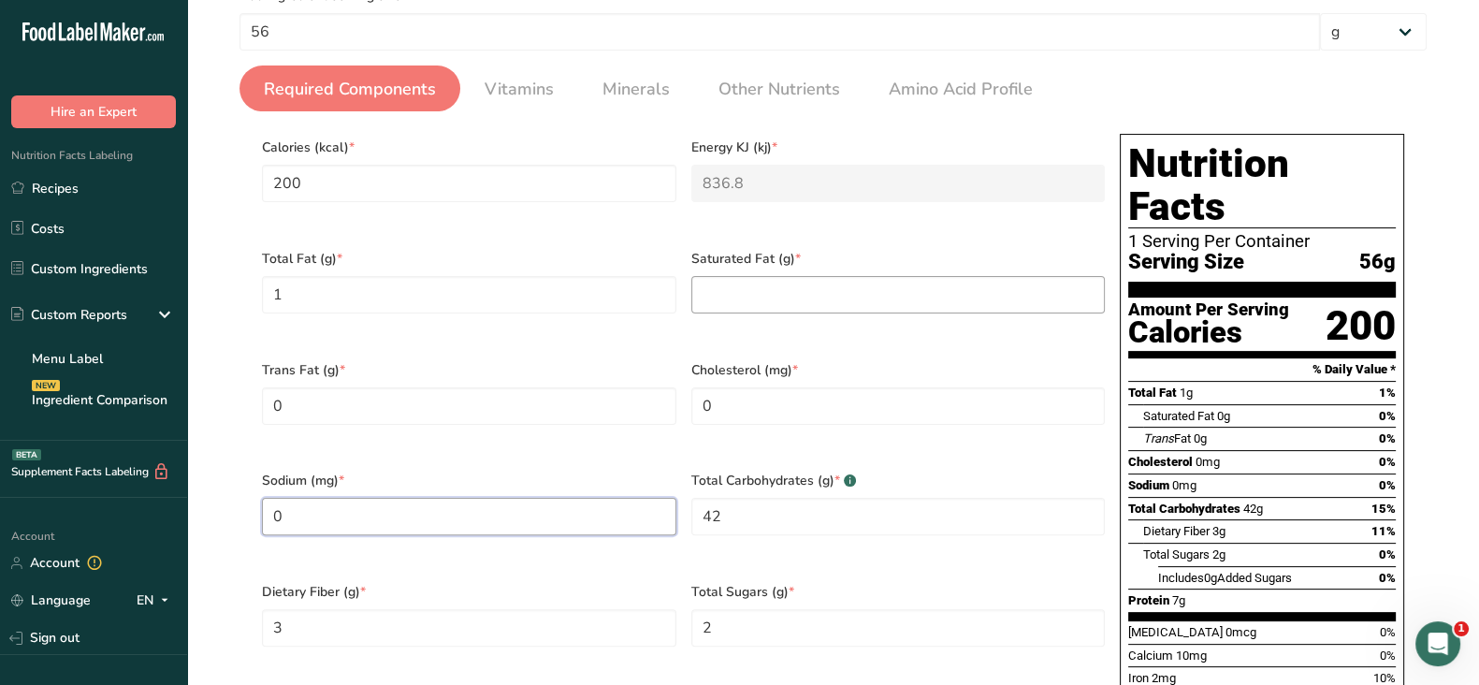
type input "0"
click at [737, 280] on Fat "number" at bounding box center [898, 294] width 414 height 37
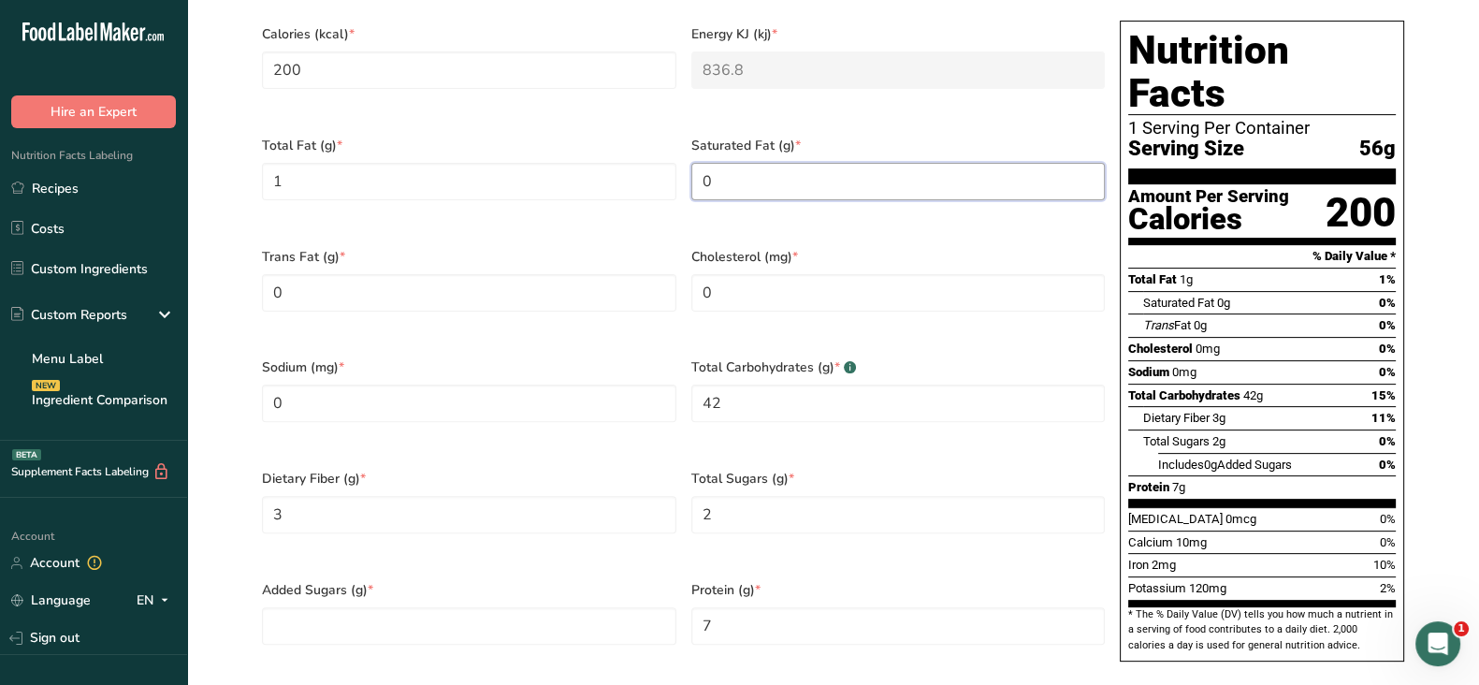
scroll to position [817, 0]
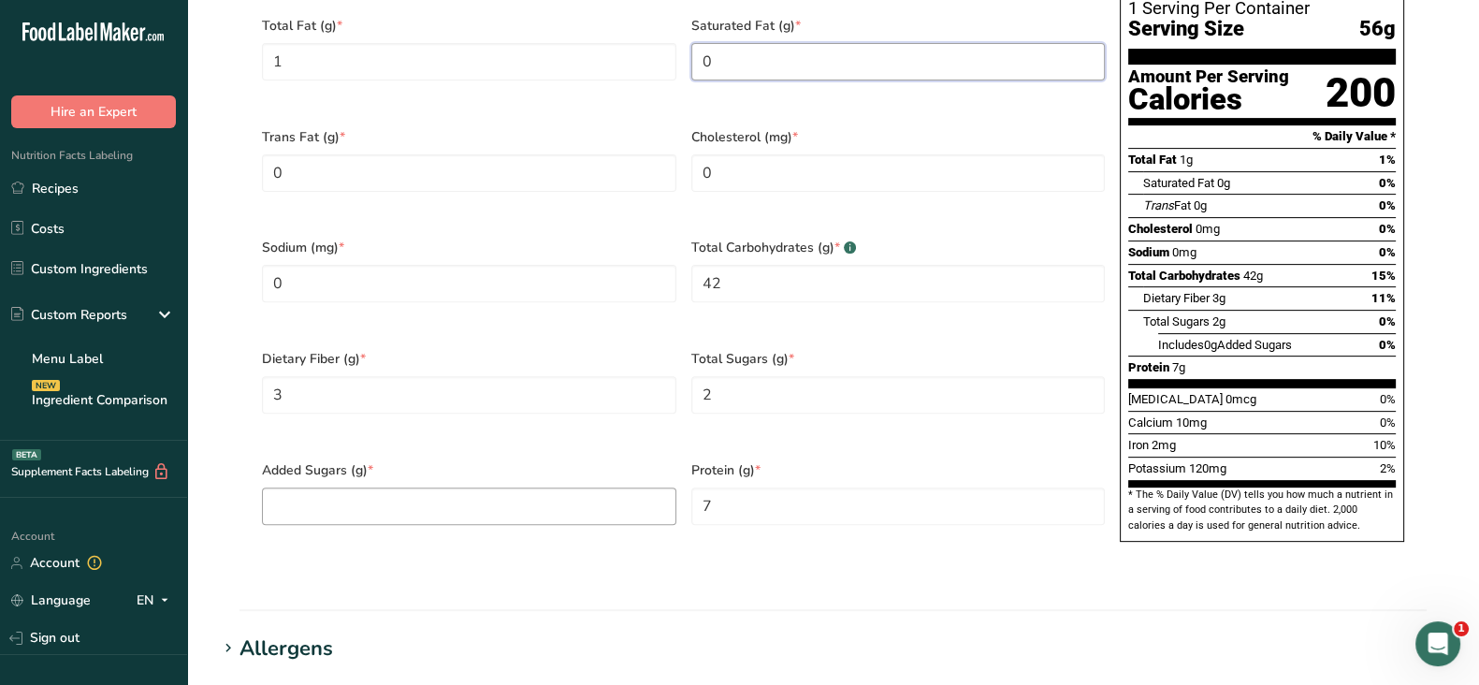
type Fat "0"
click at [351, 487] on Sugars "number" at bounding box center [469, 505] width 414 height 37
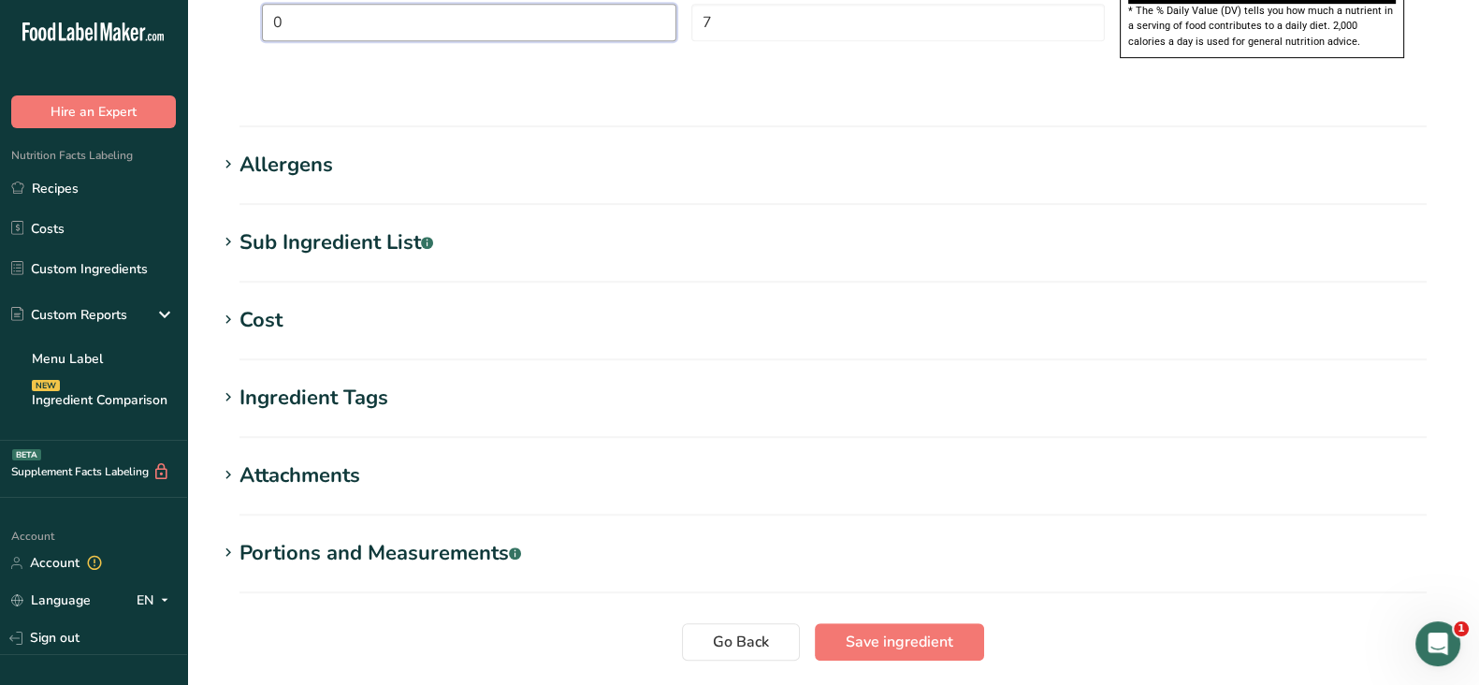
scroll to position [1389, 0]
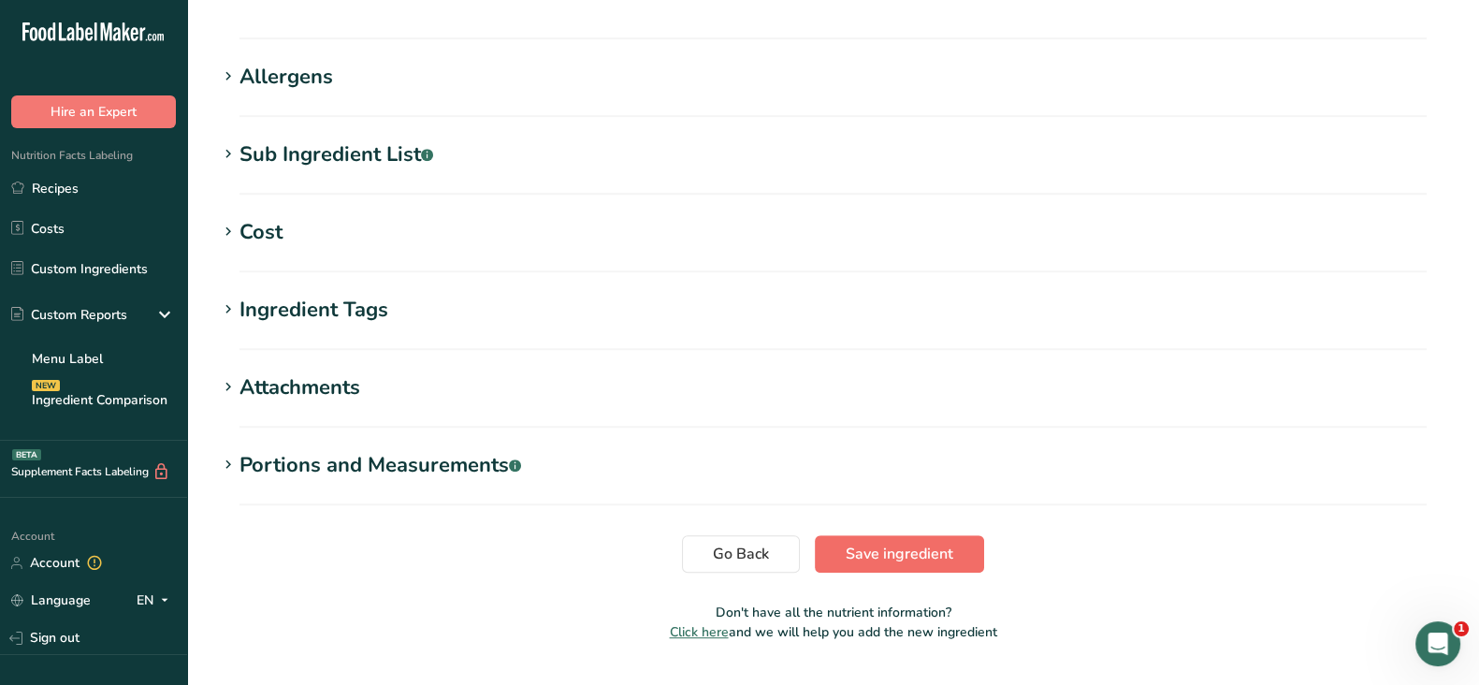
type Sugars "0"
click at [935, 542] on span "Save ingredient" at bounding box center [900, 553] width 108 height 22
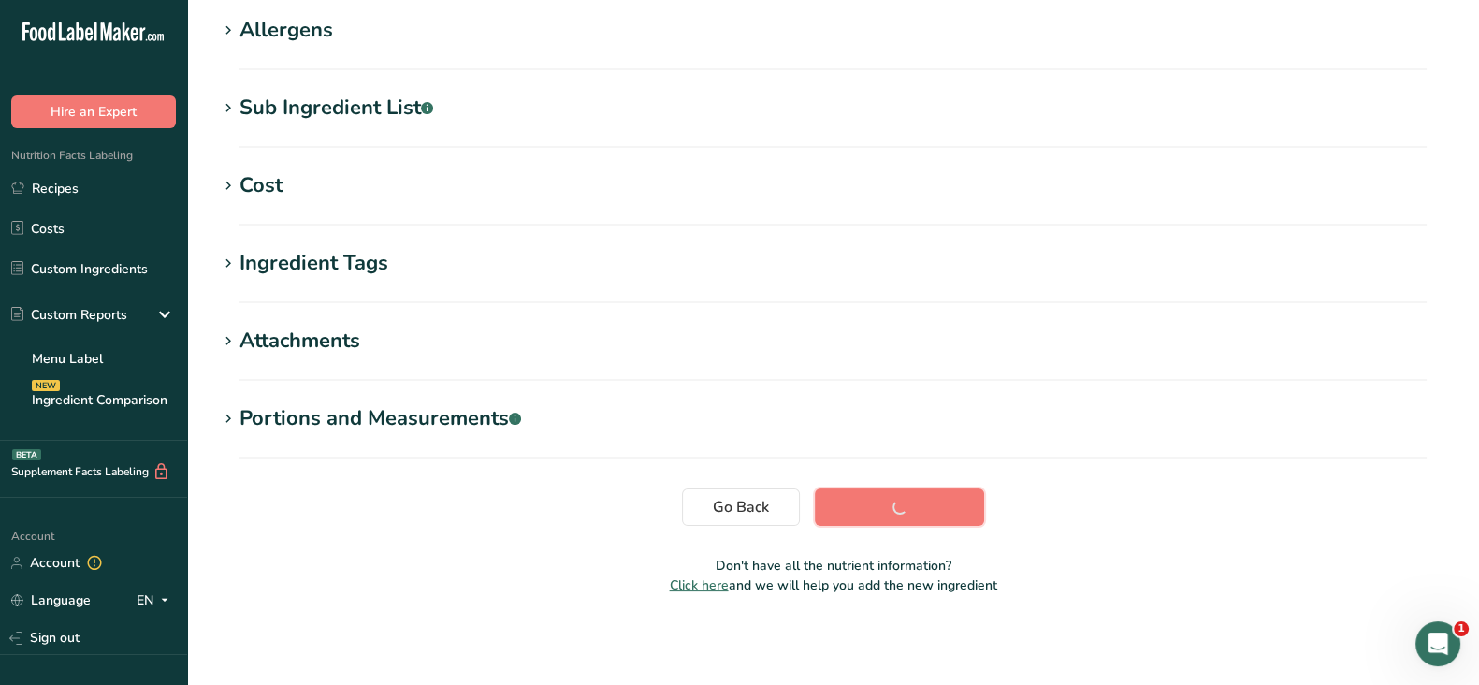
scroll to position [304, 0]
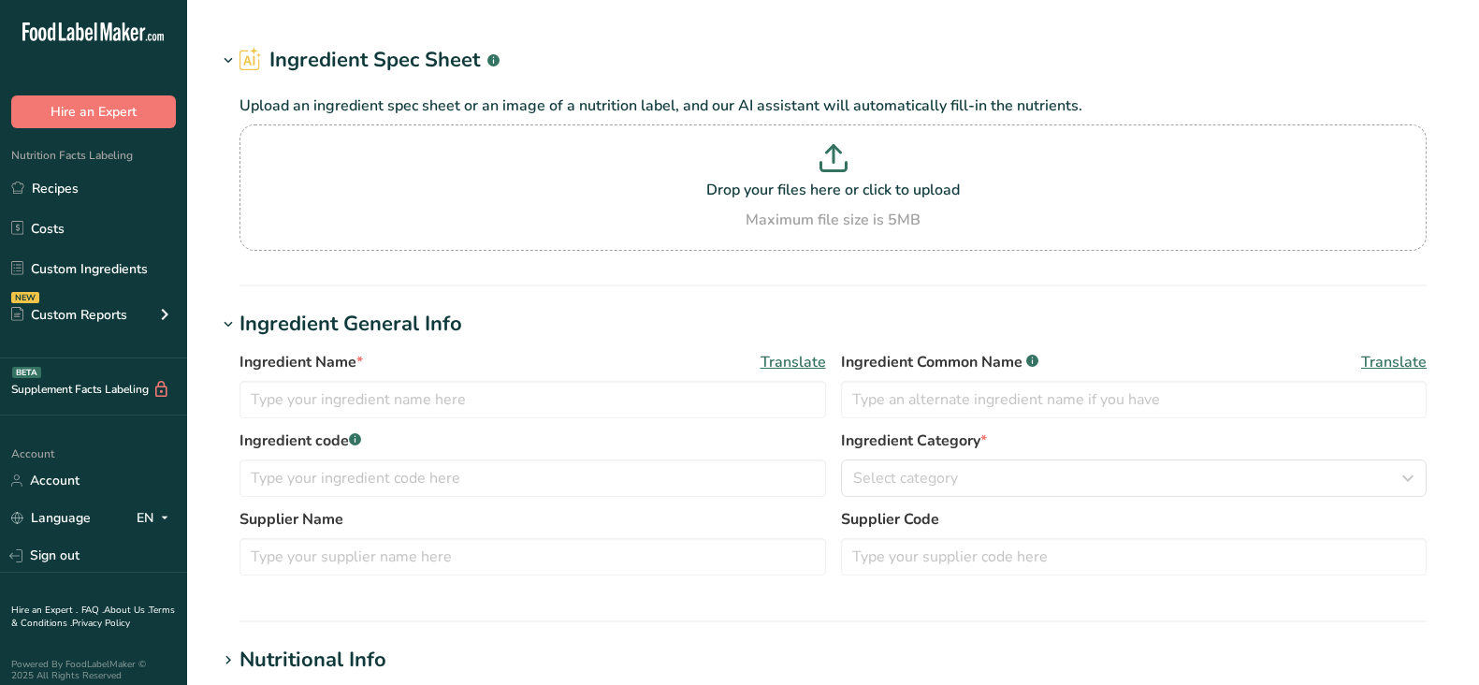
type input "Penne Pasta"
type input "Penne Pasta (Barilla)"
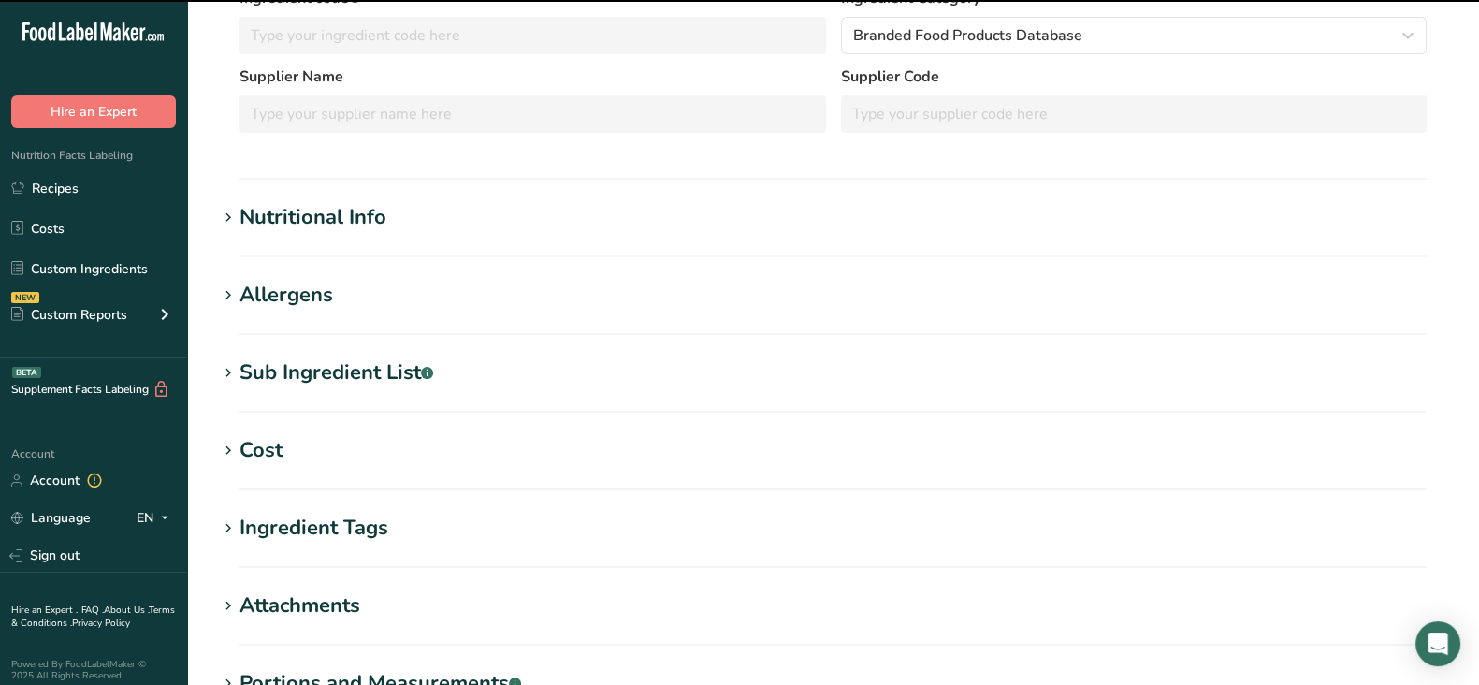
click at [366, 228] on div "Nutritional Info" at bounding box center [312, 217] width 147 height 31
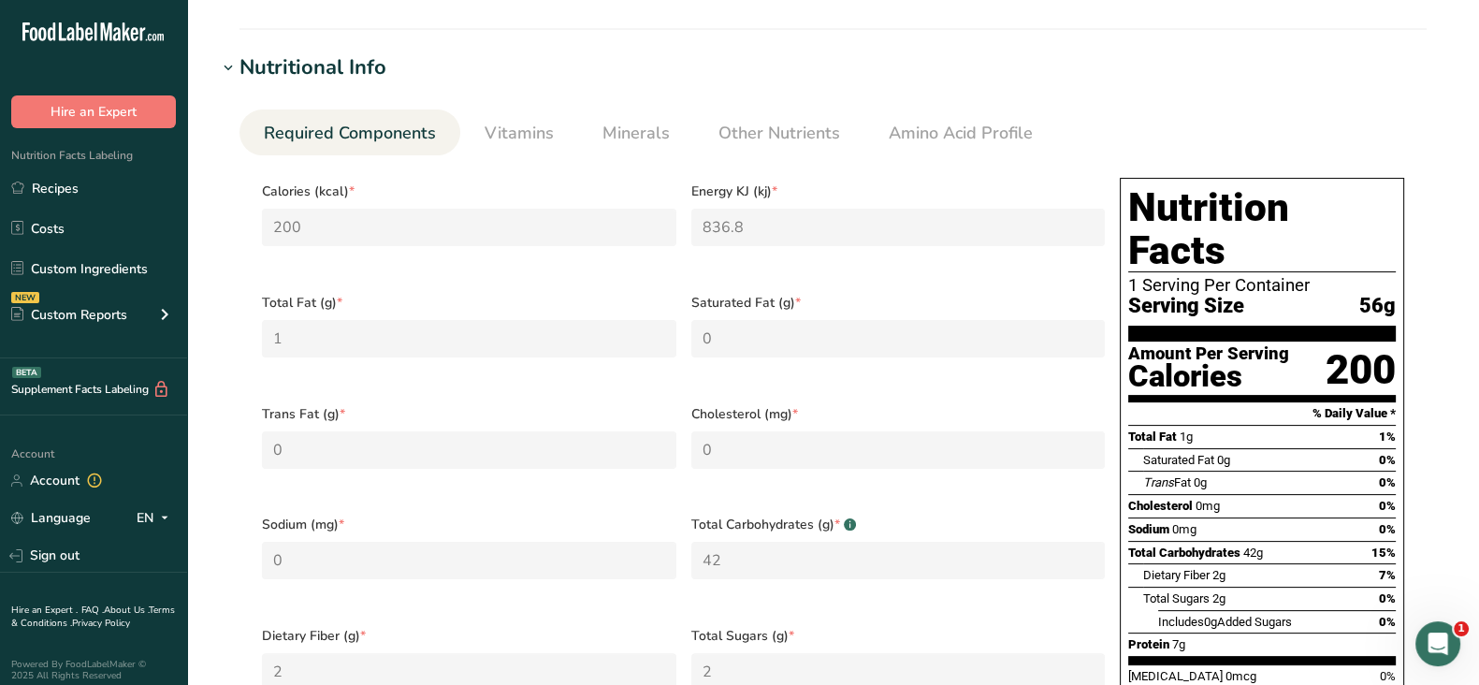
scroll to position [351, 0]
